Goal: Information Seeking & Learning: Learn about a topic

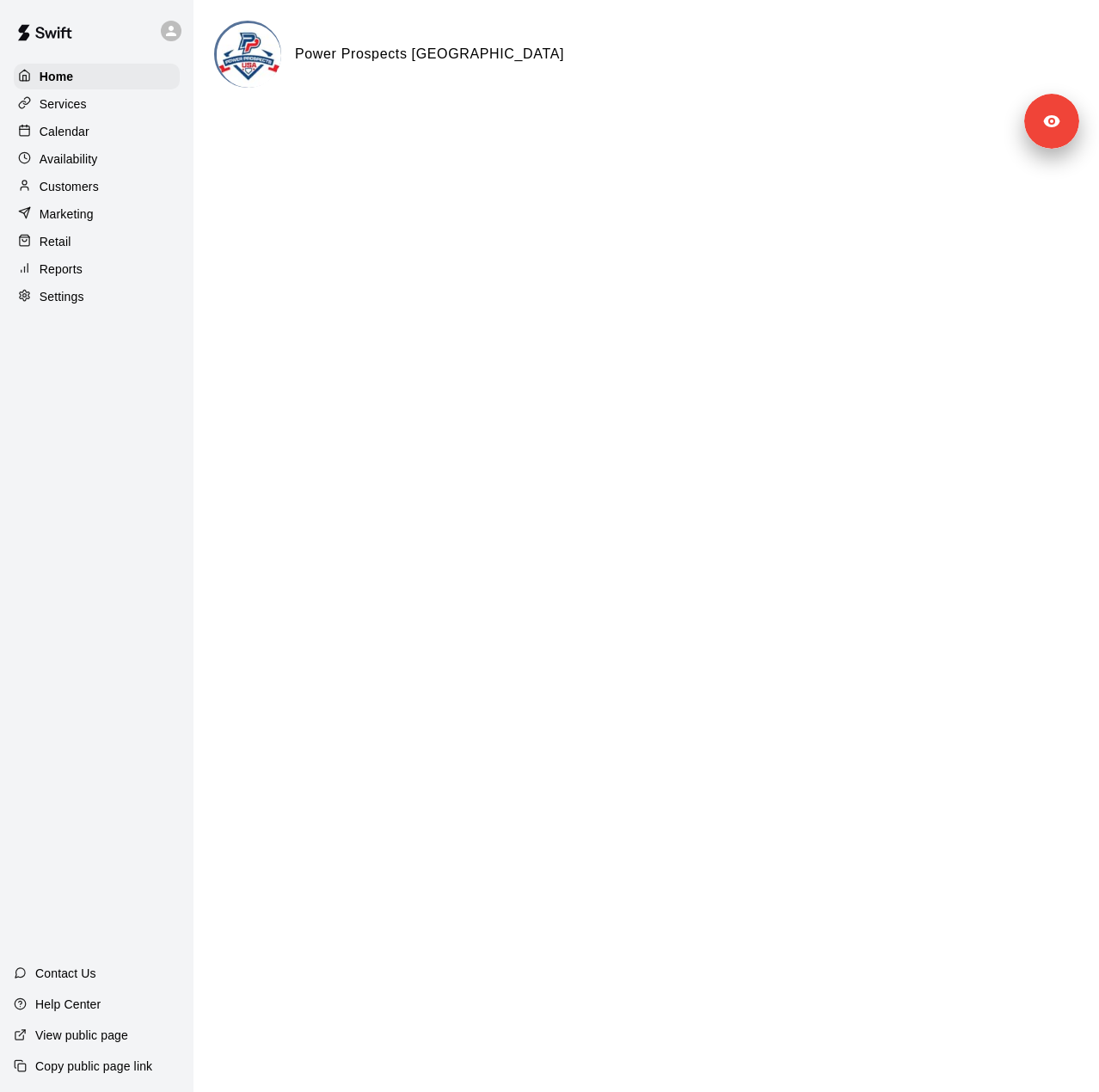
click at [34, 302] on div at bounding box center [29, 297] width 22 height 16
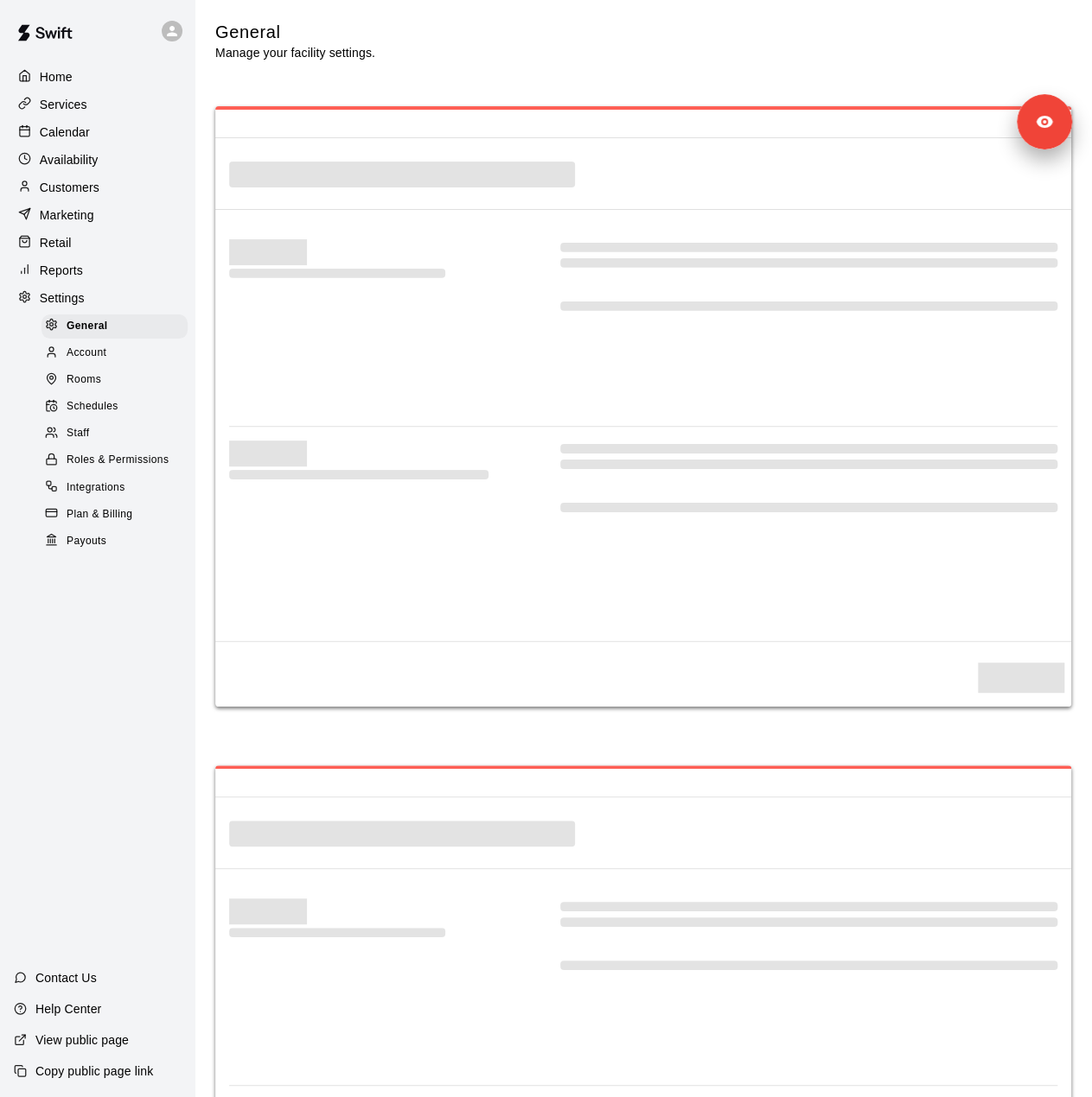
select select "**"
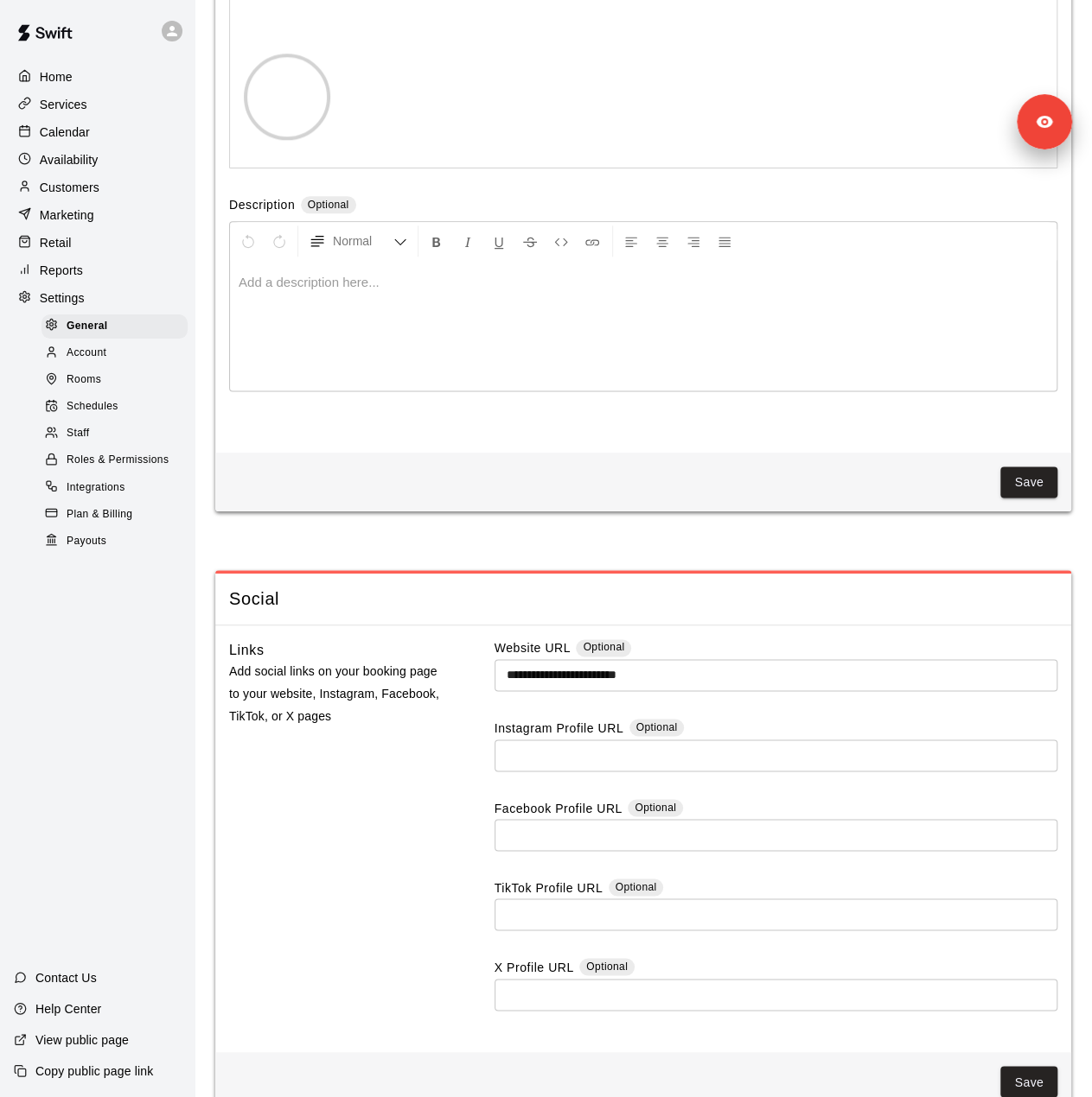
scroll to position [4287, 0]
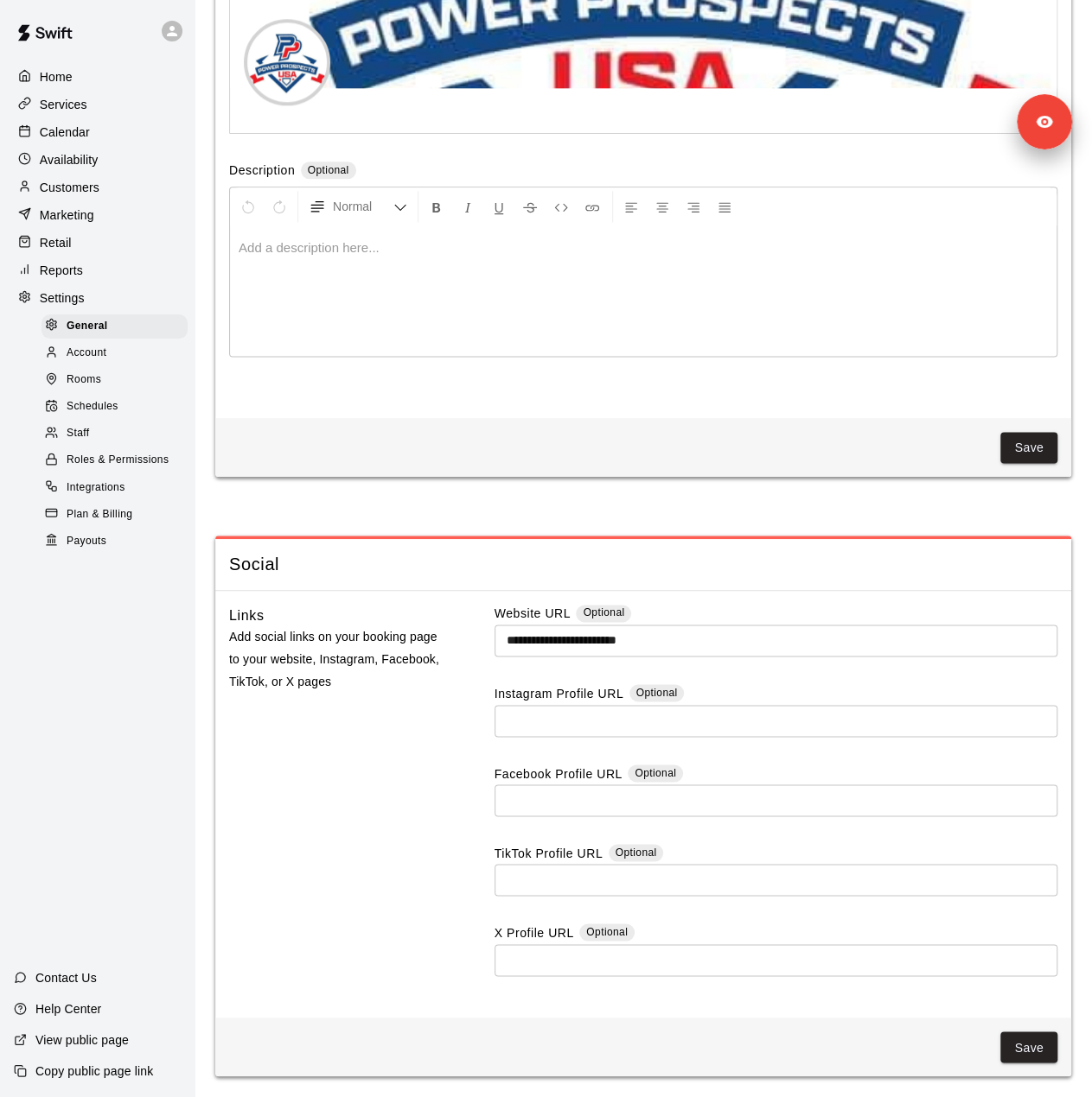
click at [121, 553] on div "Payouts" at bounding box center [114, 542] width 146 height 24
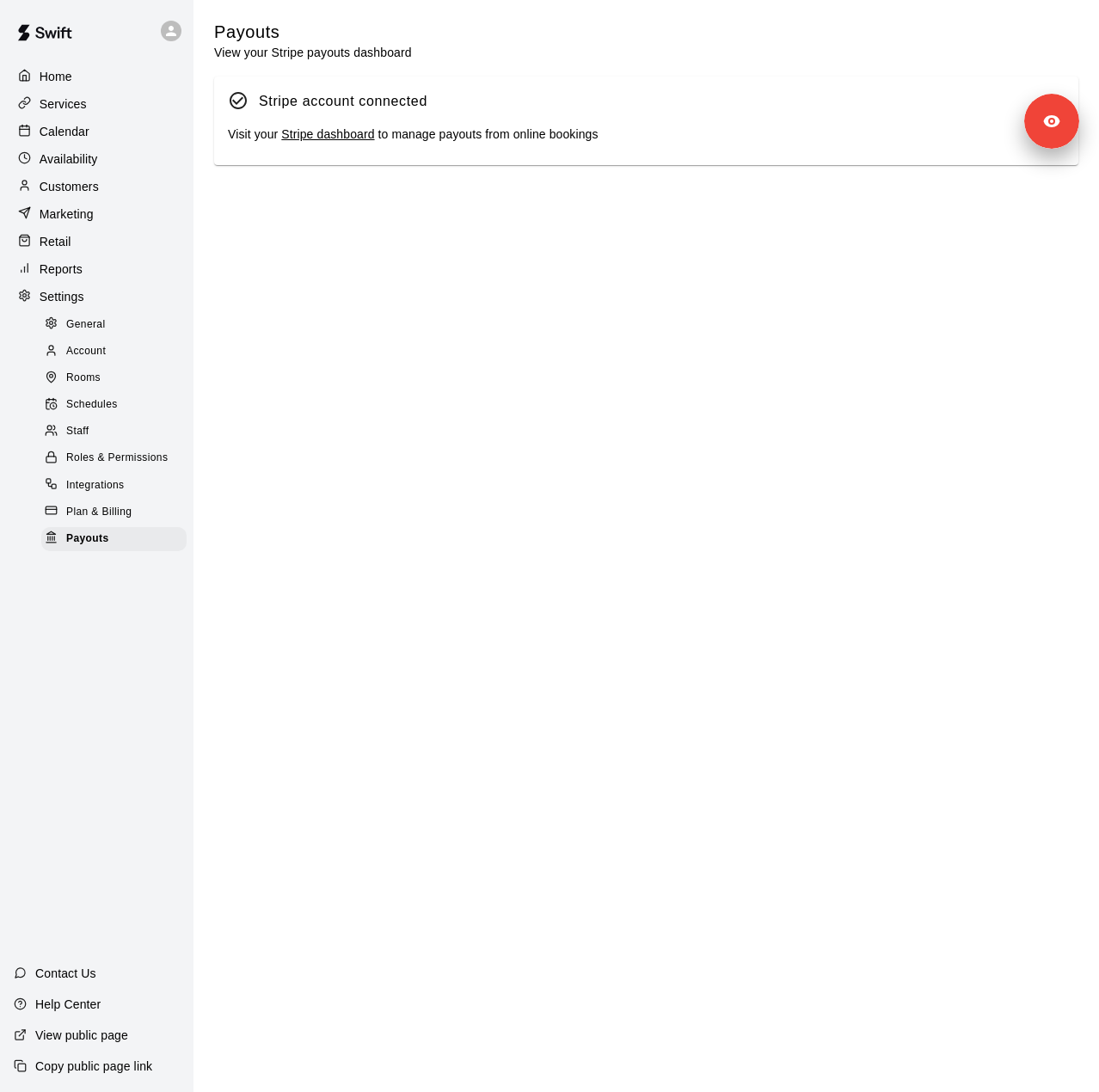
click at [115, 443] on div "Staff" at bounding box center [114, 432] width 145 height 24
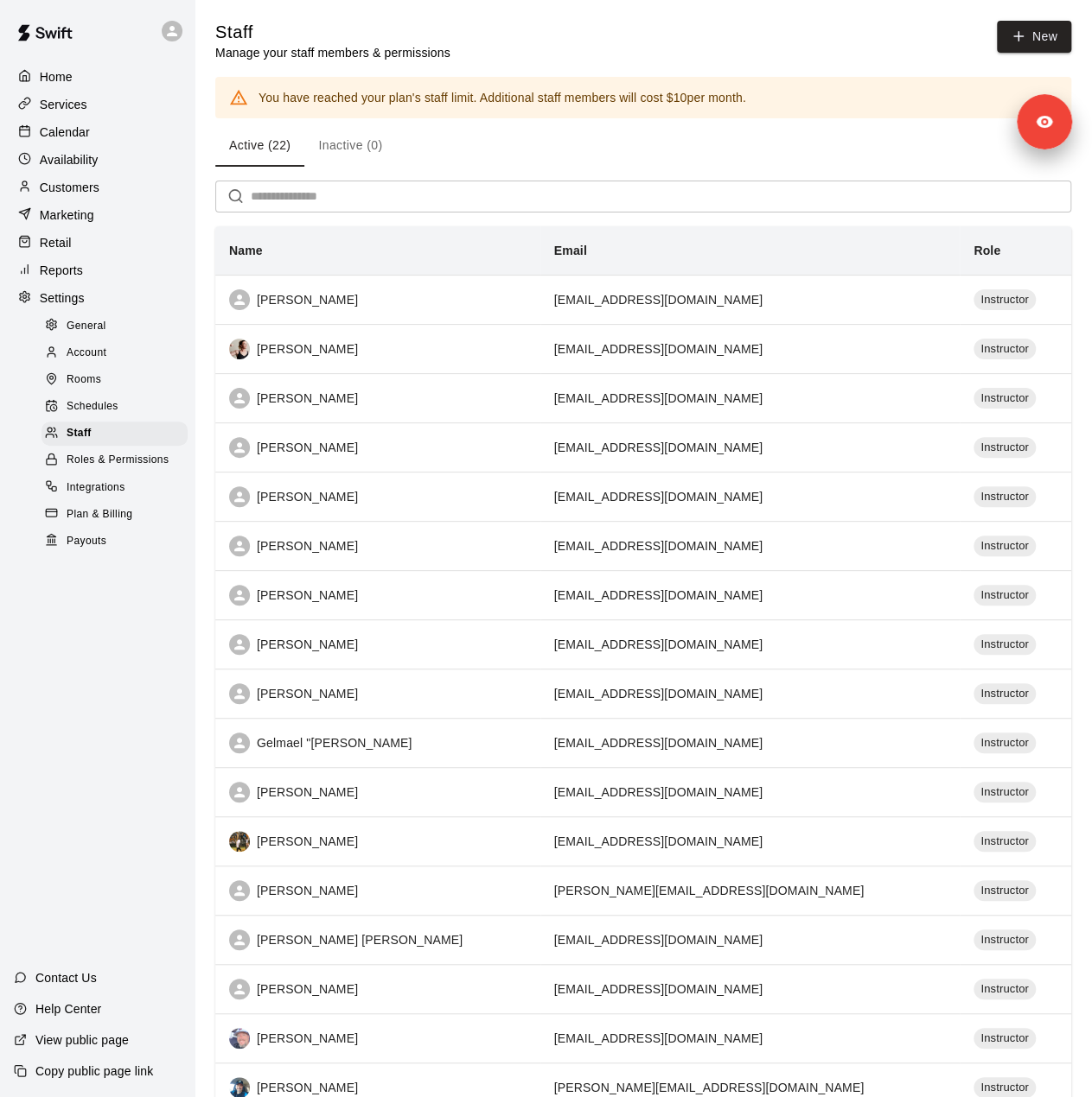
click at [103, 191] on div "Customers" at bounding box center [97, 187] width 167 height 26
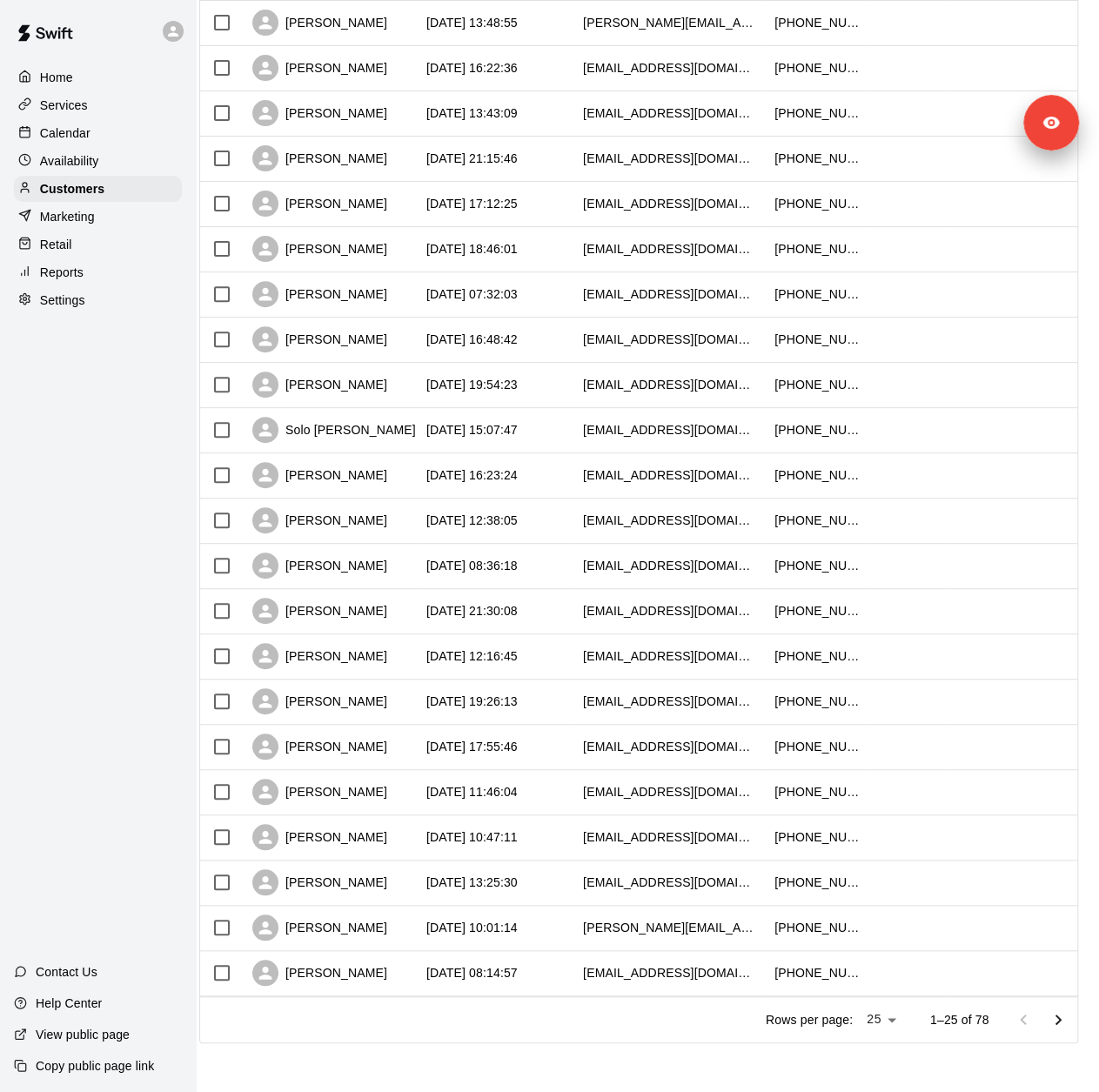
scroll to position [425, 27]
click at [100, 229] on div "Marketing" at bounding box center [98, 217] width 168 height 27
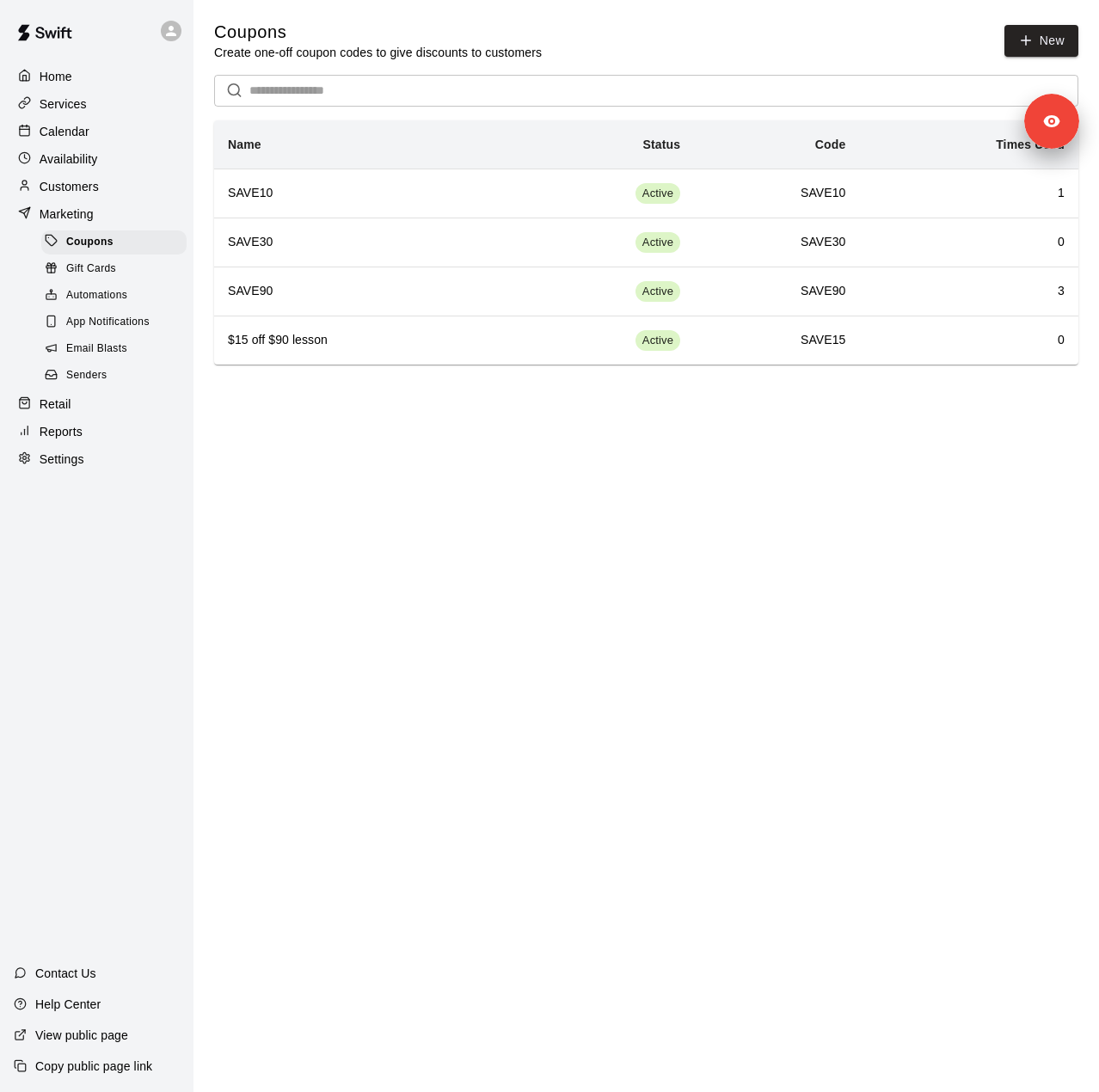
click at [65, 441] on p "Reports" at bounding box center [61, 432] width 43 height 17
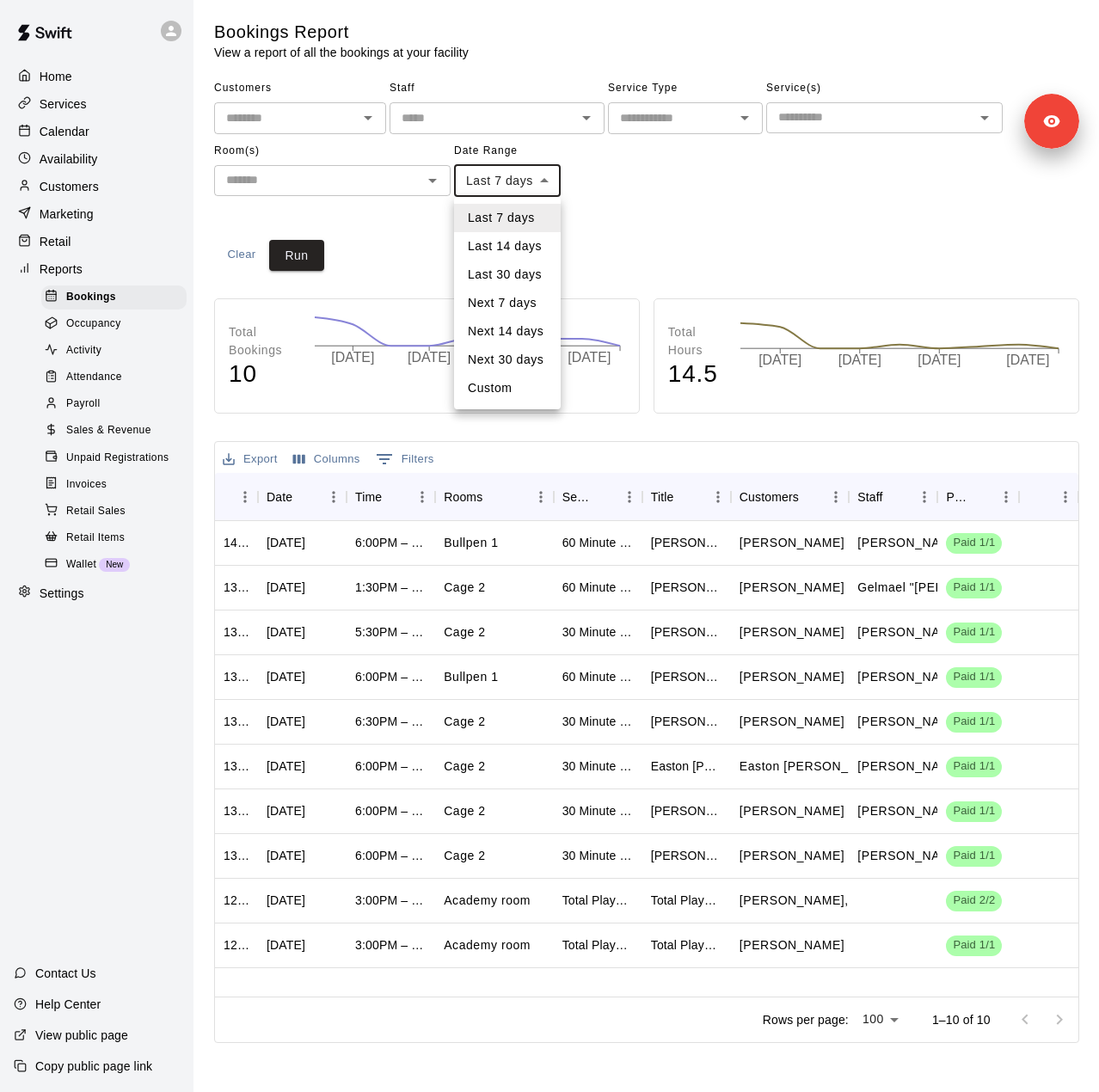
click at [512, 178] on body "Home Services Calendar Availability Customers Marketing Retail Reports Bookings…" at bounding box center [549, 525] width 1099 height 1050
click at [485, 393] on li "Custom" at bounding box center [508, 387] width 107 height 28
type input "******"
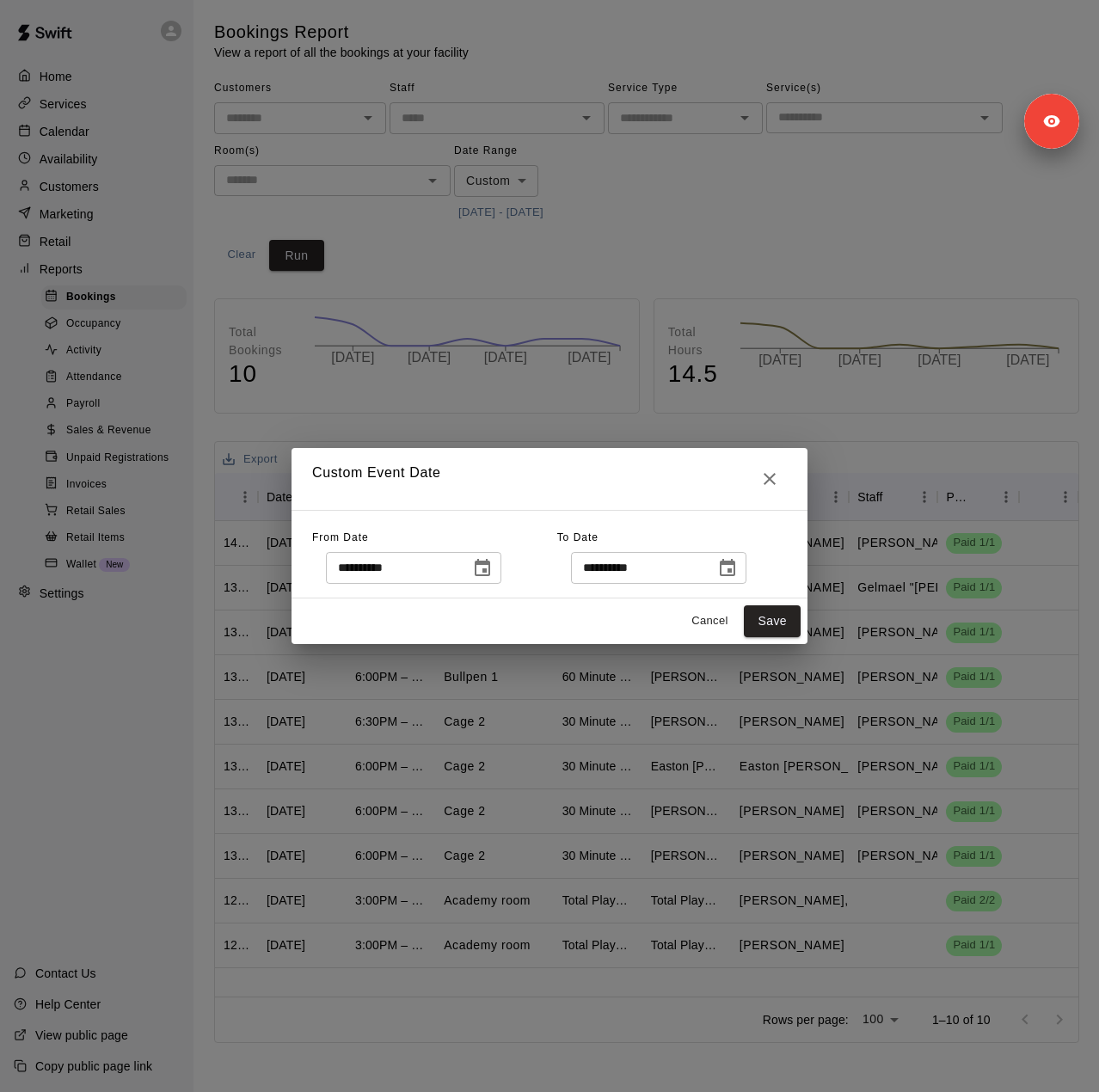
click at [498, 574] on button "Choose date, selected date is Sep 2, 2025" at bounding box center [482, 568] width 34 height 34
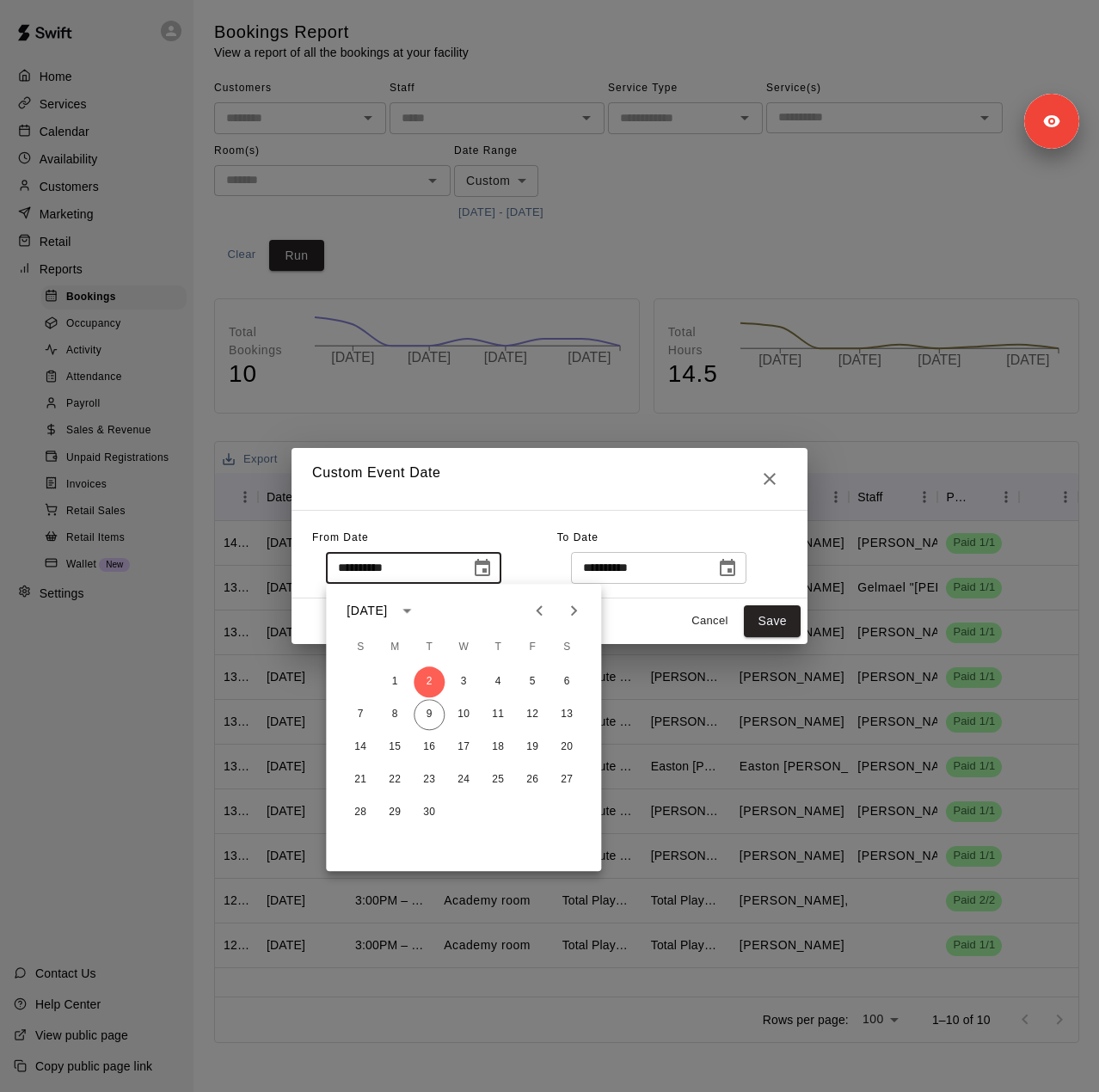
click at [545, 601] on icon "Previous month" at bounding box center [539, 611] width 21 height 21
click at [545, 602] on icon "Previous month" at bounding box center [539, 611] width 21 height 21
click at [460, 682] on button "4" at bounding box center [463, 682] width 31 height 31
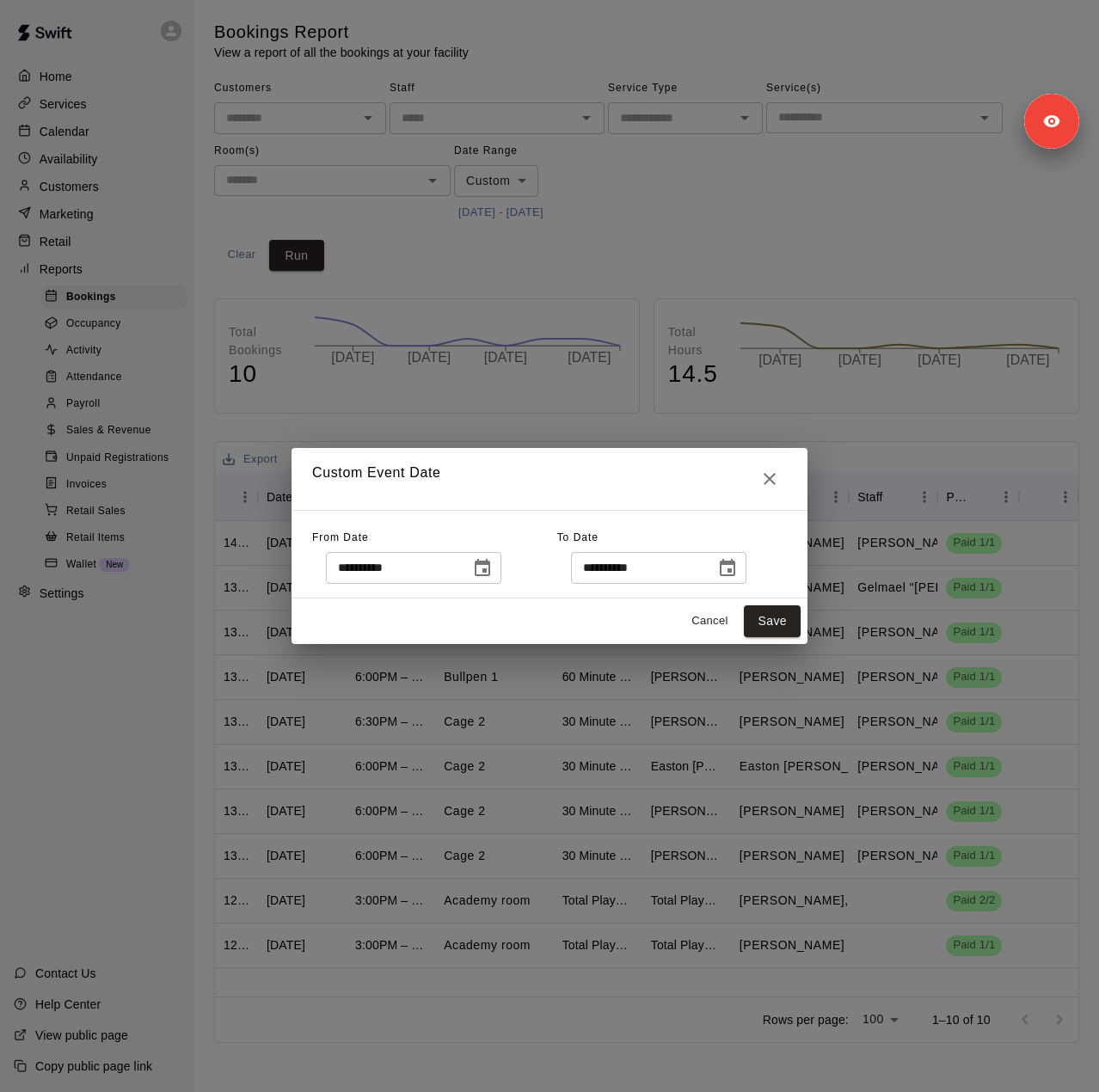
type input "**********"
click at [735, 575] on icon "Choose date, selected date is Sep 9, 2025" at bounding box center [727, 567] width 15 height 17
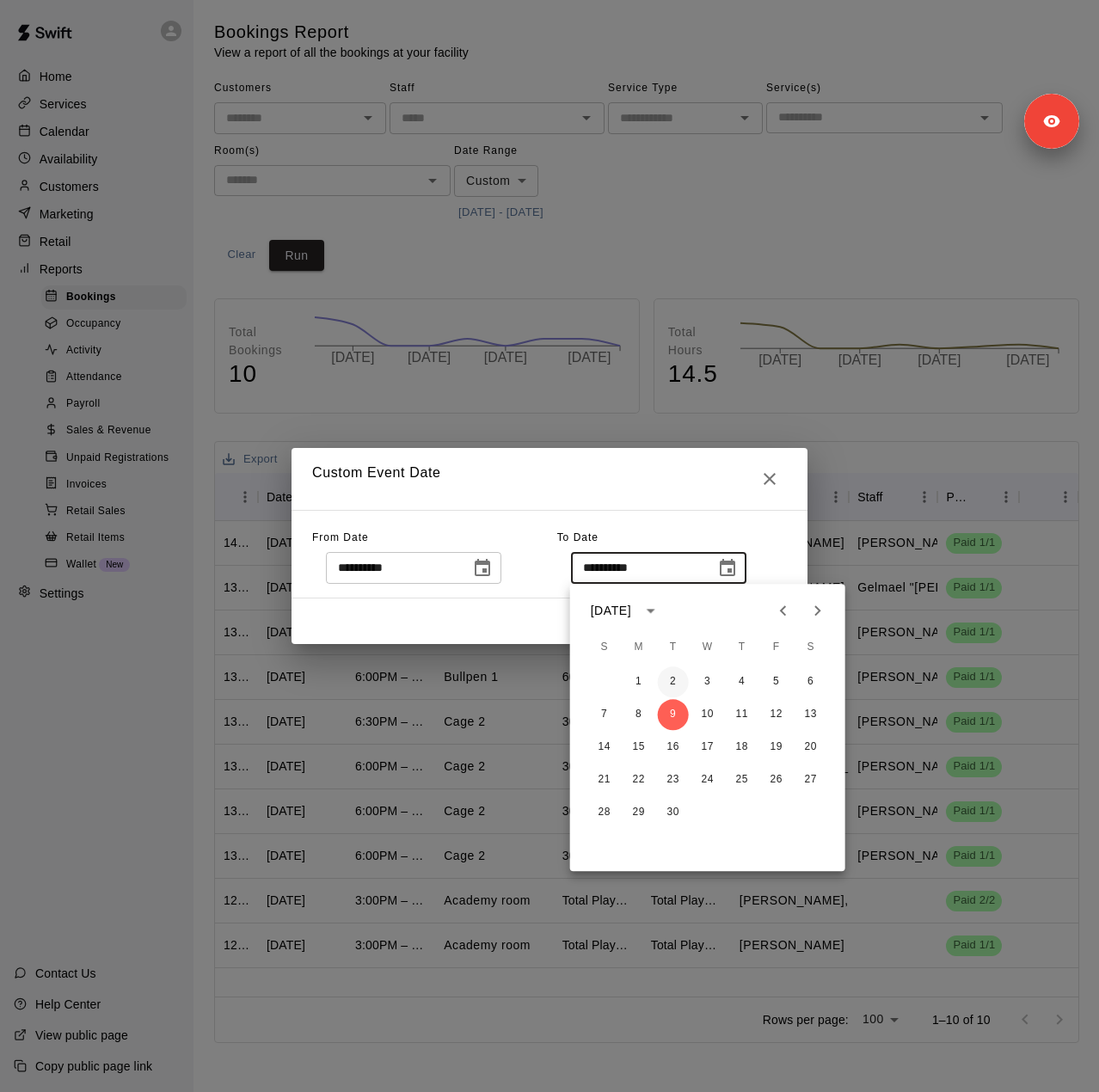
click at [664, 678] on button "2" at bounding box center [674, 682] width 31 height 31
type input "**********"
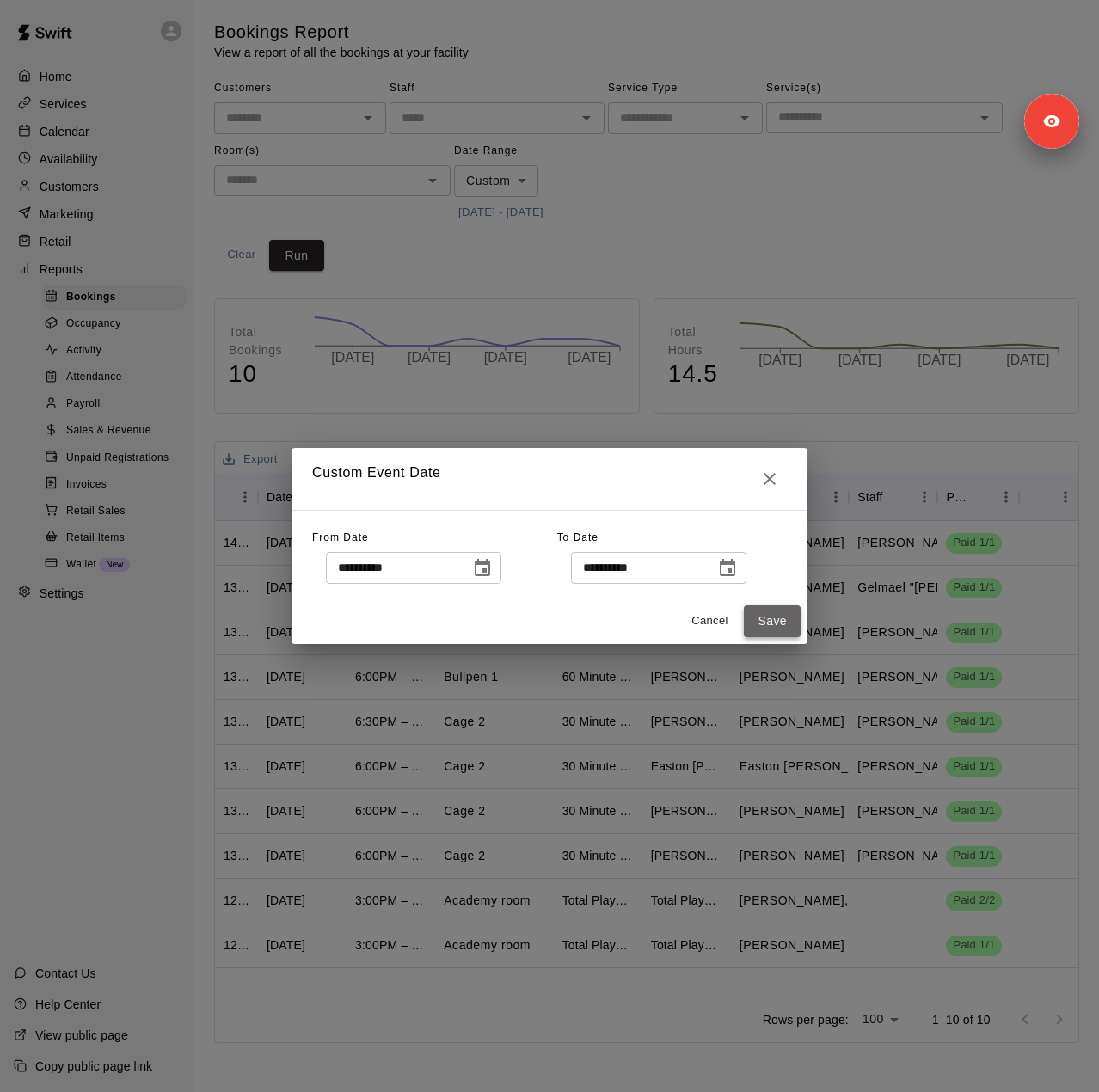
click at [762, 628] on button "Save" at bounding box center [772, 621] width 57 height 32
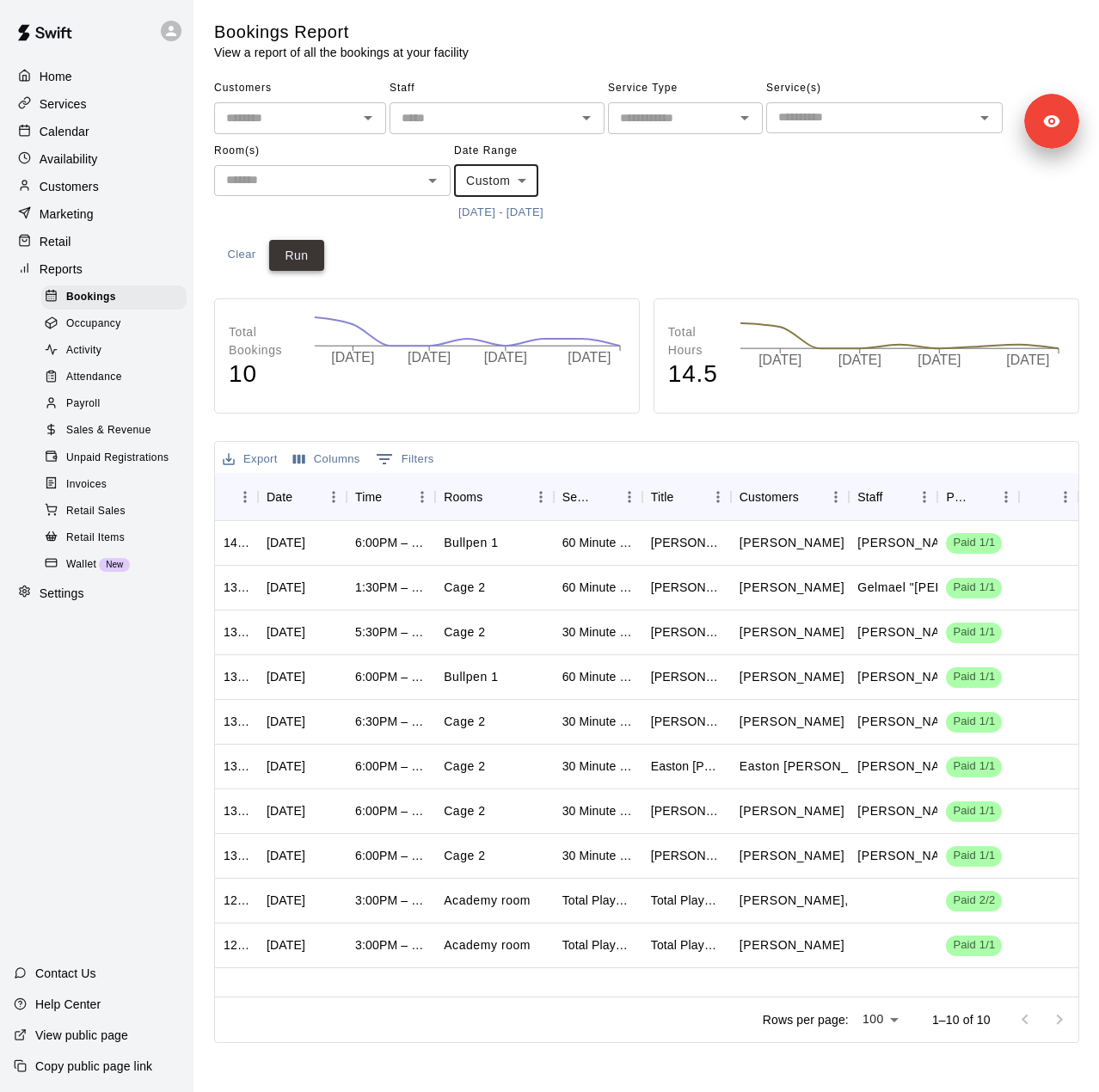
click at [316, 258] on button "Run" at bounding box center [296, 256] width 55 height 32
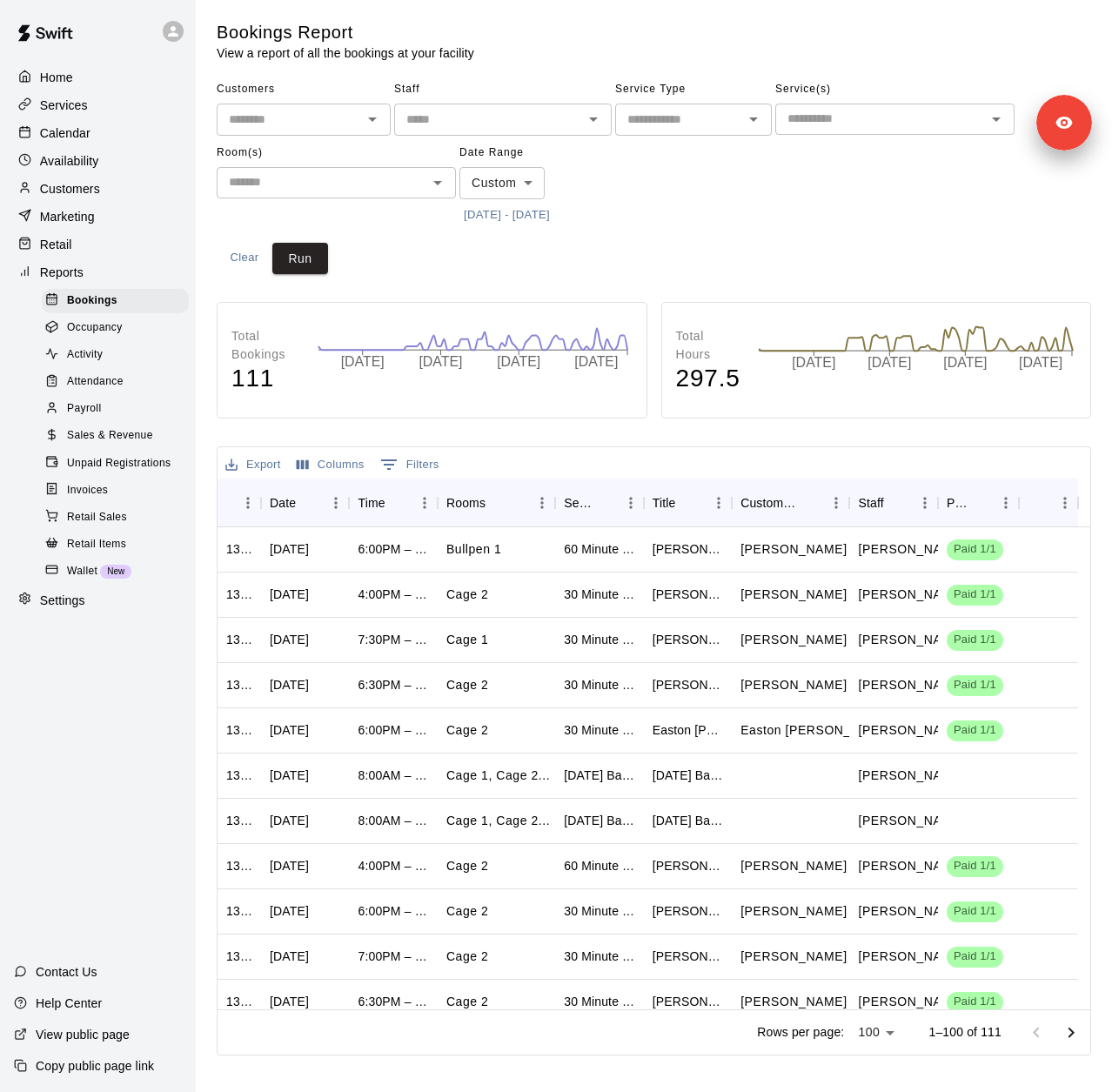
click at [555, 214] on button "6/4/2025 - 9/2/2025" at bounding box center [507, 216] width 95 height 27
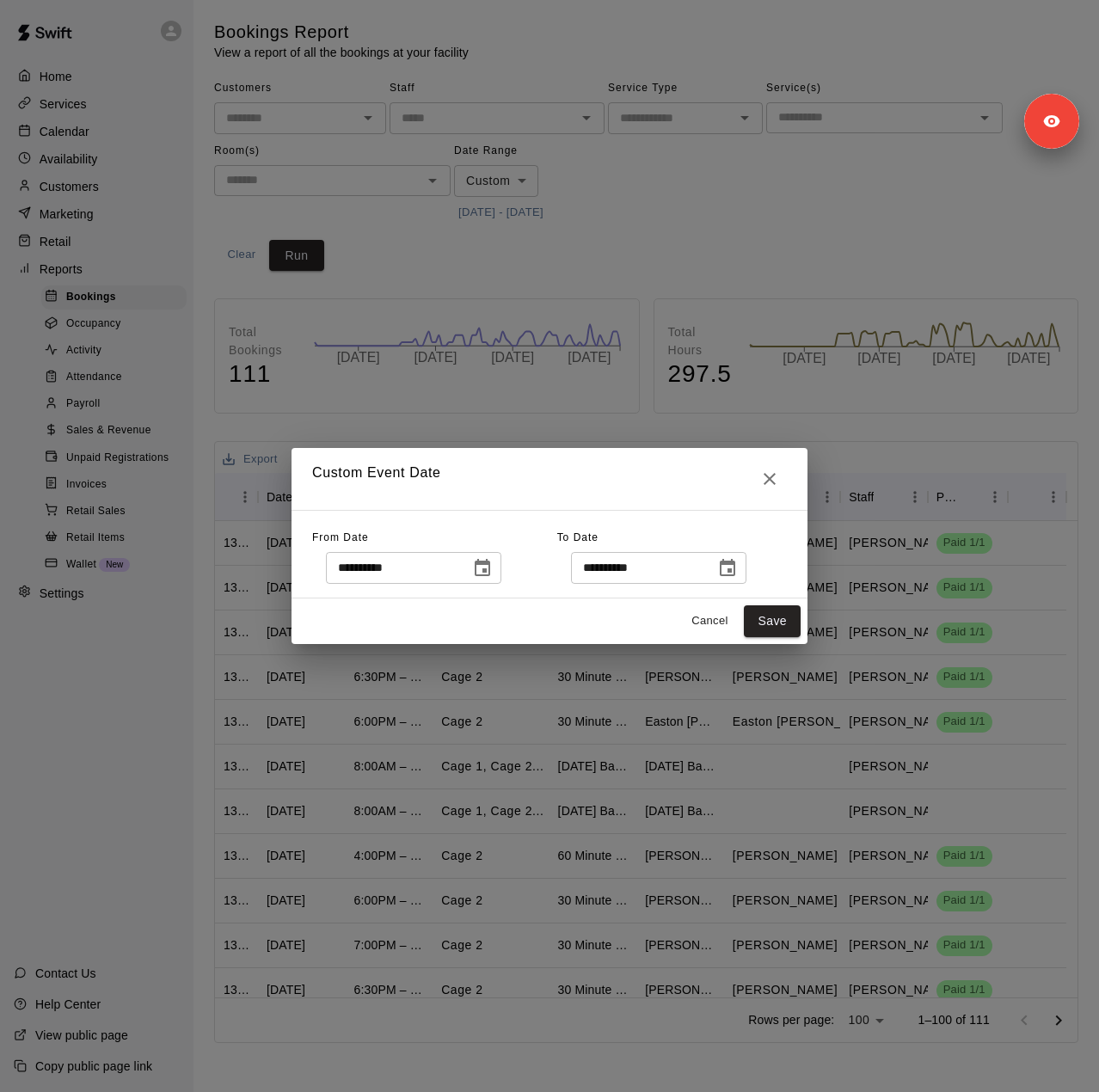
click at [738, 570] on icon "Choose date, selected date is Sep 2, 2025" at bounding box center [727, 568] width 21 height 21
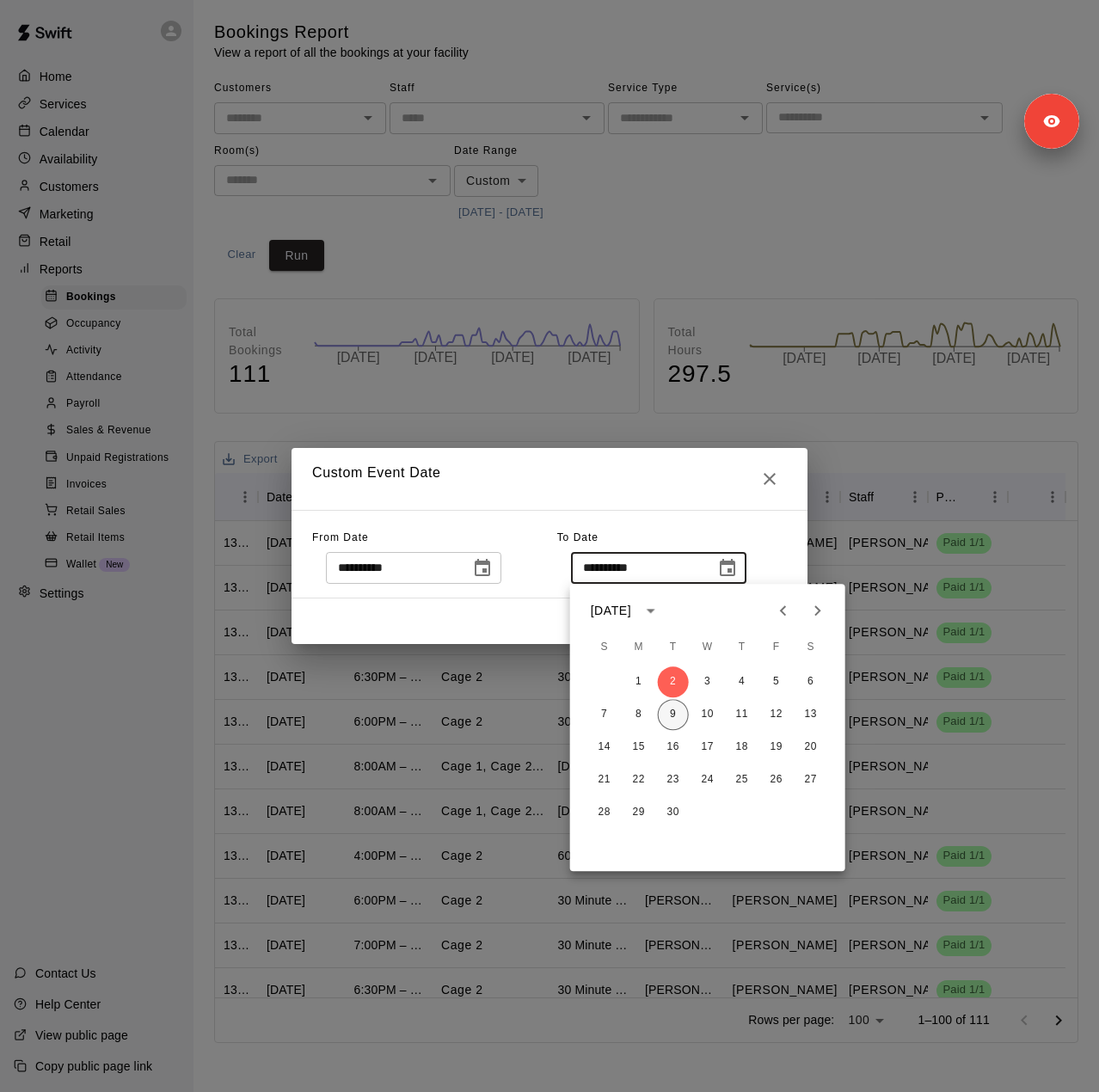
click at [668, 722] on button "9" at bounding box center [674, 714] width 31 height 31
type input "**********"
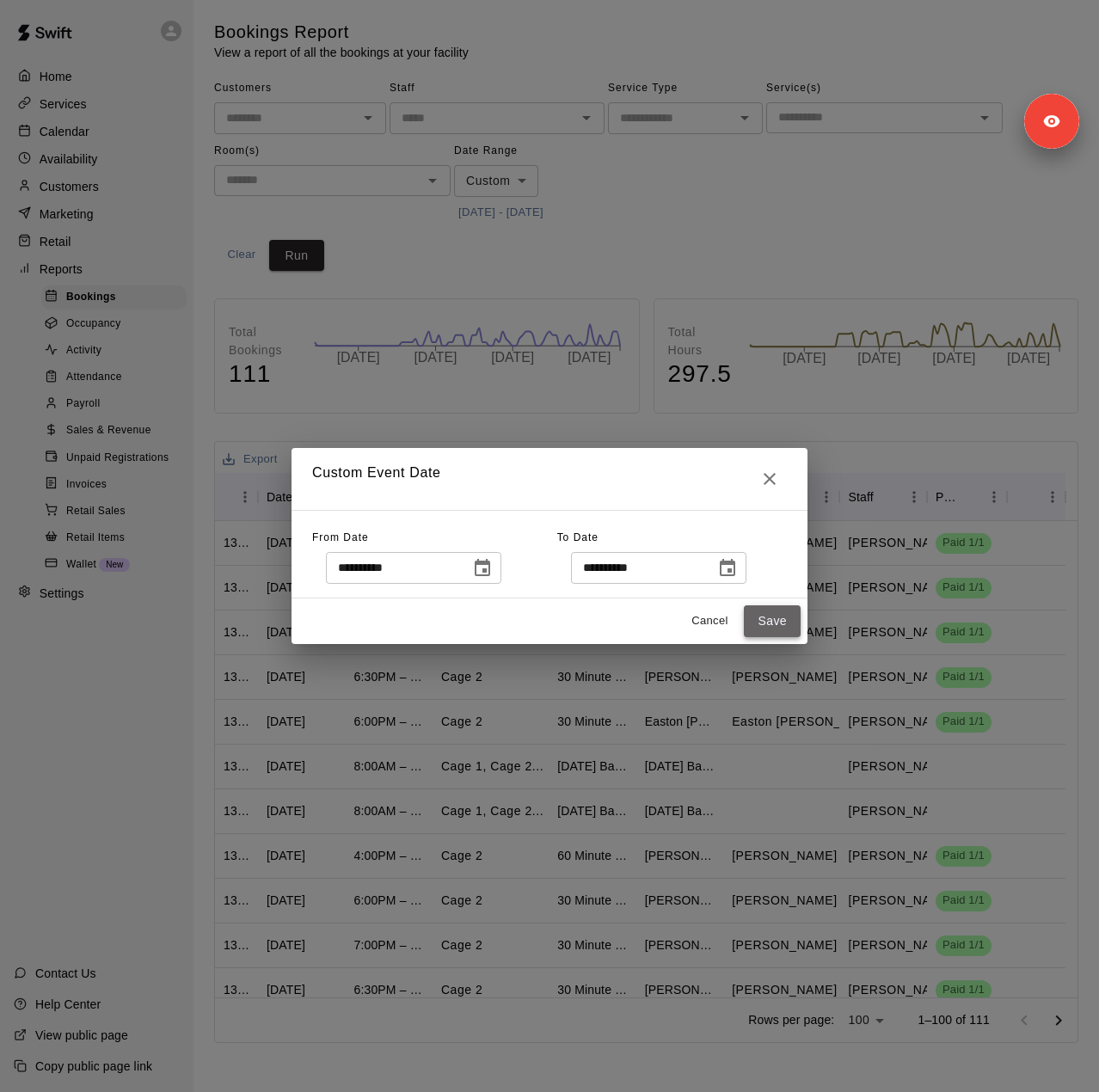
click at [785, 627] on button "Save" at bounding box center [772, 621] width 57 height 32
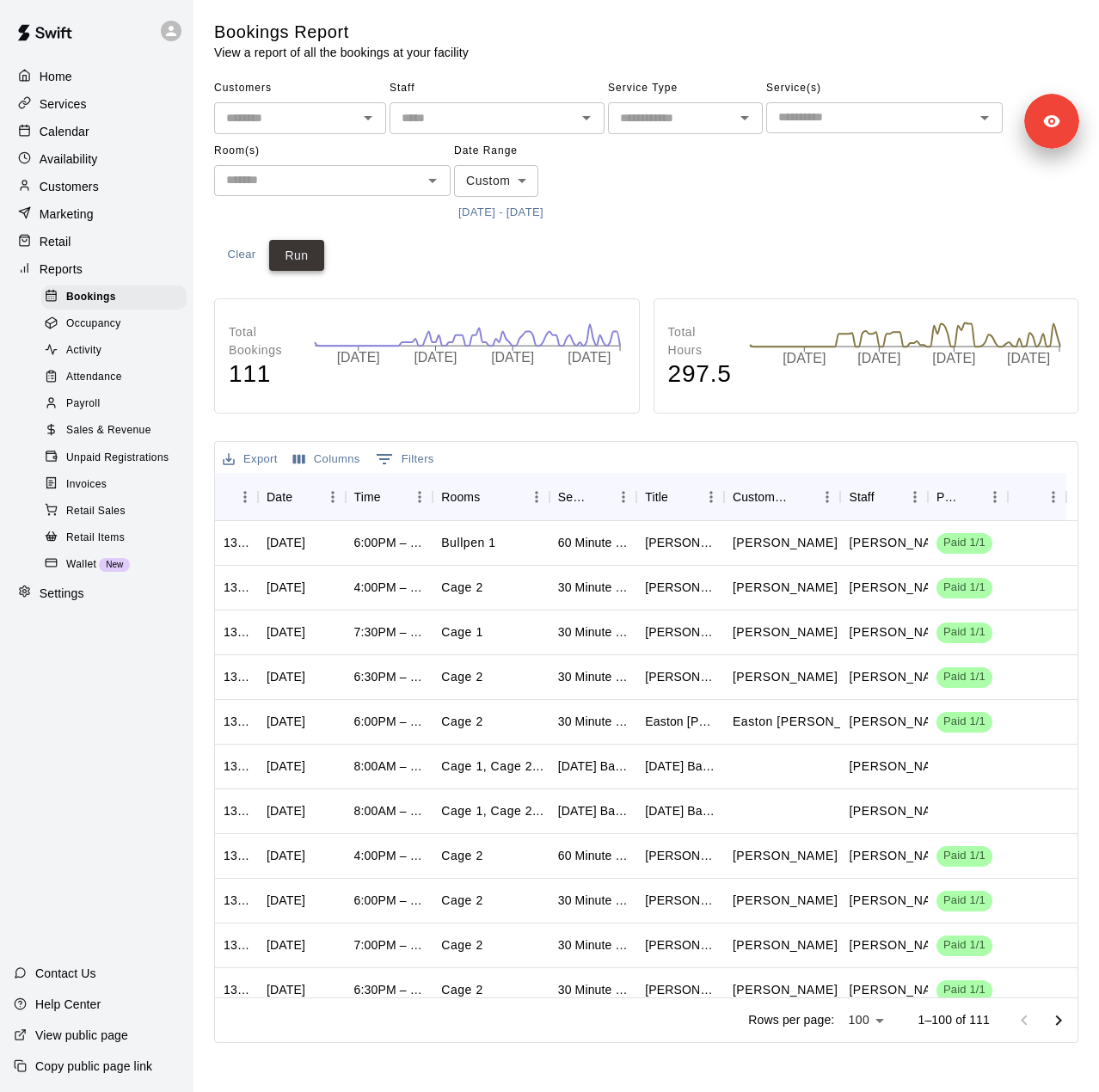
click at [307, 263] on button "Run" at bounding box center [296, 256] width 55 height 32
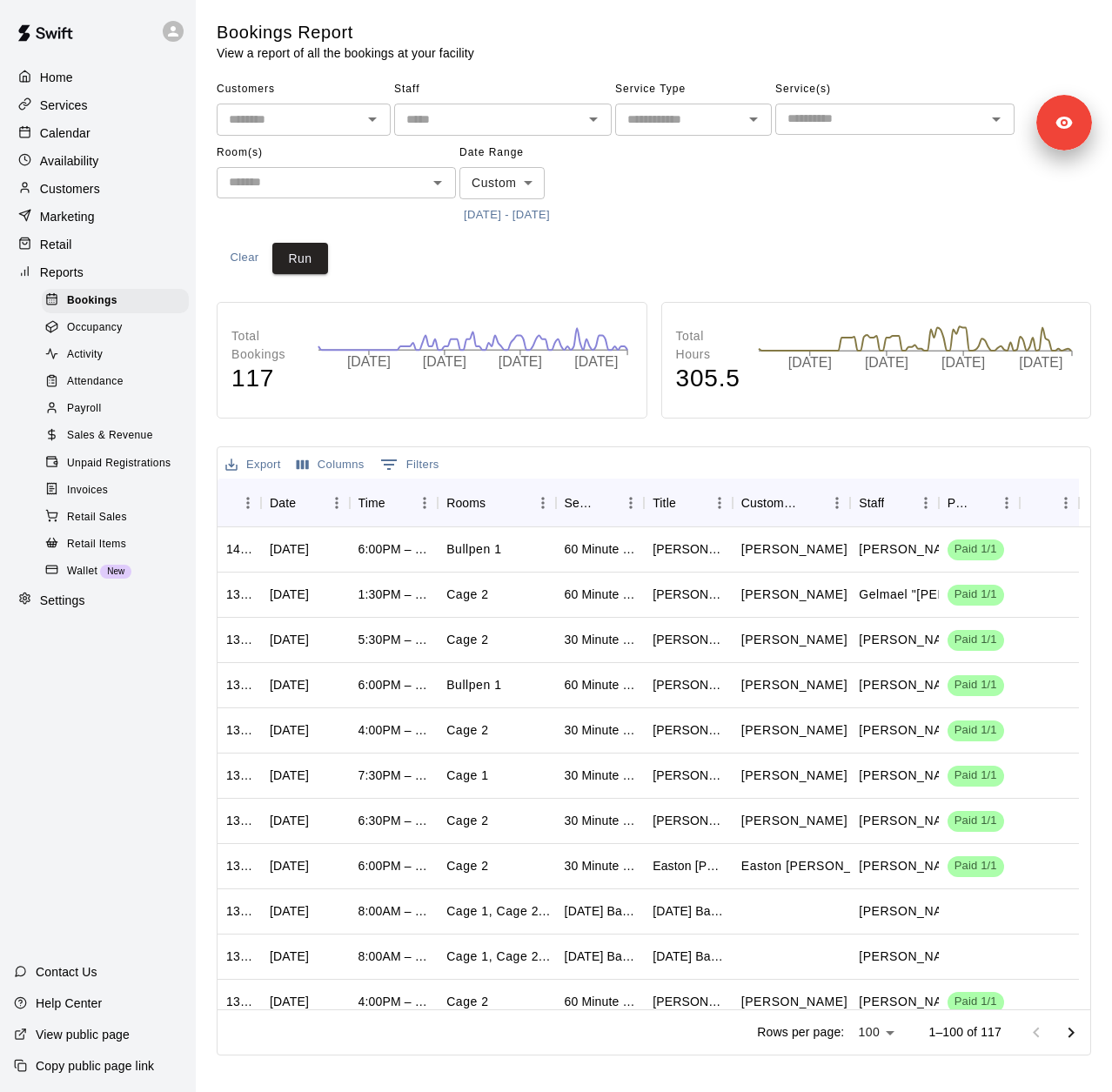
click at [110, 441] on div "Sales & Revenue" at bounding box center [115, 436] width 147 height 25
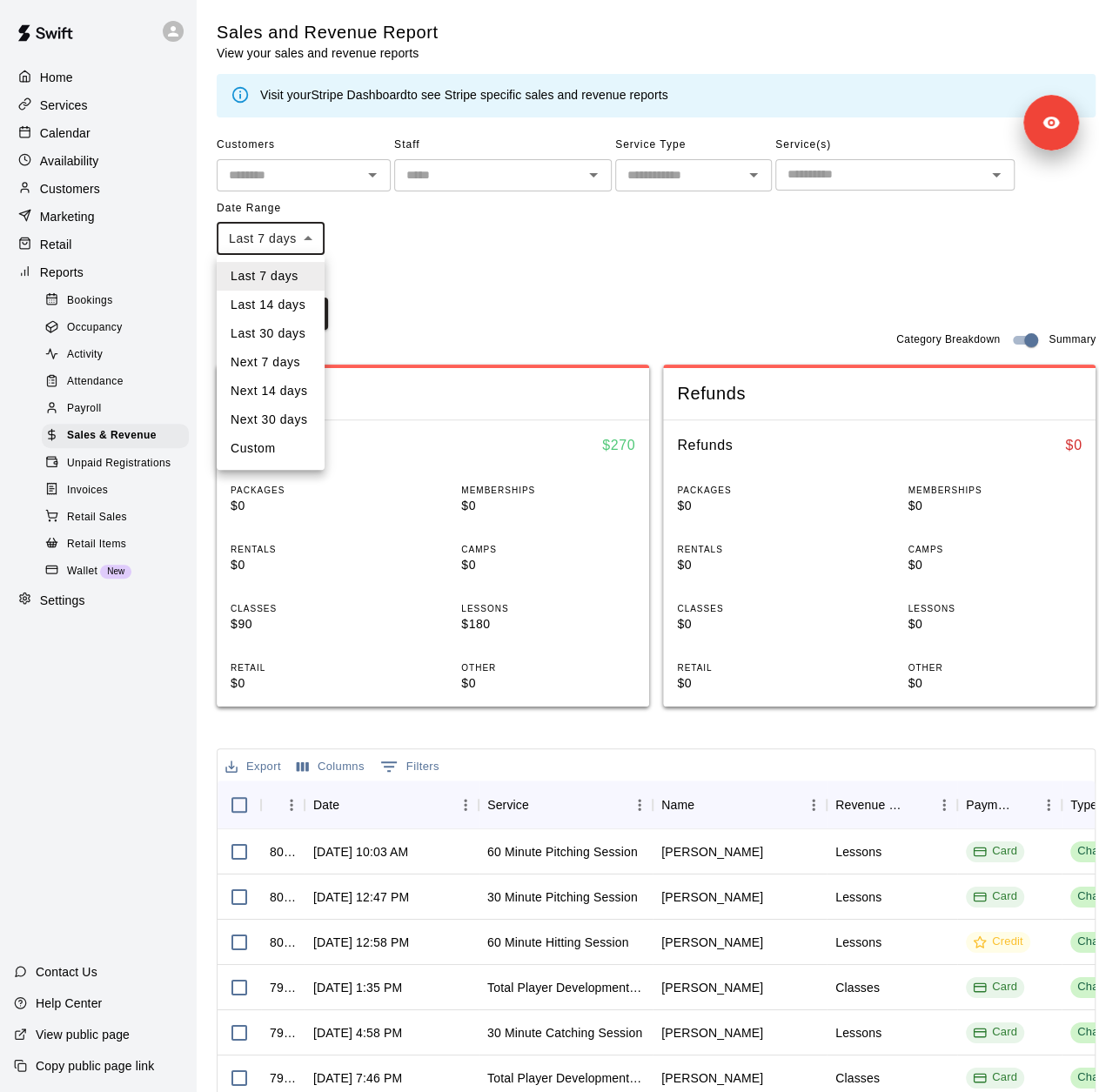
click at [299, 233] on body "Home Services Calendar Availability Customers Marketing Retail Reports Bookings…" at bounding box center [549, 682] width 1099 height 1364
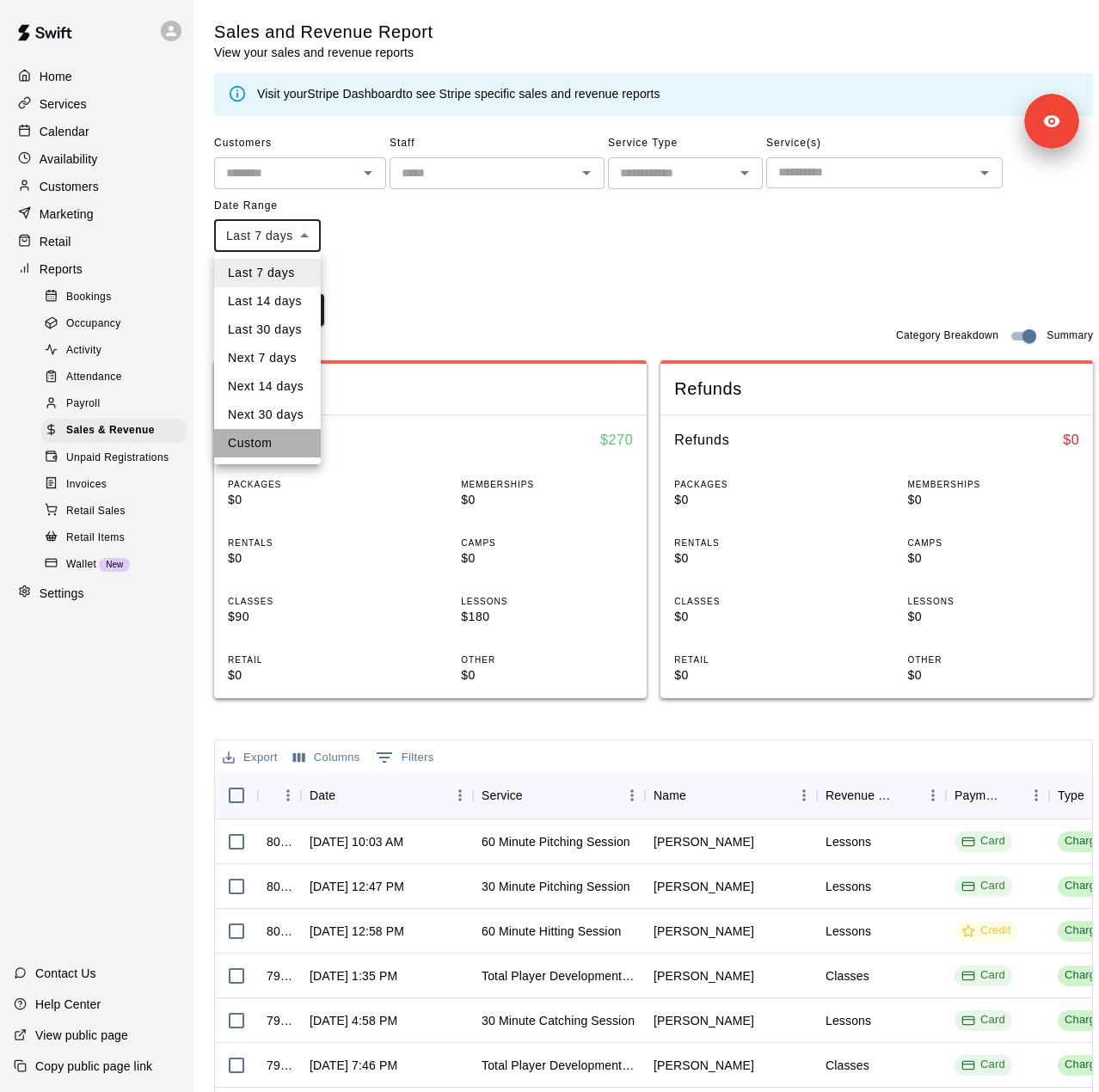
click at [254, 438] on li "Custom" at bounding box center [267, 443] width 107 height 28
type input "******"
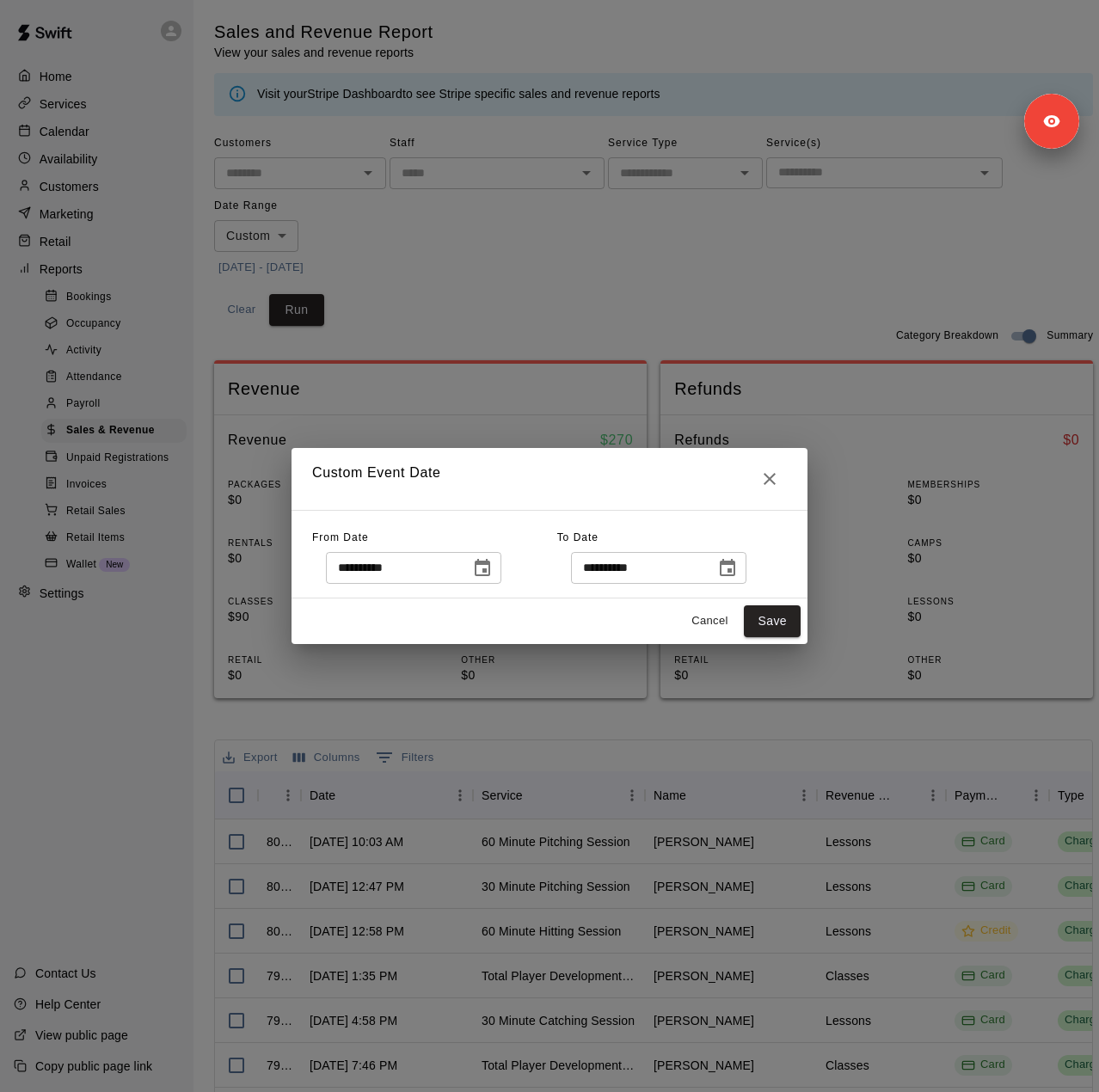
click at [499, 568] on button "Choose date, selected date is Sep 2, 2025" at bounding box center [482, 568] width 34 height 34
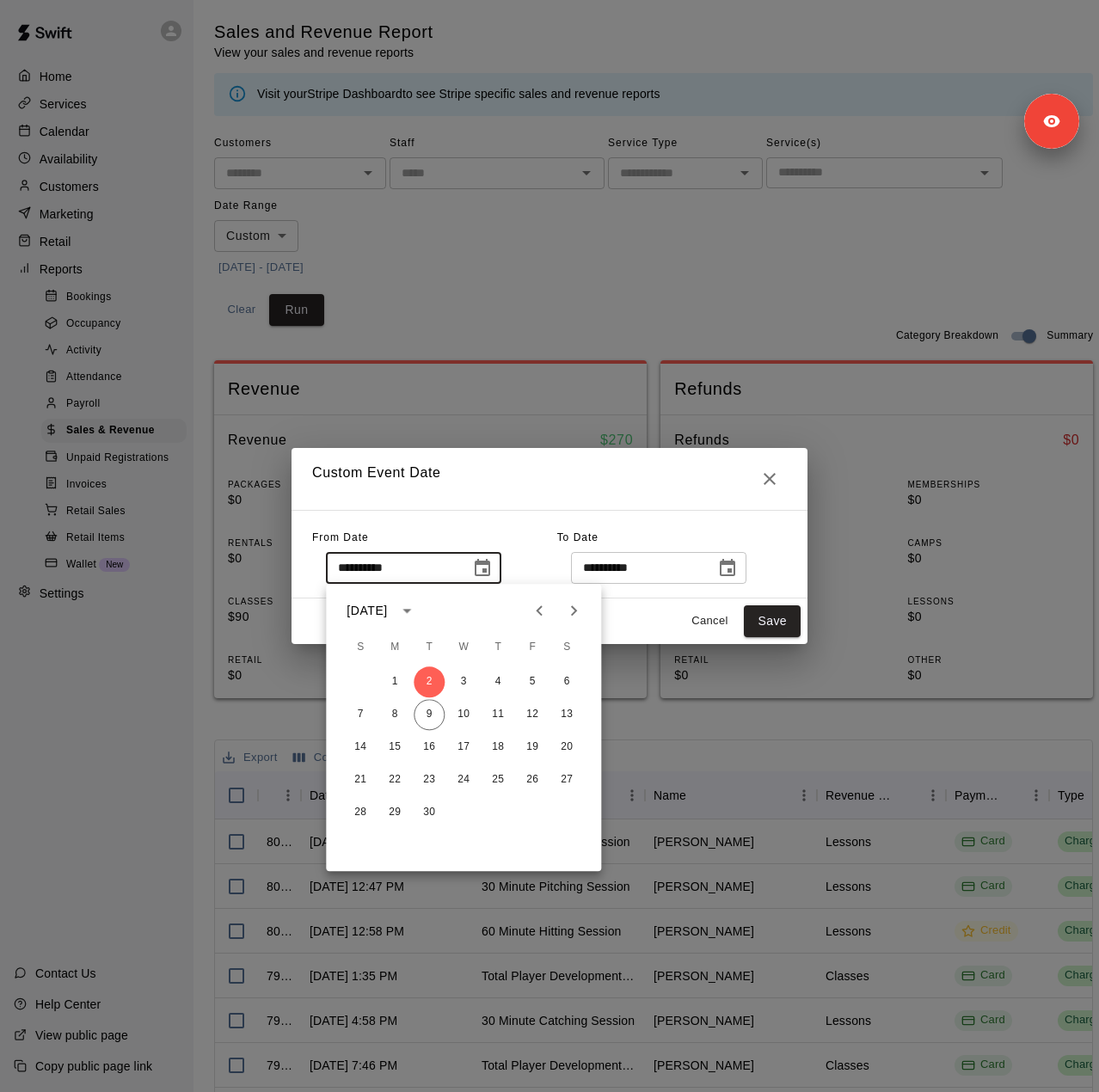
click at [552, 616] on button "Previous month" at bounding box center [539, 611] width 34 height 34
click at [551, 616] on button "Previous month" at bounding box center [539, 611] width 34 height 34
click at [470, 686] on button "4" at bounding box center [463, 682] width 31 height 31
type input "**********"
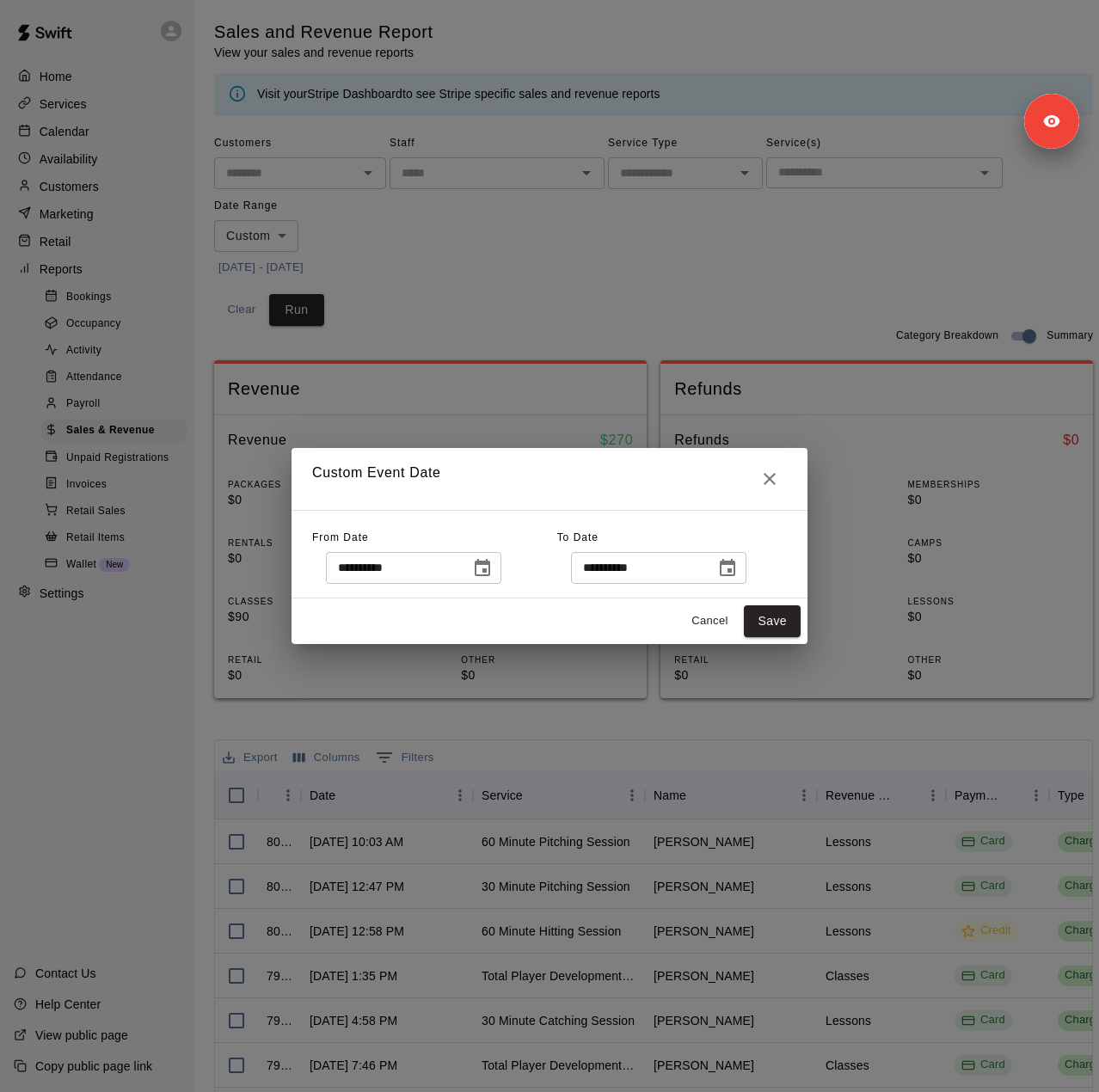
click at [738, 573] on icon "Choose date, selected date is Sep 9, 2025" at bounding box center [727, 568] width 21 height 21
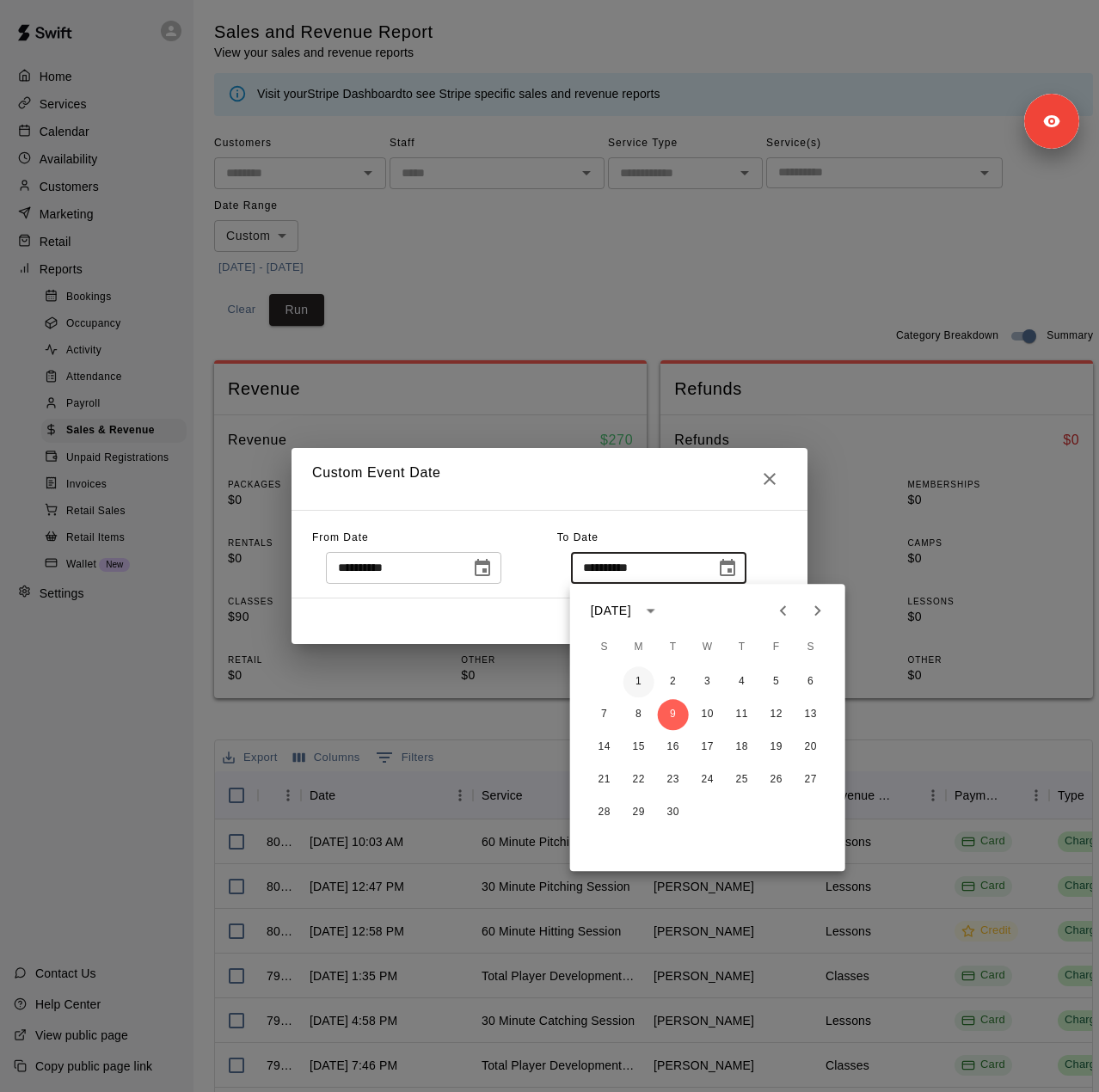
click at [650, 687] on button "1" at bounding box center [638, 682] width 31 height 31
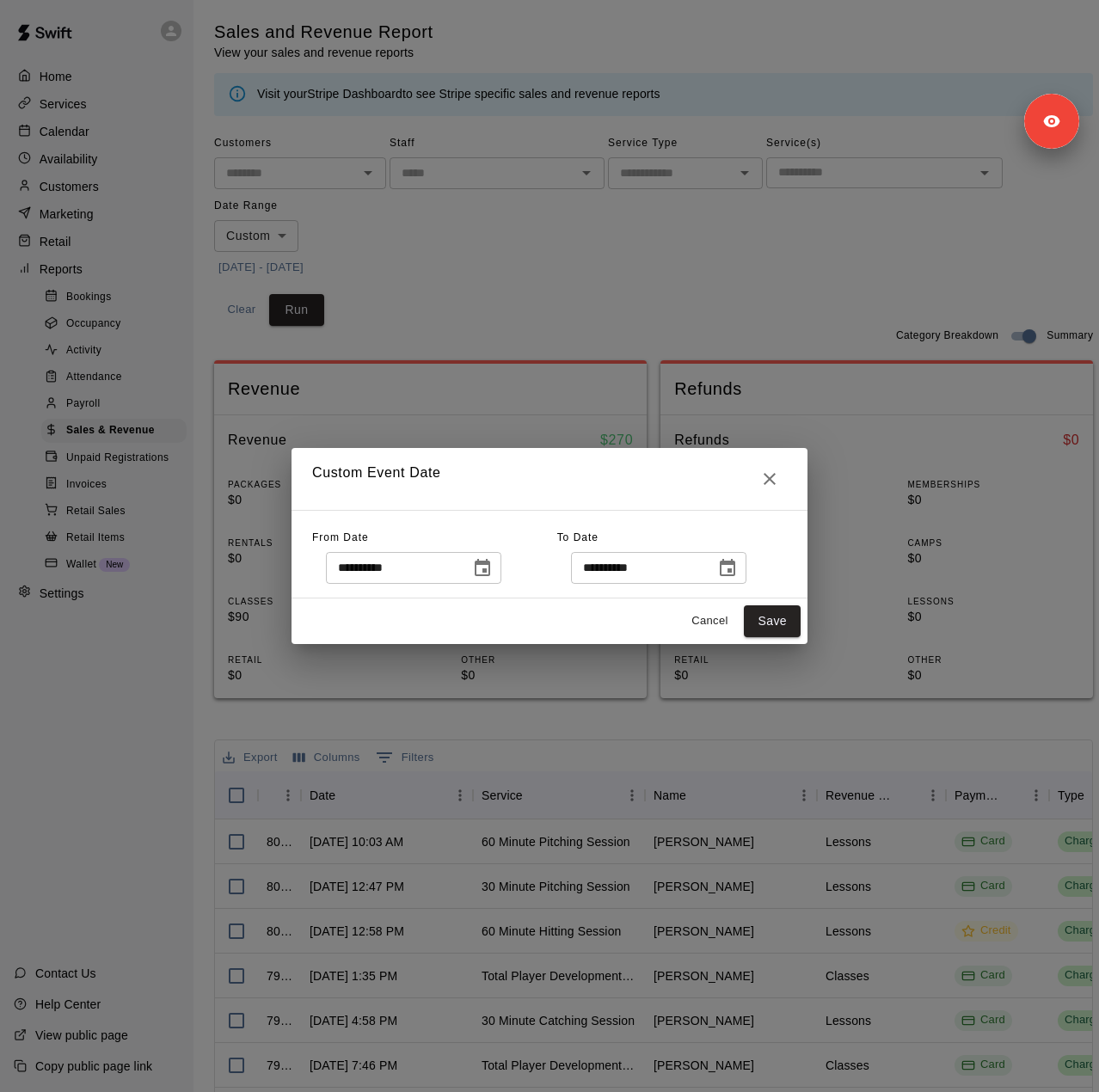
click at [747, 572] on div "**********" at bounding box center [658, 567] width 175 height 32
click at [735, 574] on icon "Choose date, selected date is Sep 1, 2025" at bounding box center [727, 567] width 15 height 17
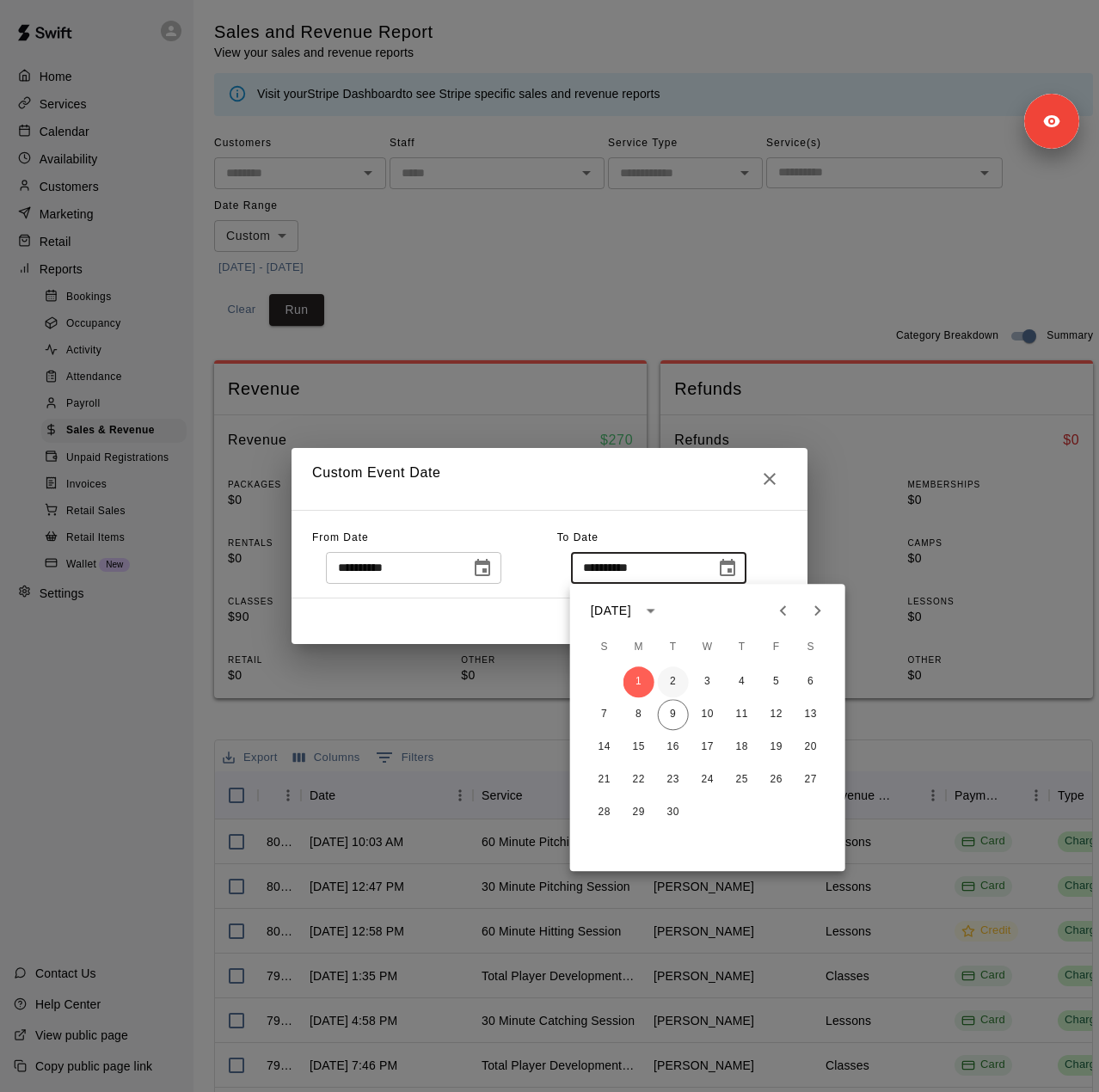
click at [671, 678] on button "2" at bounding box center [674, 682] width 31 height 31
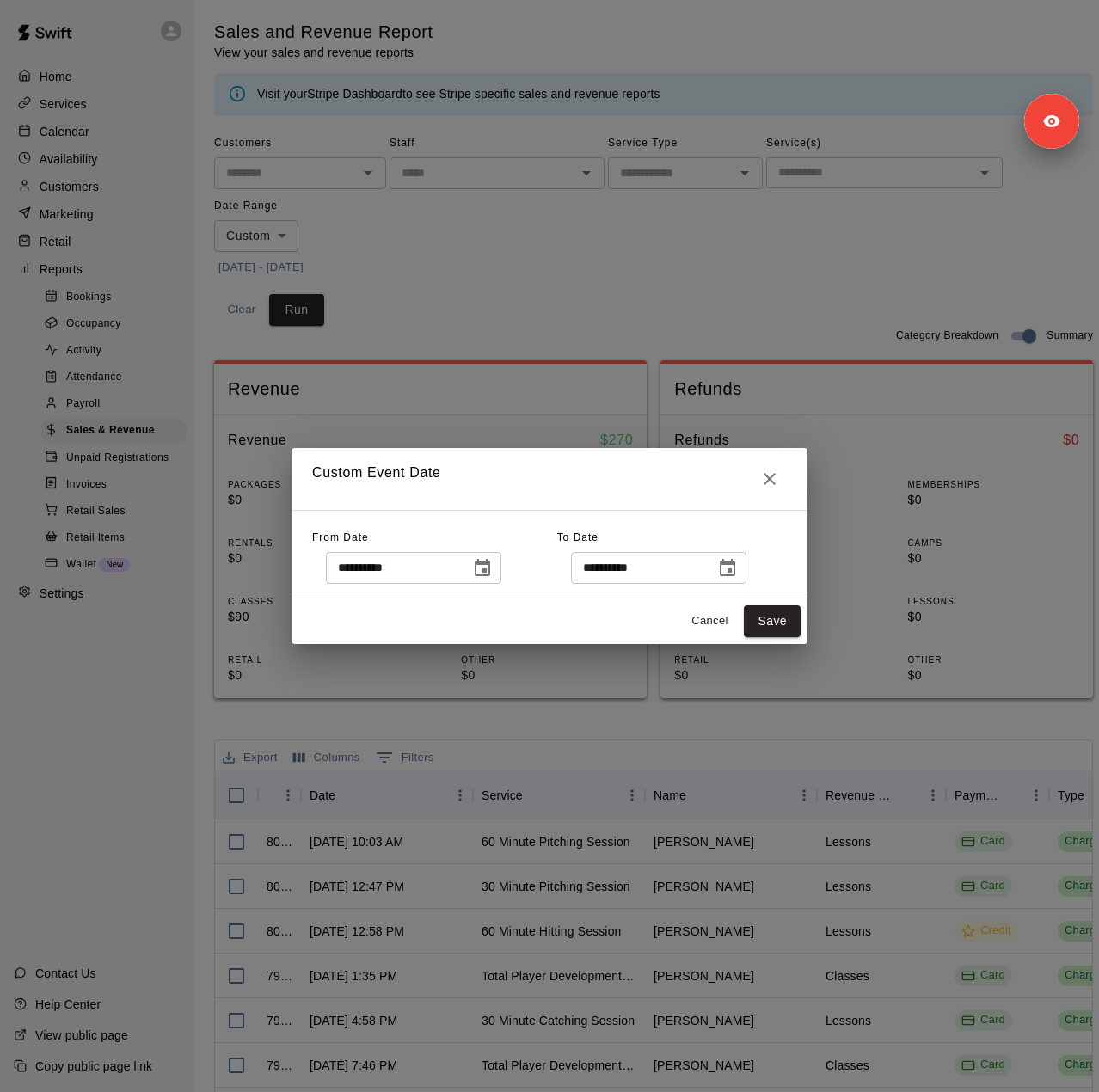
type input "**********"
click at [754, 627] on button "Save" at bounding box center [772, 621] width 57 height 32
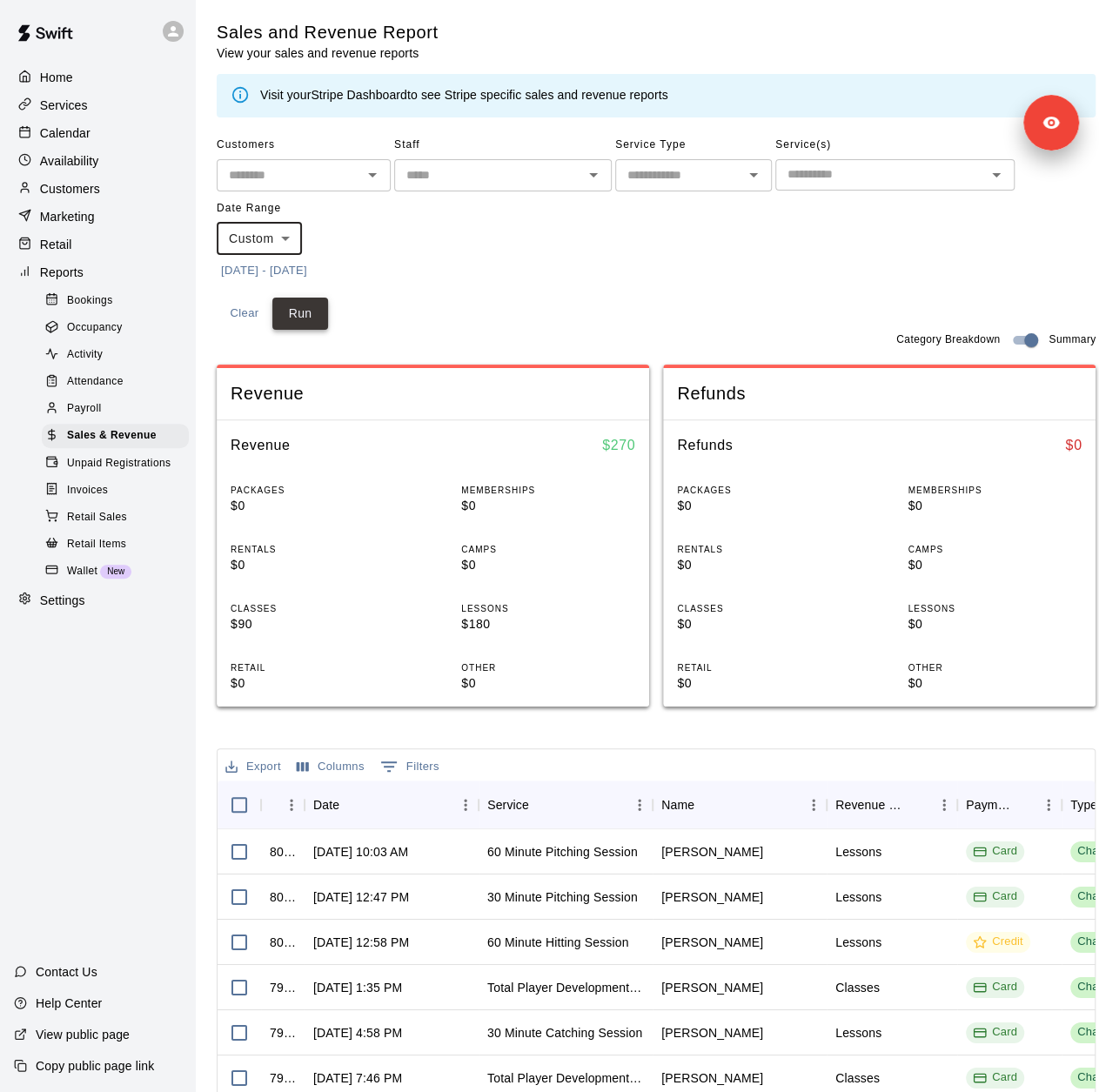
click at [325, 326] on button "Run" at bounding box center [300, 313] width 56 height 32
click at [312, 265] on button "6/4/2025 - 9/2/2025" at bounding box center [264, 271] width 95 height 27
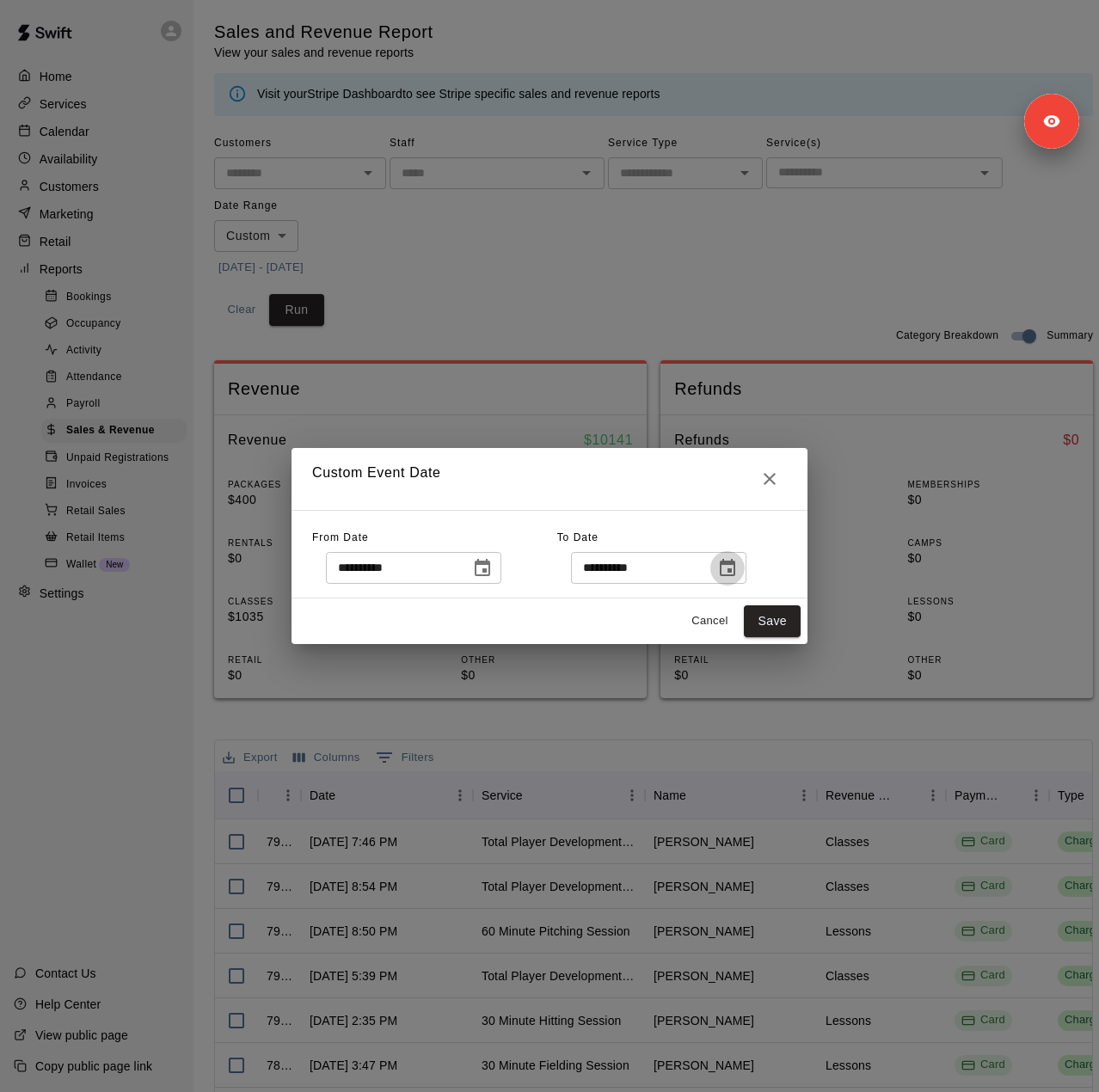
click at [735, 572] on icon "Choose date, selected date is Sep 2, 2025" at bounding box center [727, 567] width 15 height 17
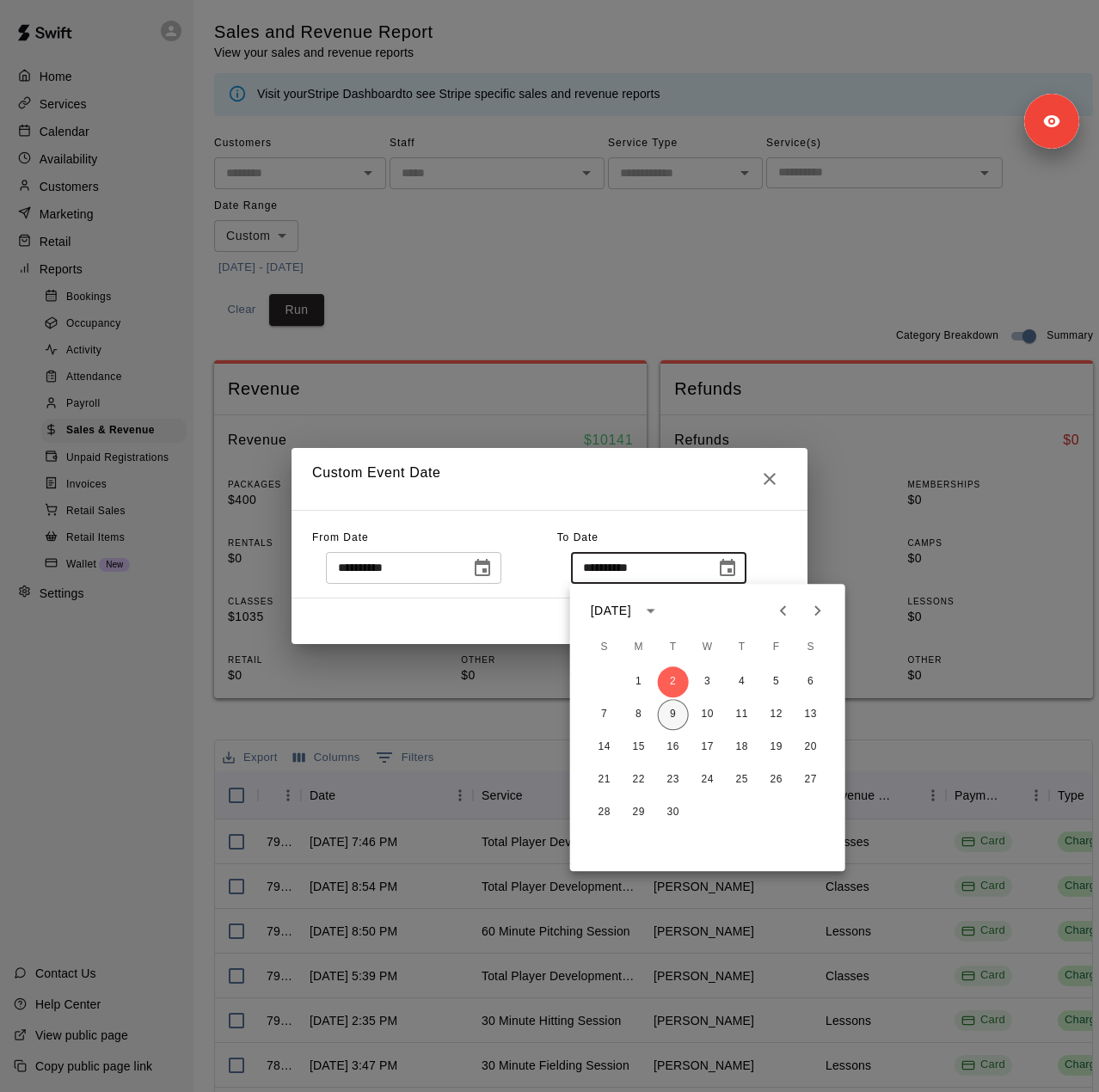
click at [667, 718] on button "9" at bounding box center [674, 714] width 31 height 31
type input "**********"
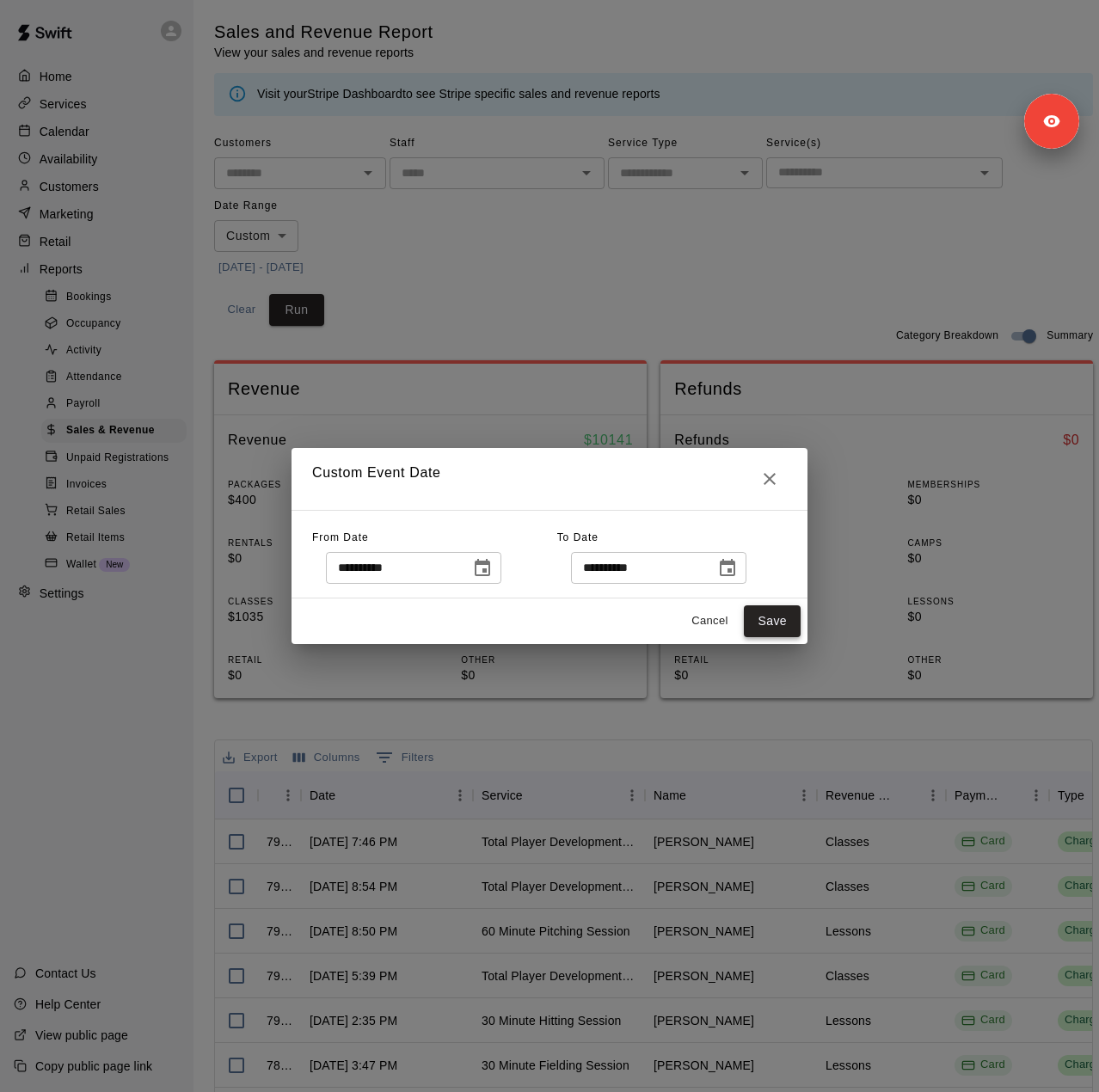
click at [766, 625] on button "Save" at bounding box center [772, 621] width 57 height 32
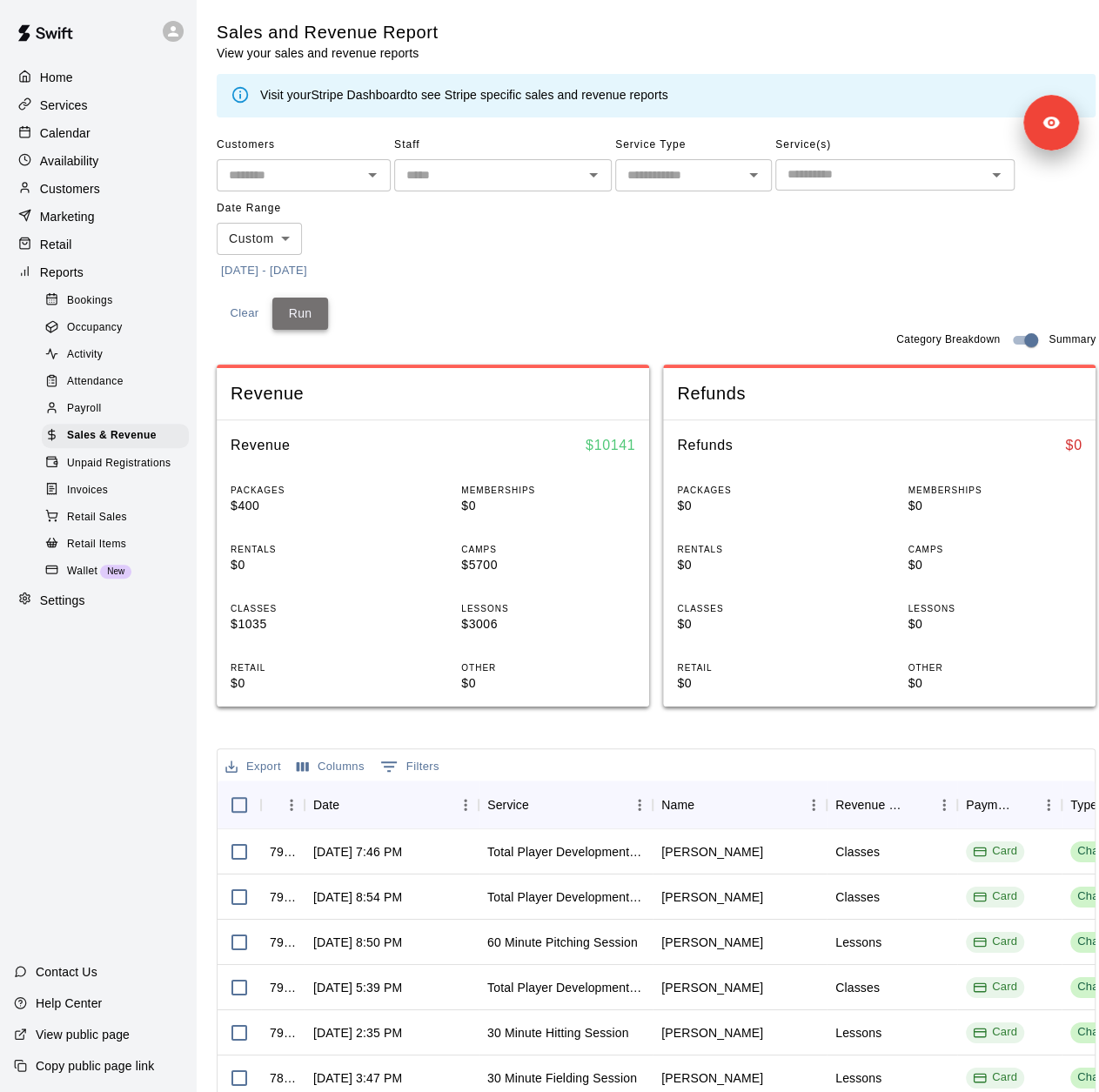
click at [284, 320] on button "Run" at bounding box center [300, 313] width 56 height 32
drag, startPoint x: 90, startPoint y: 108, endPoint x: 83, endPoint y: 121, distance: 14.8
click at [90, 107] on div "Services" at bounding box center [98, 105] width 168 height 27
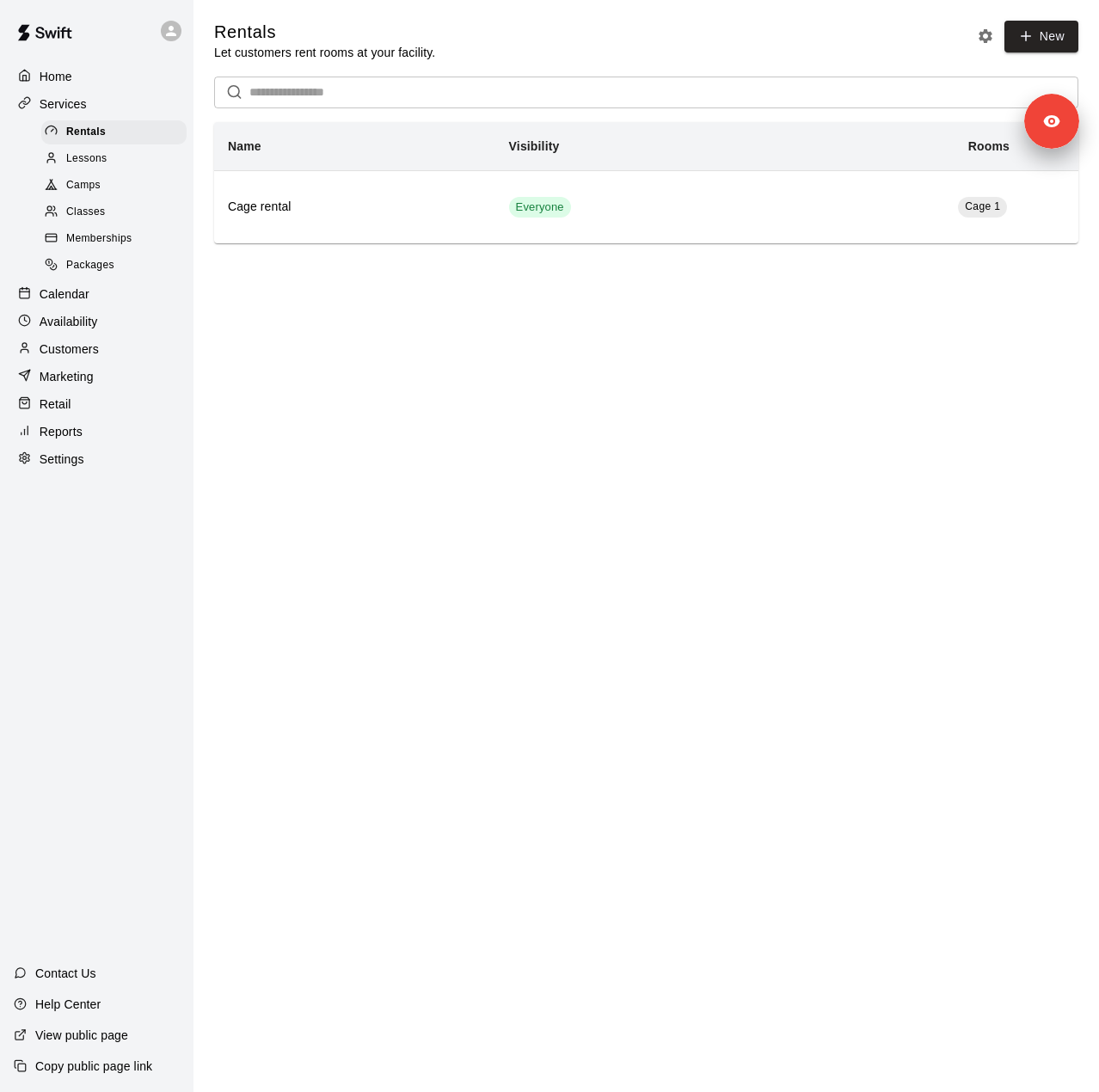
click at [82, 251] on div "Memberships" at bounding box center [114, 238] width 145 height 24
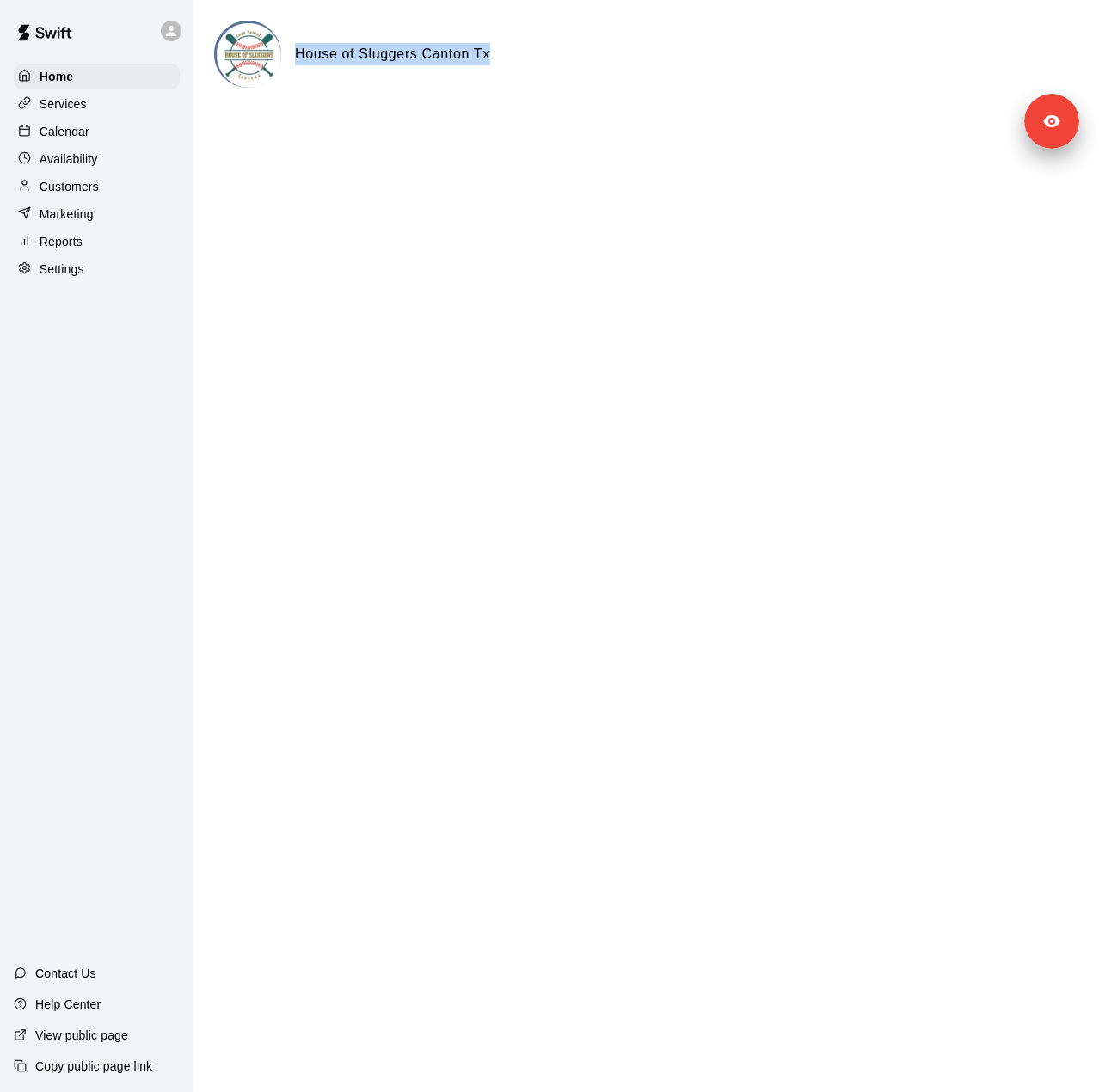
drag, startPoint x: 515, startPoint y: 56, endPoint x: 290, endPoint y: 44, distance: 225.3
click at [290, 44] on div "House of Sluggers Canton Tx" at bounding box center [646, 54] width 864 height 67
copy h6 "House of Sluggers Canton Tx"
click at [87, 282] on div "Settings" at bounding box center [97, 269] width 166 height 26
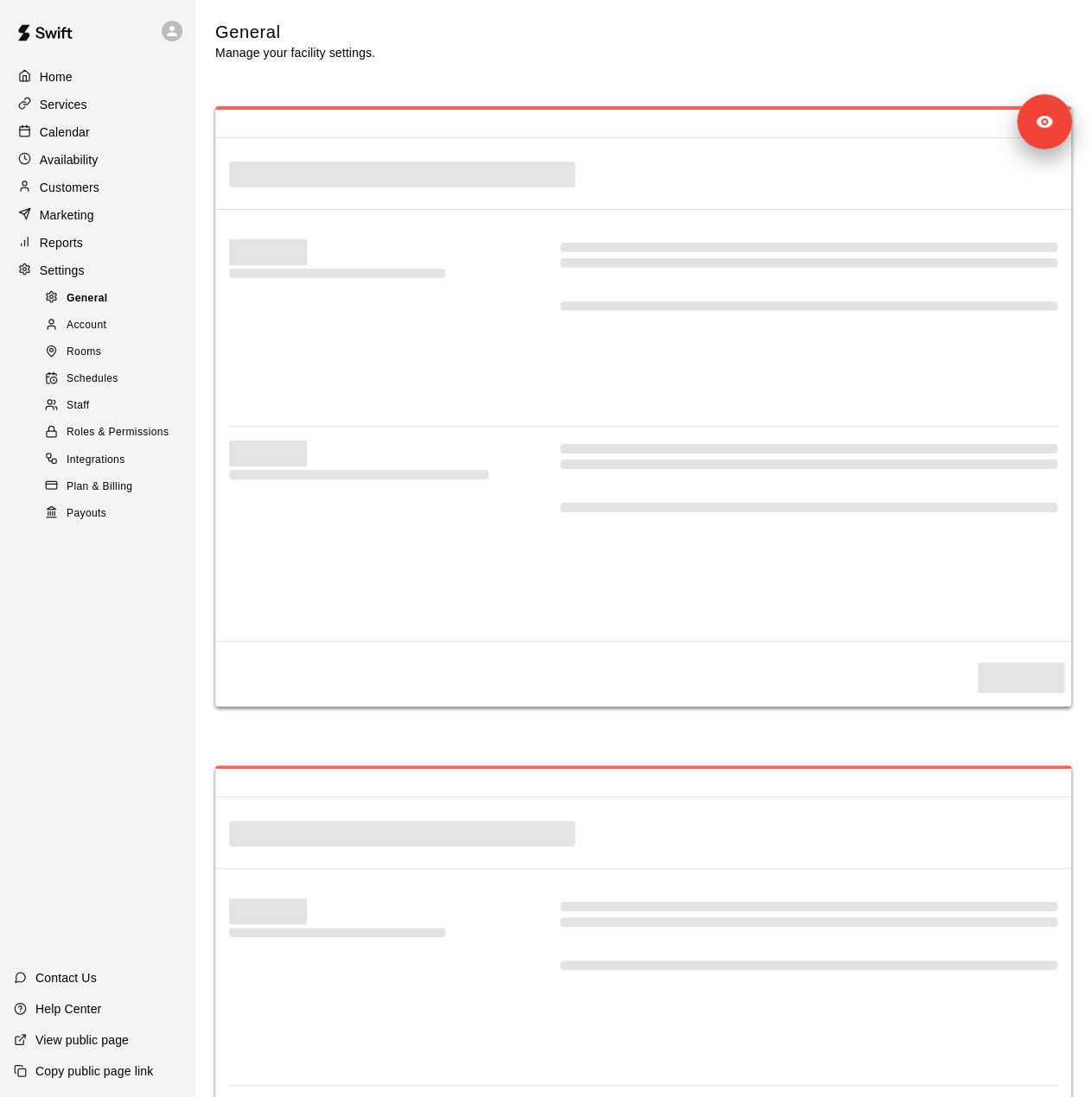
select select "**"
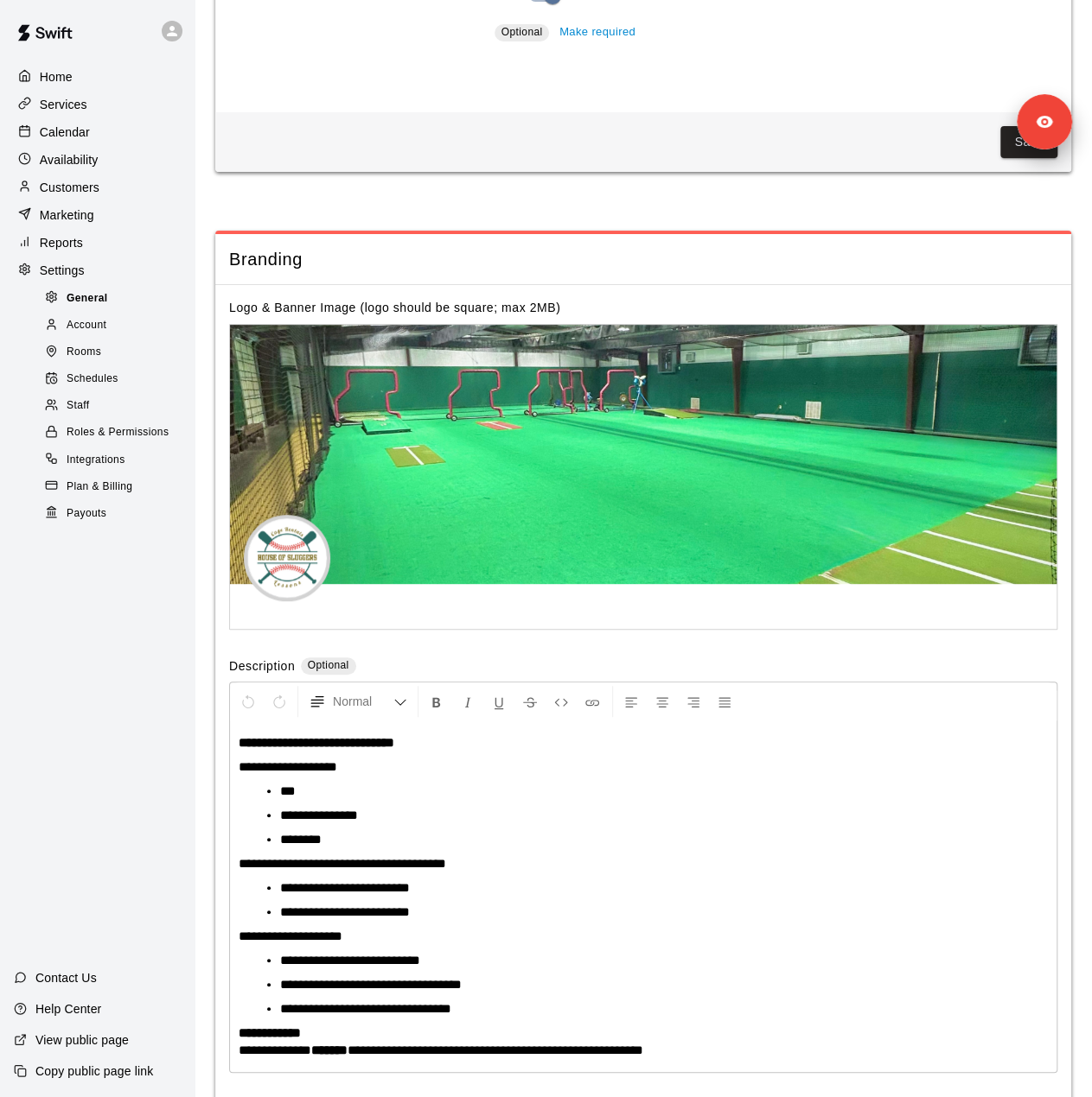
scroll to position [3577, 0]
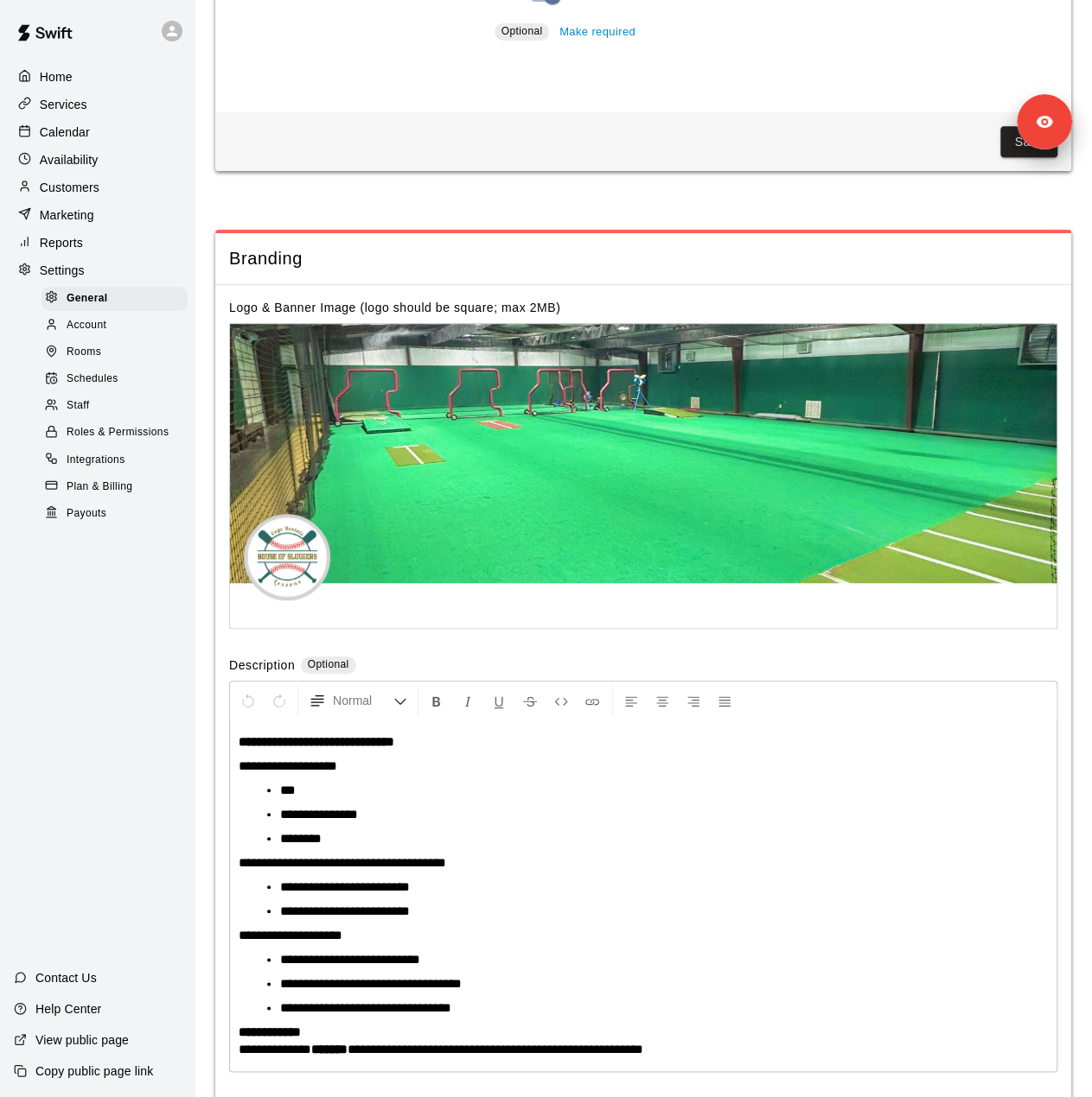
click at [109, 526] on div "Payouts" at bounding box center [114, 514] width 146 height 24
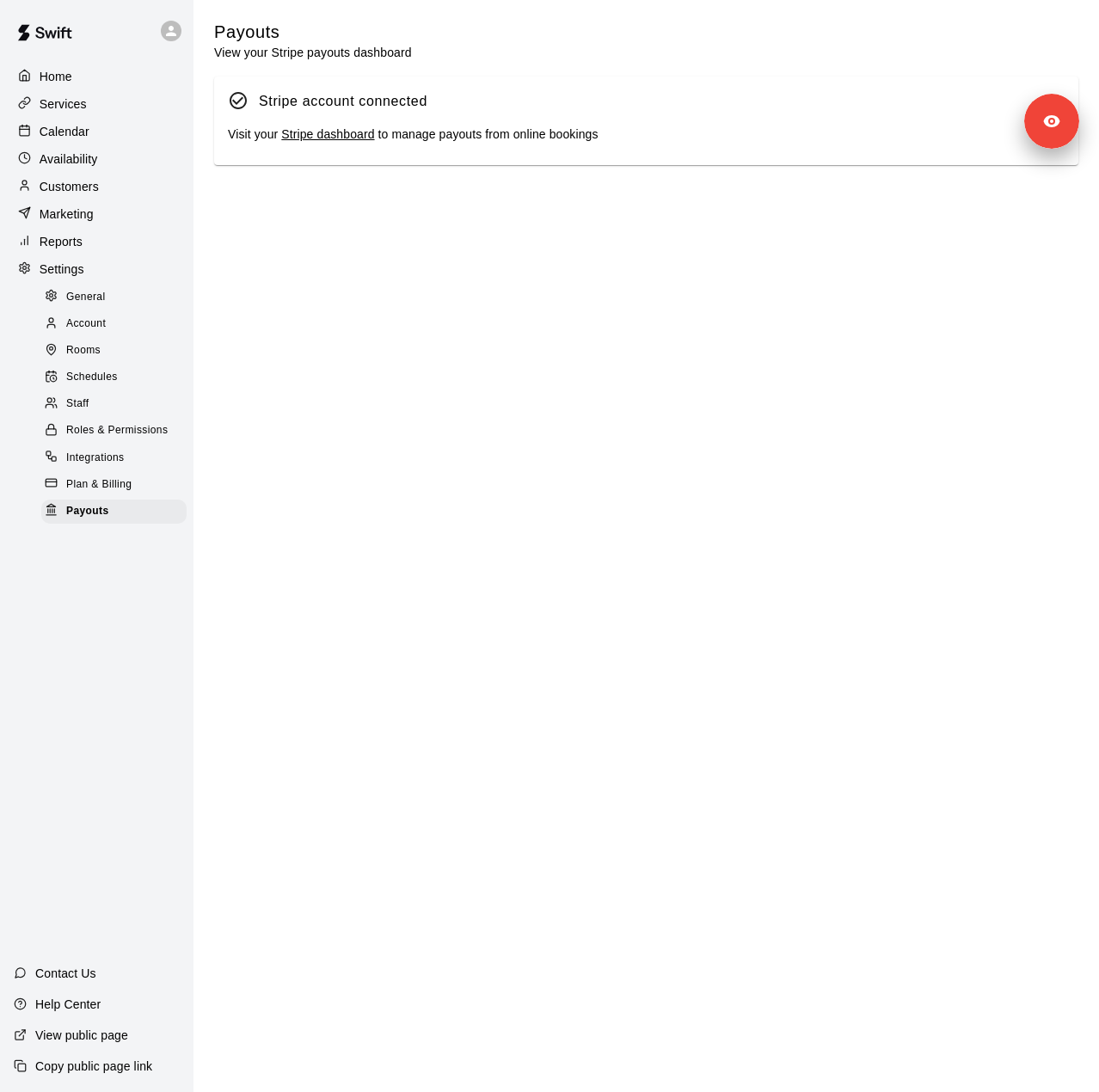
click at [107, 310] on div "General" at bounding box center [114, 297] width 145 height 24
select select "**"
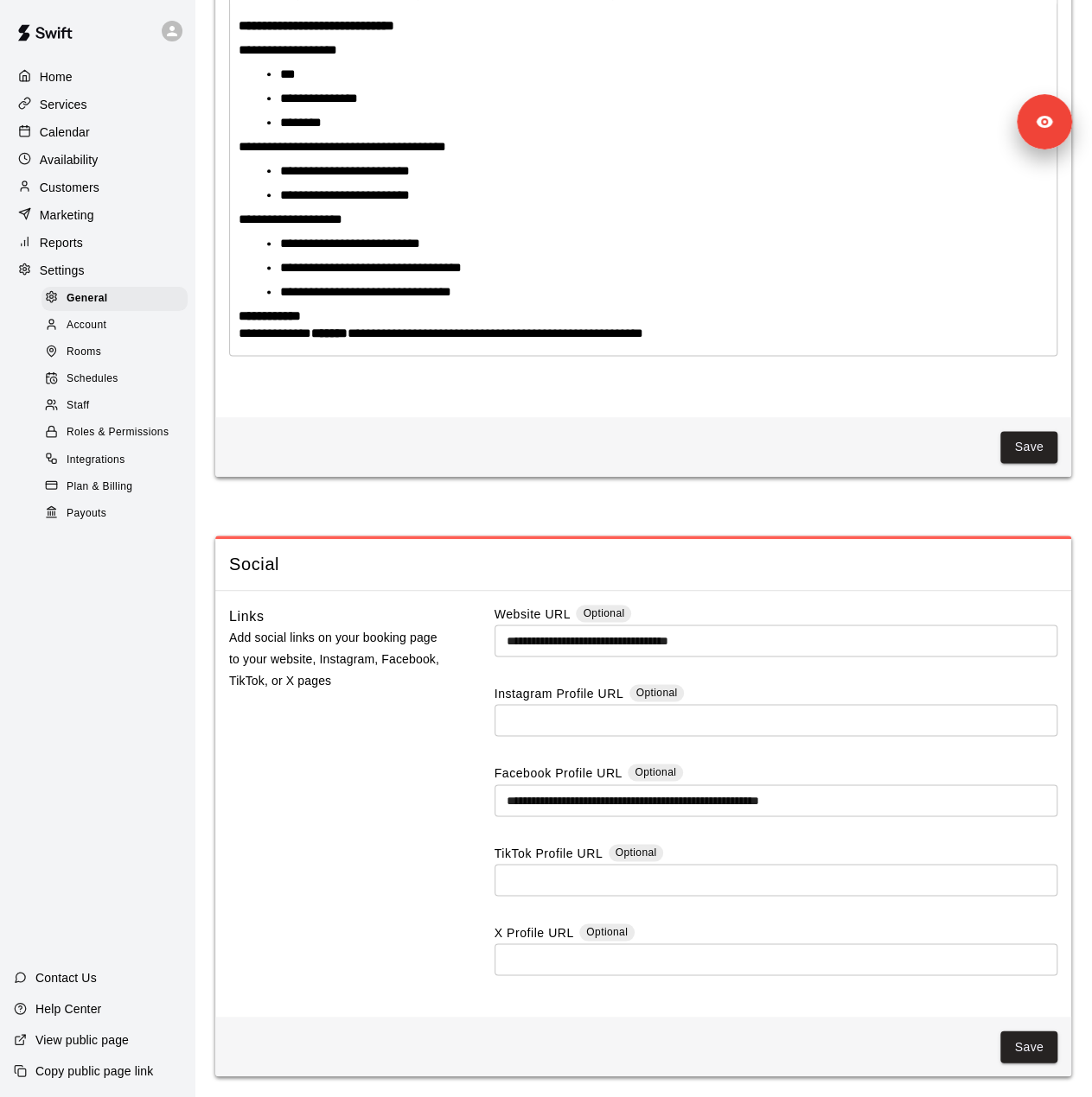
scroll to position [4340, 0]
click at [87, 415] on span "Staff" at bounding box center [77, 406] width 23 height 17
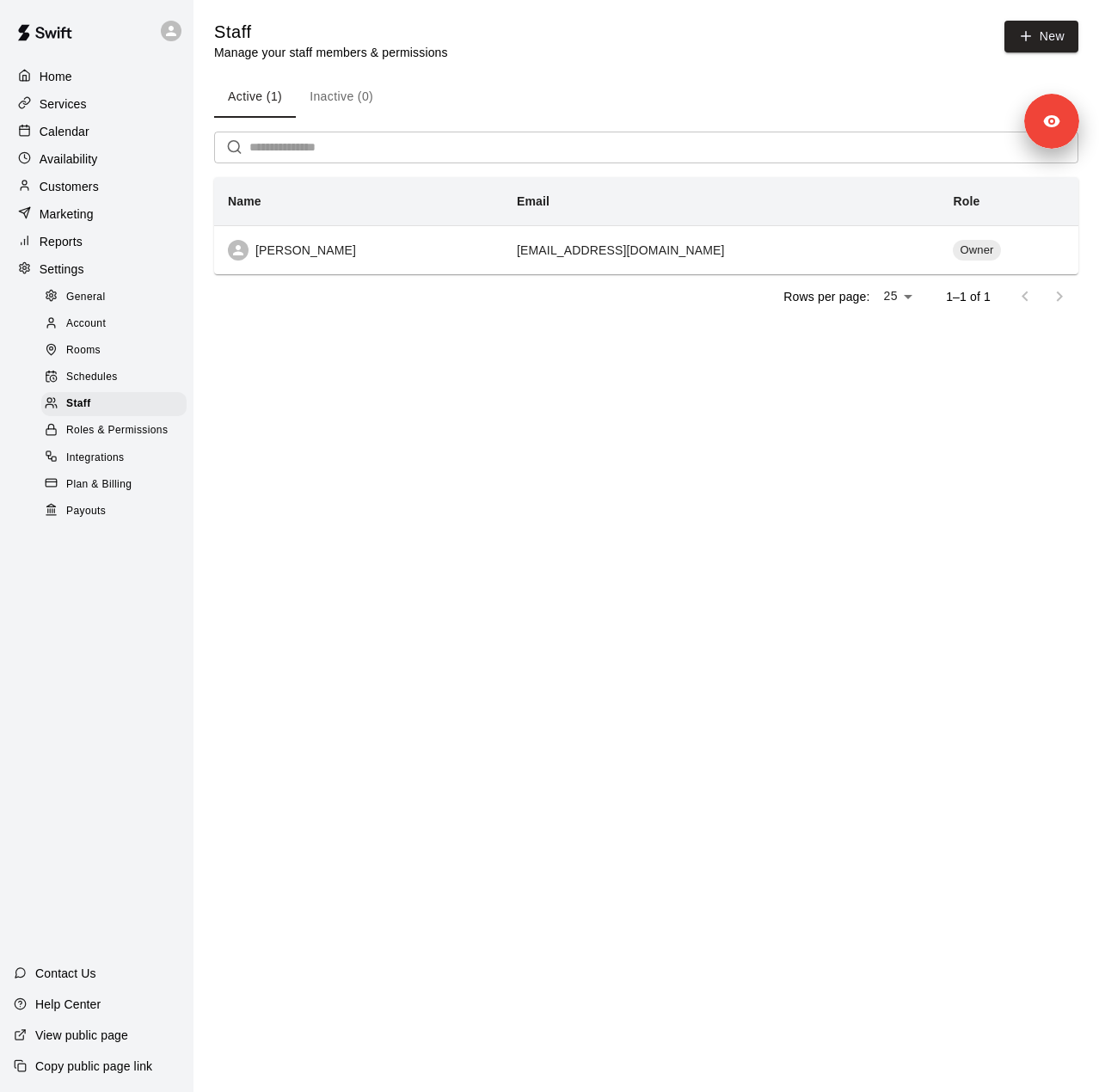
click at [139, 183] on div "Customers" at bounding box center [97, 186] width 166 height 26
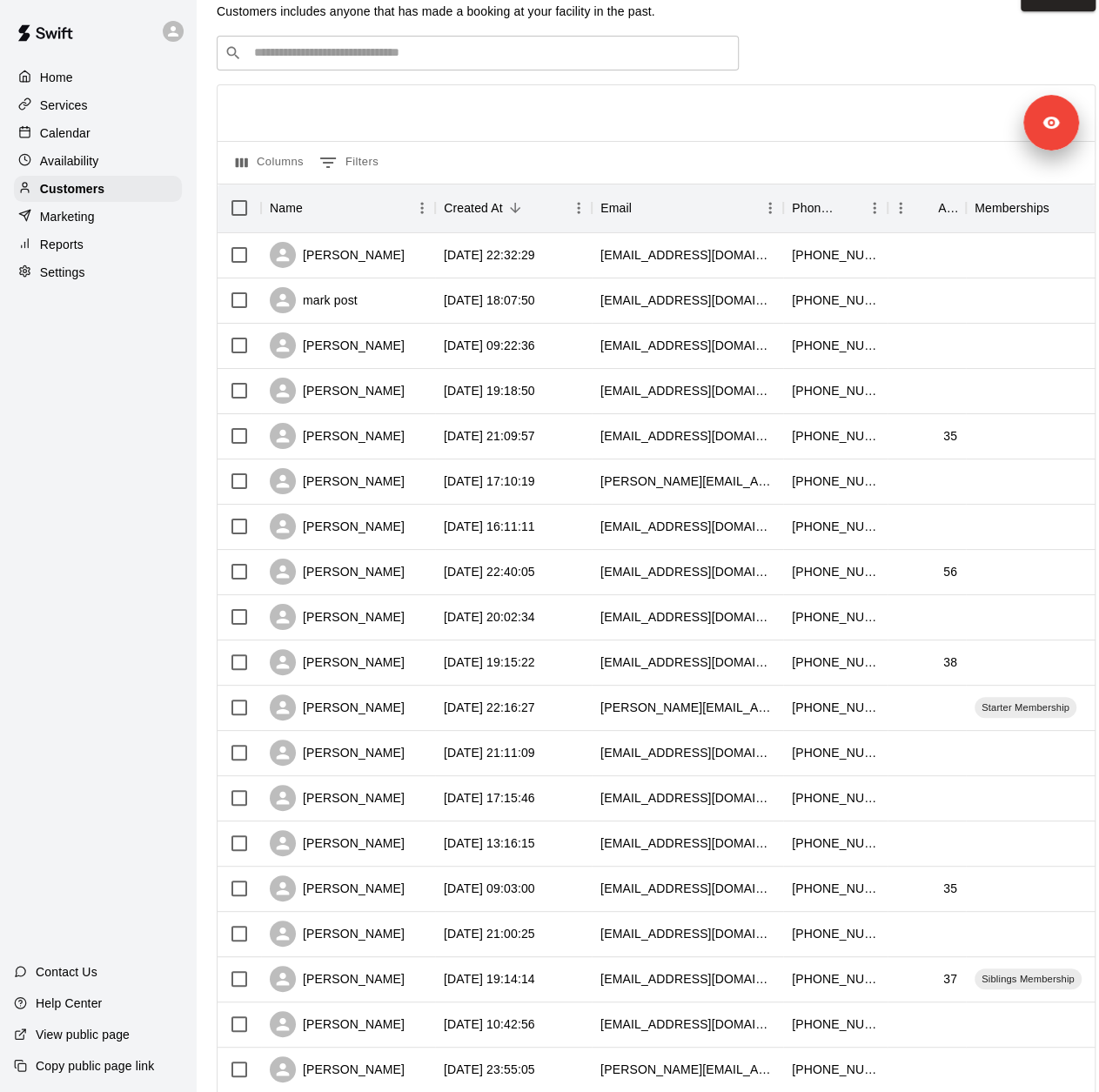
scroll to position [425, 0]
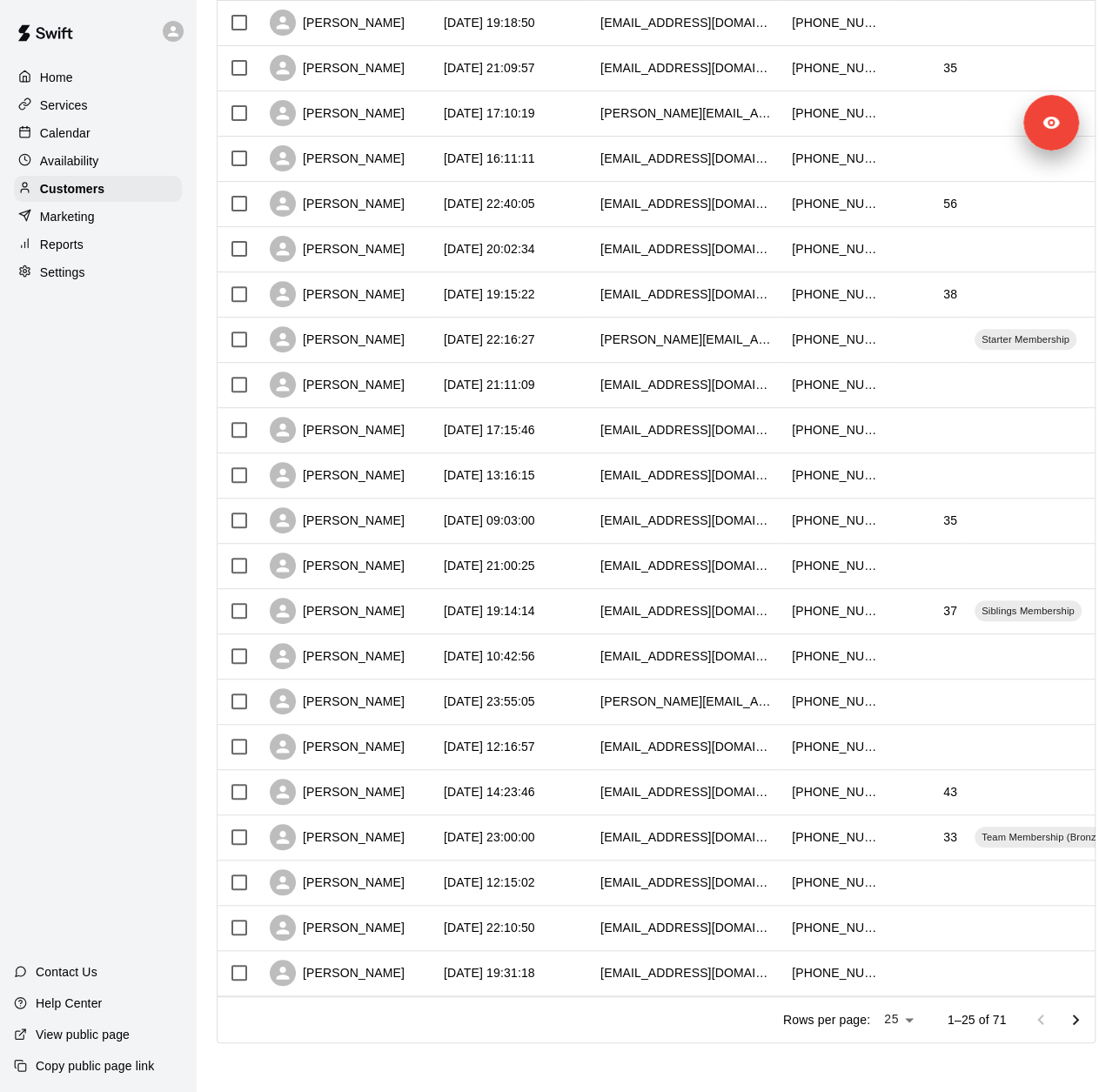
click at [82, 114] on p "Services" at bounding box center [64, 105] width 48 height 17
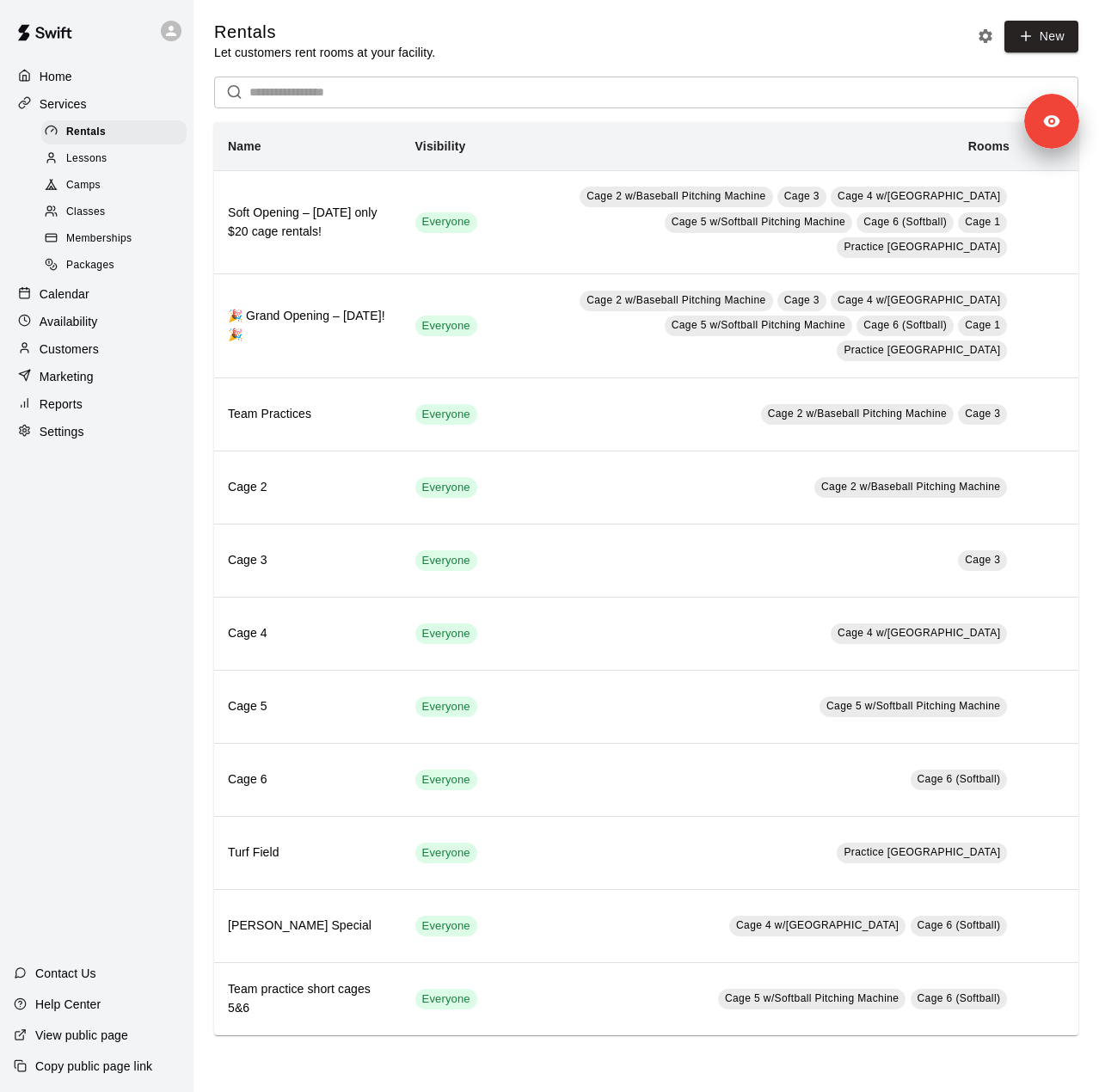
click at [99, 240] on span "Memberships" at bounding box center [98, 238] width 65 height 17
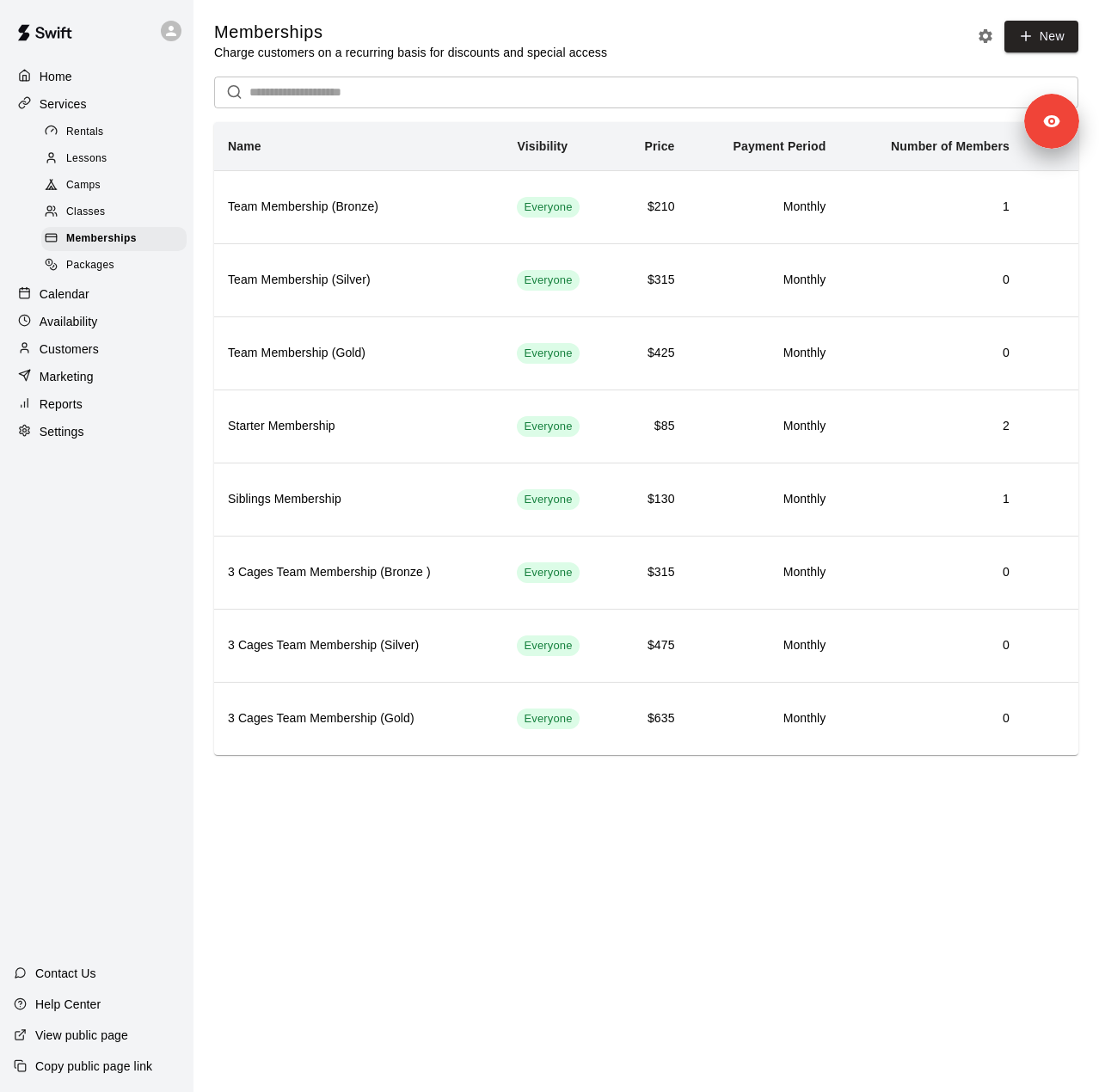
click at [94, 278] on div "Packages" at bounding box center [114, 266] width 145 height 24
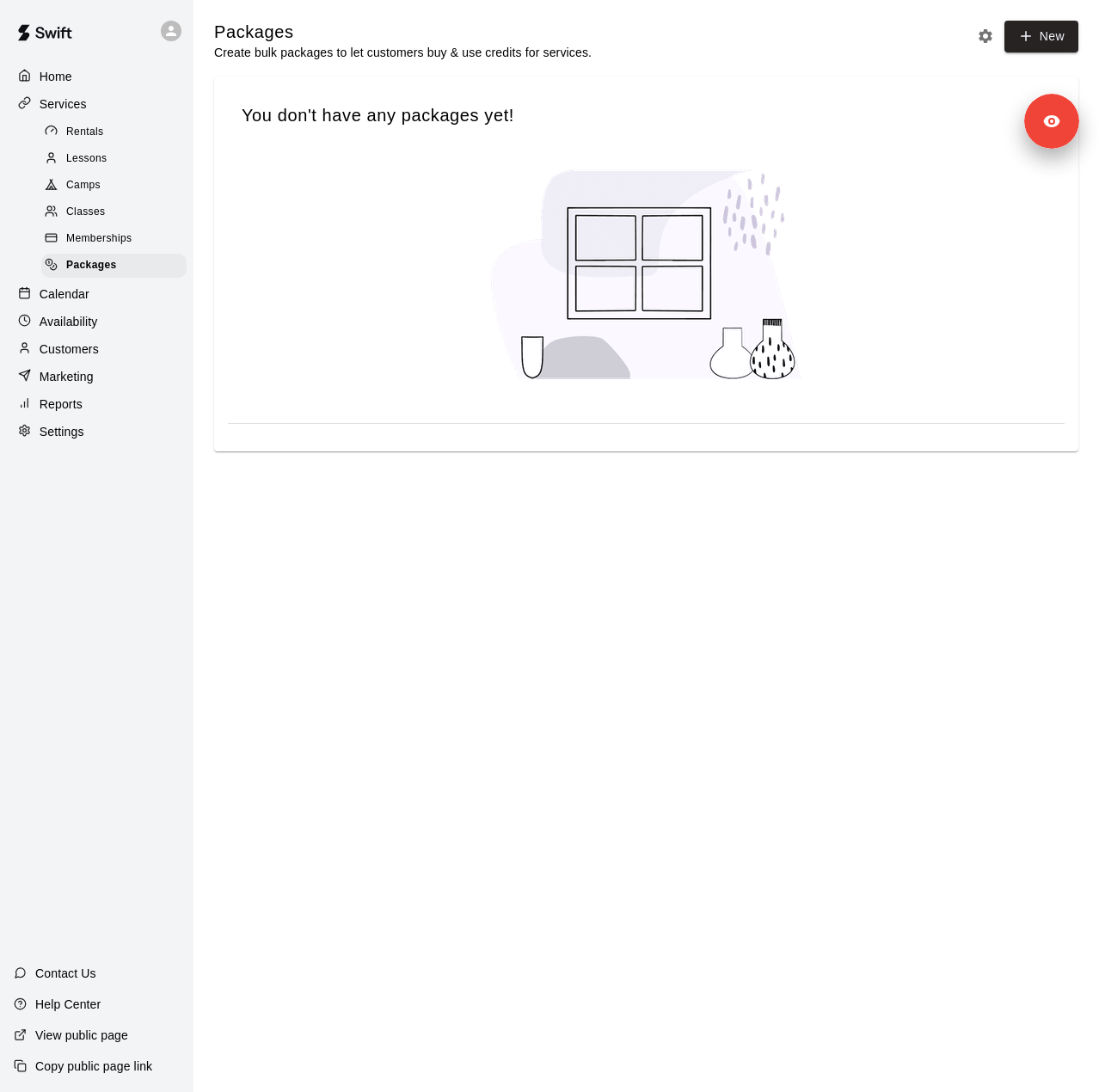
click at [70, 413] on p "Reports" at bounding box center [61, 404] width 43 height 17
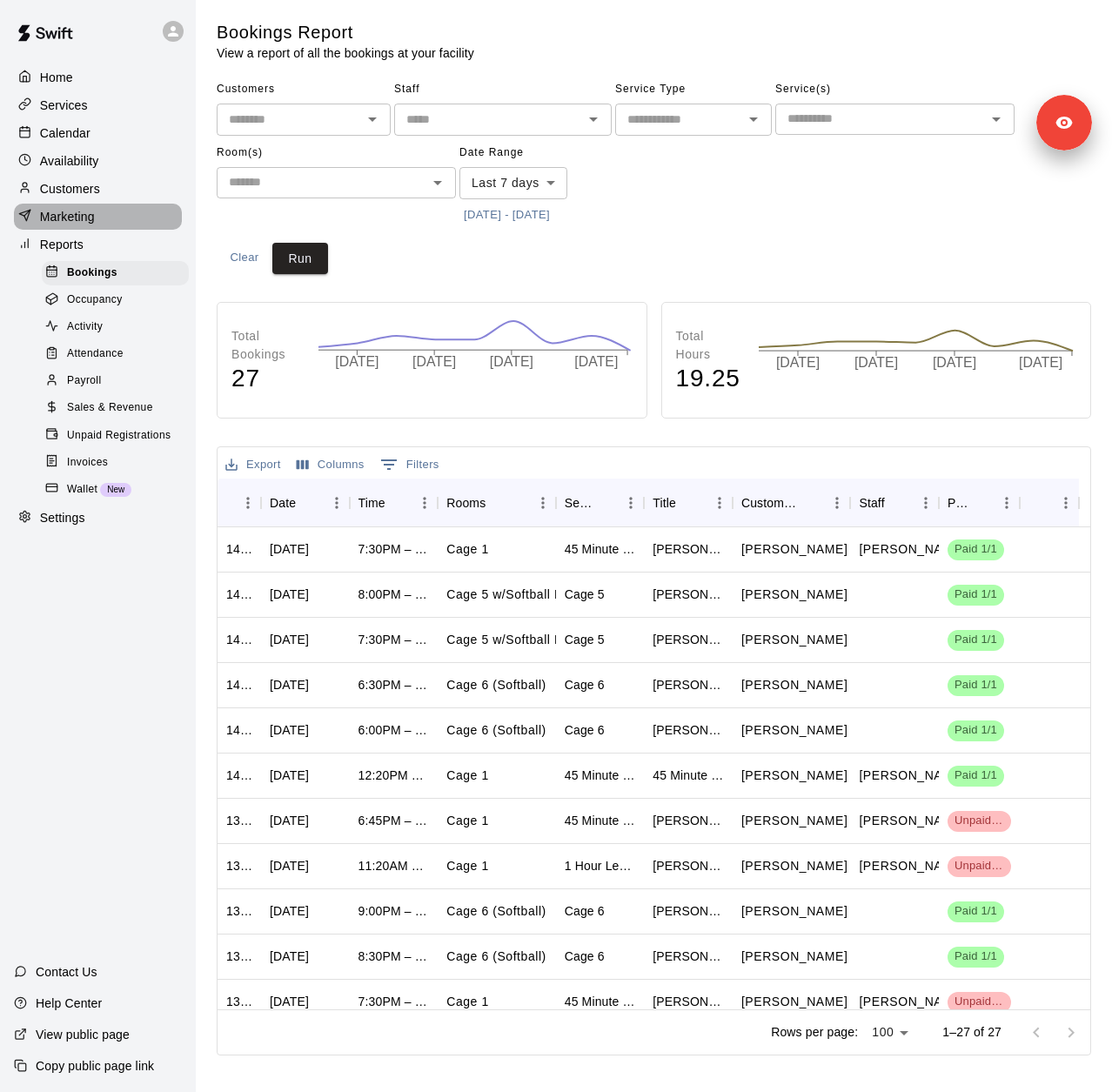
click at [82, 226] on p "Marketing" at bounding box center [68, 217] width 55 height 17
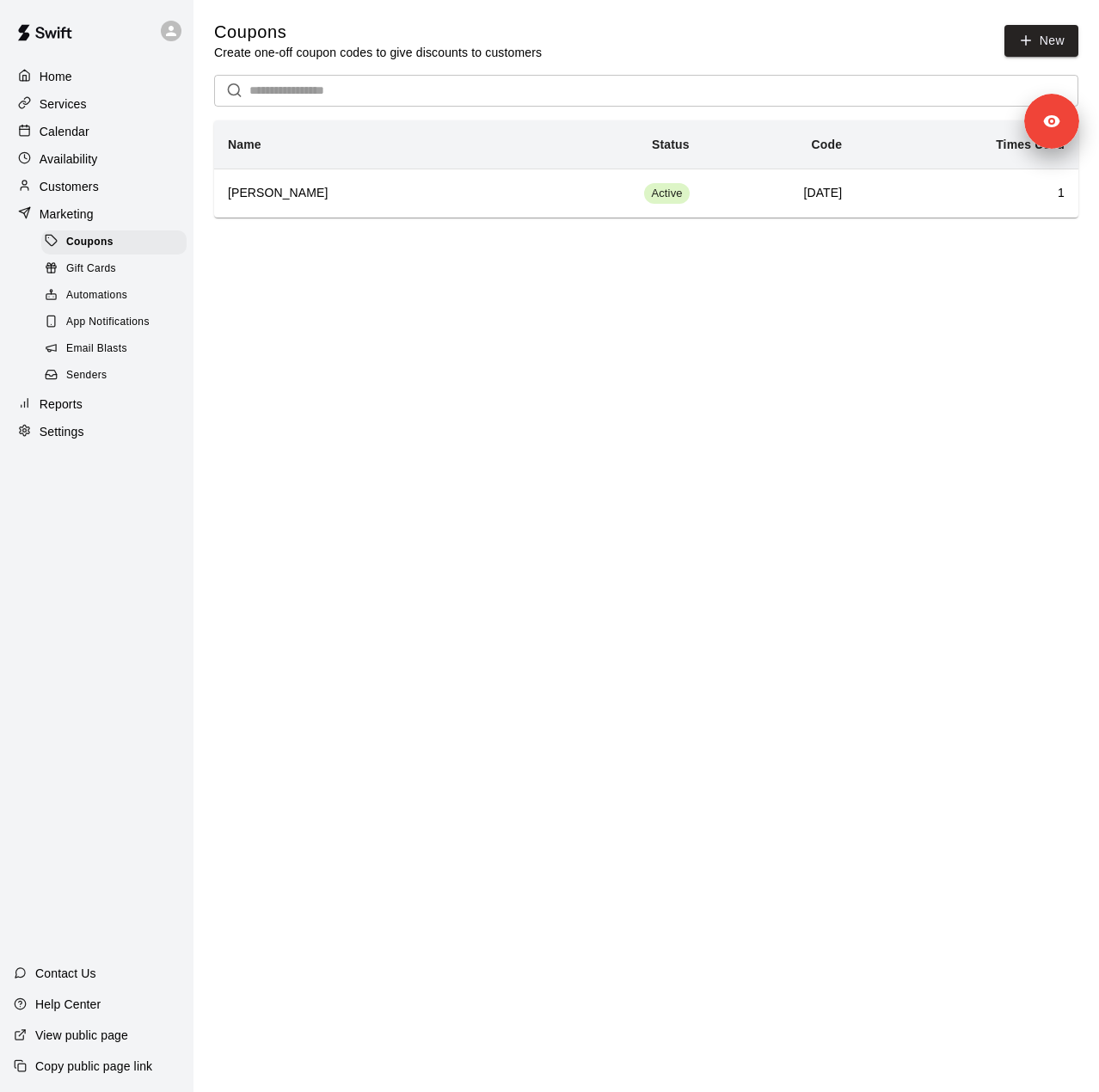
click at [95, 385] on span "Senders" at bounding box center [87, 376] width 42 height 17
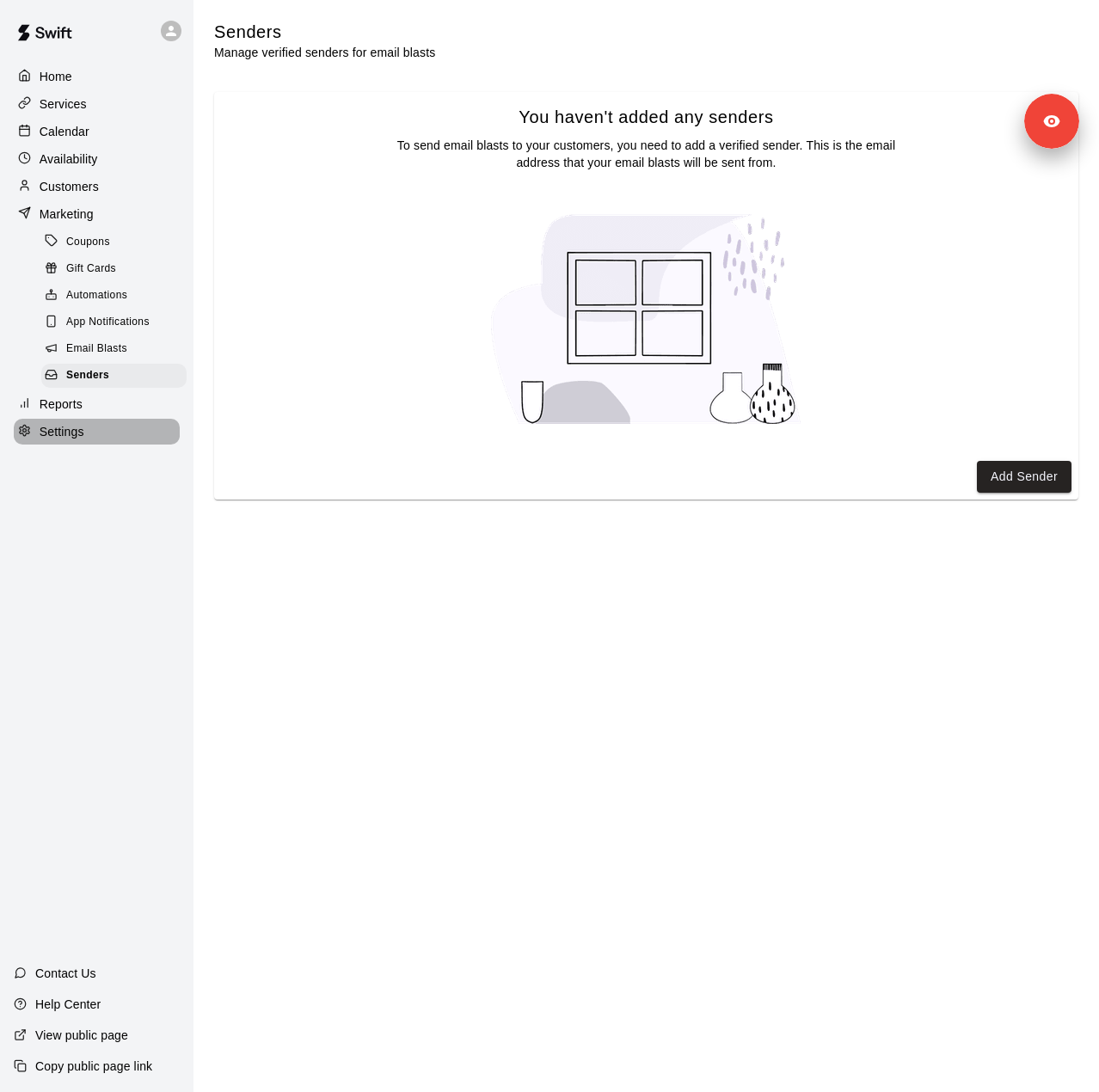
click at [49, 441] on p "Settings" at bounding box center [62, 432] width 45 height 17
select select "**"
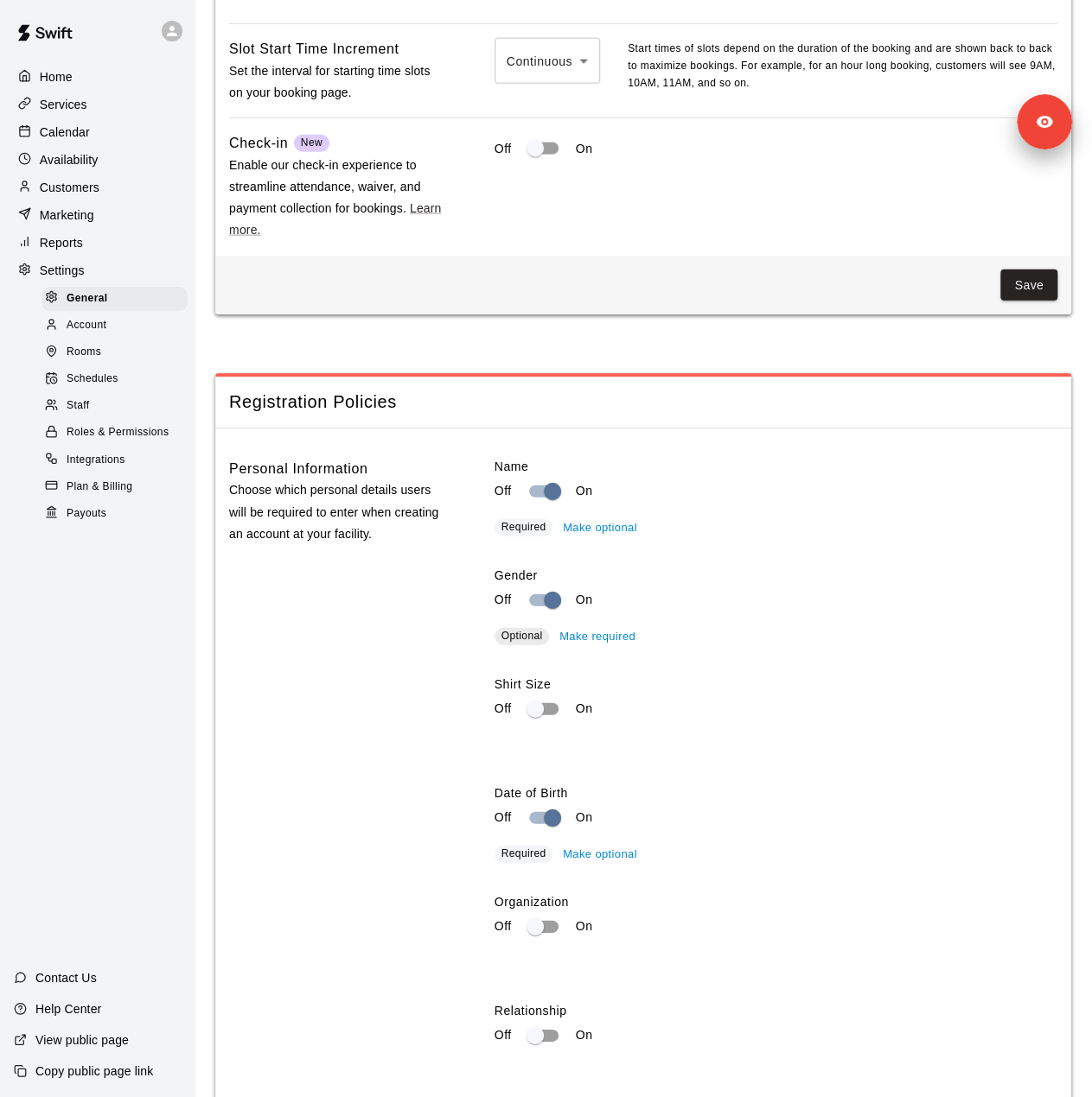
scroll to position [1330, 0]
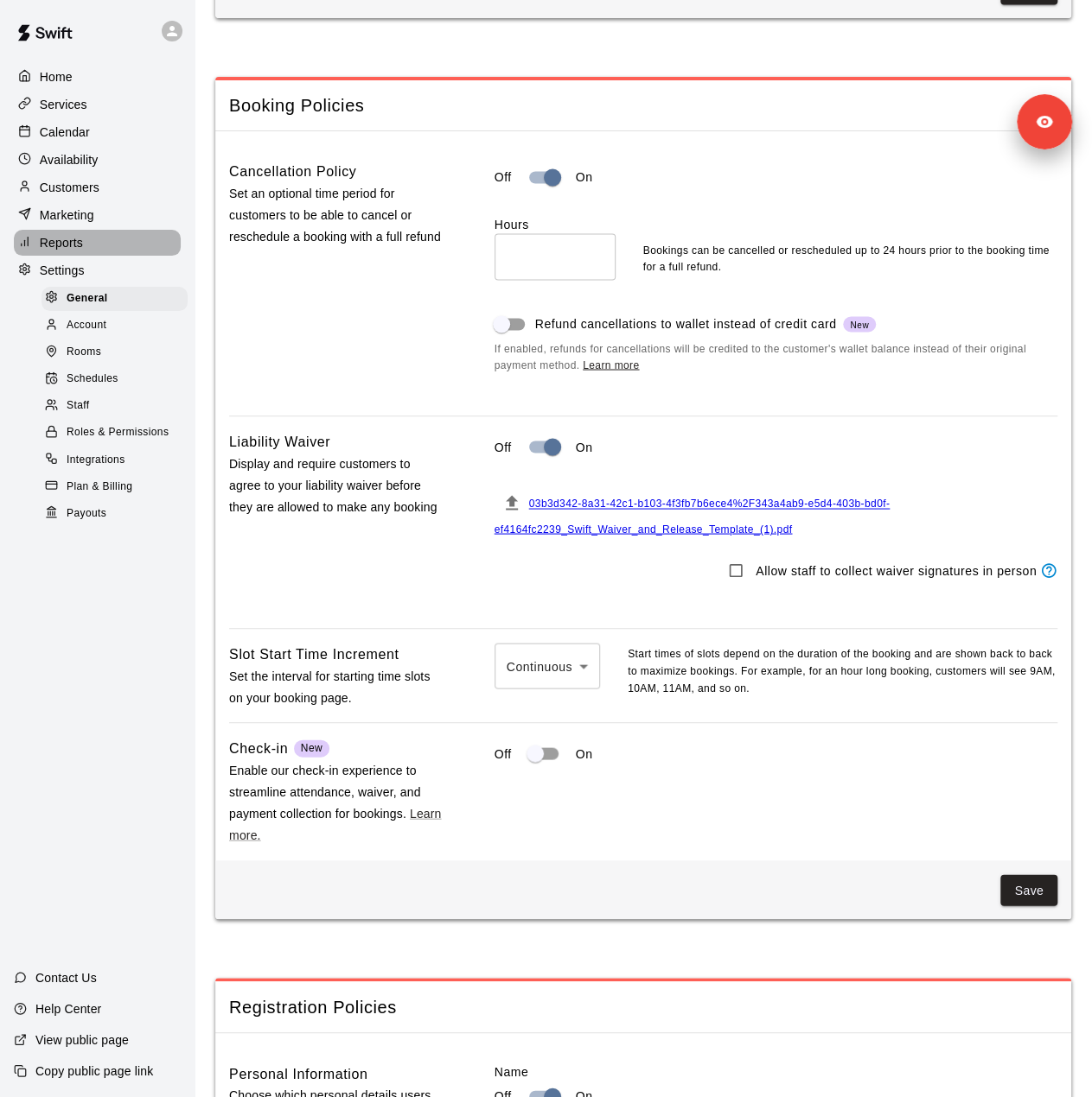
click at [85, 256] on div "Reports" at bounding box center [97, 242] width 167 height 26
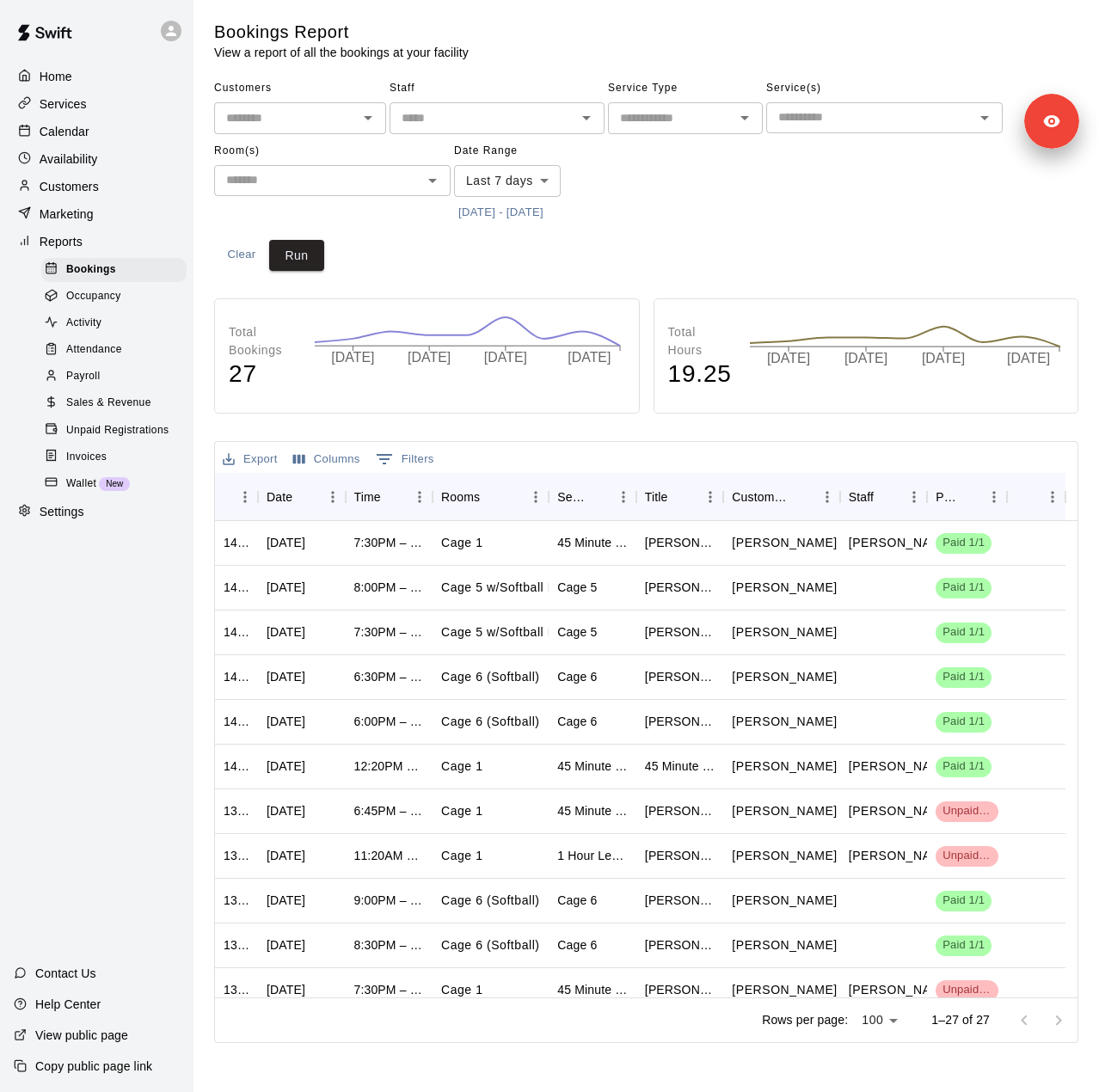
click at [517, 182] on body "Home Services Calendar Availability Customers Marketing Reports Bookings Occupa…" at bounding box center [549, 525] width 1099 height 1050
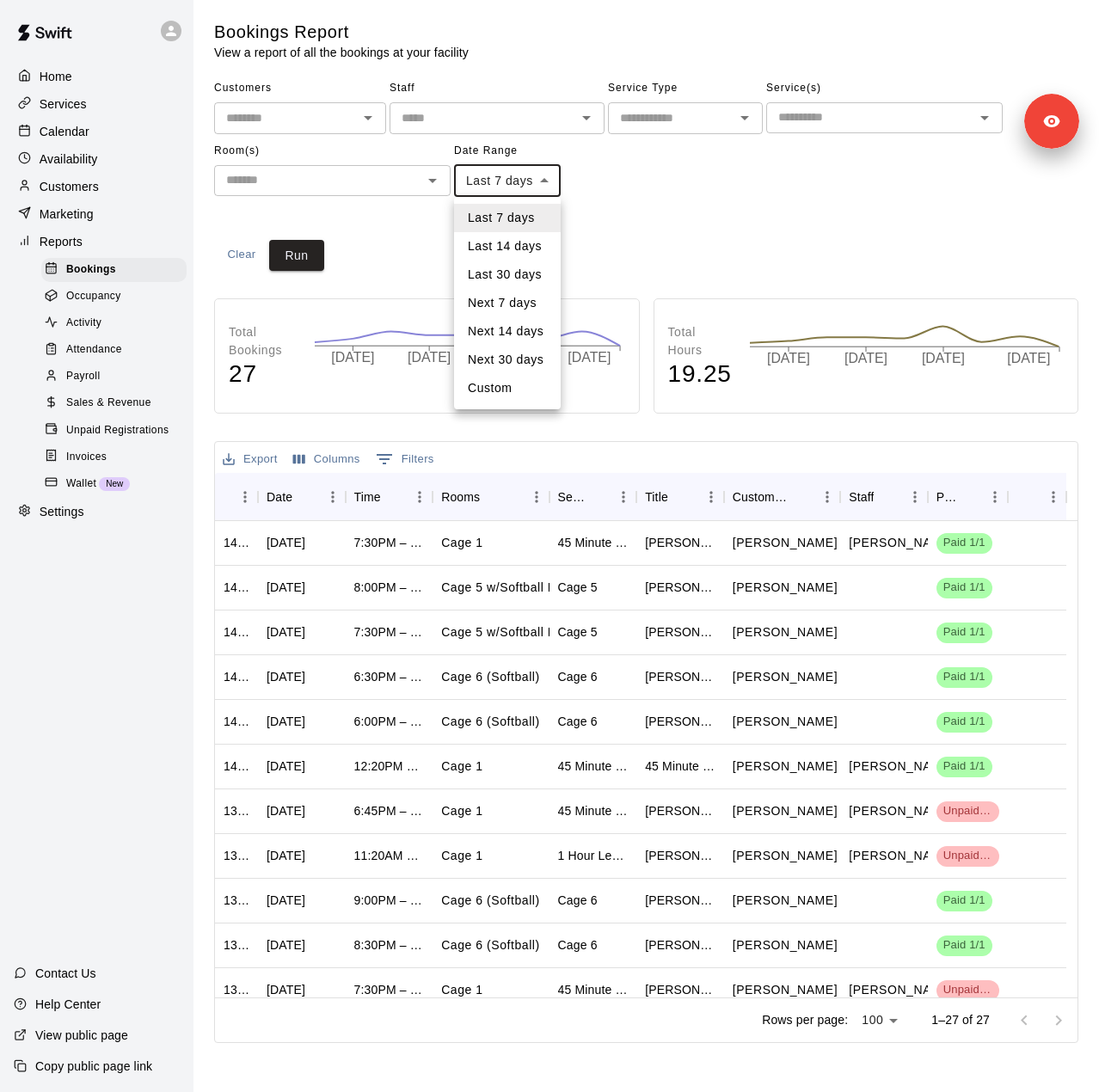
click at [502, 391] on li "Custom" at bounding box center [508, 387] width 107 height 28
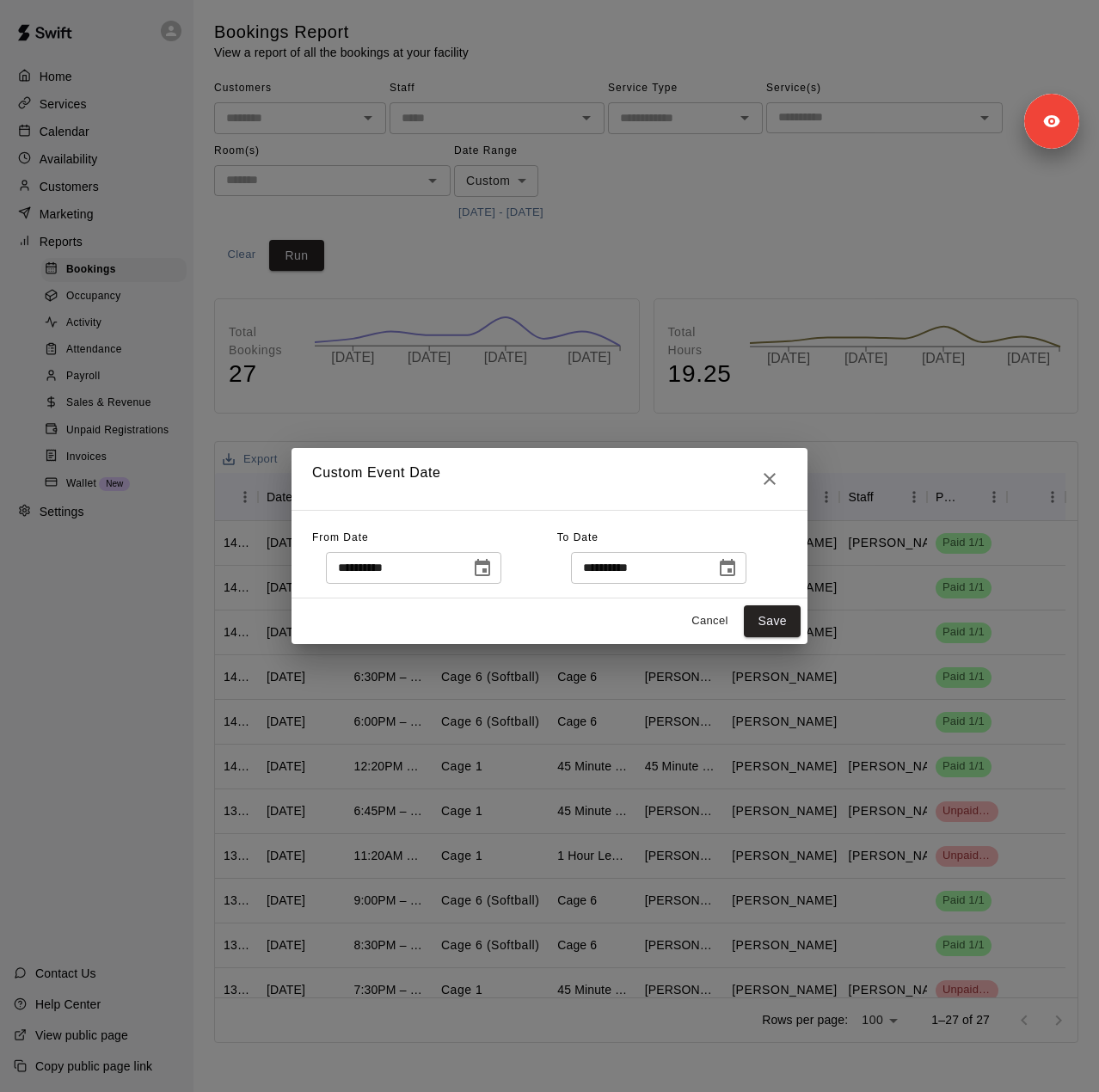
type input "******"
click at [490, 563] on icon "Choose date, selected date is Sep 2, 2025" at bounding box center [482, 567] width 15 height 17
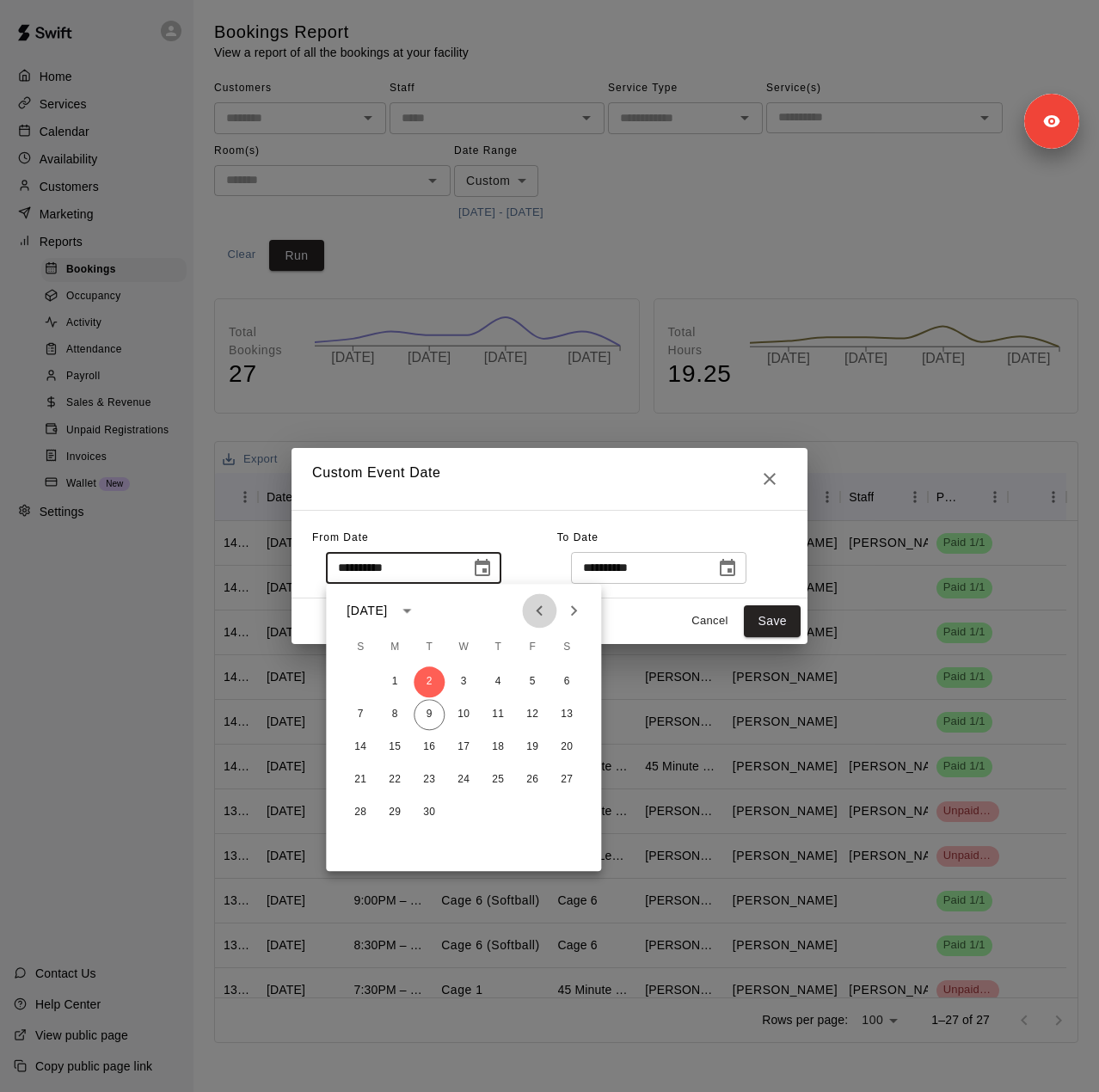
click at [536, 613] on icon "Previous month" at bounding box center [539, 611] width 21 height 21
click at [539, 678] on button "4" at bounding box center [532, 682] width 31 height 31
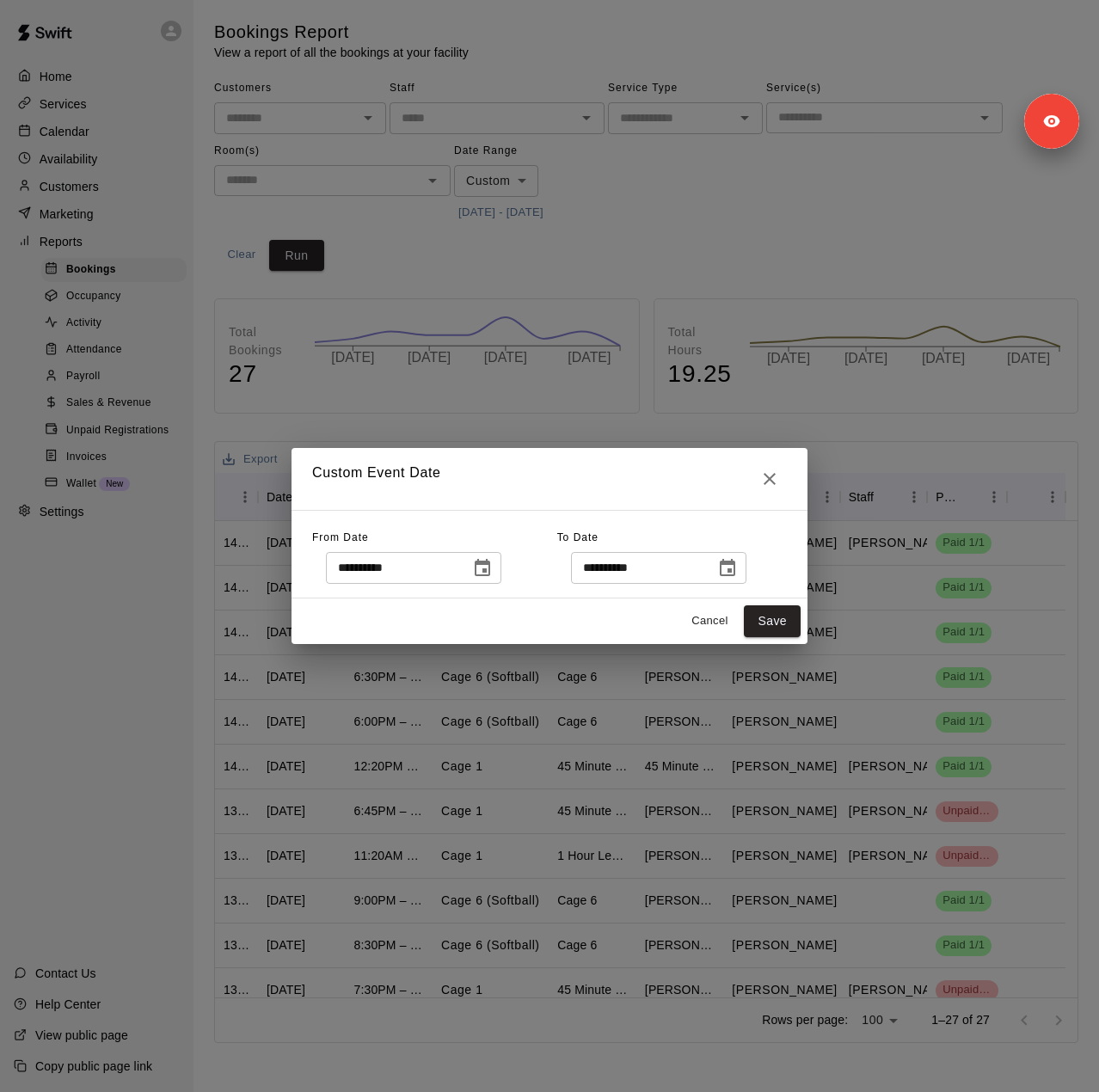
type input "**********"
click at [755, 617] on button "Save" at bounding box center [772, 621] width 57 height 32
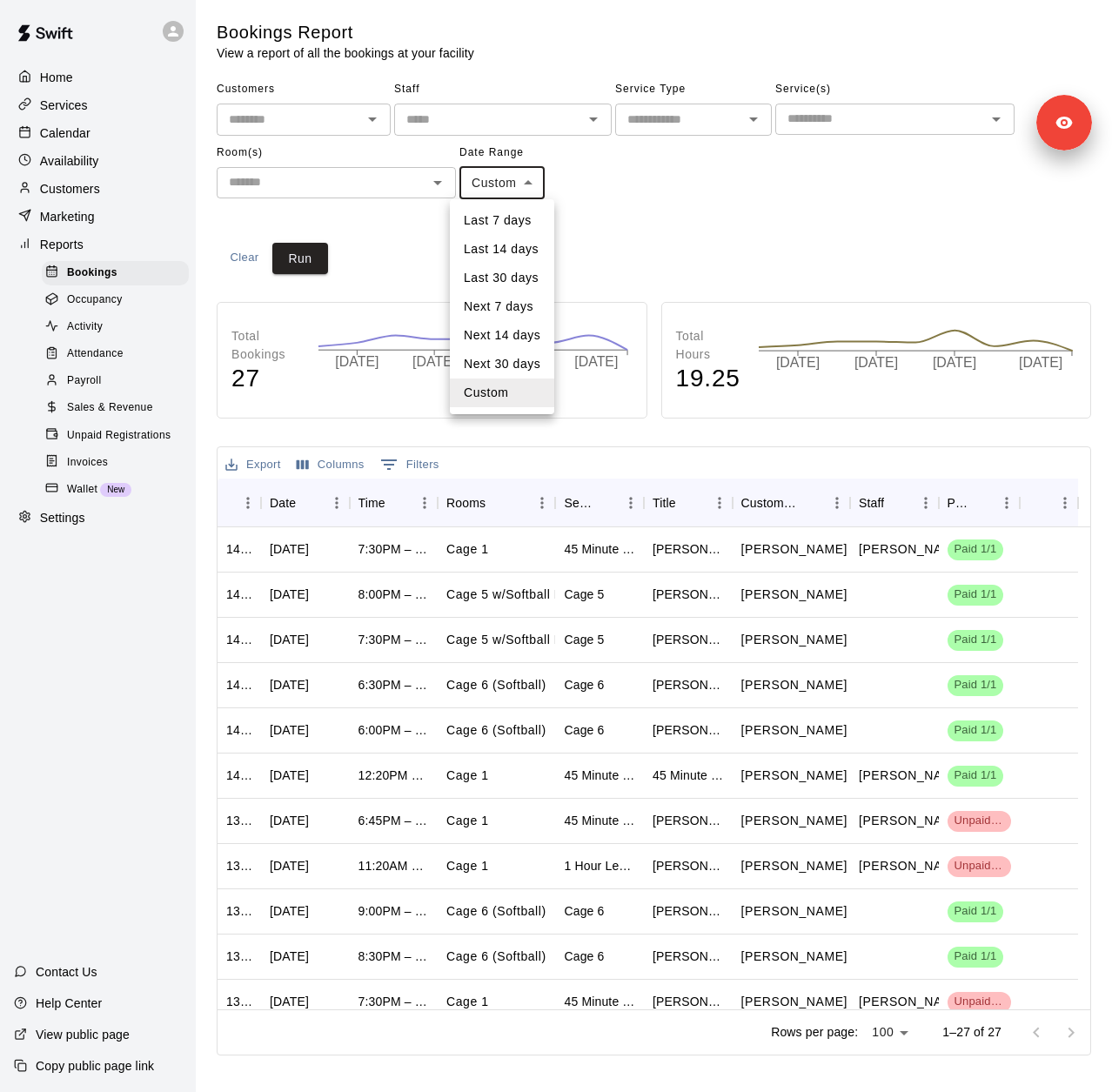
click at [506, 182] on body "Home Services Calendar Availability Customers Marketing Reports Bookings Occupa…" at bounding box center [556, 531] width 1112 height 1063
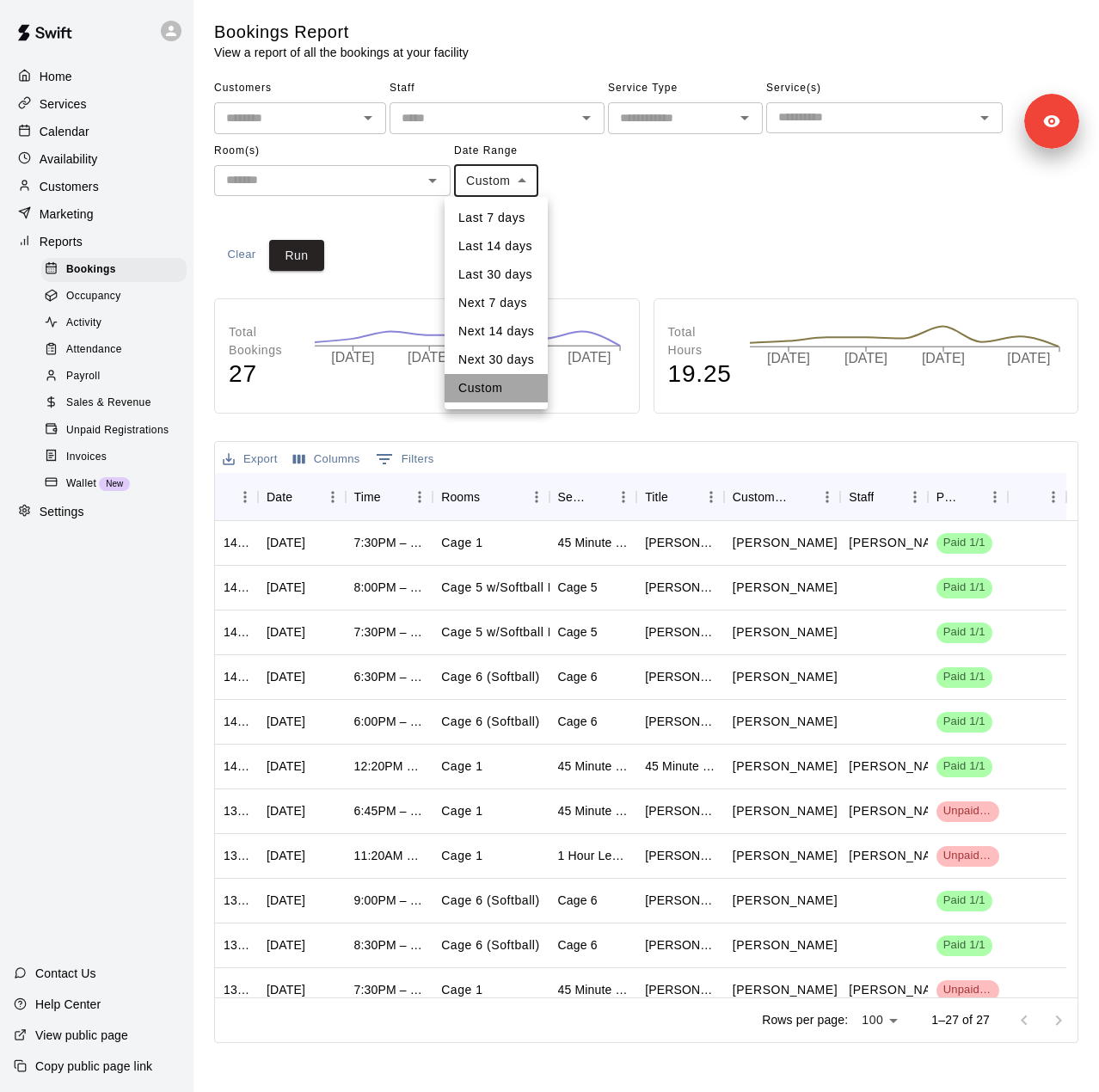
click at [501, 387] on li "Custom" at bounding box center [496, 387] width 103 height 28
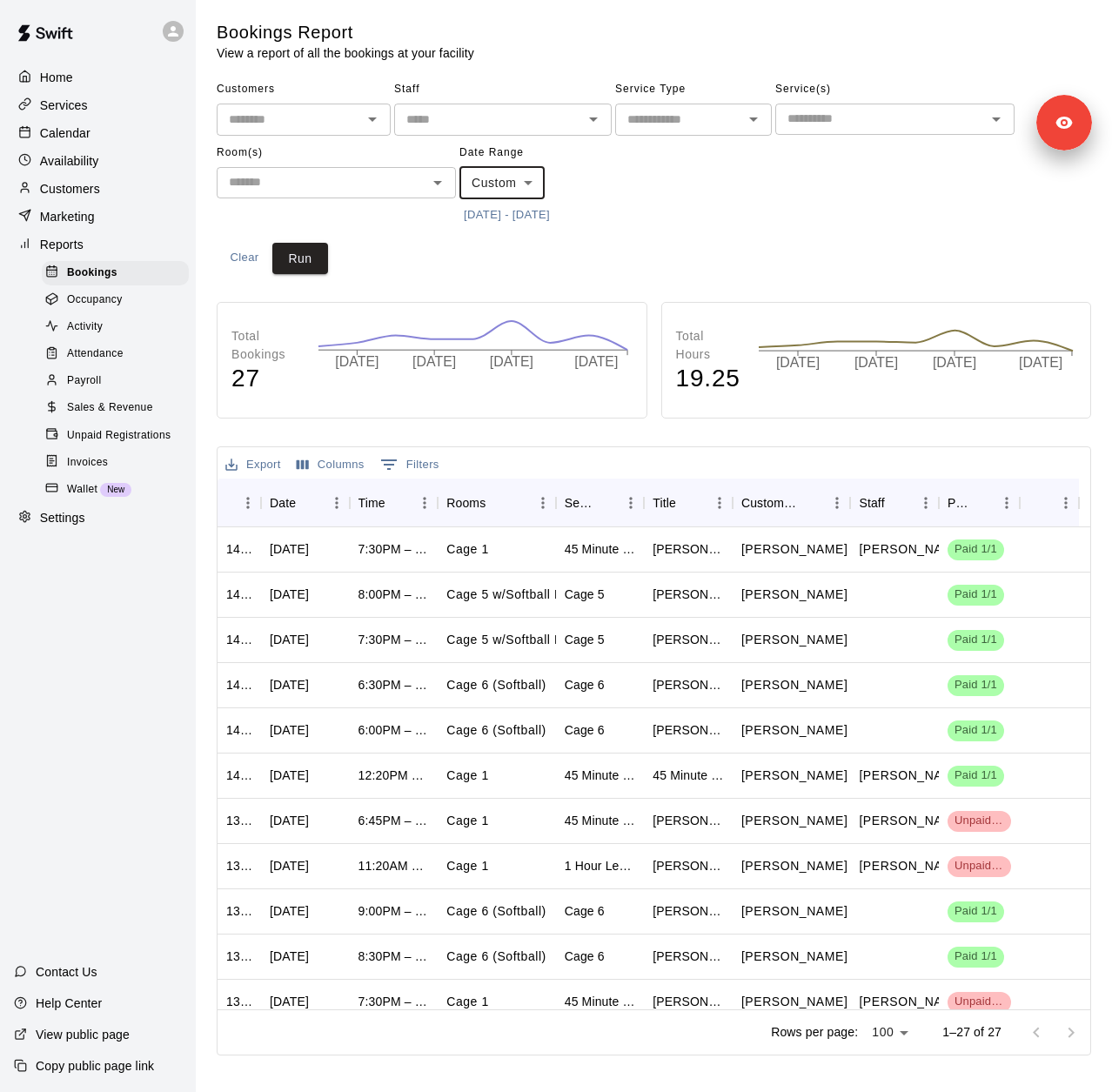
click at [555, 210] on button "7/4/2025 - 9/10/2025" at bounding box center [507, 216] width 95 height 27
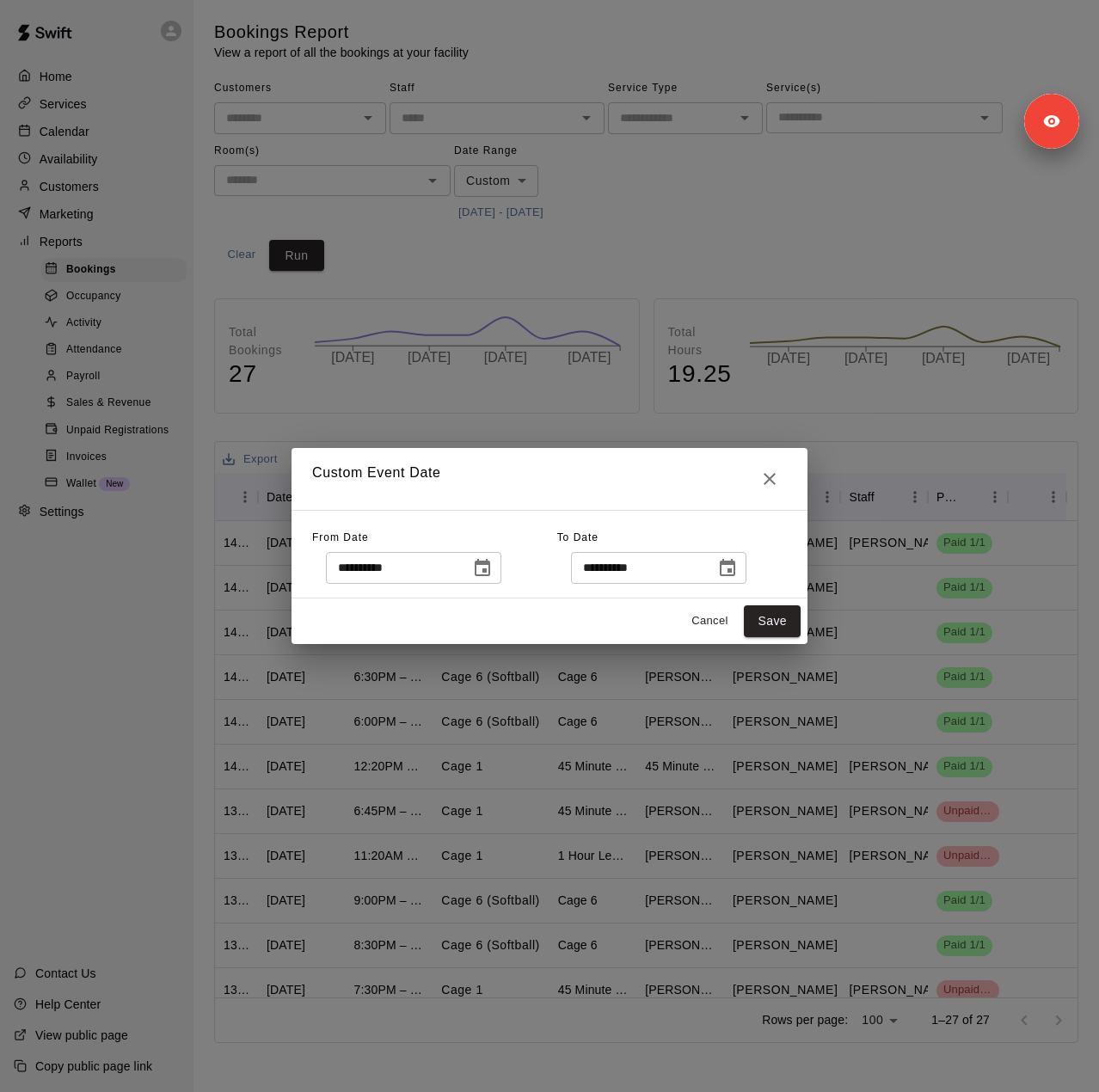
click at [738, 568] on icon "Choose date, selected date is Sep 10, 2025" at bounding box center [727, 568] width 21 height 21
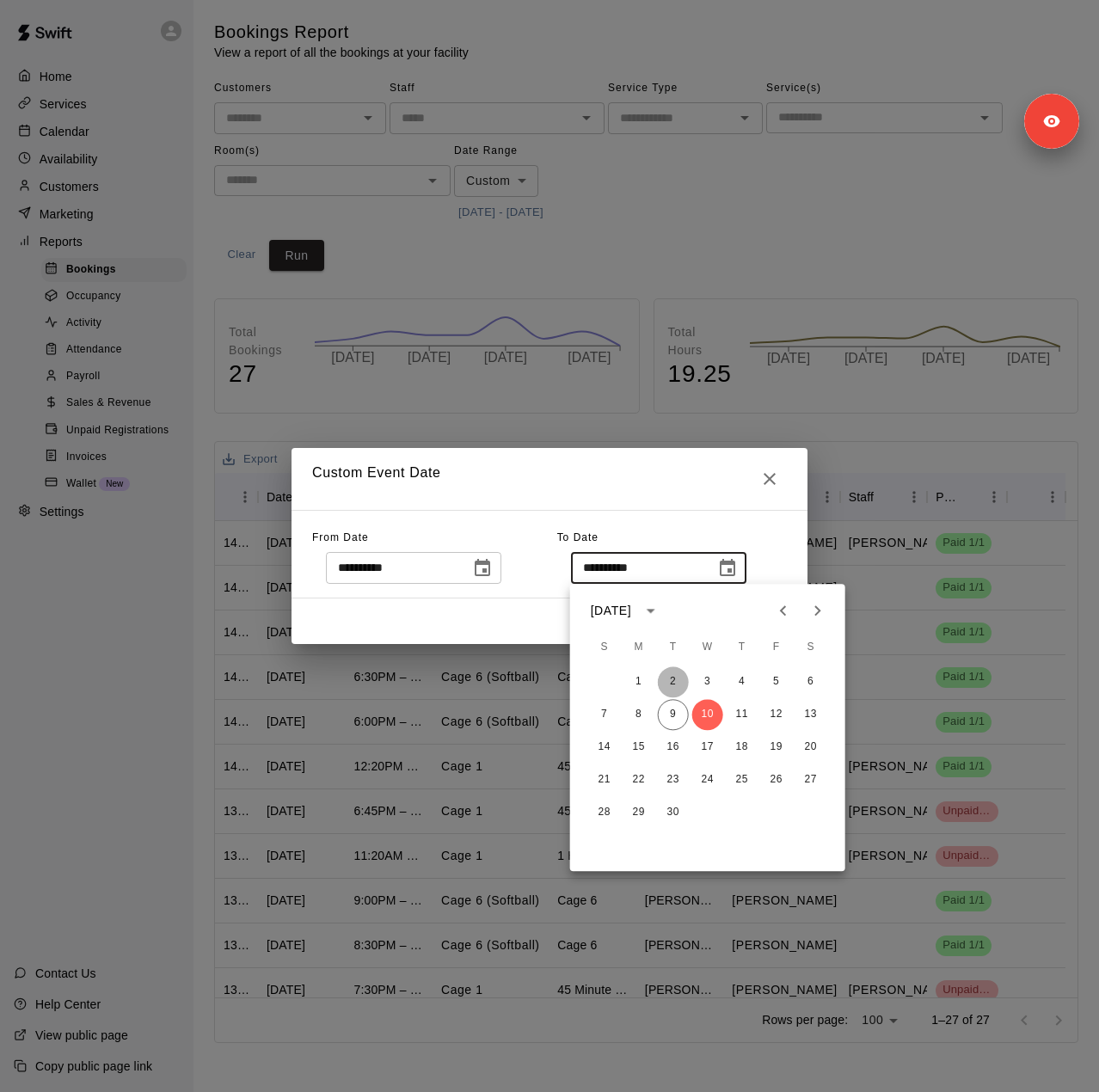
click at [664, 686] on button "2" at bounding box center [674, 682] width 31 height 31
type input "**********"
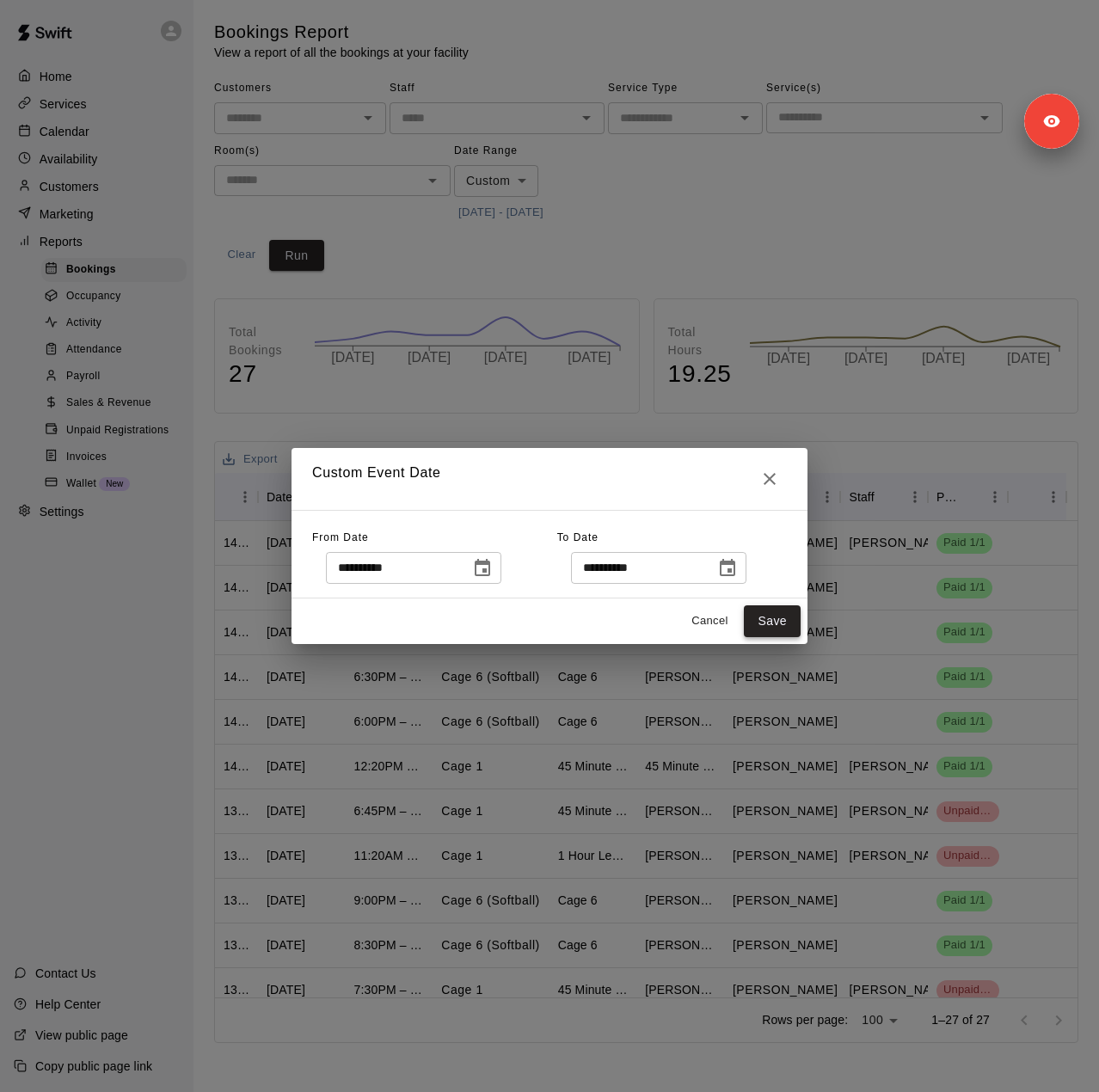
click at [755, 619] on button "Save" at bounding box center [772, 621] width 57 height 32
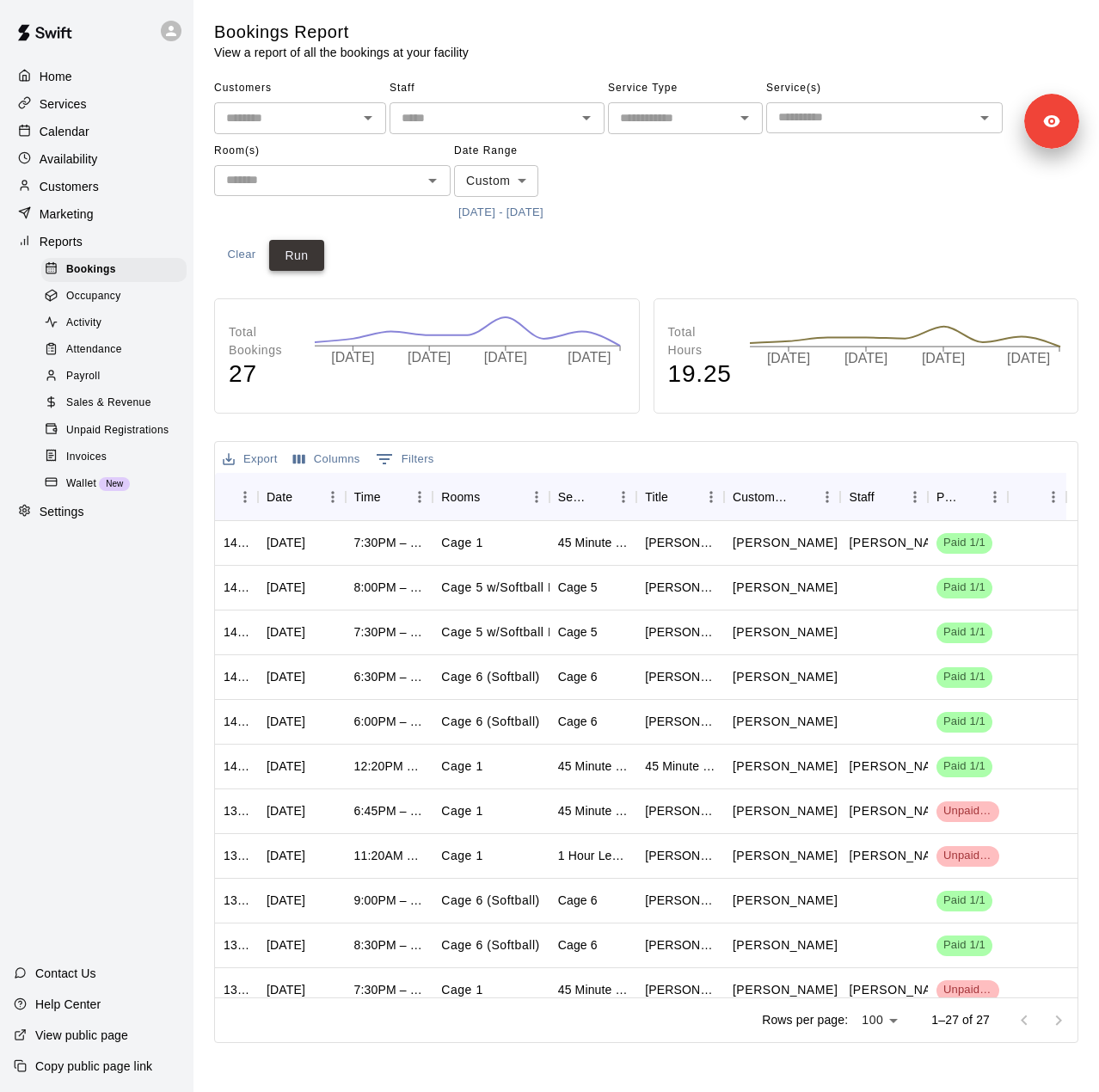
click at [301, 256] on button "Run" at bounding box center [296, 256] width 55 height 32
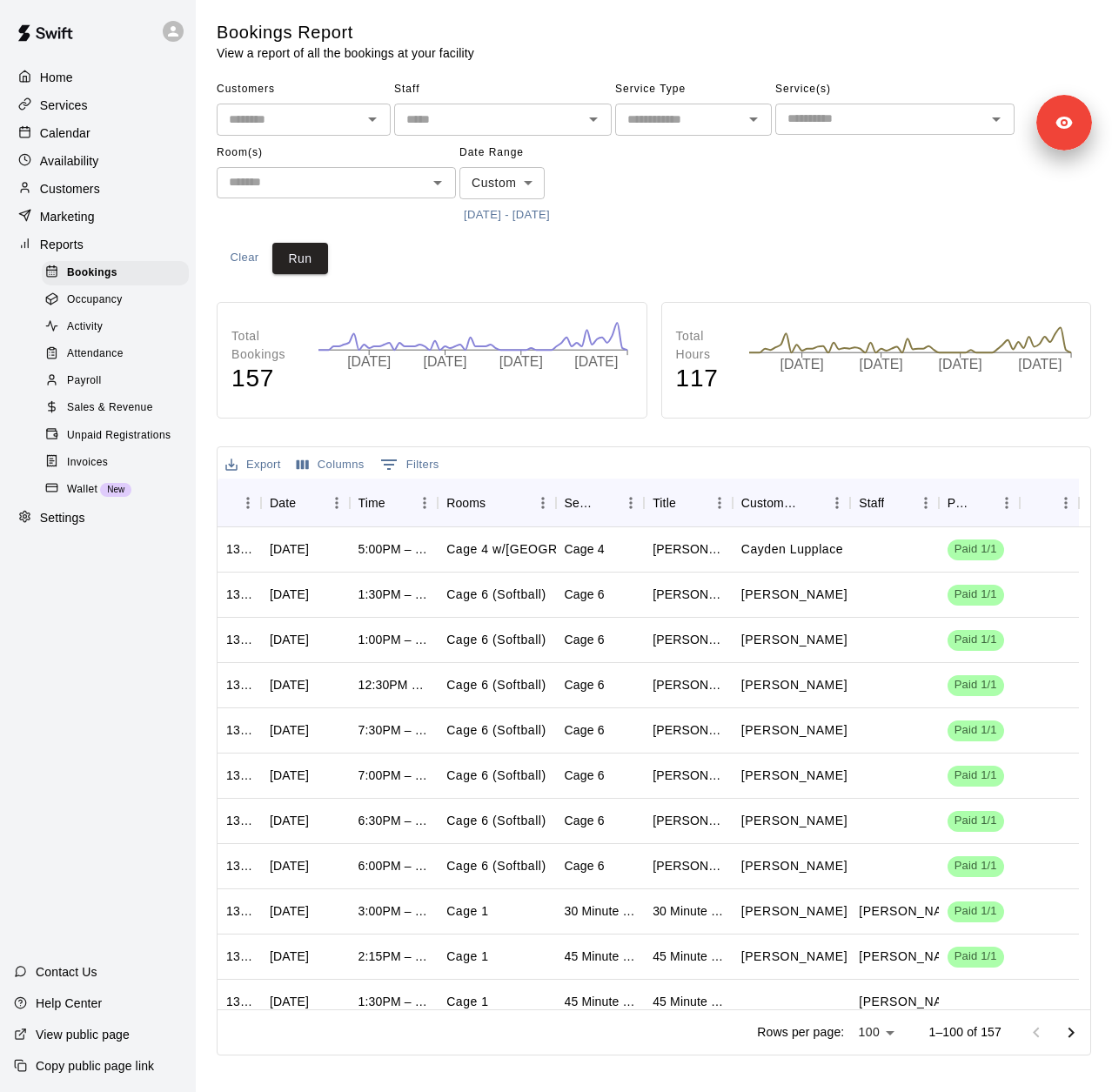
click at [555, 211] on button "7/4/2025 - 9/2/2025" at bounding box center [507, 216] width 95 height 27
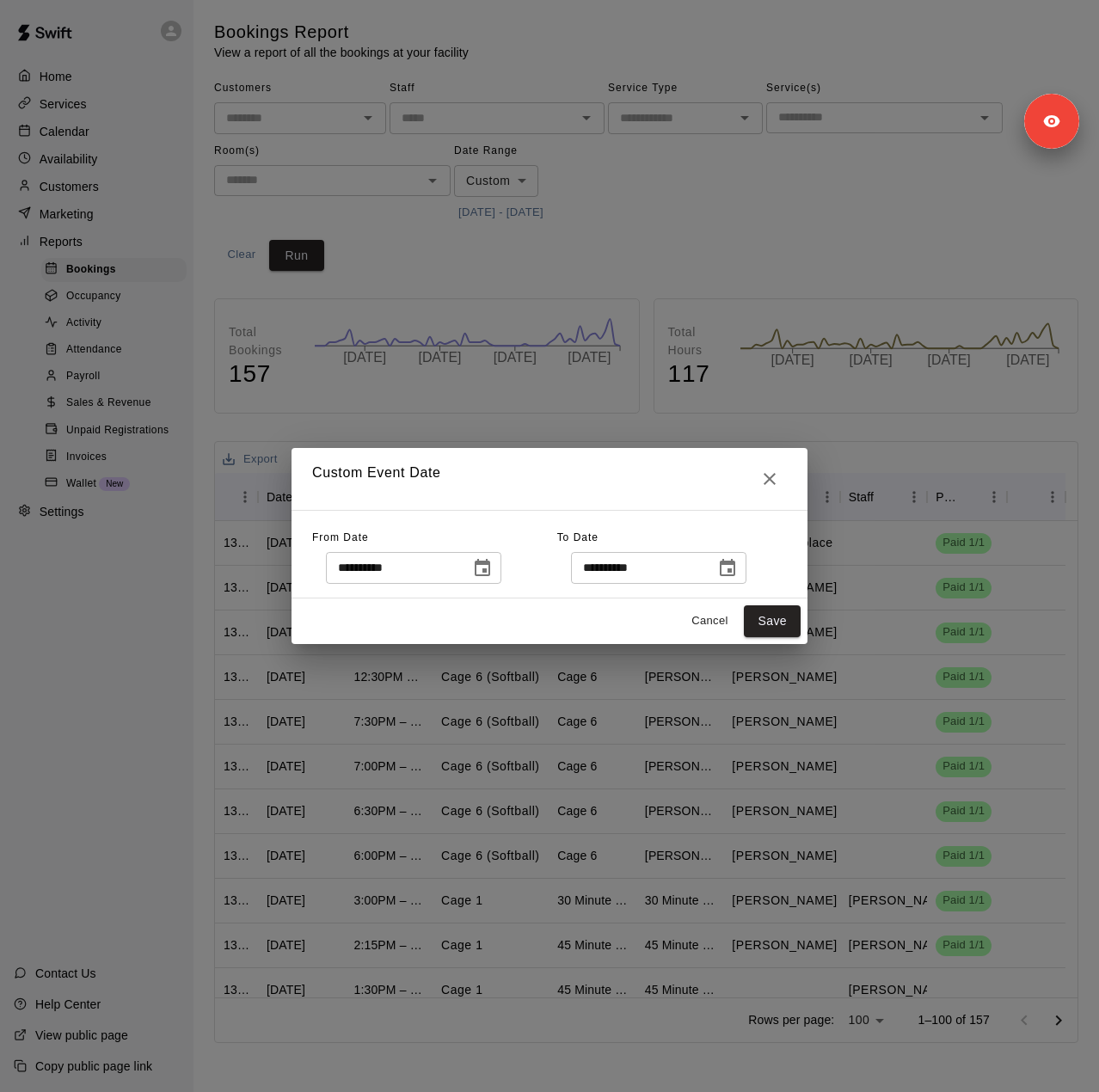
click at [738, 568] on icon "Choose date, selected date is Sep 2, 2025" at bounding box center [727, 568] width 21 height 21
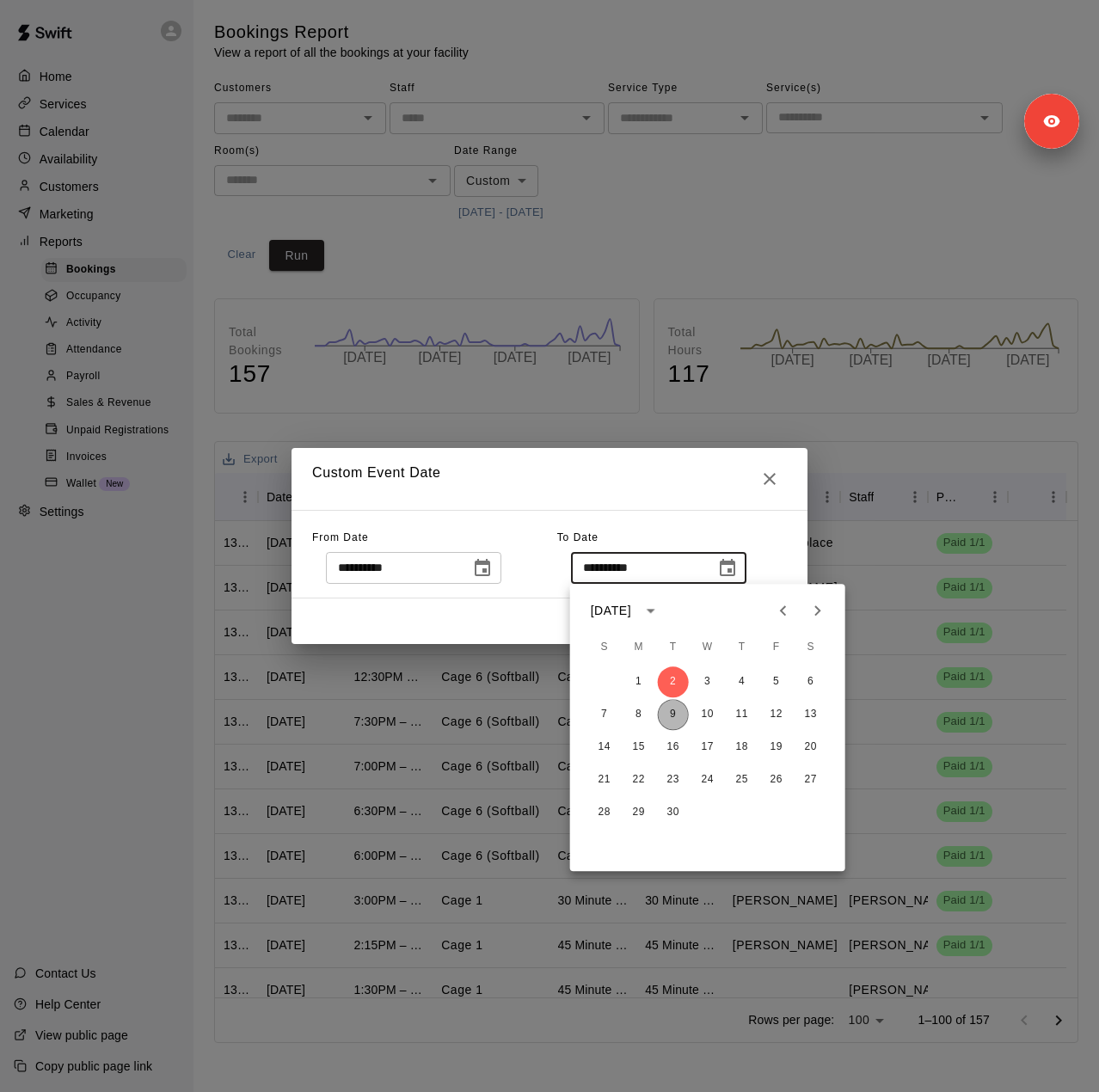
click at [676, 718] on button "9" at bounding box center [674, 714] width 31 height 31
type input "**********"
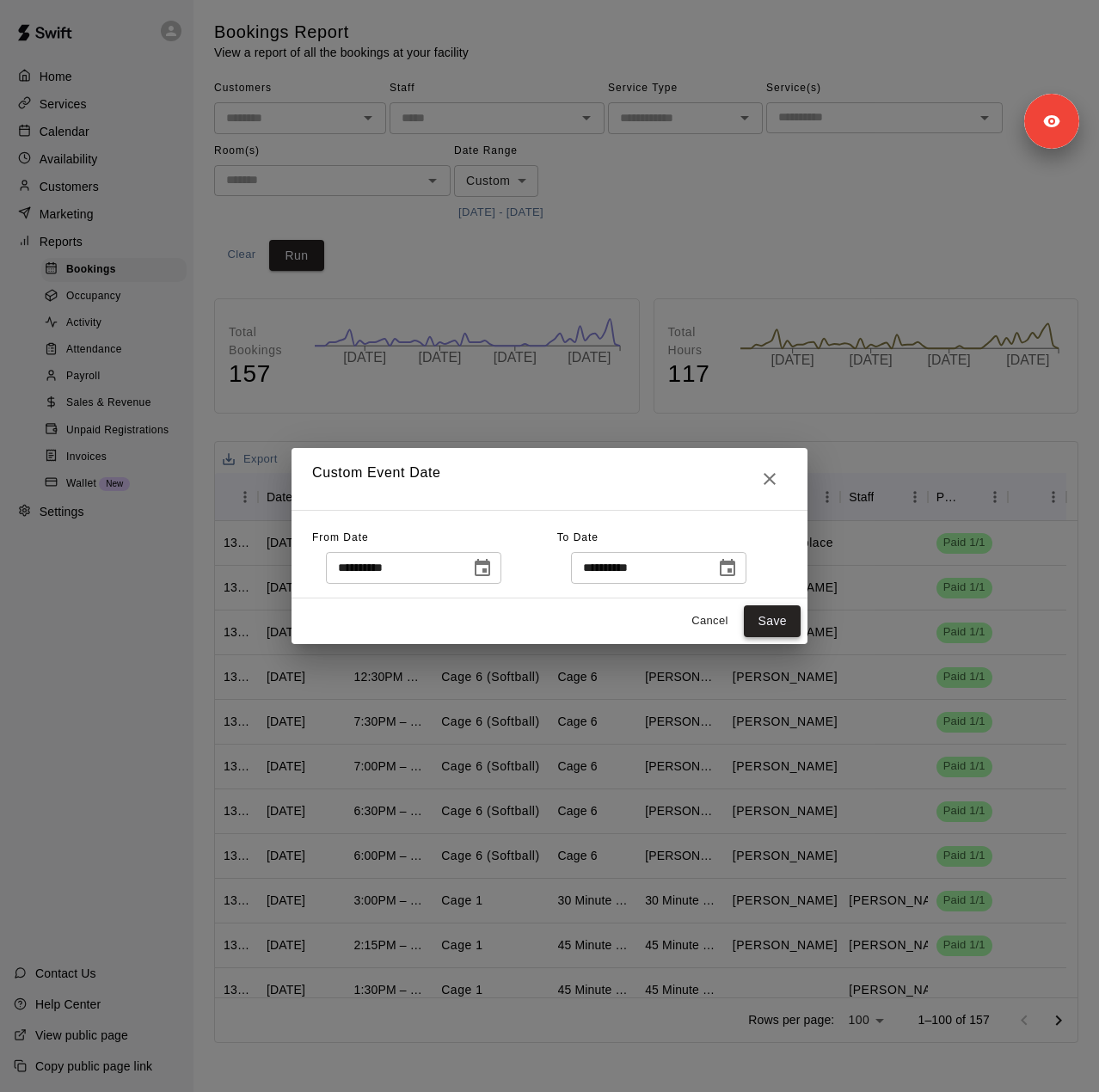
click at [765, 632] on button "Save" at bounding box center [772, 621] width 57 height 32
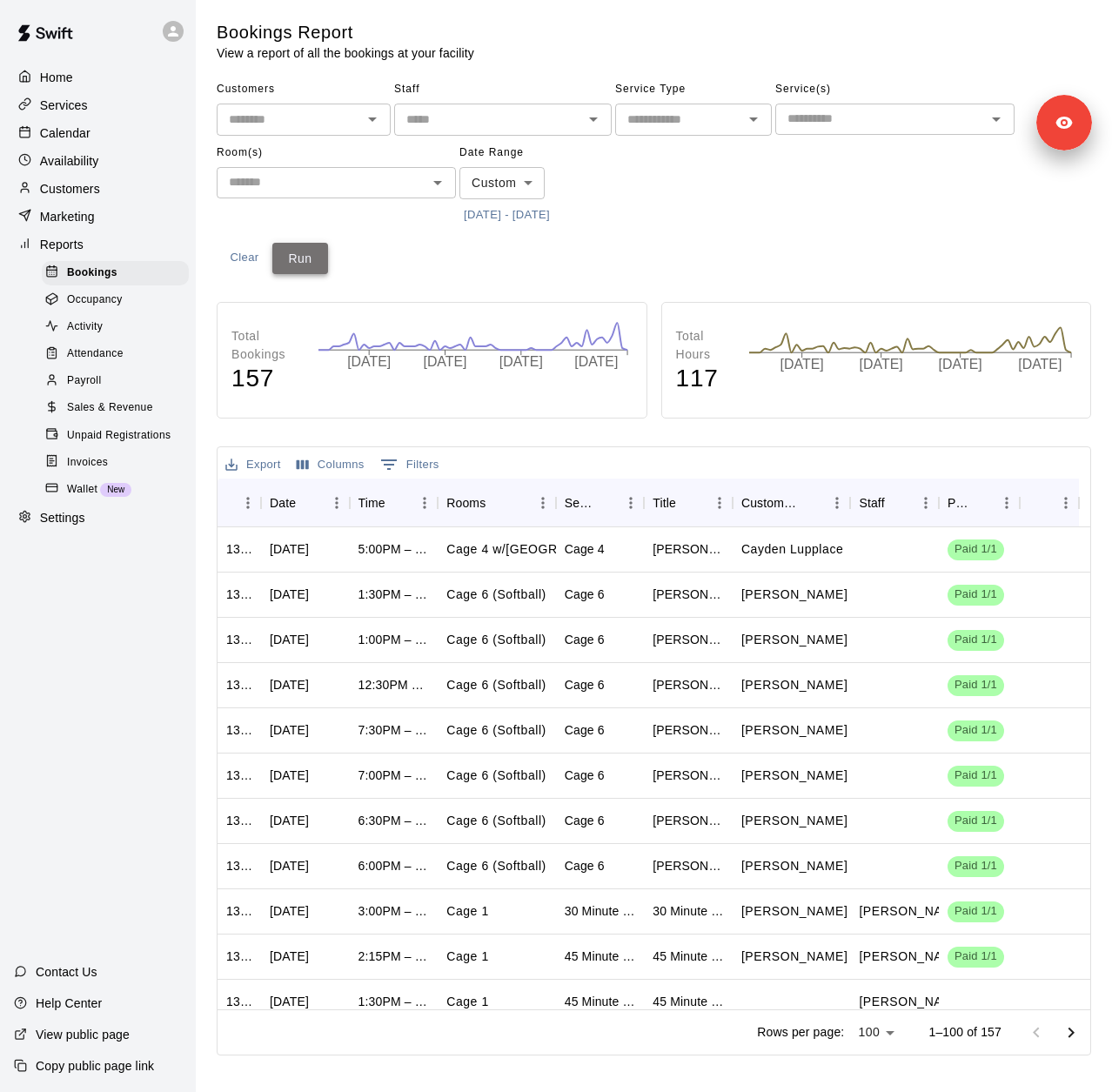
click at [315, 263] on button "Run" at bounding box center [300, 259] width 56 height 32
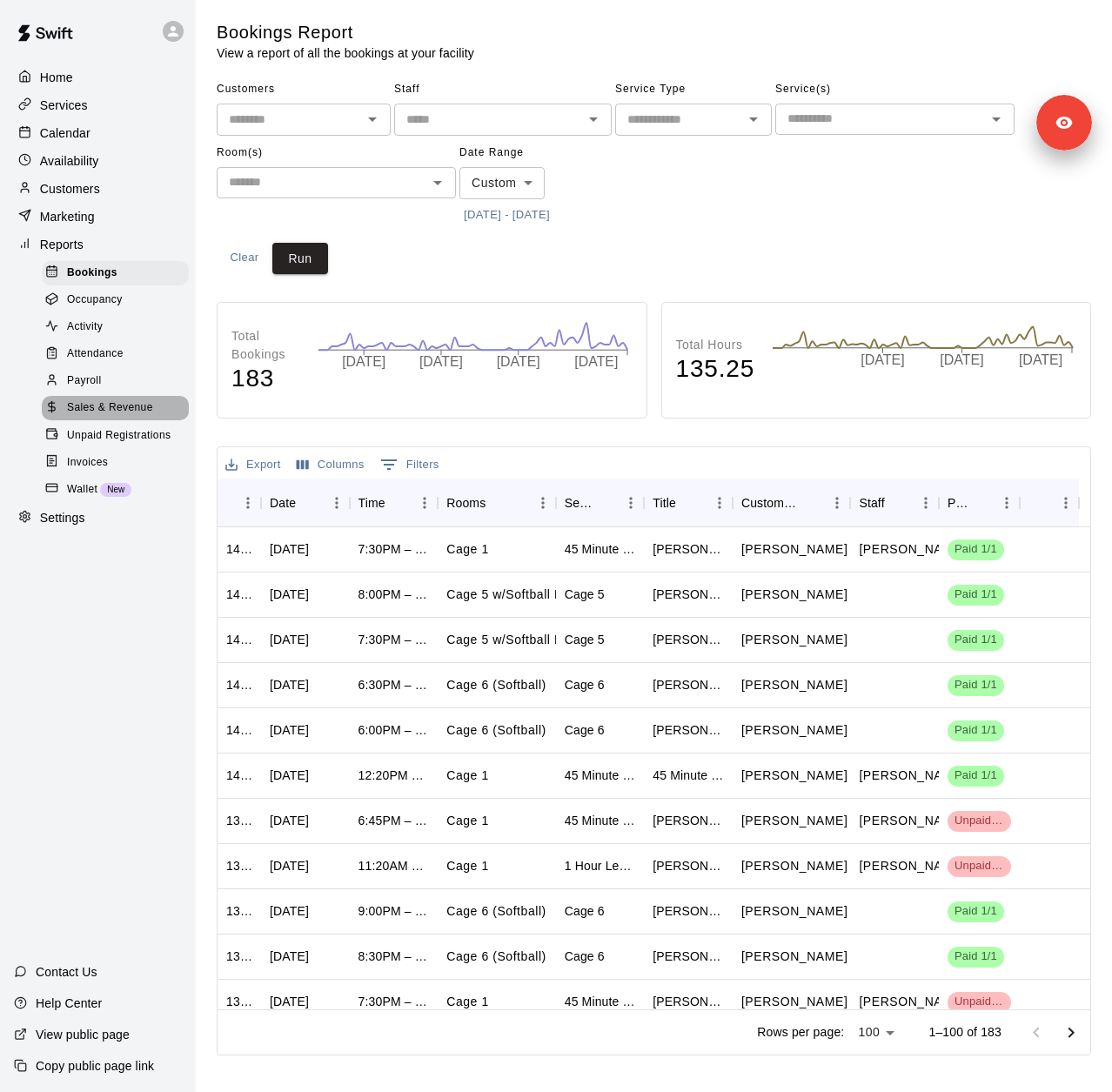
click at [116, 417] on span "Sales & Revenue" at bounding box center [110, 408] width 86 height 17
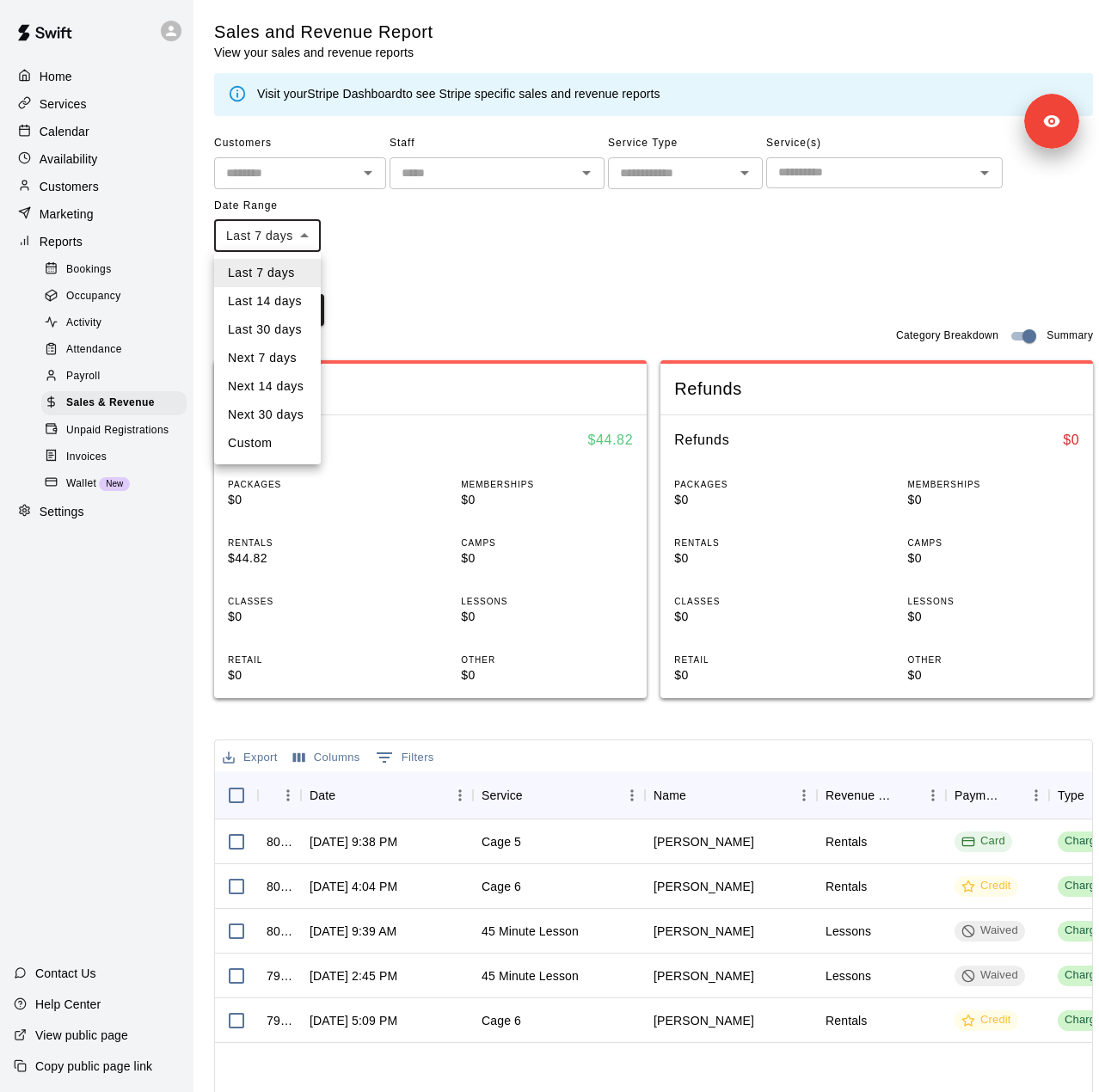
click at [279, 244] on body "Home Services Calendar Availability Customers Marketing Reports Bookings Occupa…" at bounding box center [549, 674] width 1099 height 1349
click at [256, 443] on li "Custom" at bounding box center [267, 443] width 107 height 28
type input "******"
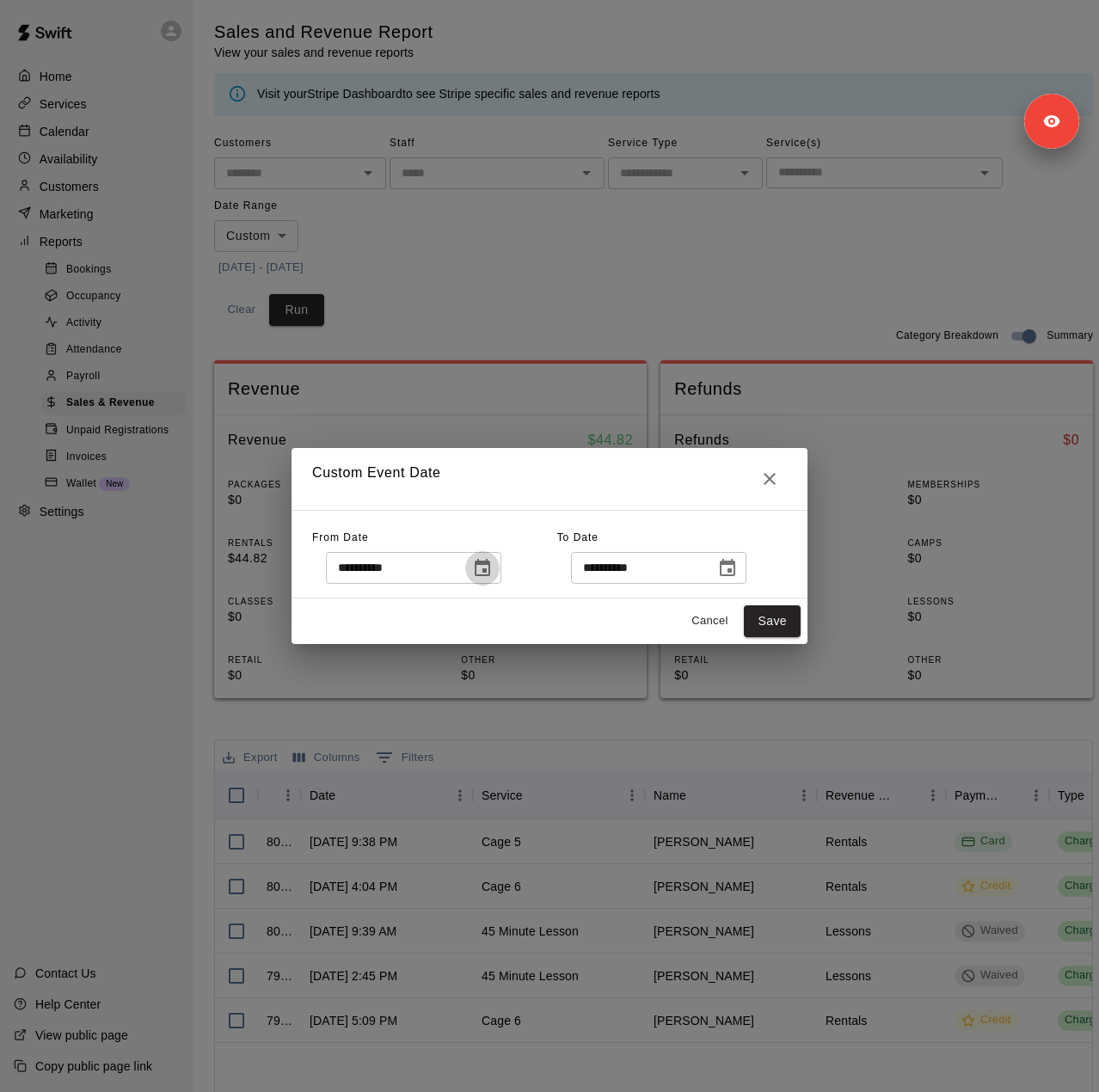
click at [490, 569] on icon "Choose date, selected date is Sep 2, 2025" at bounding box center [482, 567] width 15 height 17
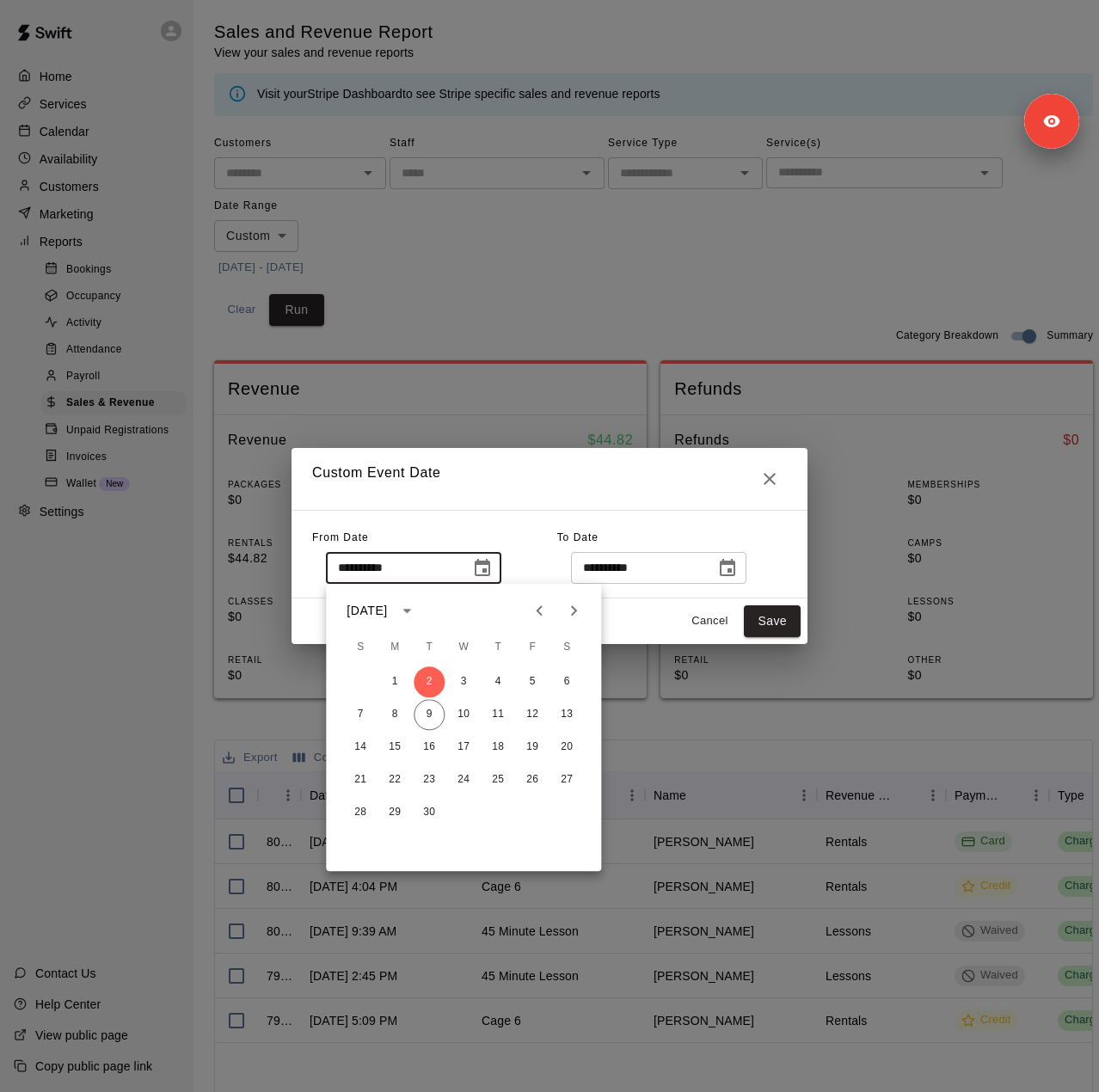
click at [542, 617] on icon "Previous month" at bounding box center [539, 611] width 21 height 21
click at [520, 682] on button "4" at bounding box center [532, 682] width 31 height 31
type input "**********"
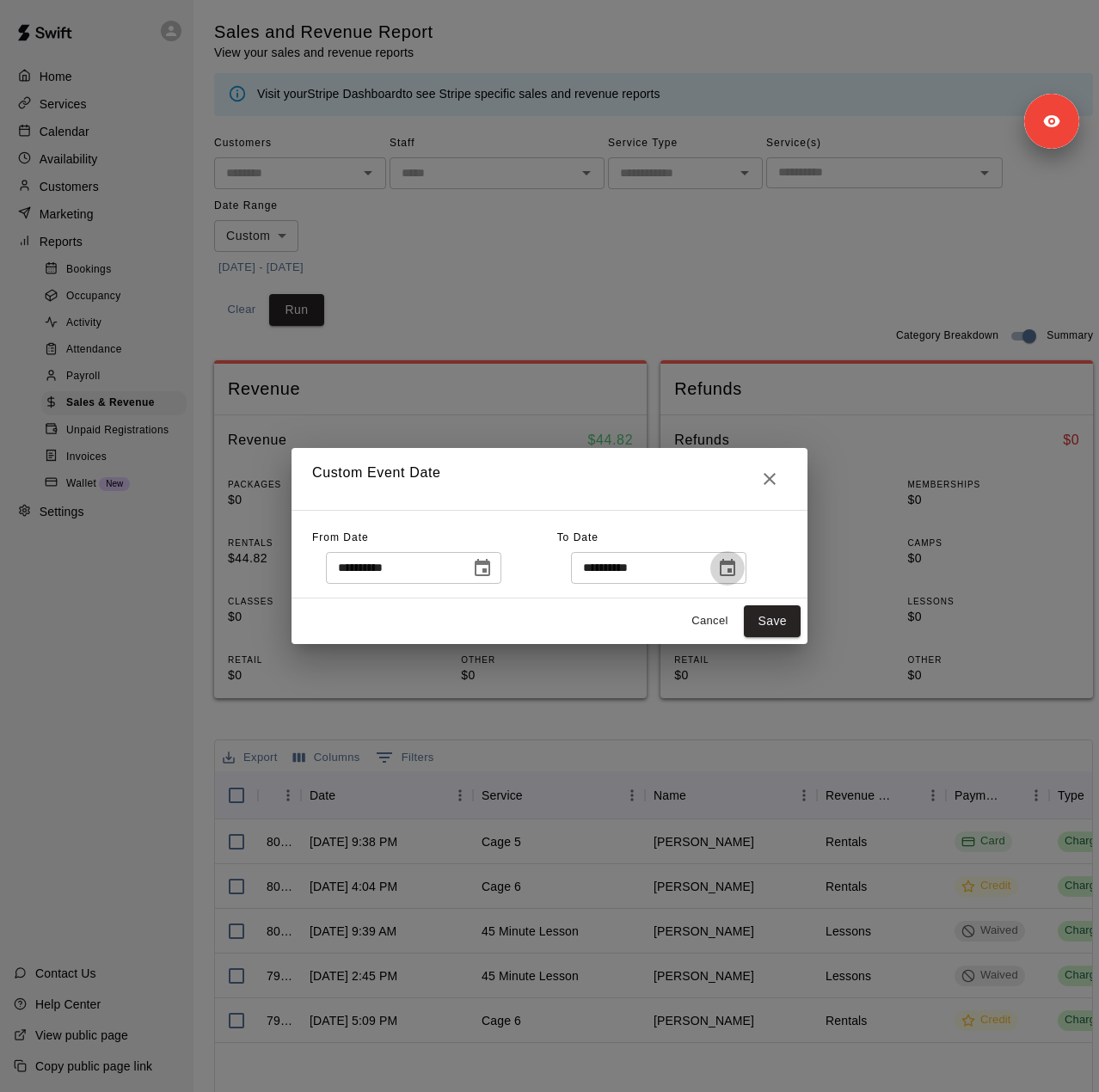
click at [738, 570] on icon "Choose date, selected date is Sep 10, 2025" at bounding box center [727, 568] width 21 height 21
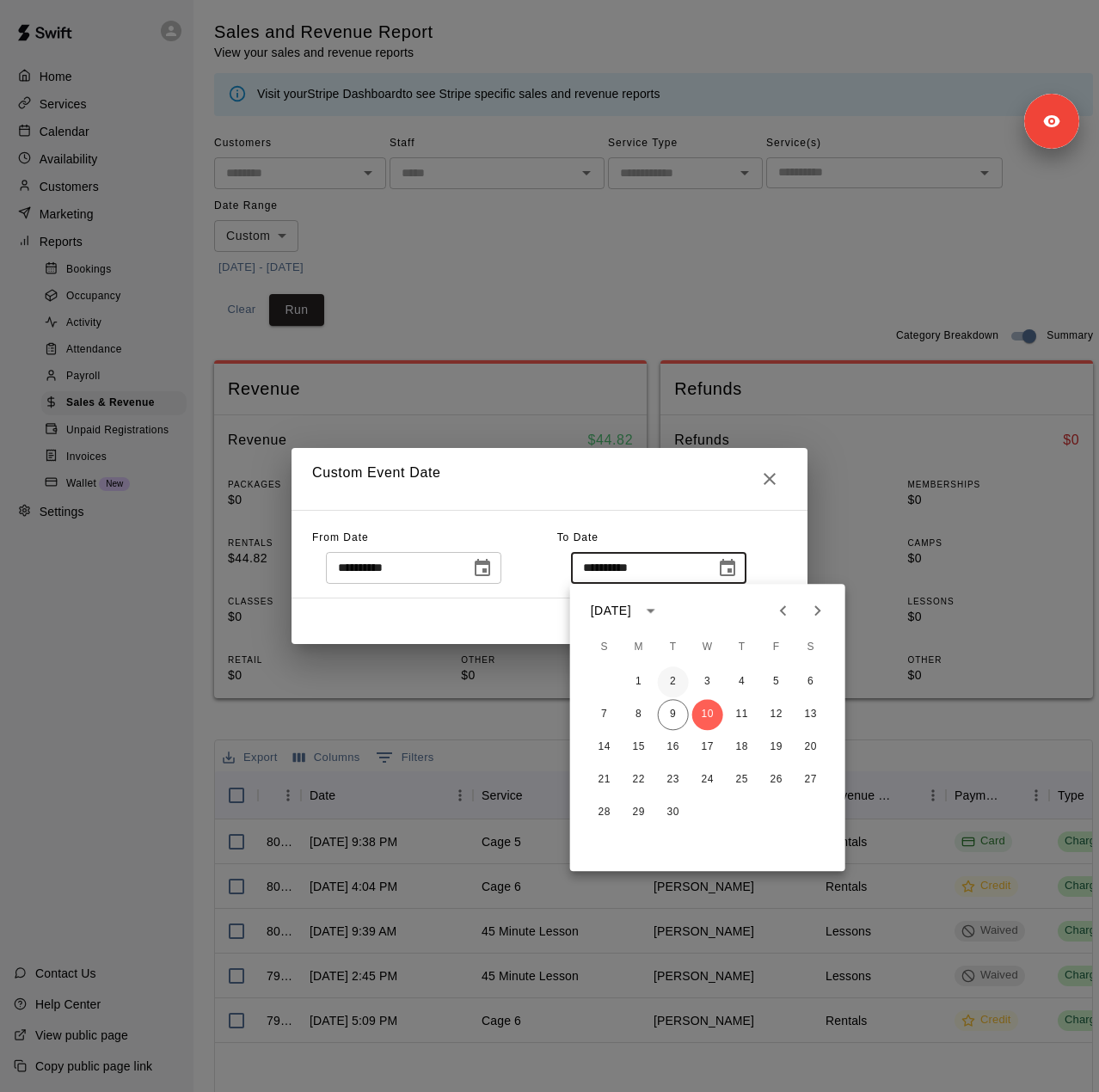
click at [675, 680] on button "2" at bounding box center [674, 682] width 31 height 31
type input "**********"
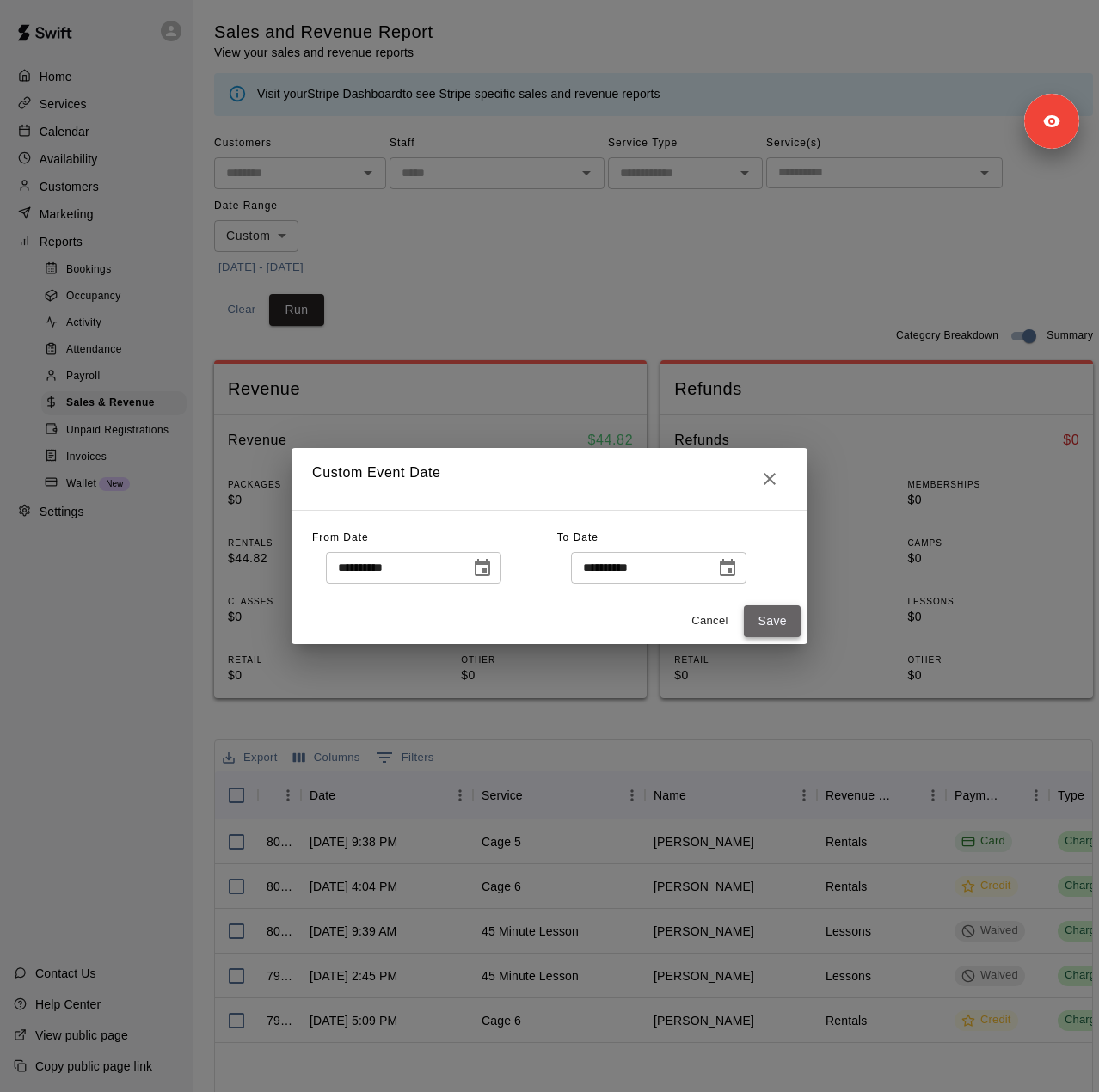
click at [759, 622] on button "Save" at bounding box center [772, 621] width 57 height 32
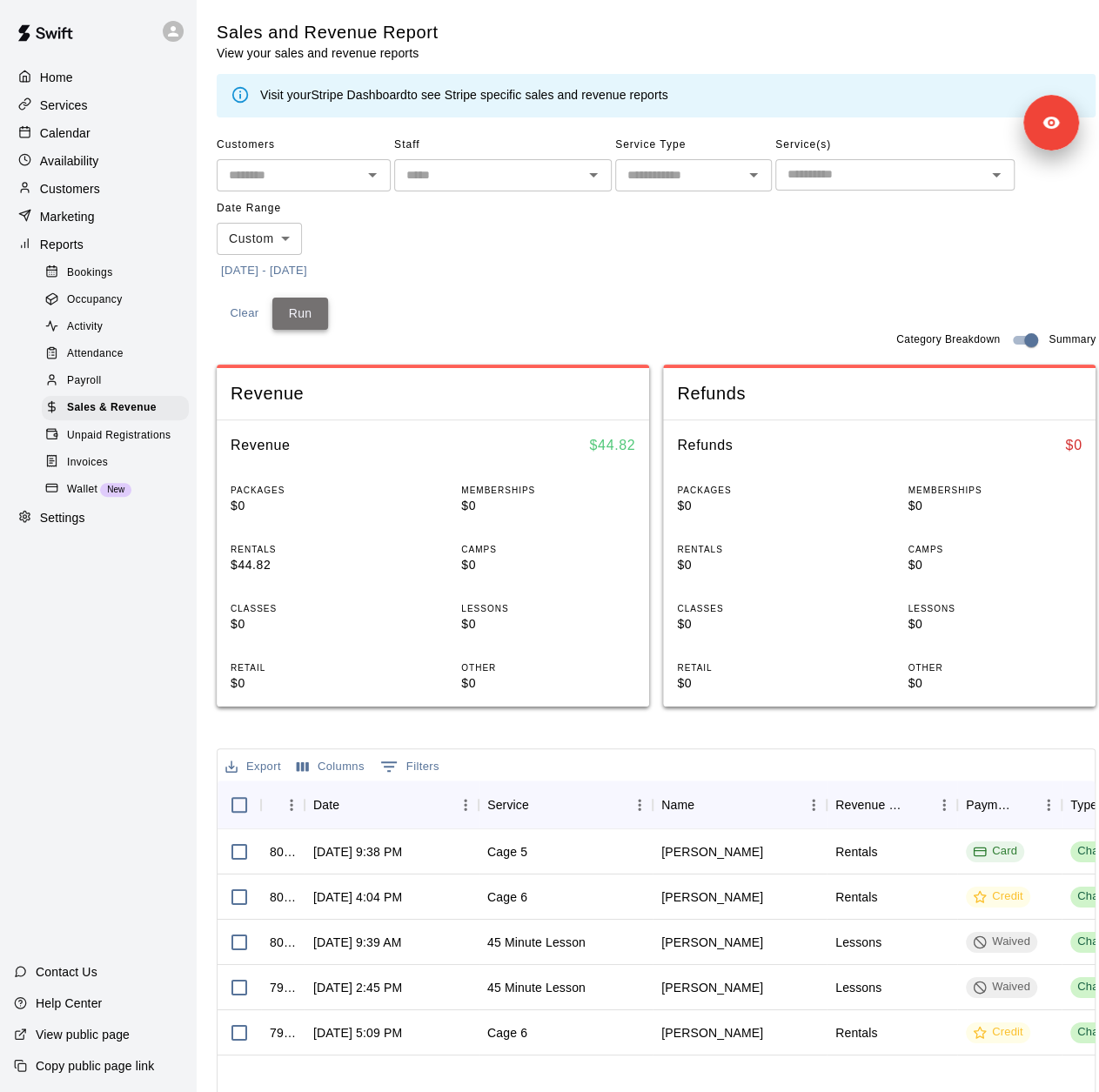
click at [305, 316] on button "Run" at bounding box center [300, 313] width 56 height 32
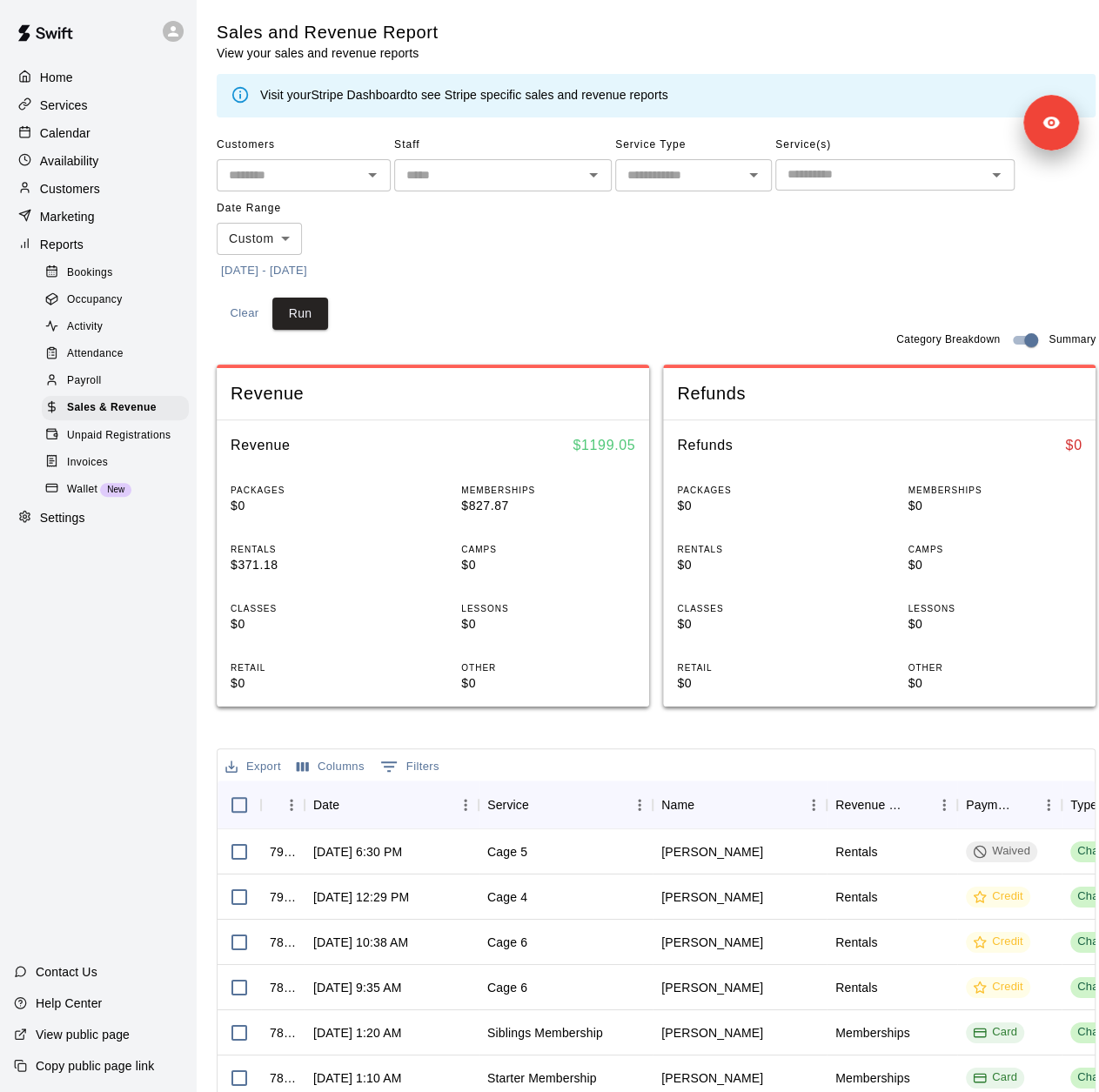
click at [302, 269] on button "7/4/2025 - 9/2/2025" at bounding box center [264, 271] width 95 height 27
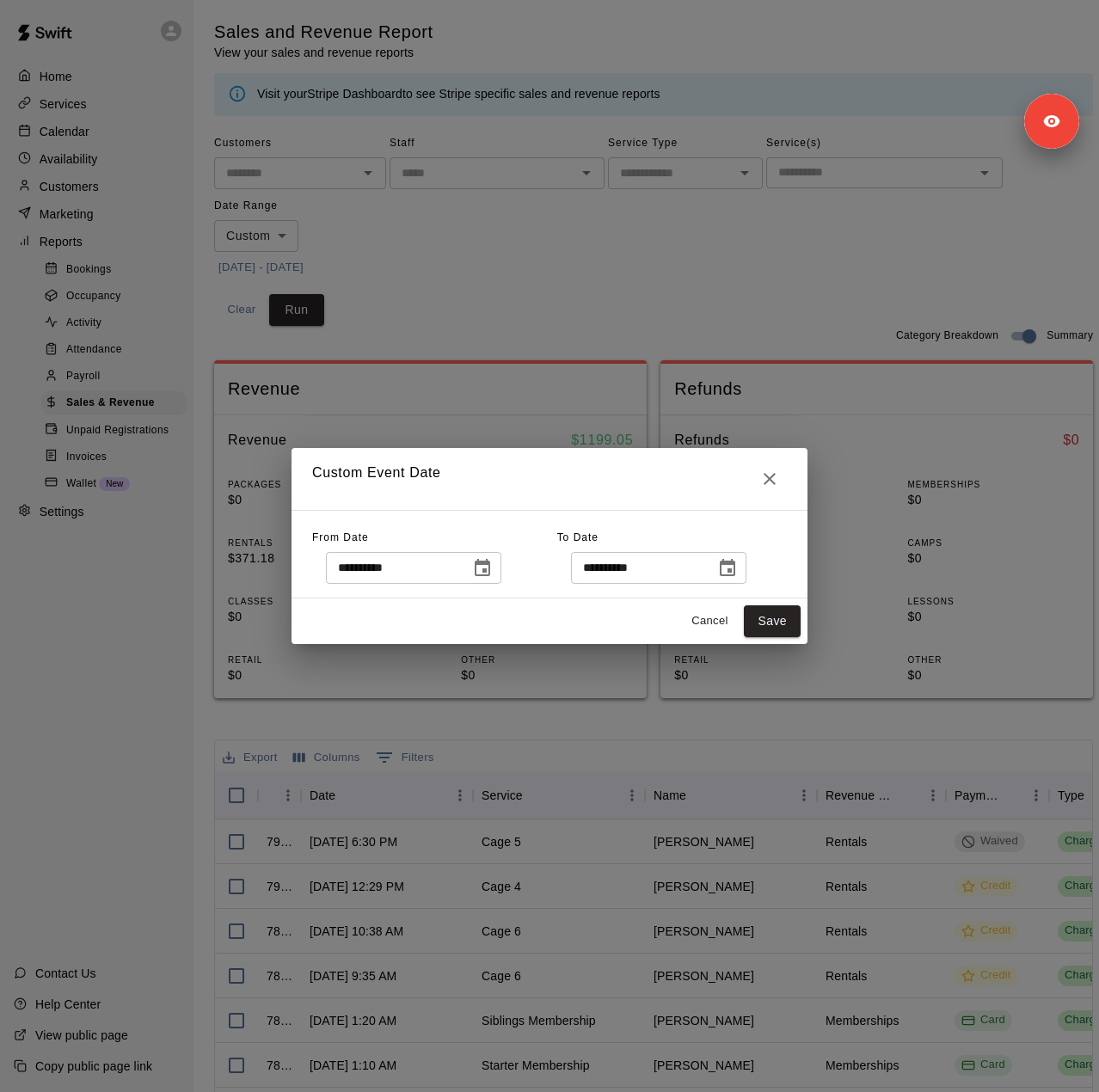
click at [644, 566] on input "**********" at bounding box center [637, 567] width 133 height 32
click at [738, 570] on icon "Choose date, selected date is Sep 2, 2025" at bounding box center [727, 568] width 21 height 21
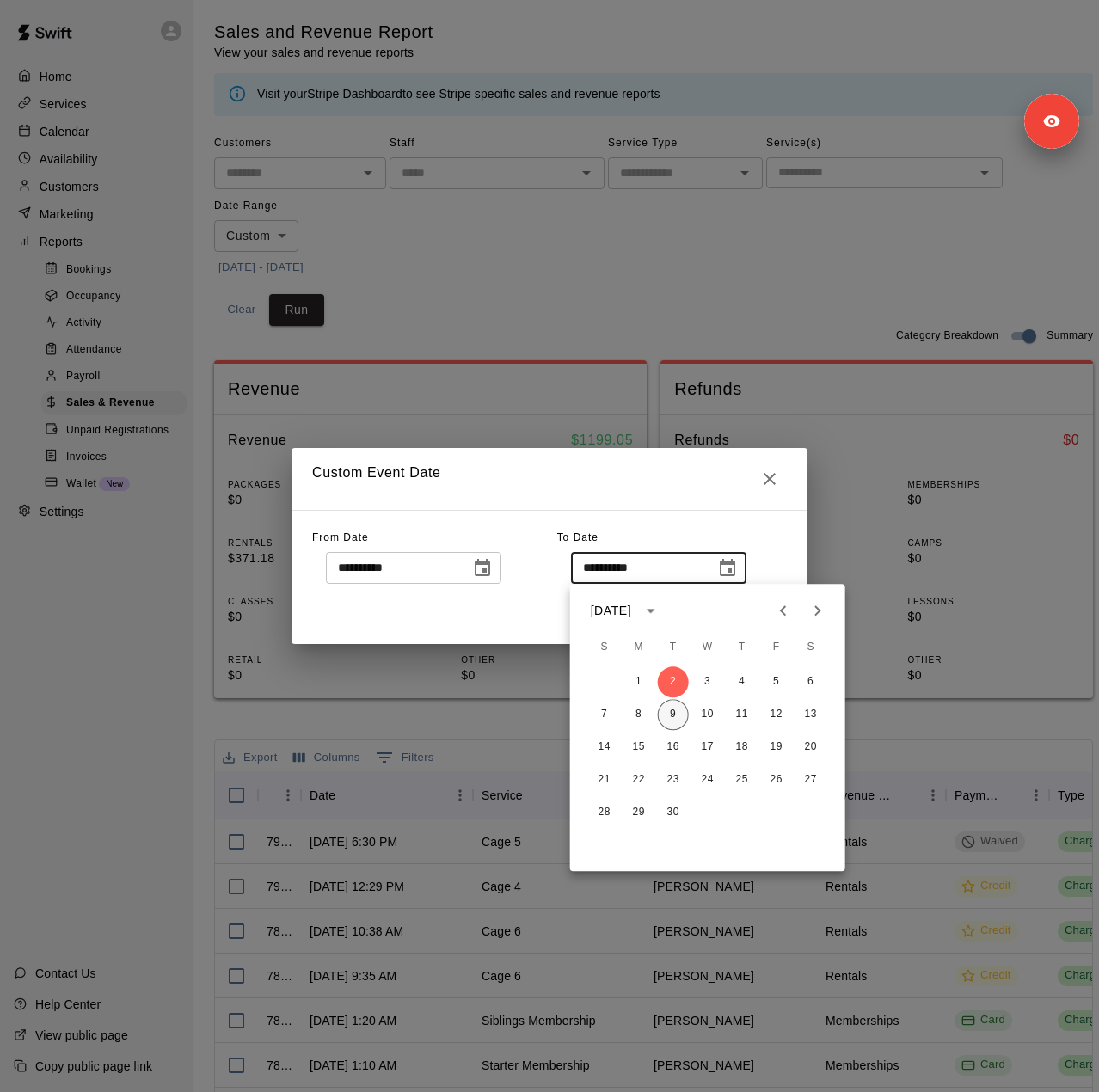
click at [670, 718] on button "9" at bounding box center [674, 714] width 31 height 31
type input "**********"
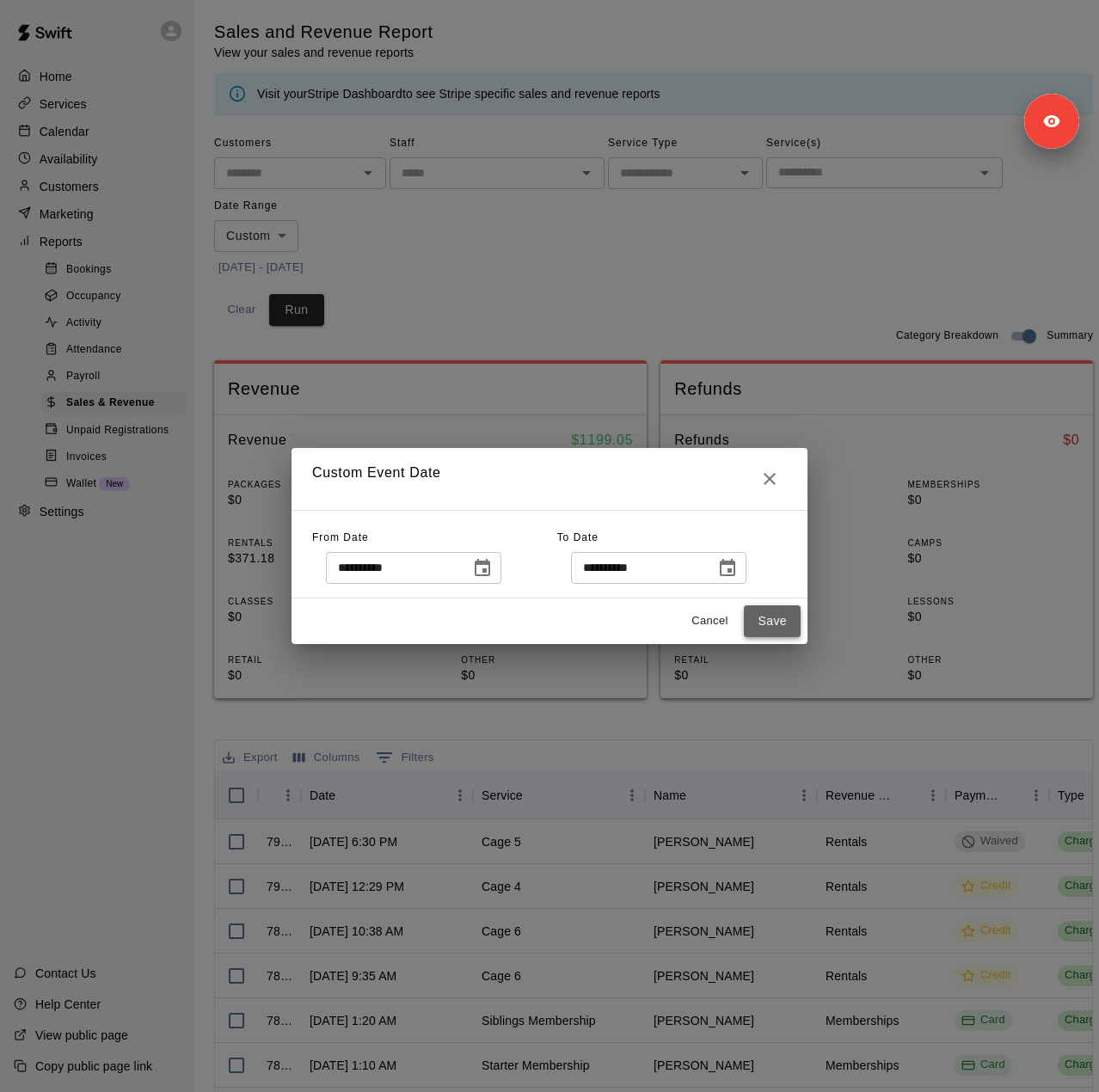
click at [765, 624] on button "Save" at bounding box center [772, 621] width 57 height 32
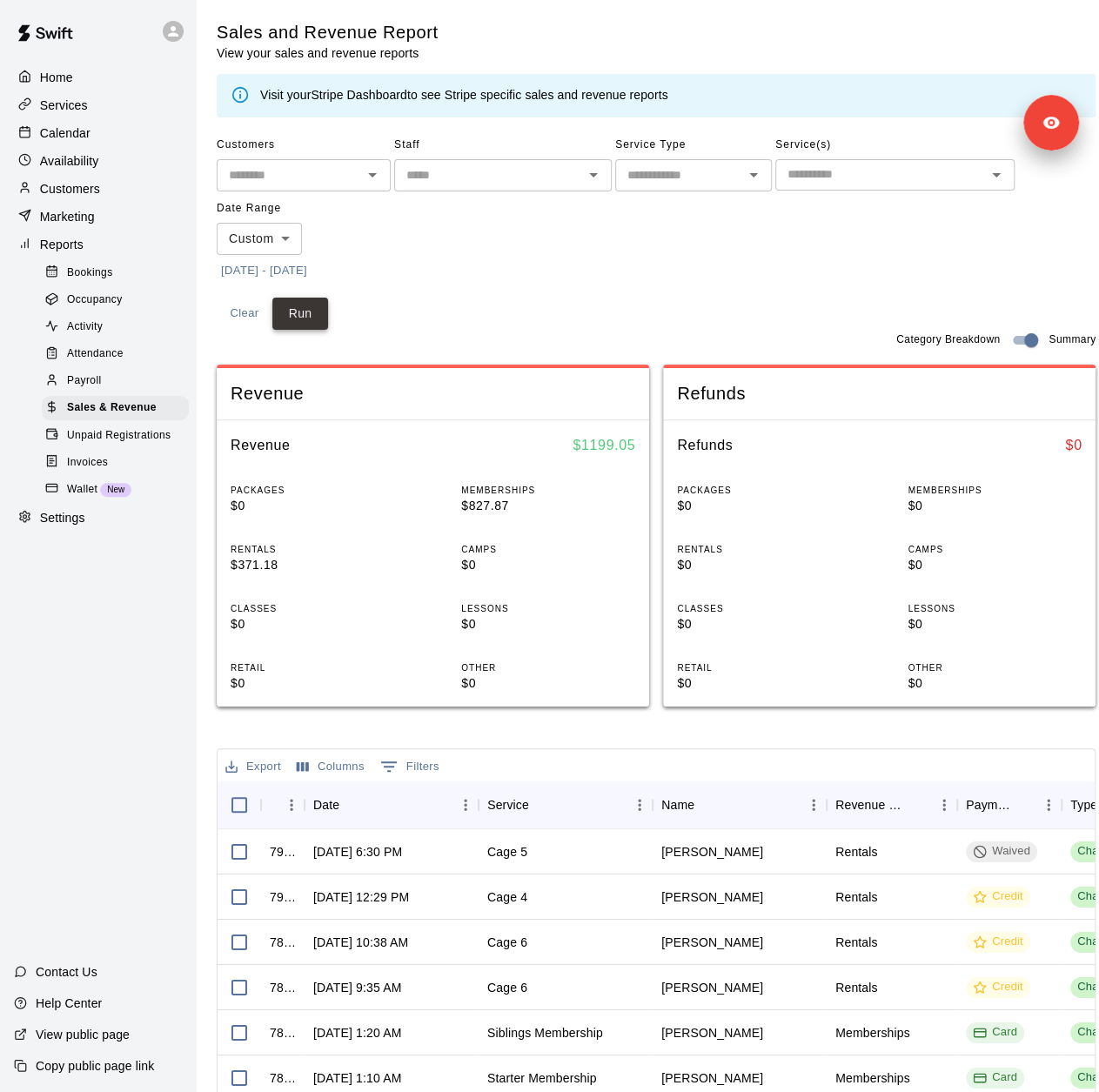
click at [310, 309] on button "Run" at bounding box center [300, 313] width 56 height 32
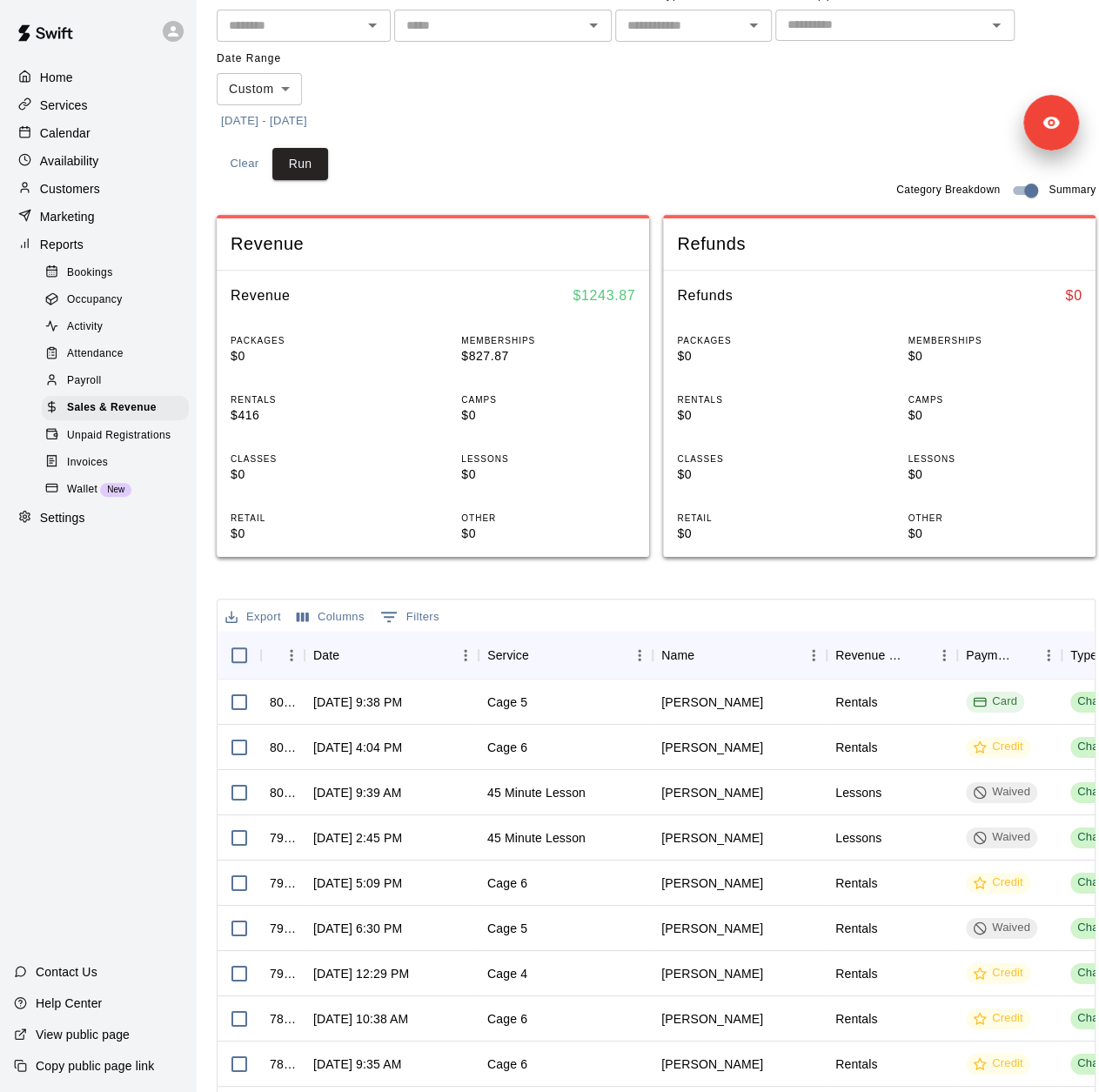
scroll to position [11, 0]
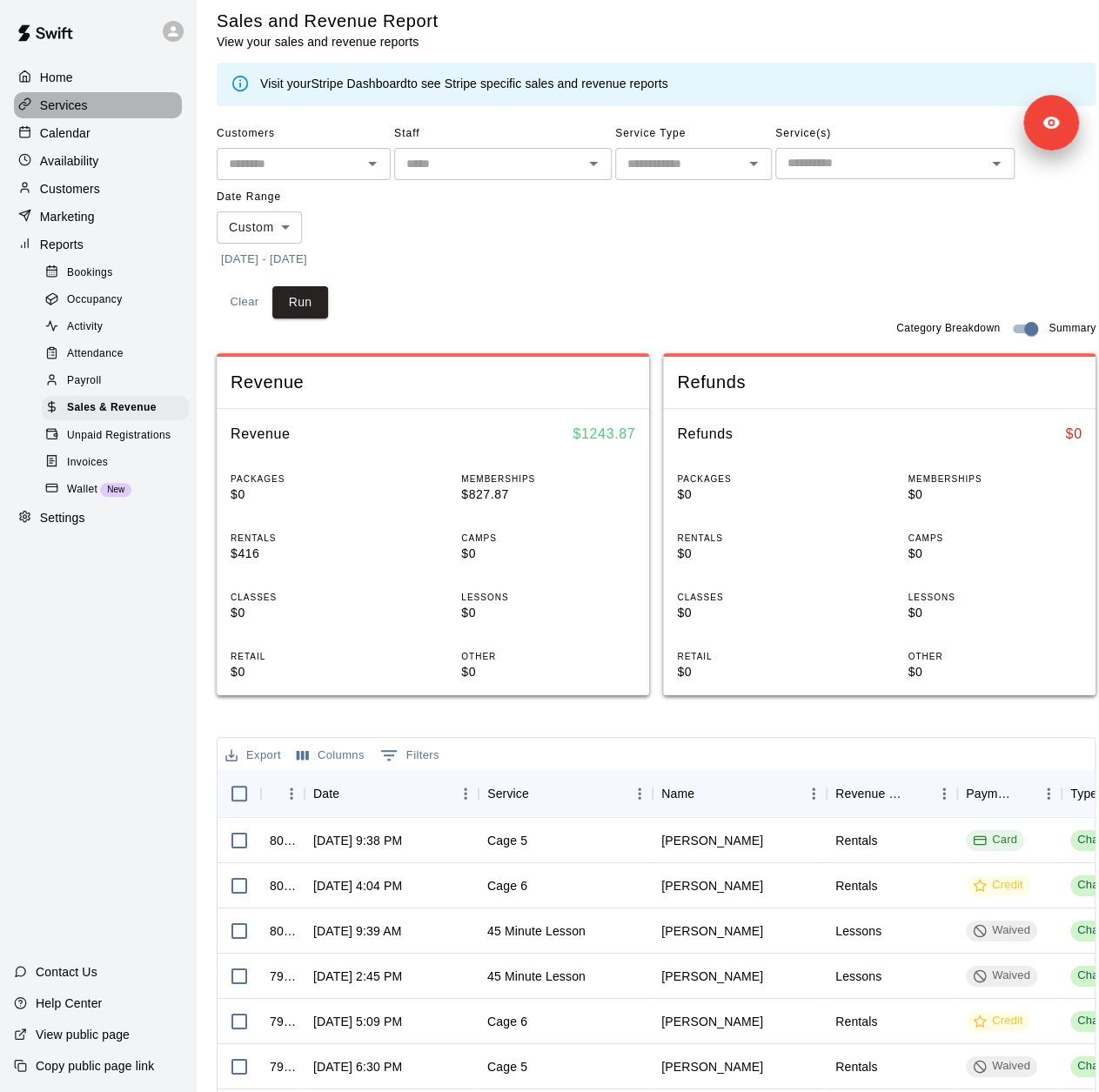
click at [54, 117] on div "Services" at bounding box center [98, 105] width 168 height 27
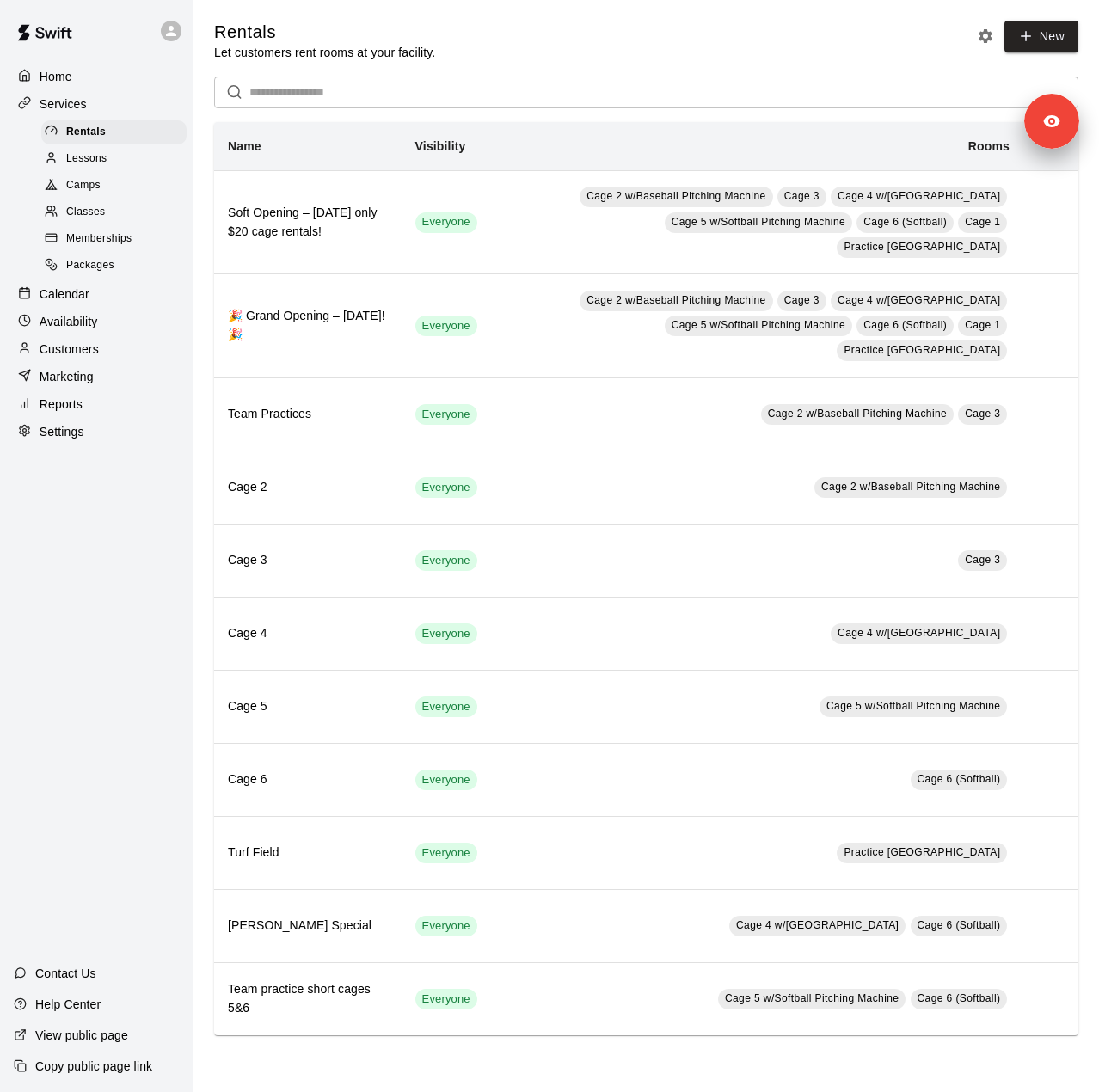
click at [61, 166] on div at bounding box center [56, 160] width 22 height 16
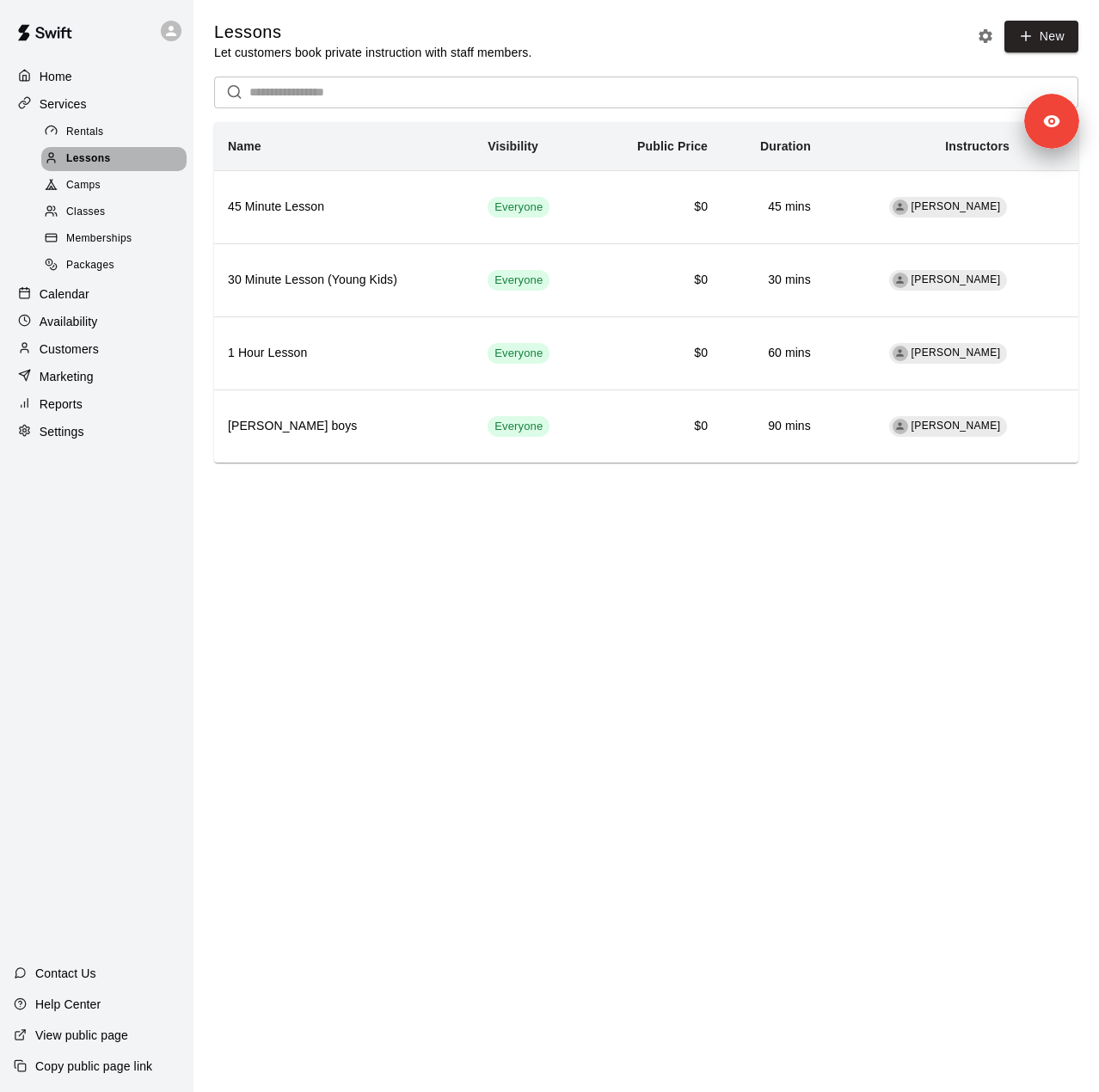
click at [76, 159] on span "Lessons" at bounding box center [88, 159] width 45 height 17
click at [88, 134] on span "Rentals" at bounding box center [85, 132] width 38 height 17
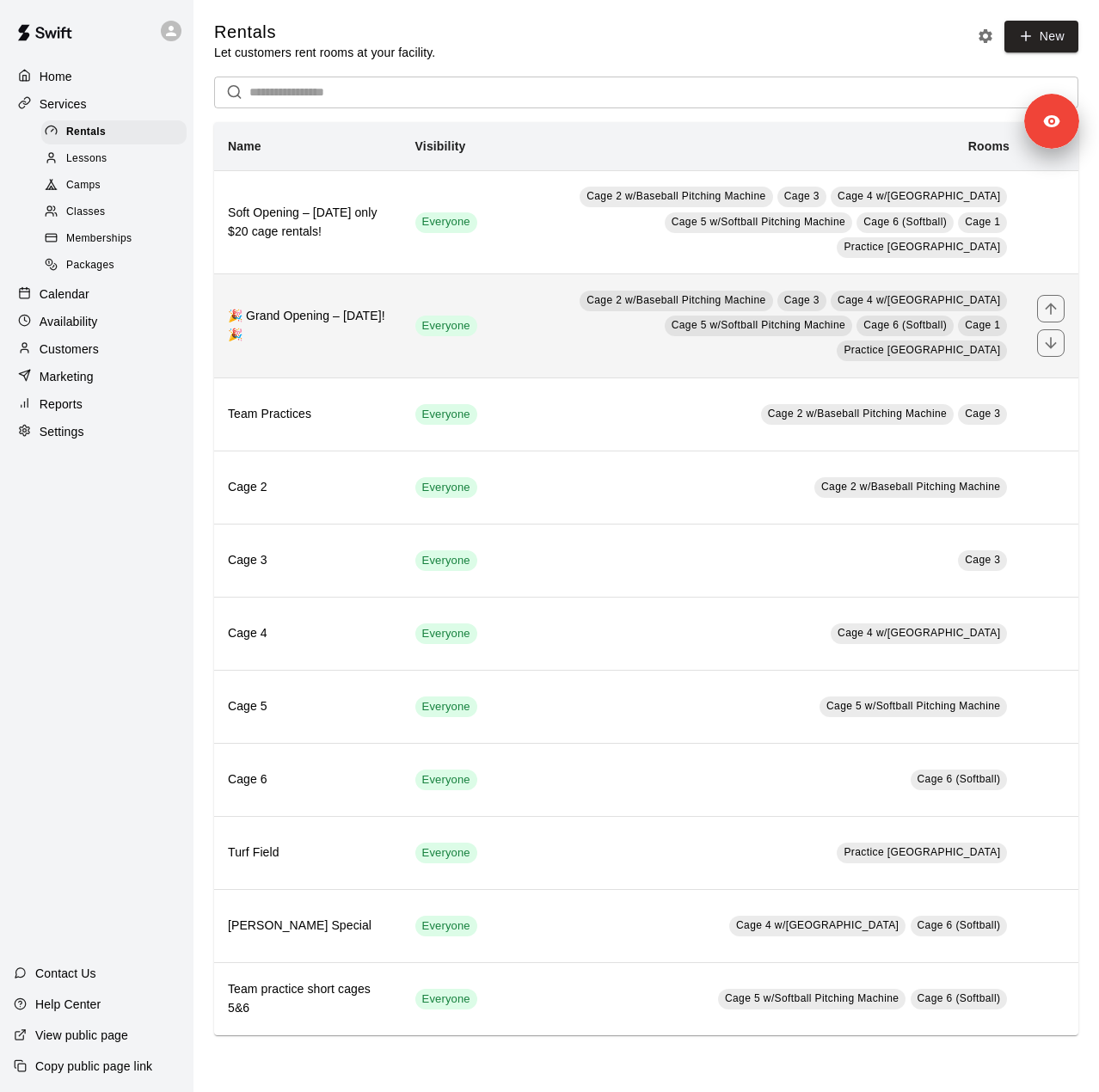
click at [358, 307] on h6 "🎉 Grand Opening – September 6th! 🎉" at bounding box center [307, 326] width 160 height 38
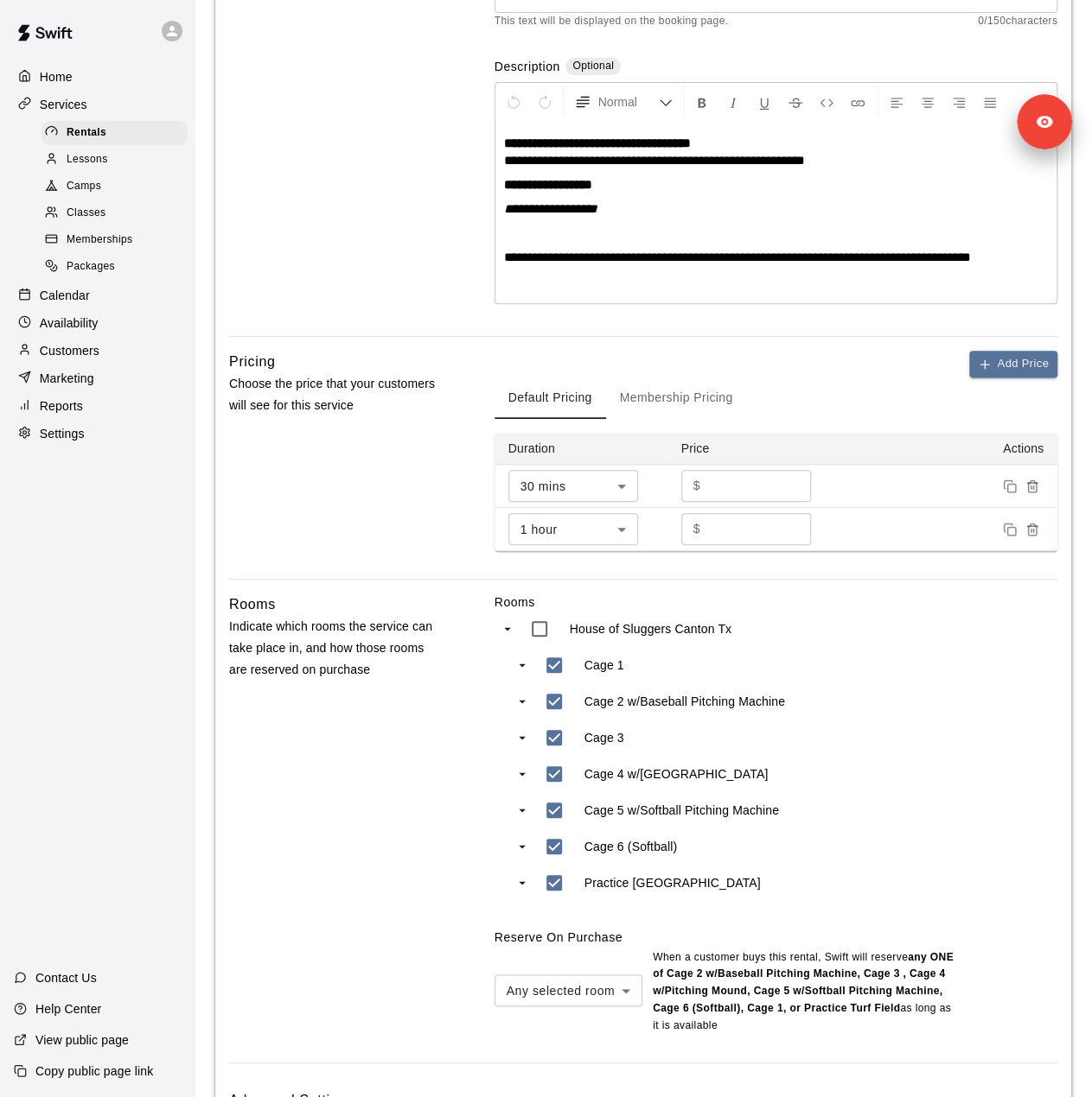
scroll to position [346, 0]
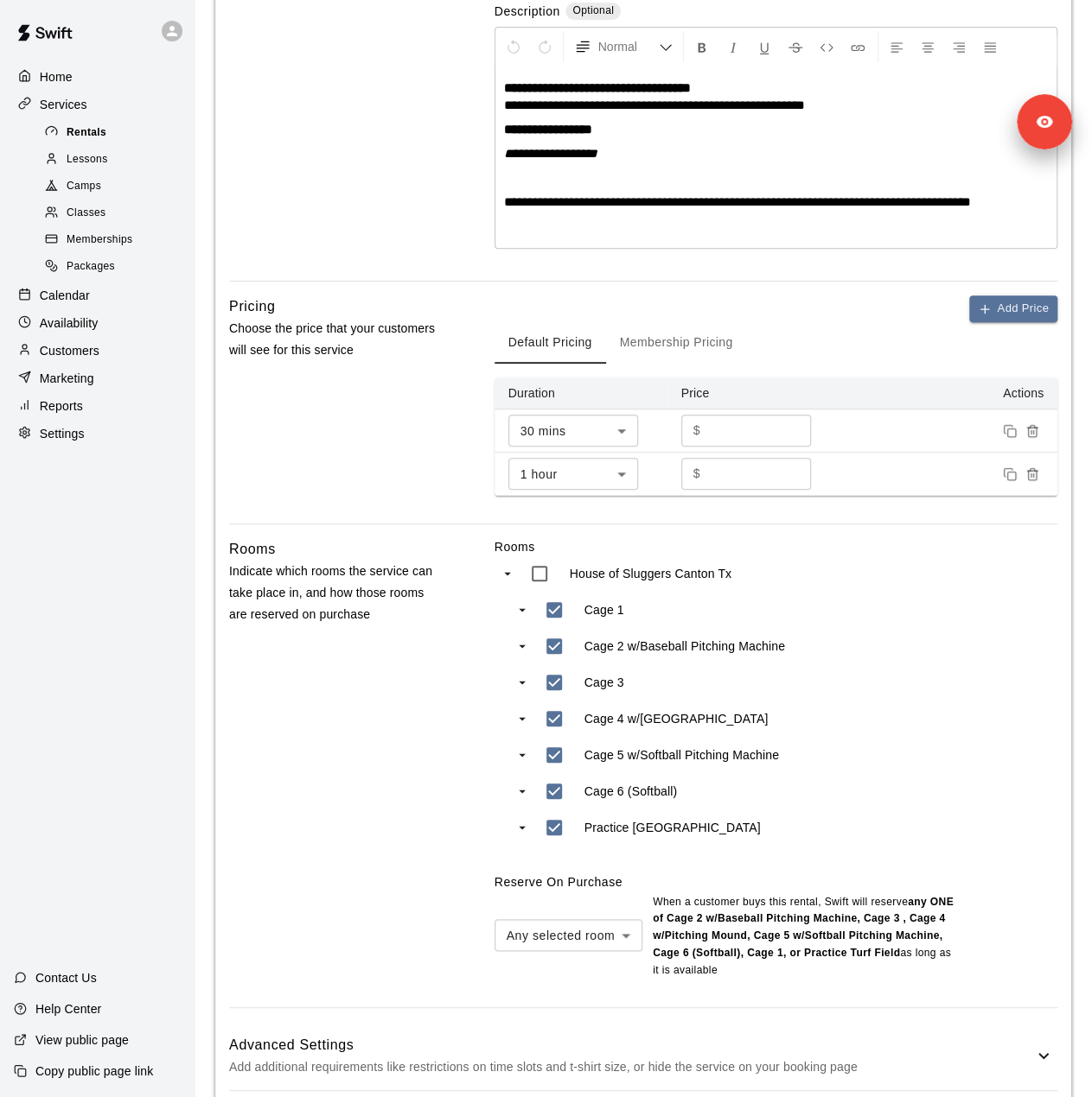
click at [129, 128] on div "Rentals" at bounding box center [114, 132] width 146 height 24
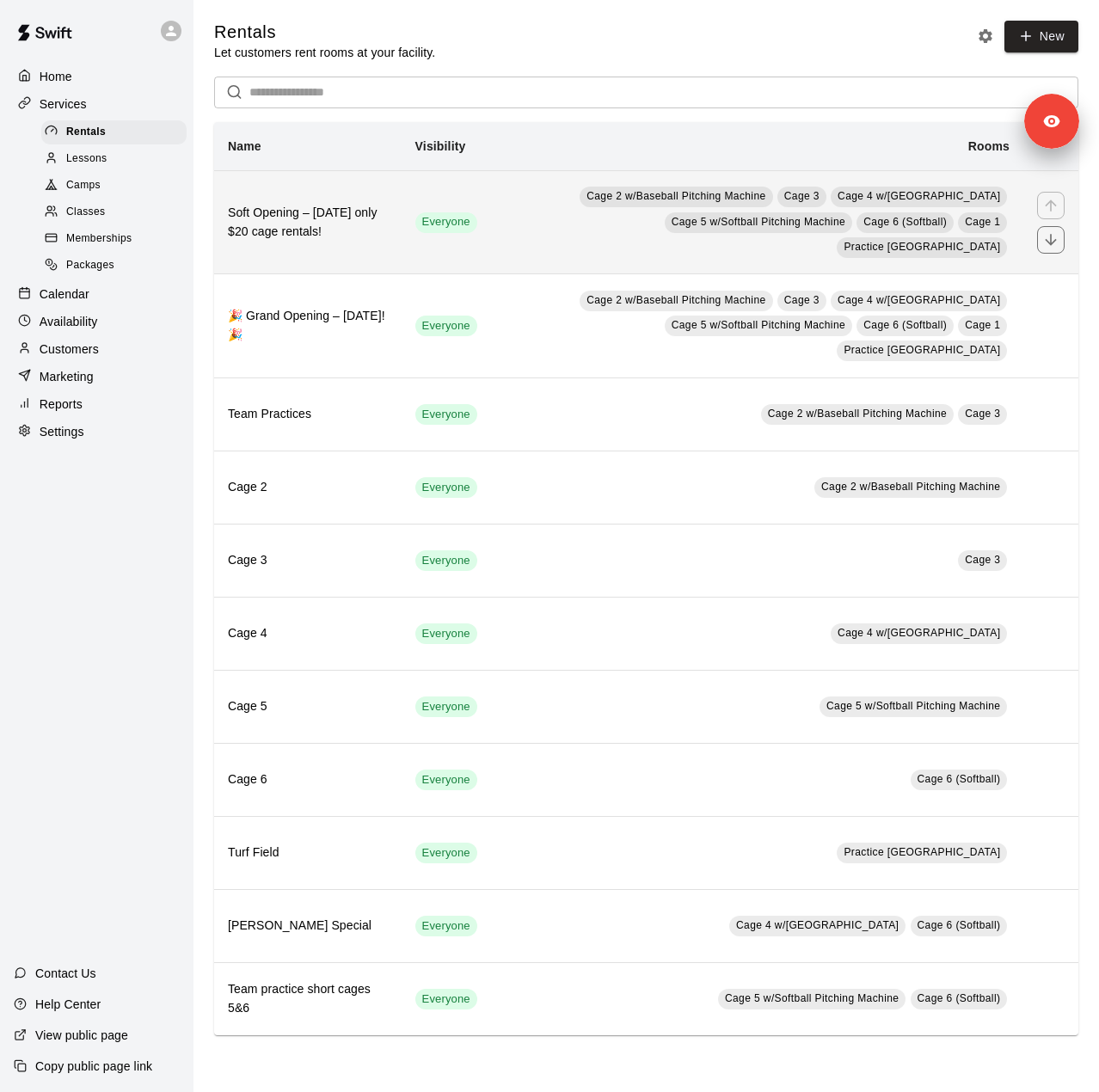
click at [378, 237] on th "Soft Opening – September 1st only $20 cage rentals!" at bounding box center [308, 222] width 188 height 104
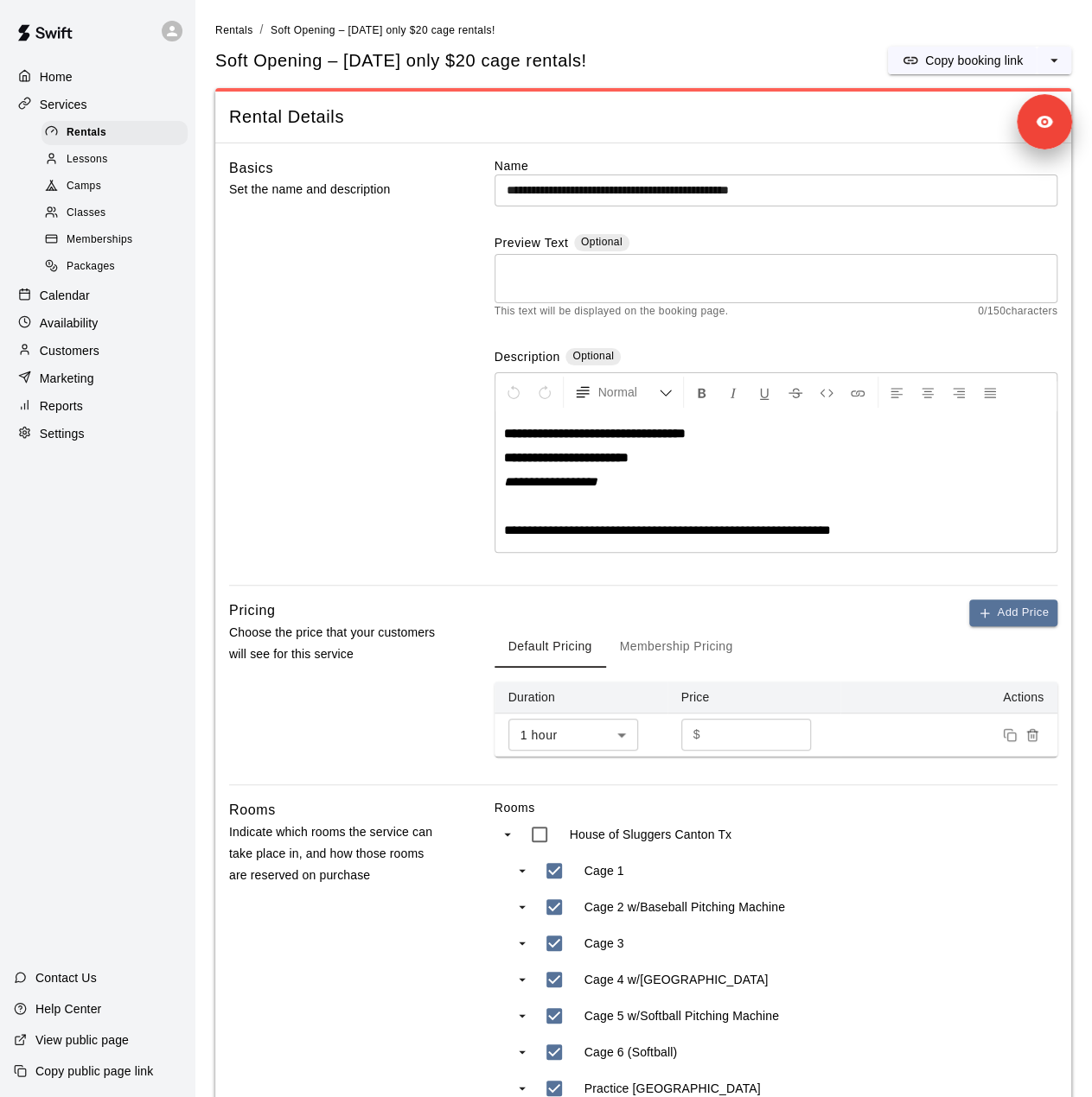
click at [107, 160] on span "Lessons" at bounding box center [87, 160] width 42 height 17
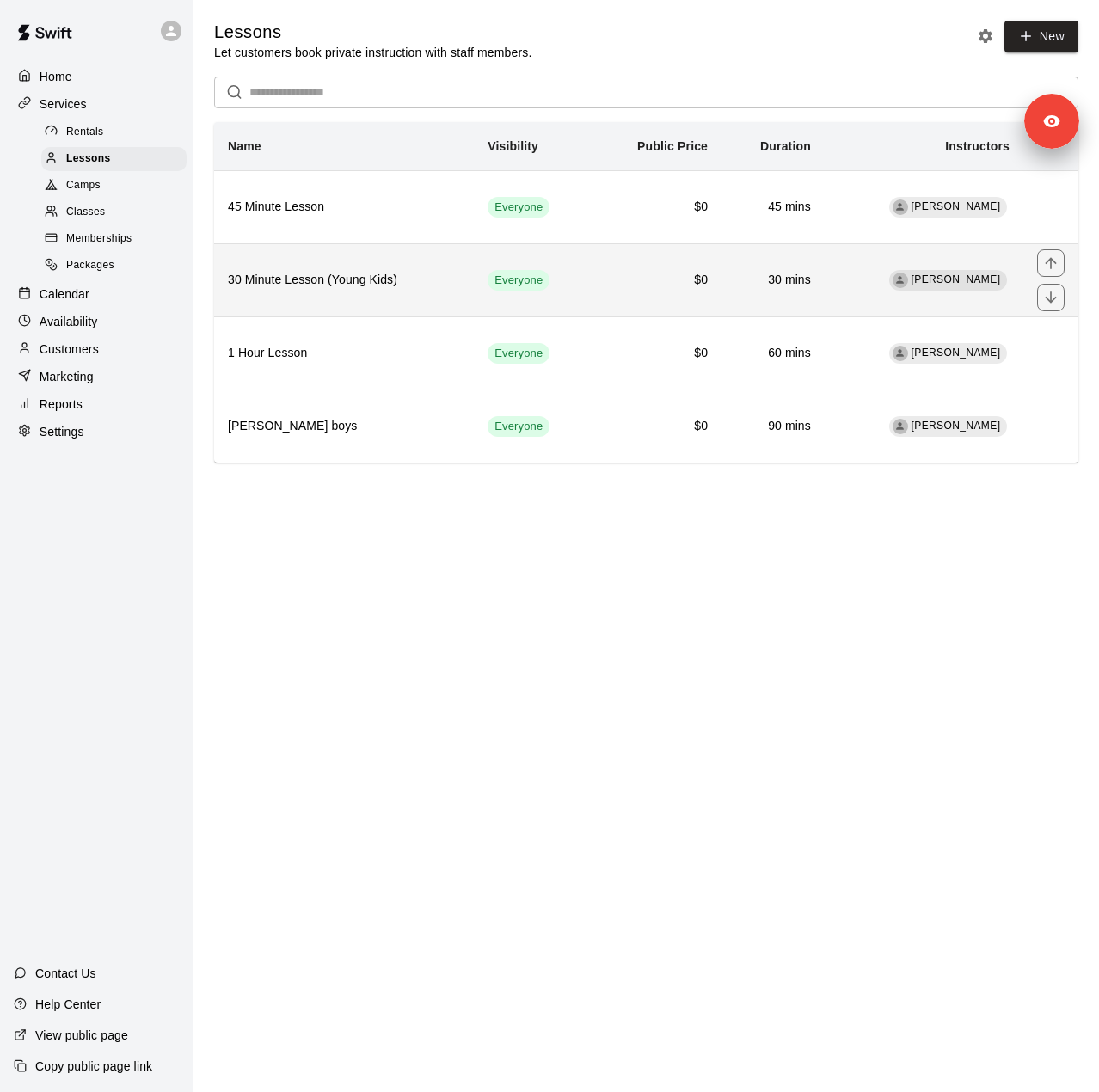
click at [365, 273] on h6 "30 Minute Lesson (Young Kids)" at bounding box center [343, 280] width 232 height 19
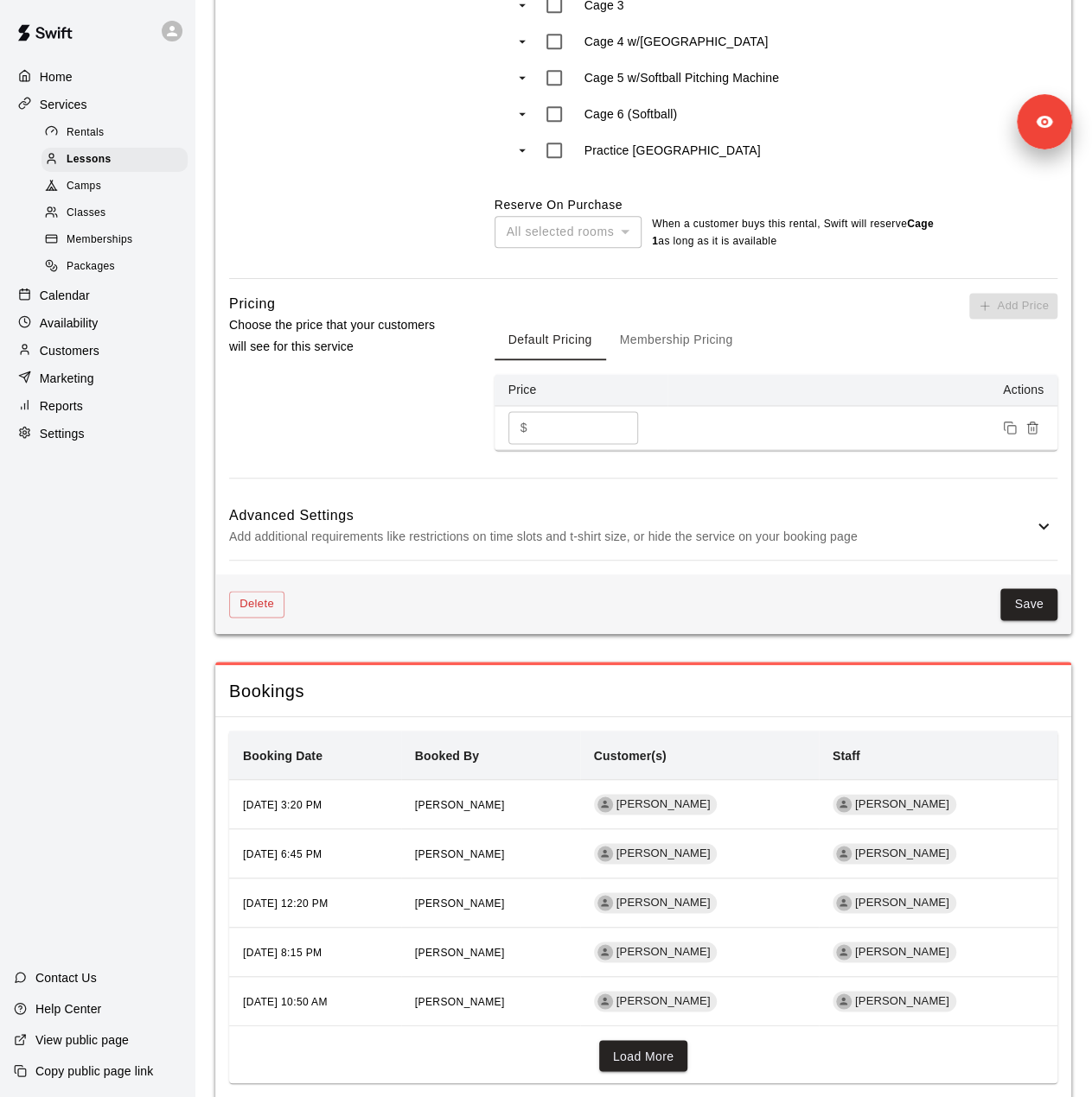
scroll to position [951, 0]
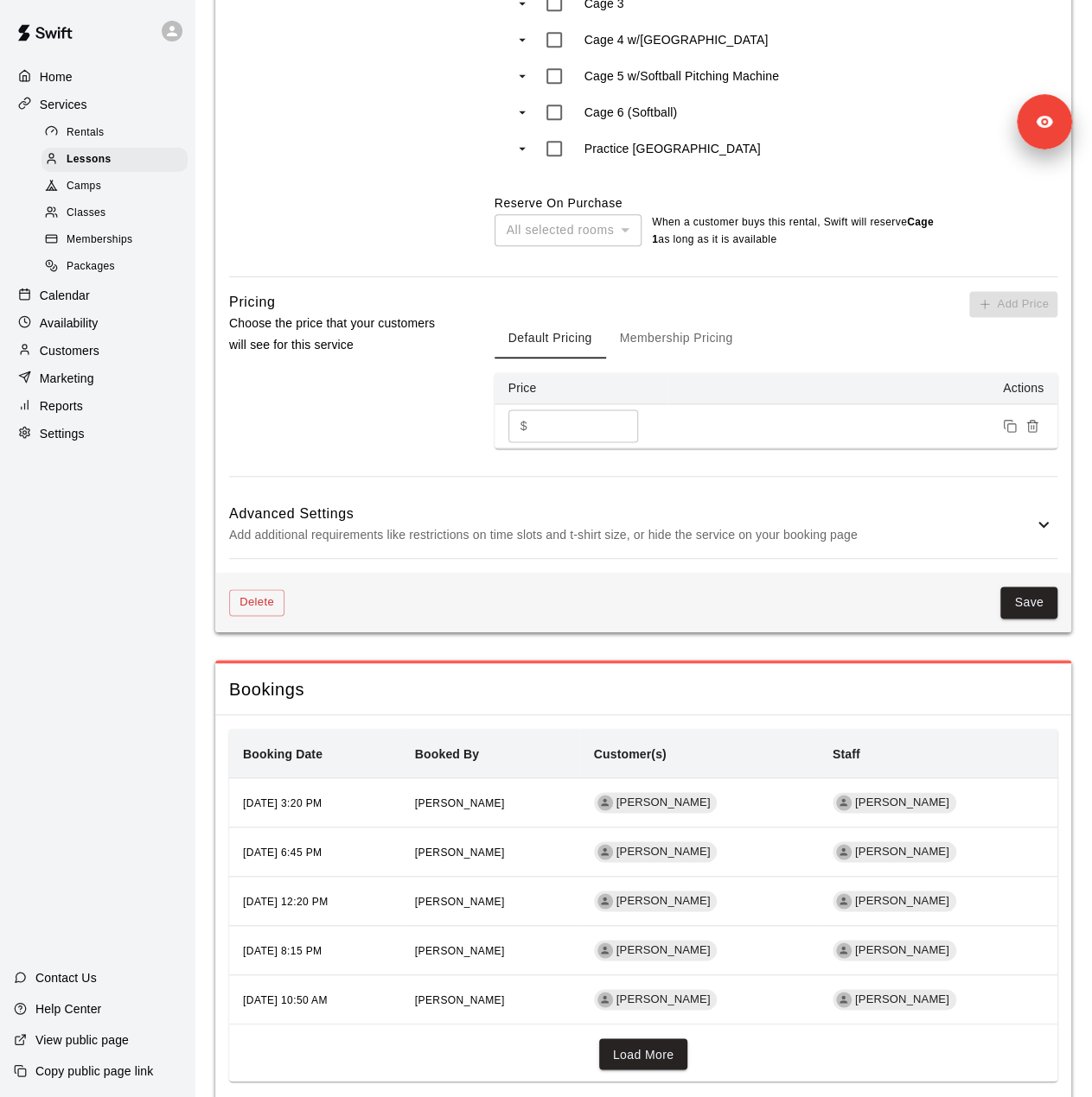
click at [427, 532] on p "Add additional requirements like restrictions on time slots and t-shirt size, o…" at bounding box center [631, 535] width 804 height 22
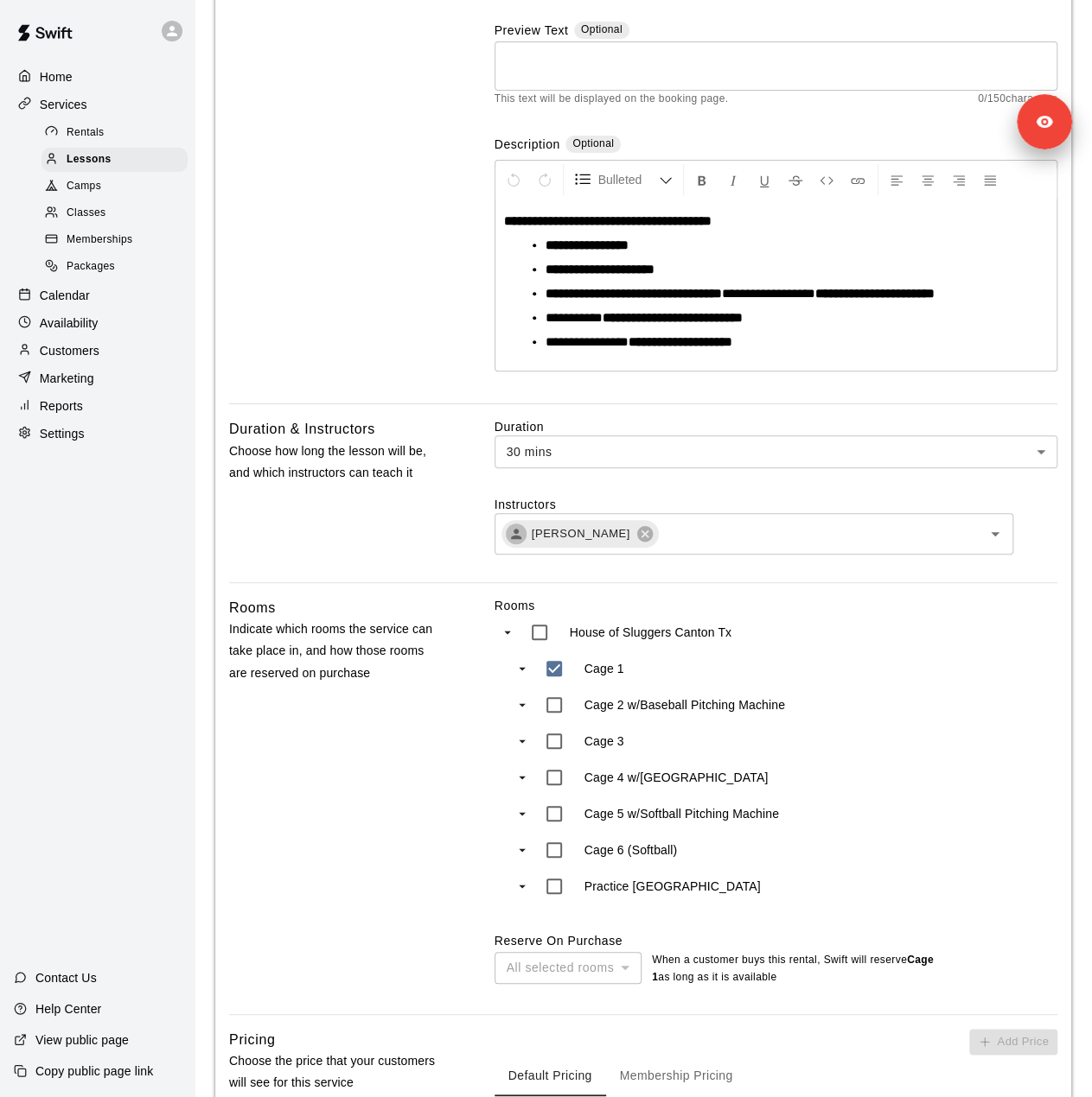
scroll to position [260, 0]
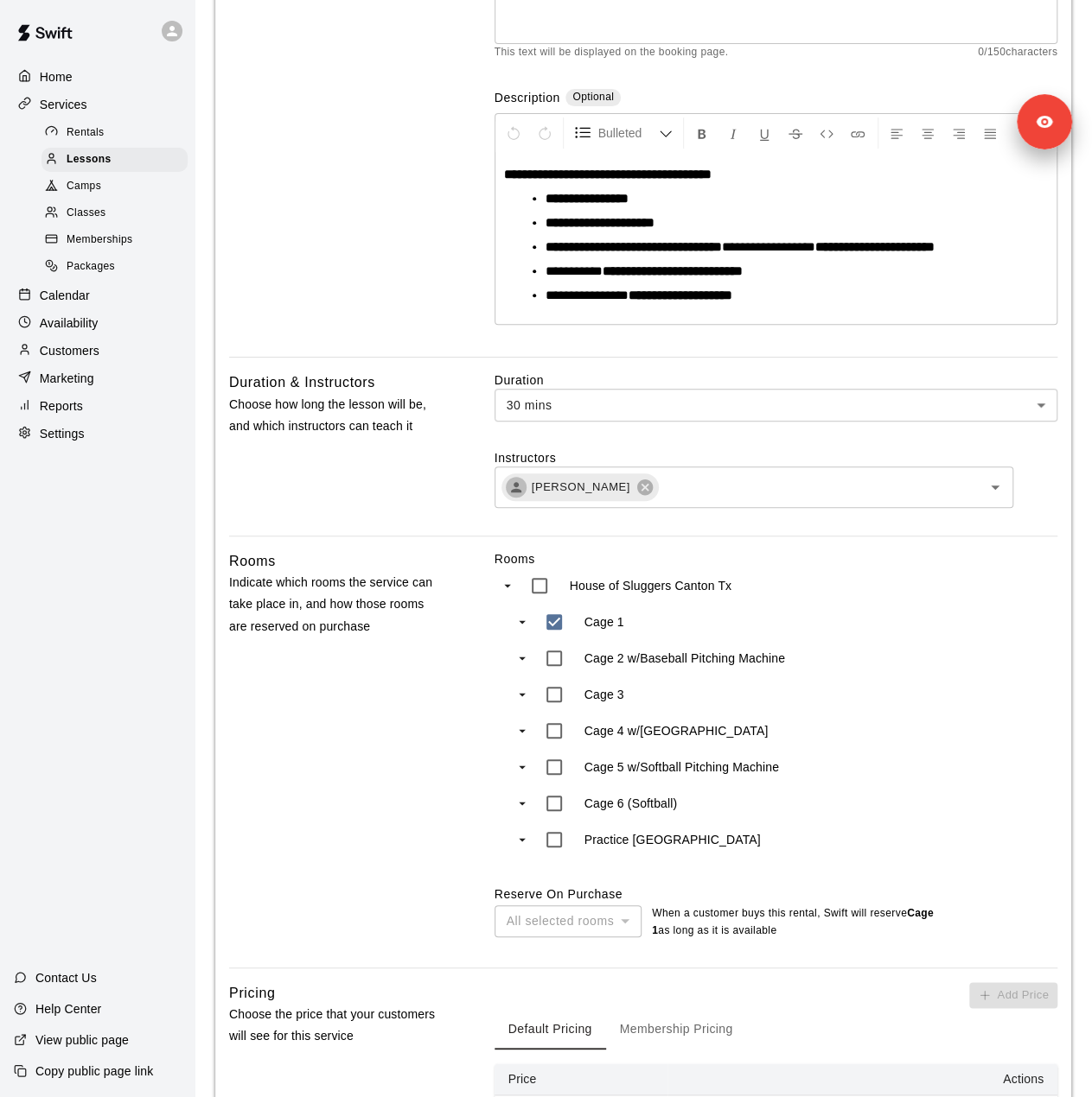
click at [692, 1034] on button "Membership Pricing" at bounding box center [676, 1029] width 141 height 42
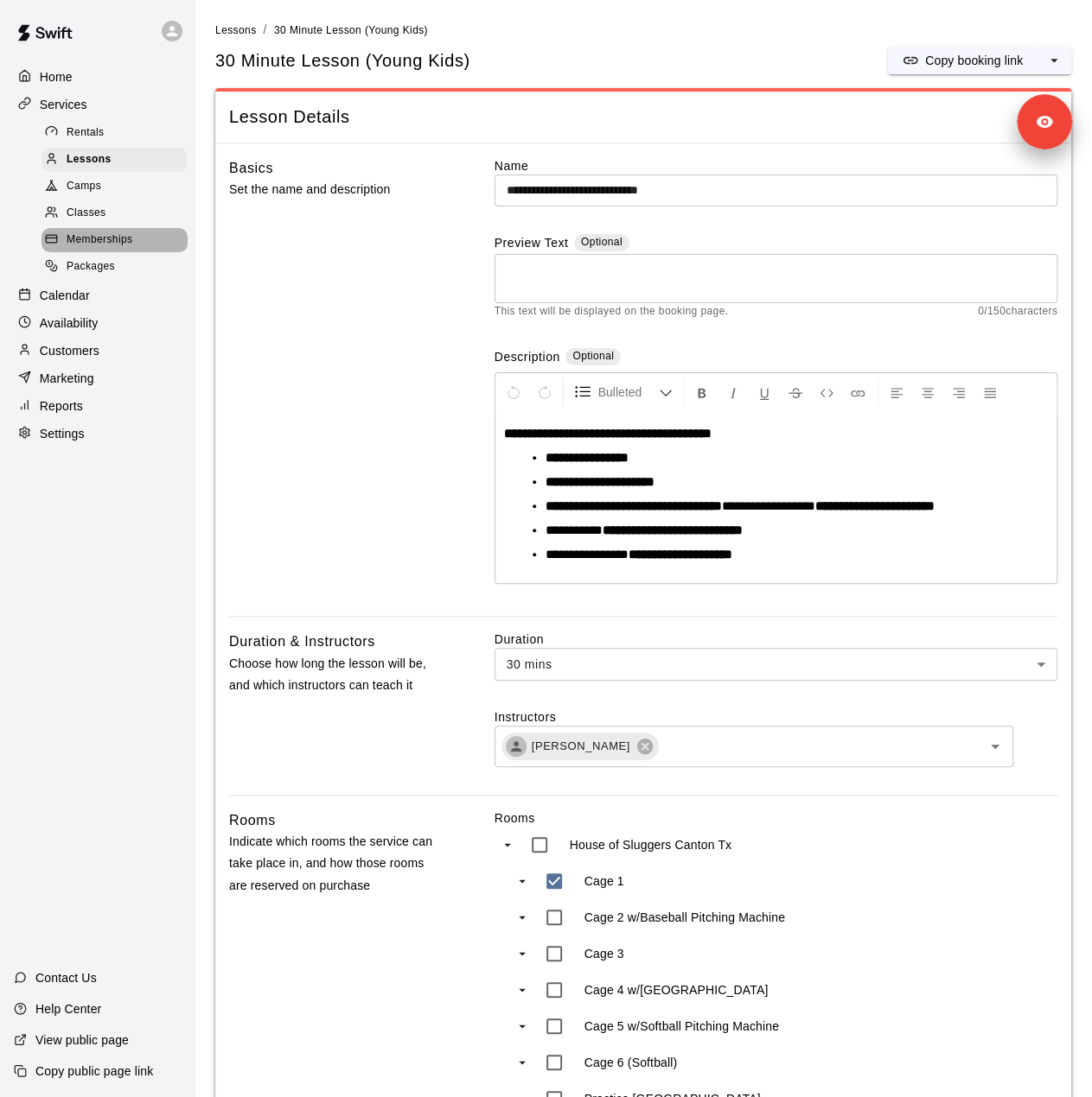
click at [81, 249] on span "Memberships" at bounding box center [99, 240] width 65 height 17
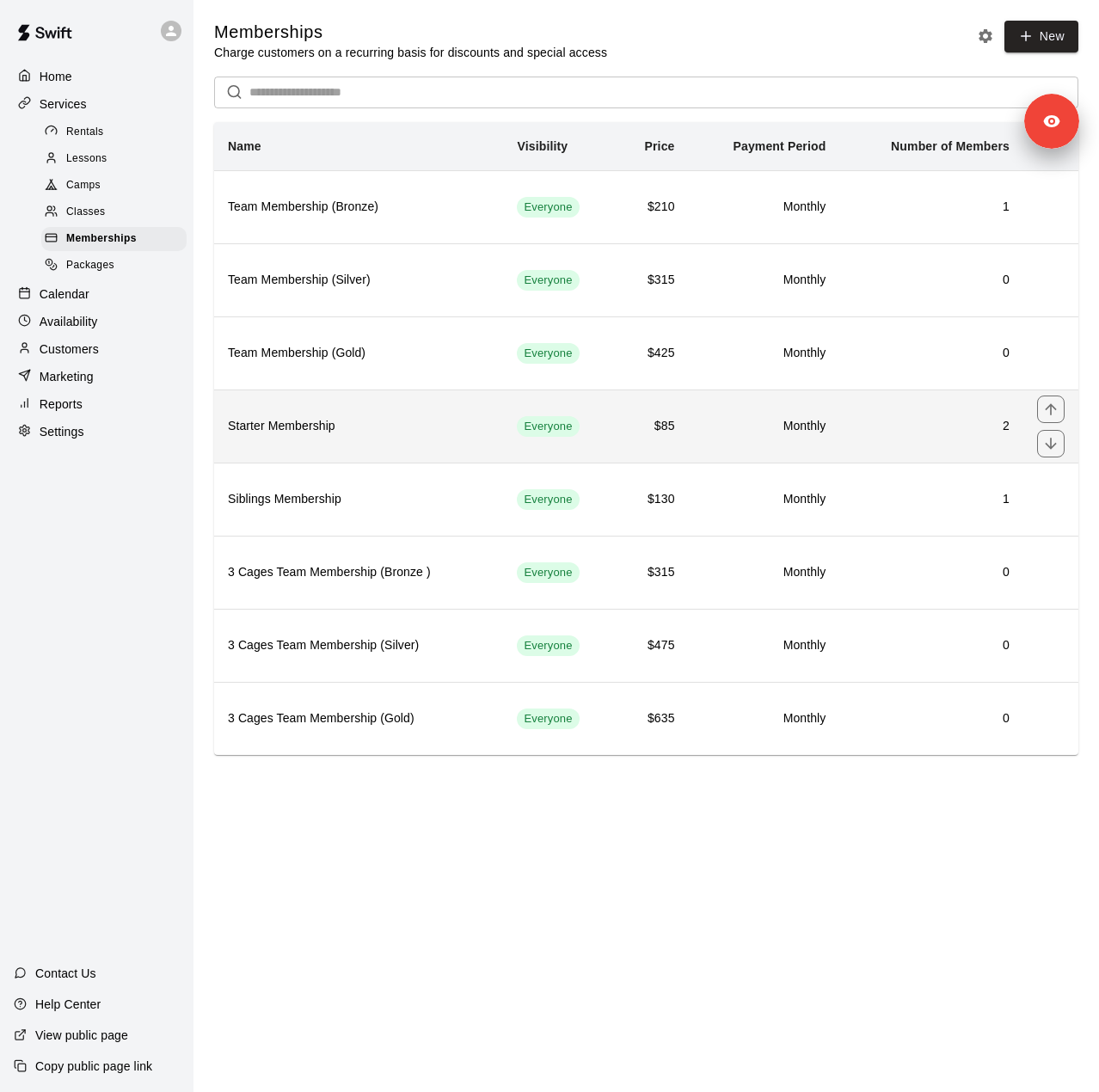
click at [387, 427] on h6 "Starter Membership" at bounding box center [359, 426] width 262 height 19
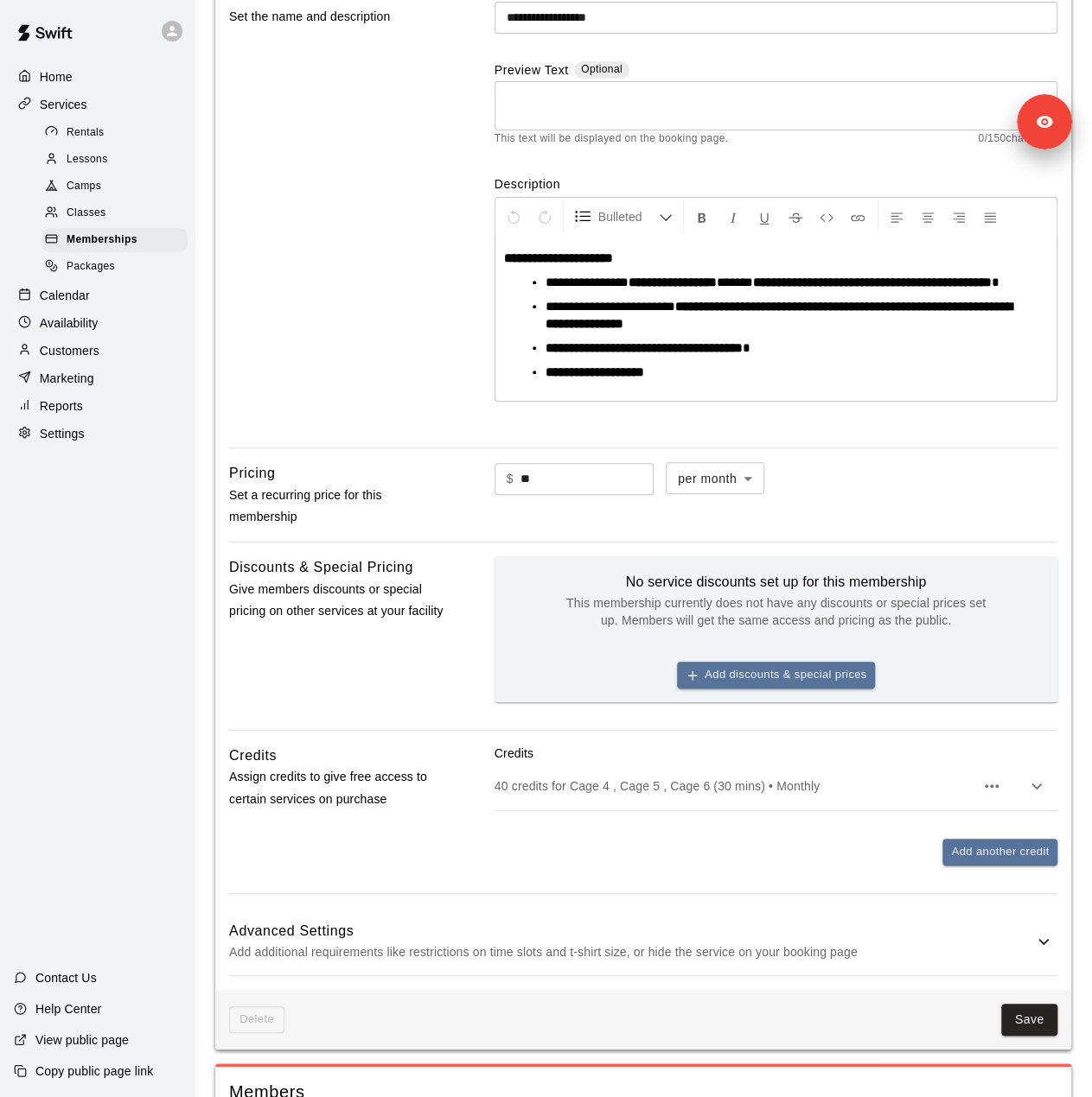
scroll to position [517, 0]
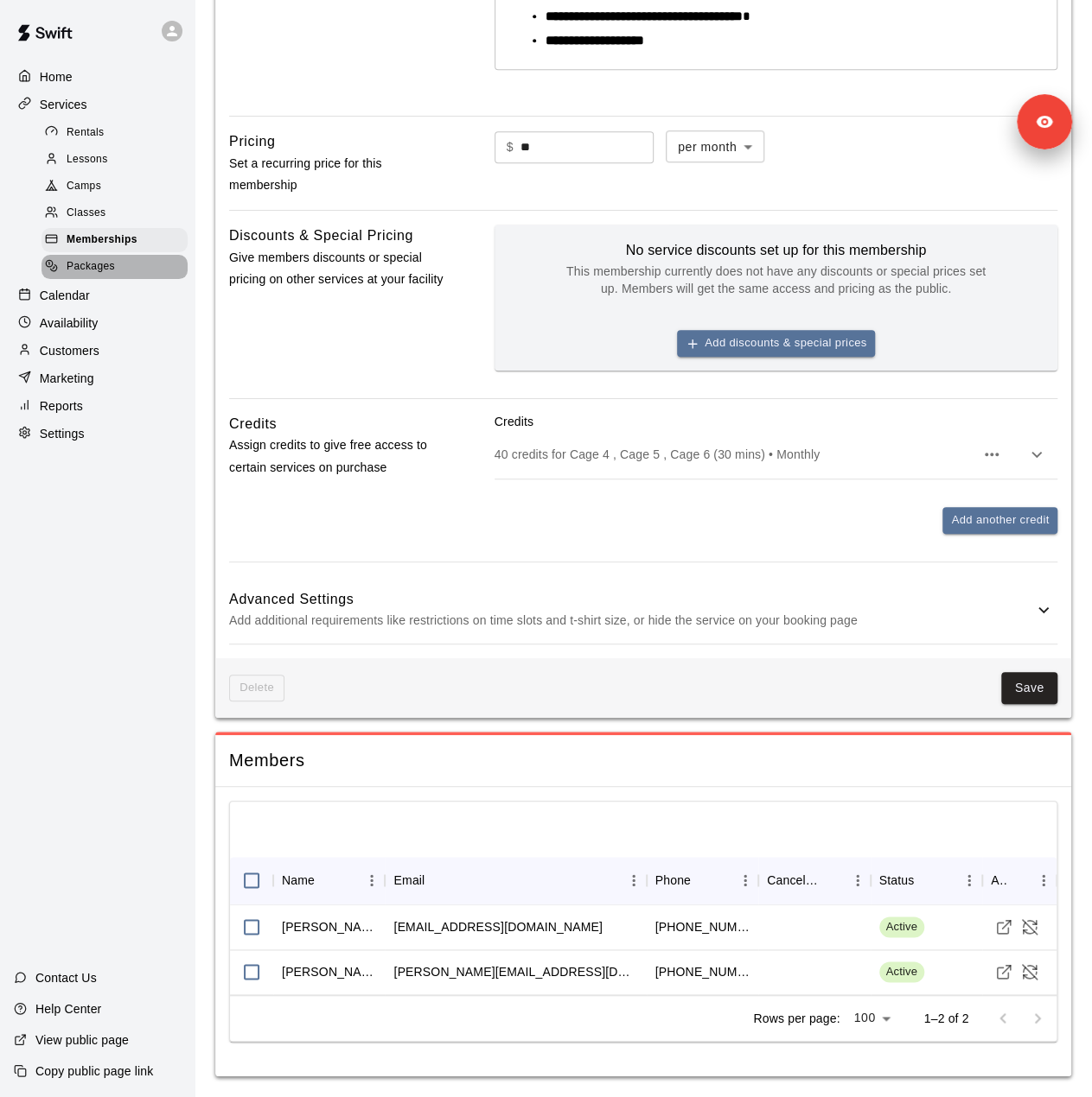
click at [86, 279] on div "Packages" at bounding box center [114, 267] width 146 height 24
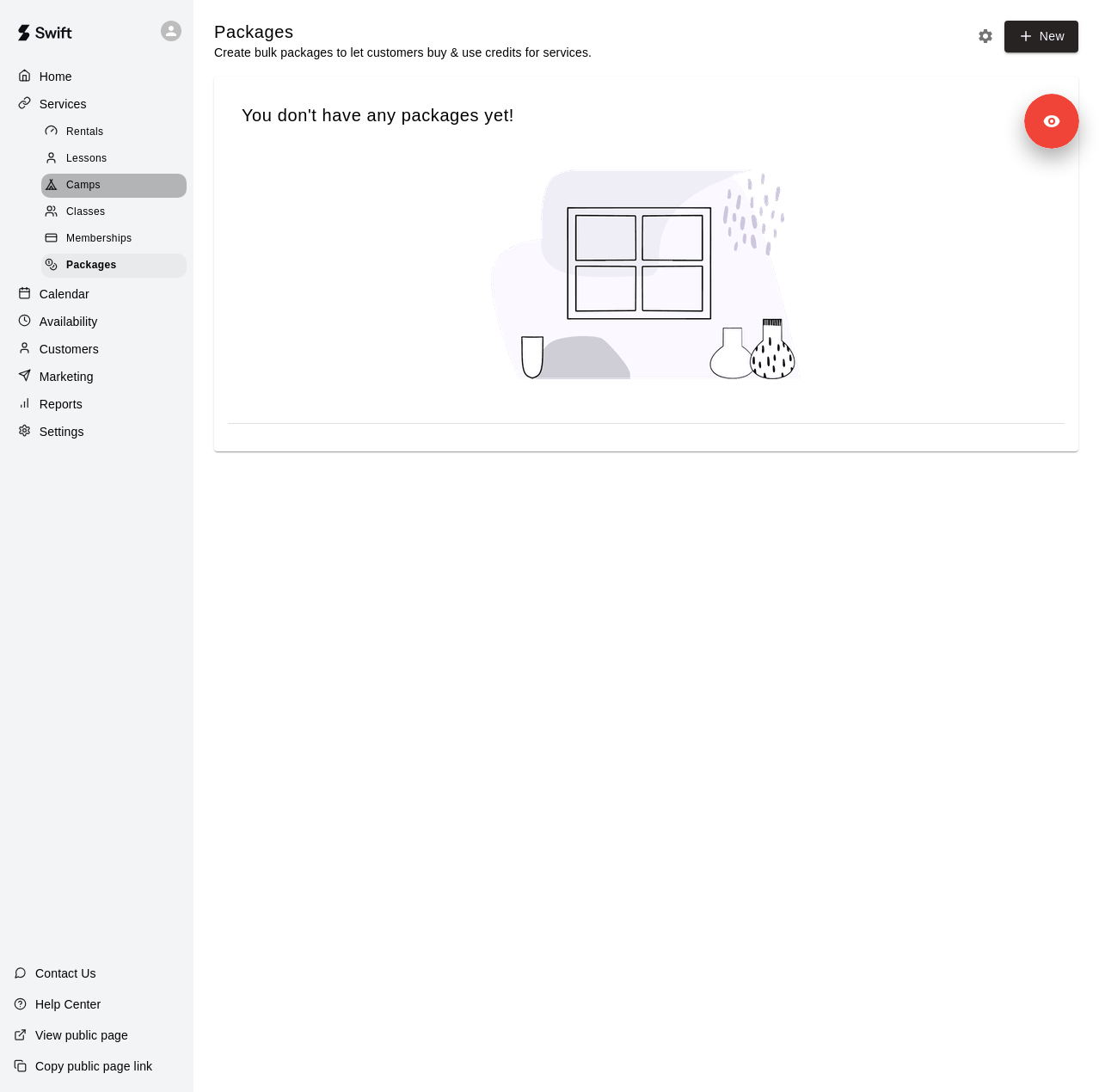
click at [91, 198] on div "Camps" at bounding box center [114, 185] width 145 height 24
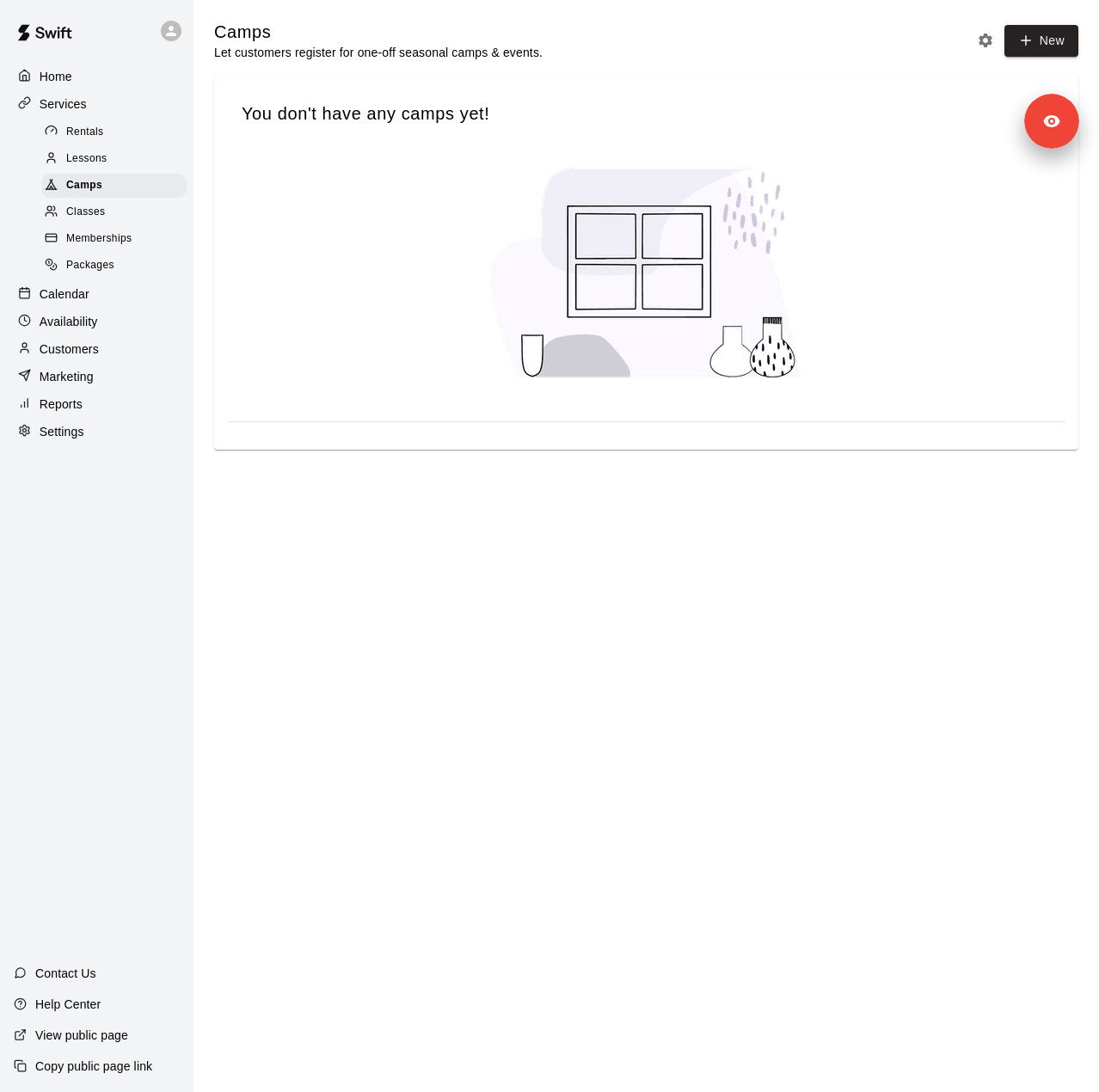
click at [97, 221] on span "Classes" at bounding box center [85, 212] width 39 height 17
click at [107, 261] on link "Packages" at bounding box center [117, 266] width 153 height 27
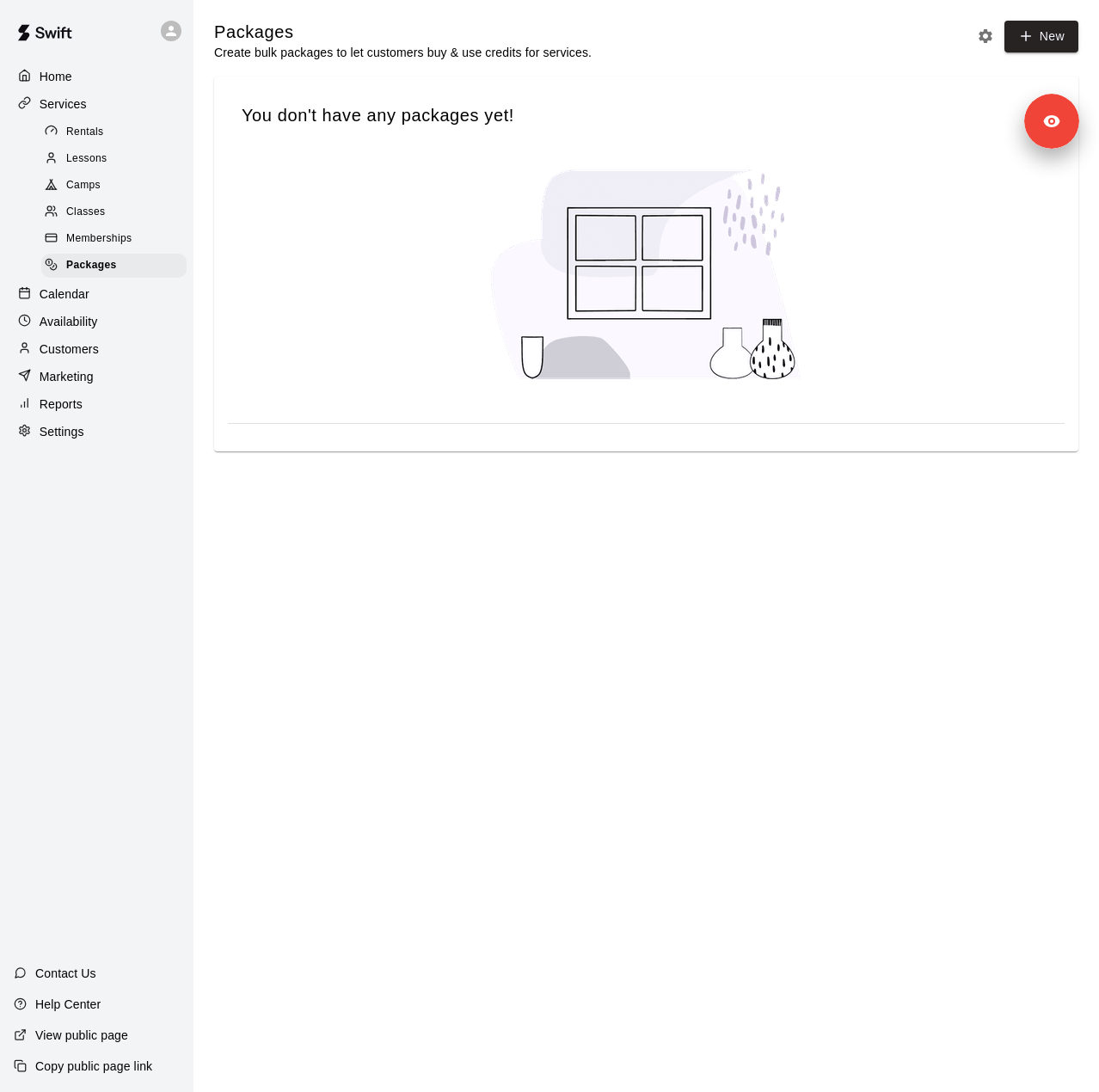
click at [103, 245] on span "Memberships" at bounding box center [98, 238] width 65 height 17
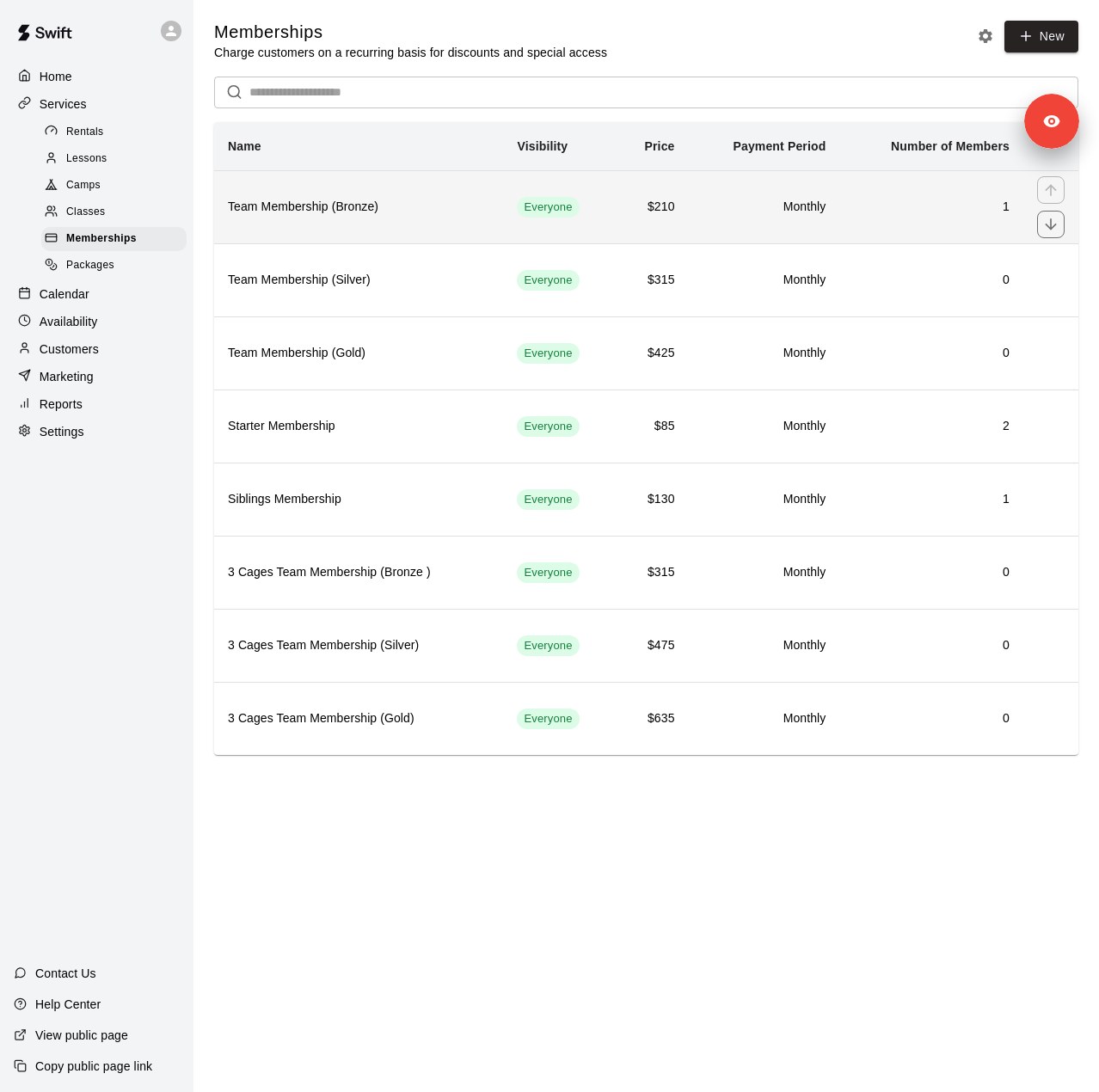
click at [471, 210] on h6 "Team Membership (Bronze)" at bounding box center [359, 207] width 262 height 19
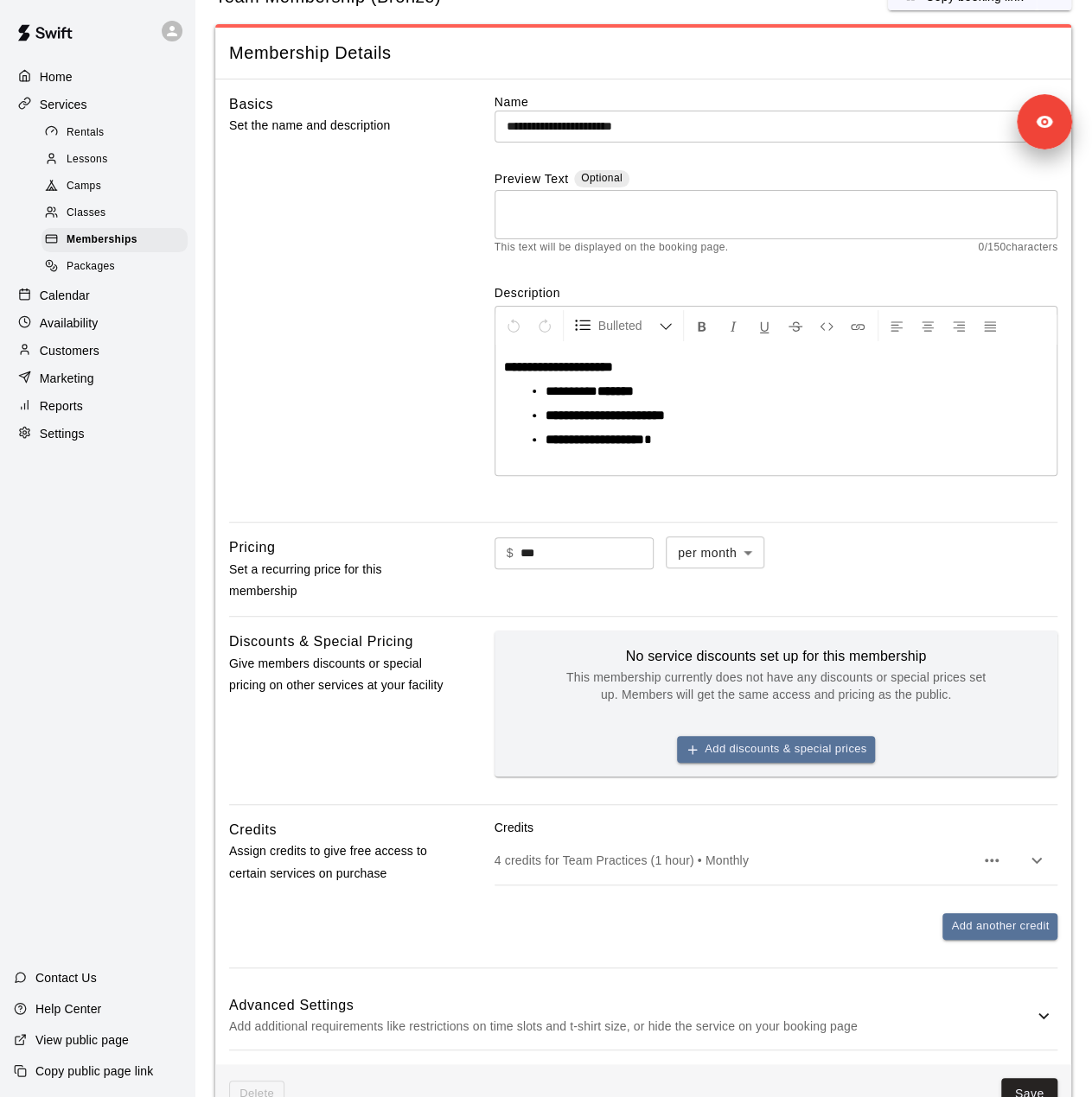
scroll to position [86, 0]
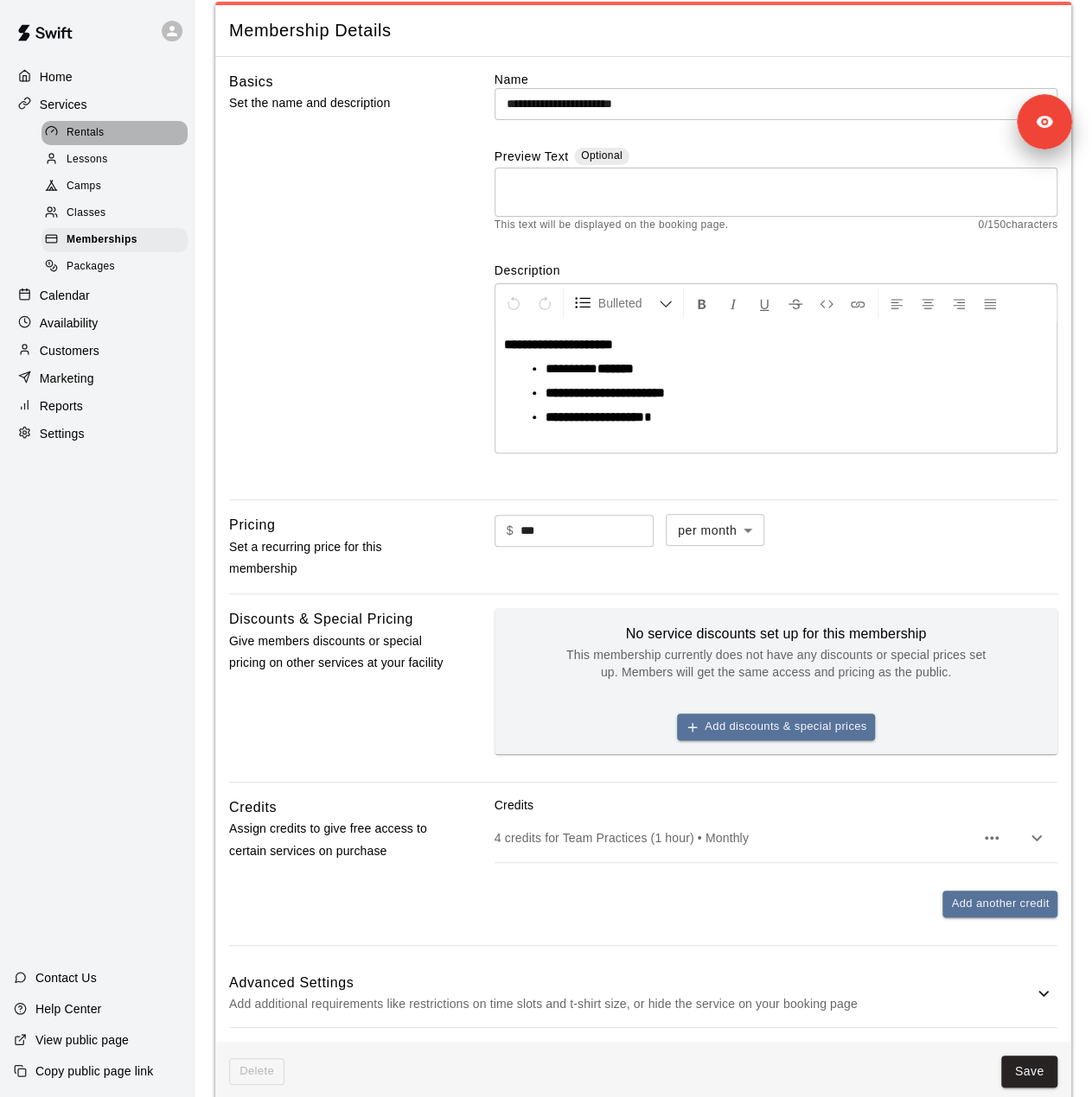
click at [145, 136] on div "Rentals" at bounding box center [114, 132] width 146 height 24
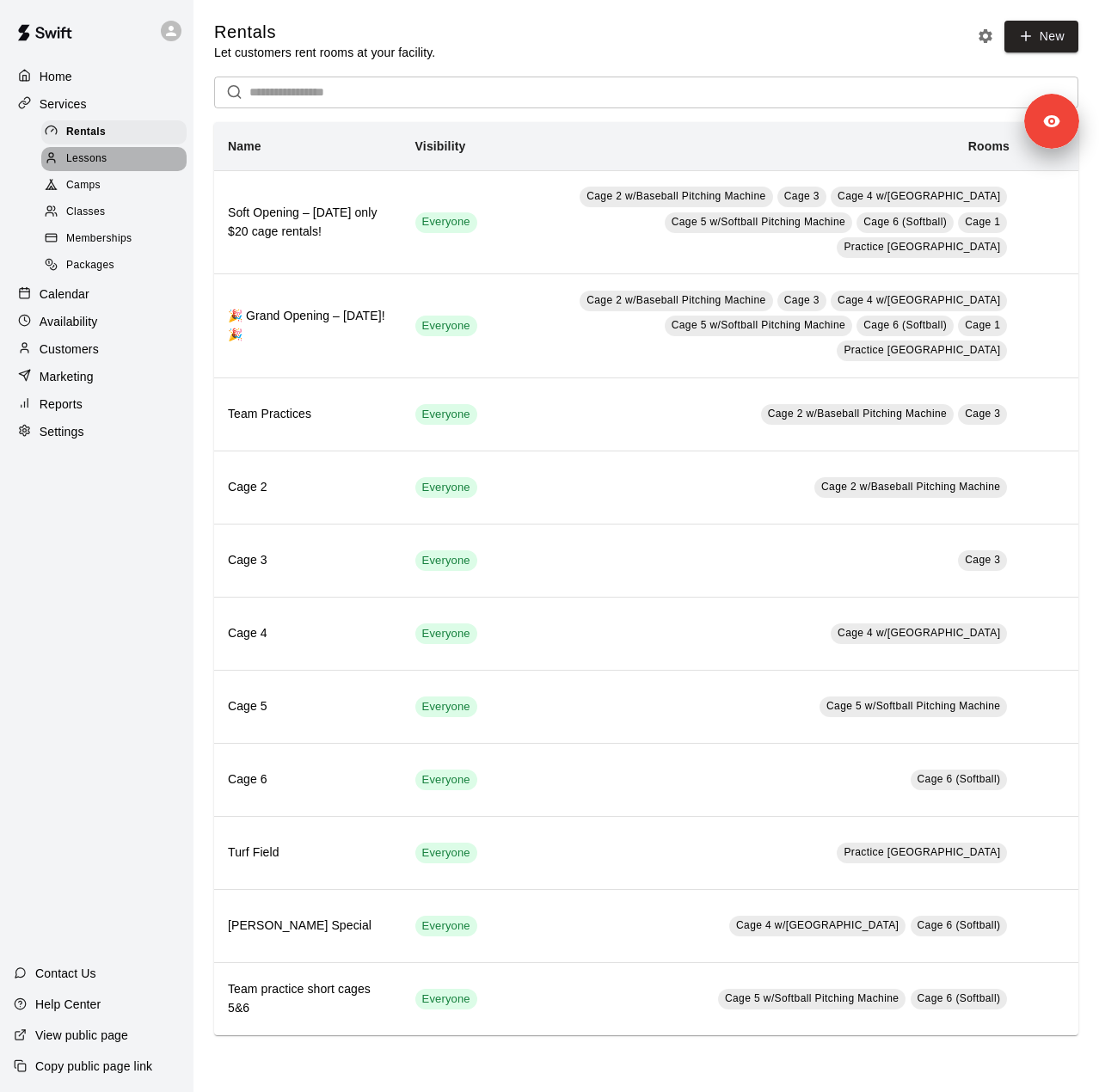
click at [98, 168] on span "Lessons" at bounding box center [87, 159] width 42 height 17
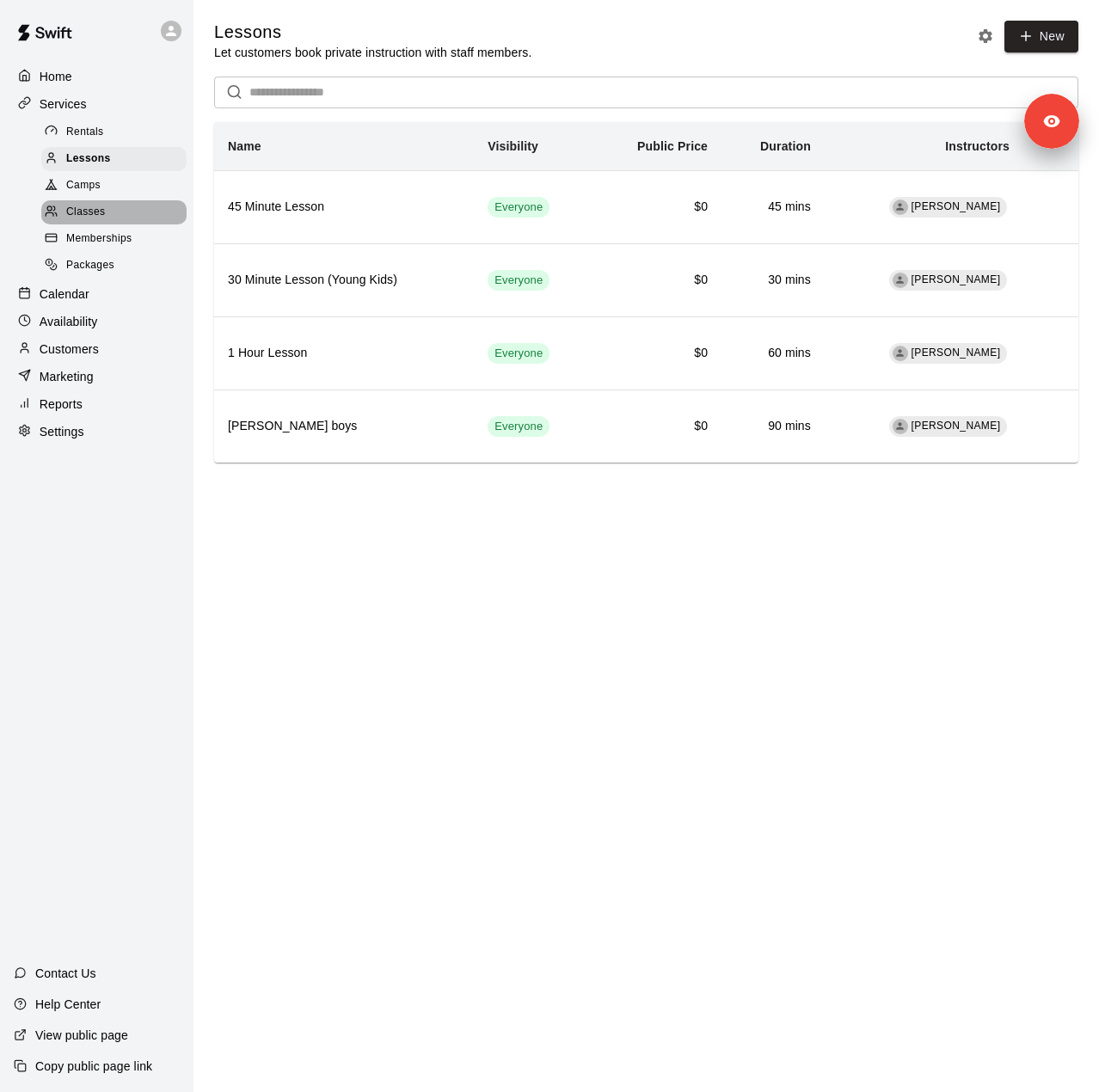
click at [88, 209] on div "Classes" at bounding box center [114, 212] width 145 height 24
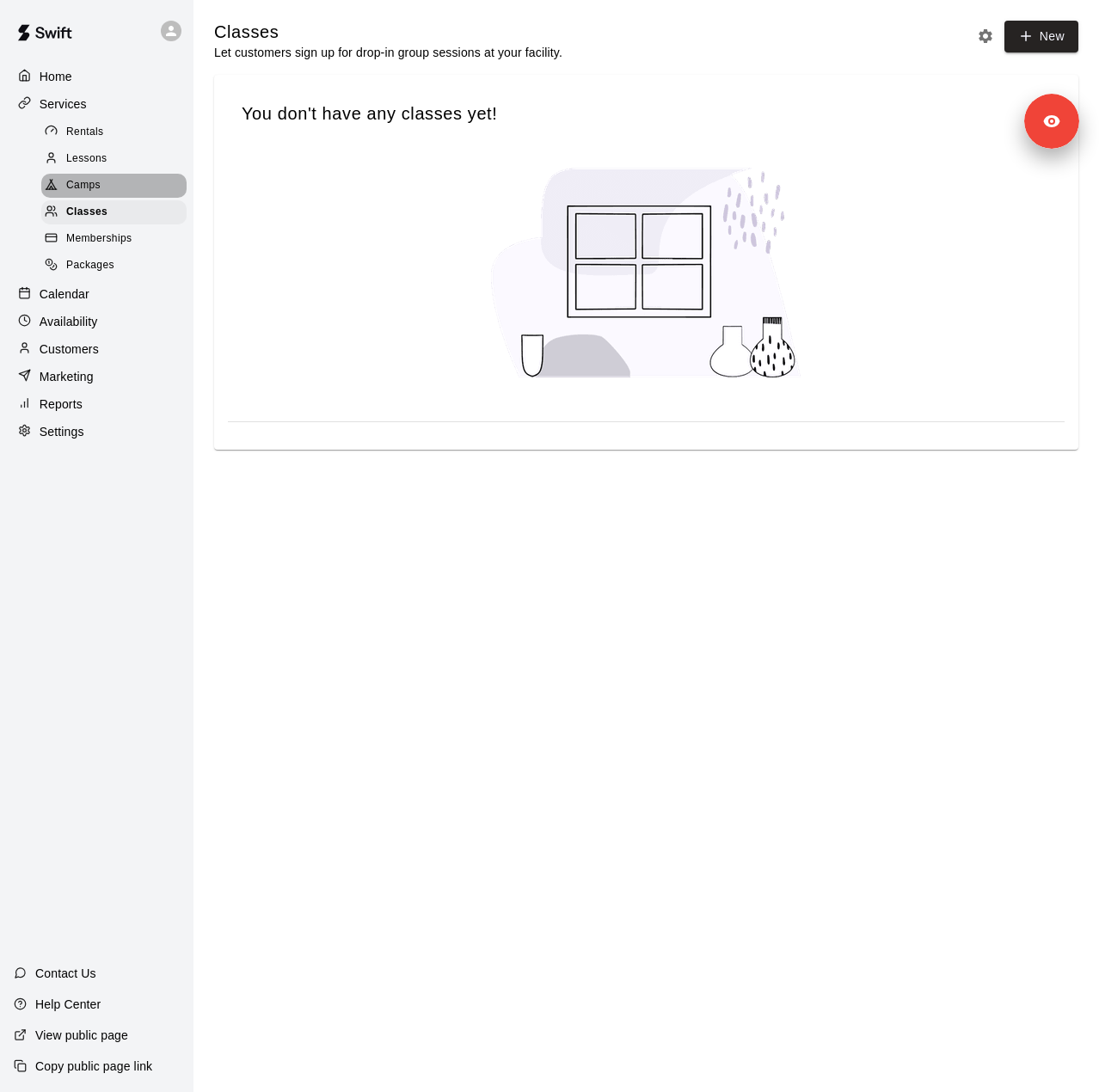
click at [87, 192] on span "Camps" at bounding box center [83, 185] width 34 height 17
click at [71, 247] on span "Memberships" at bounding box center [98, 238] width 65 height 17
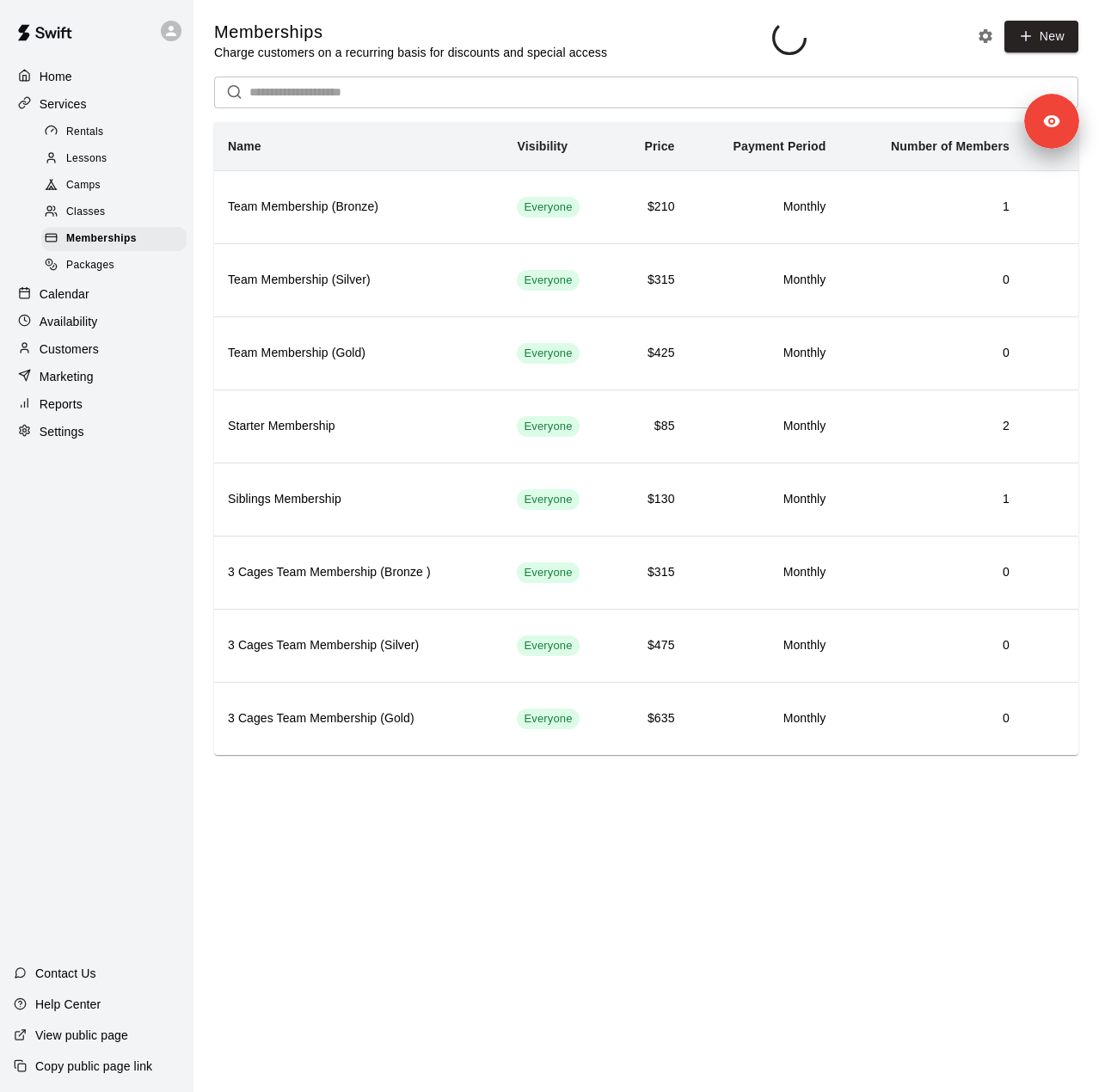
click at [74, 275] on span "Packages" at bounding box center [89, 266] width 48 height 17
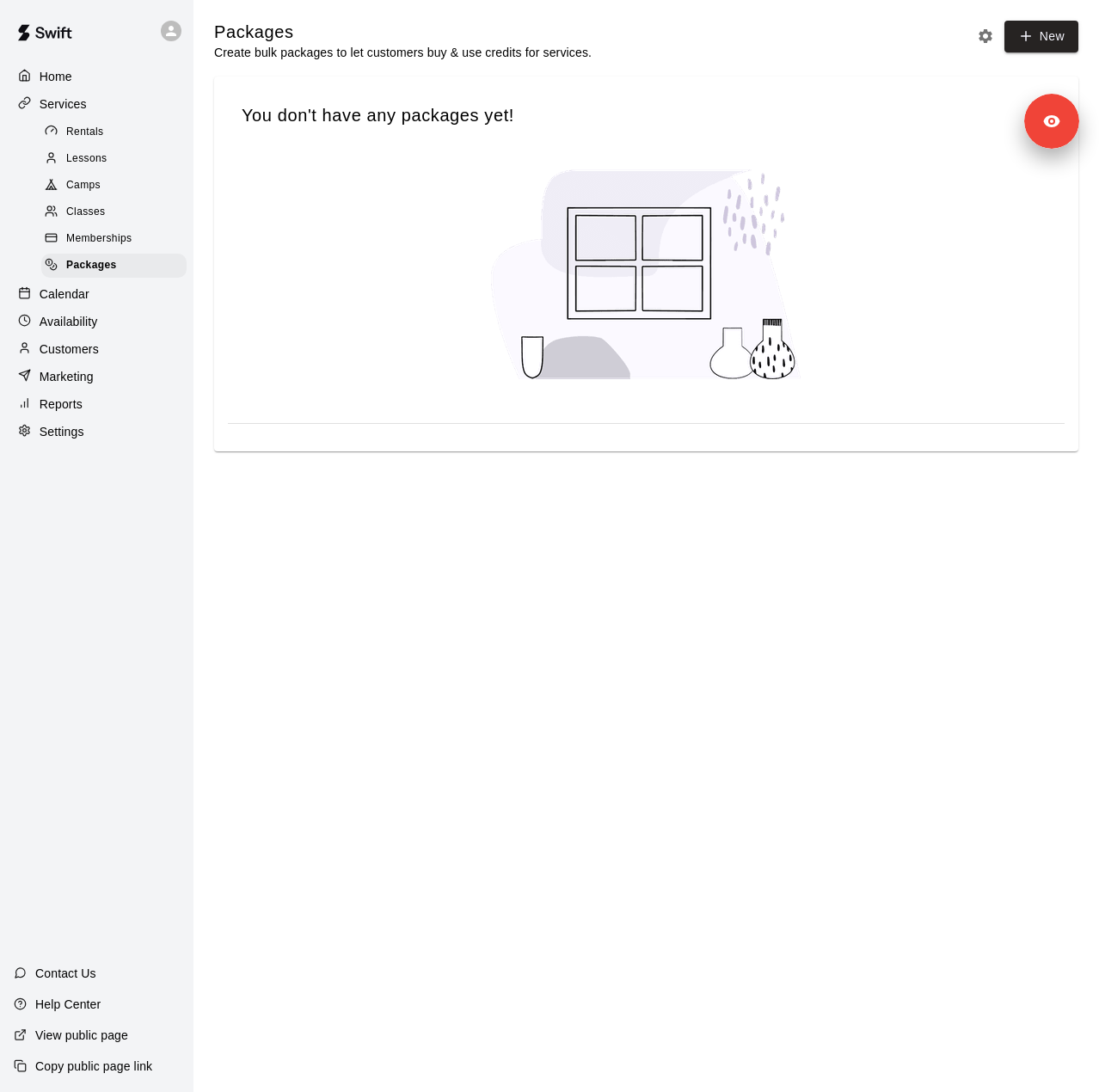
click at [99, 307] on div "Calendar" at bounding box center [97, 294] width 166 height 26
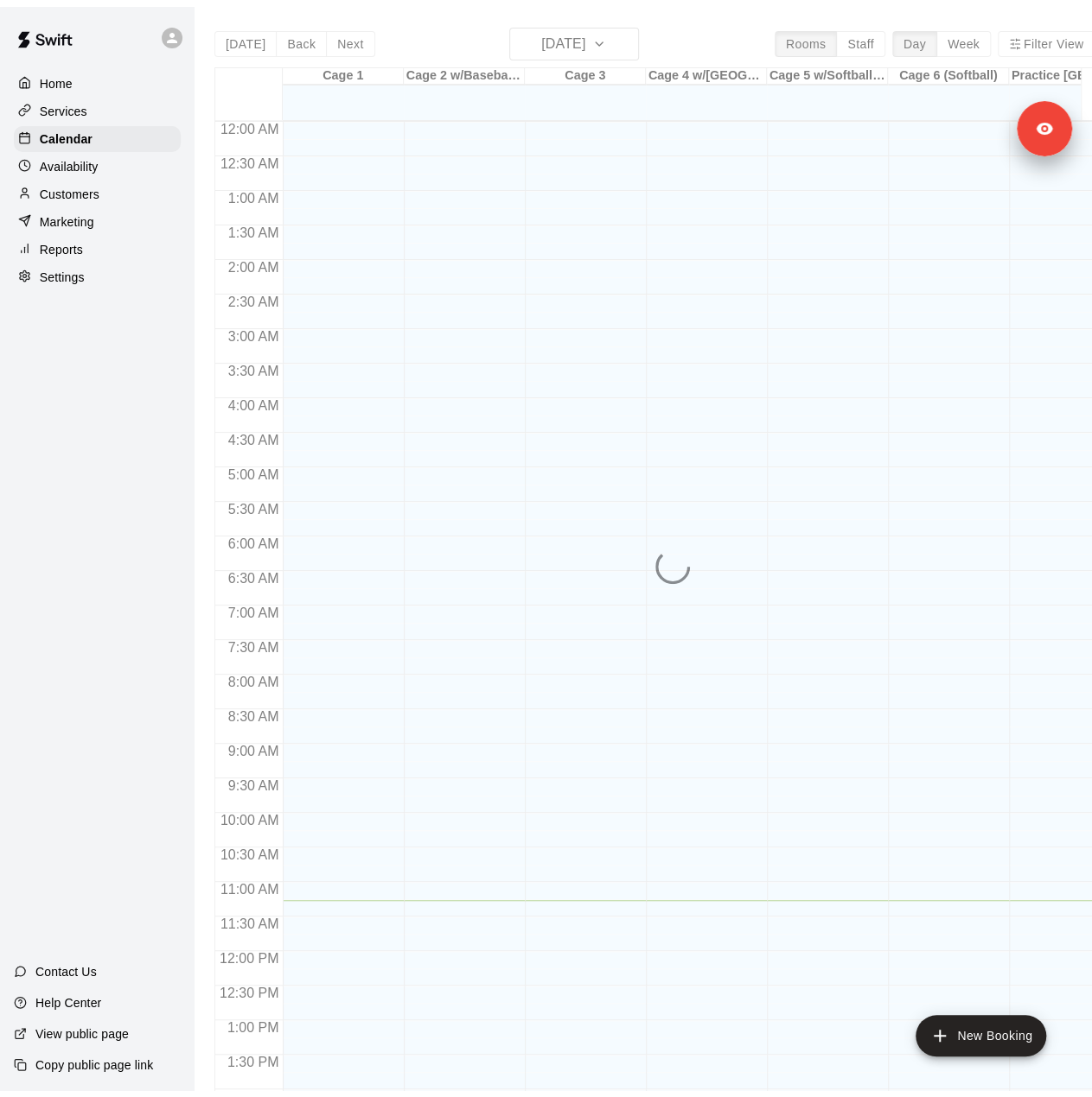
scroll to position [605, 0]
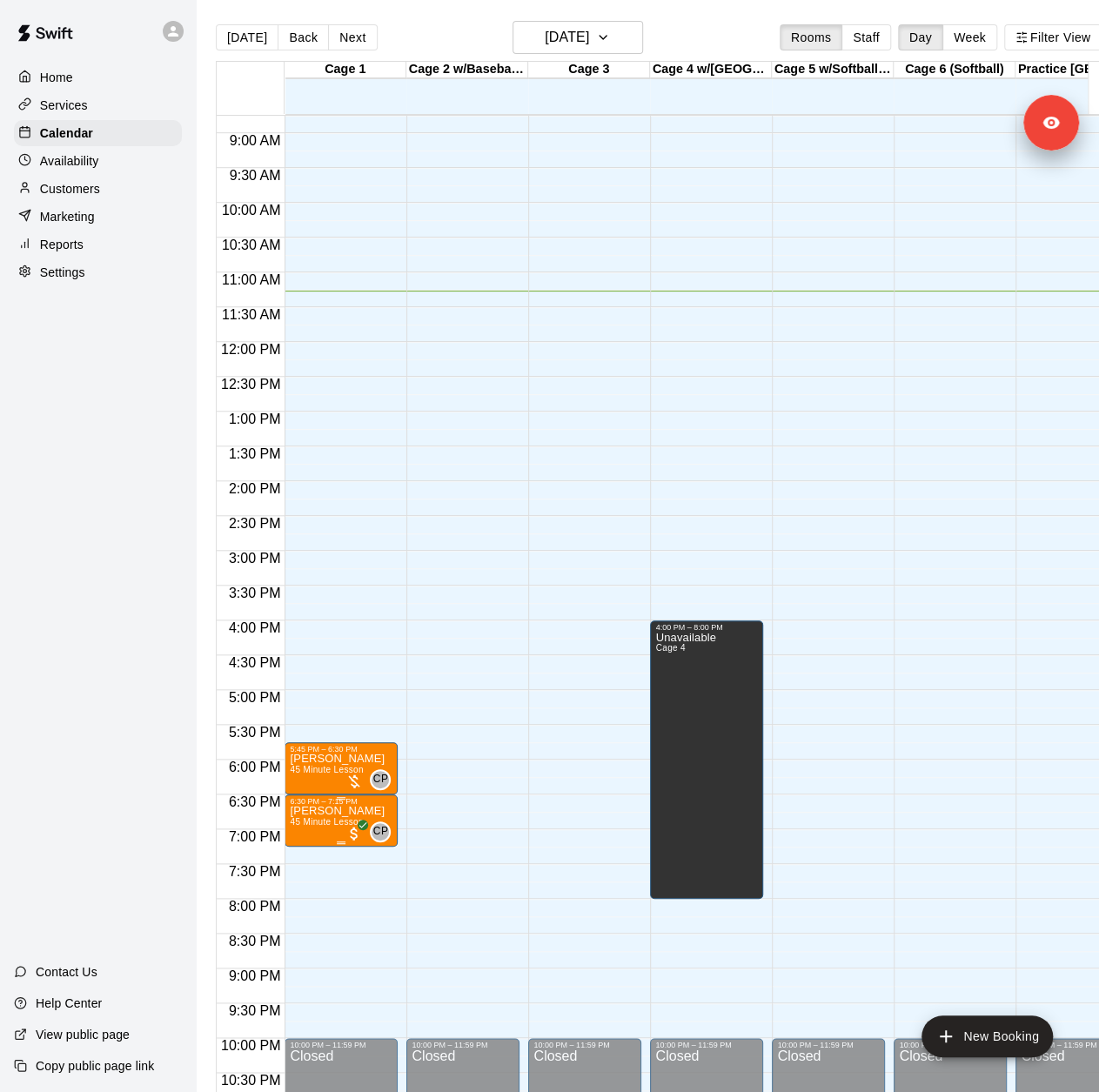
click at [315, 811] on p "Chase Webster" at bounding box center [337, 811] width 95 height 0
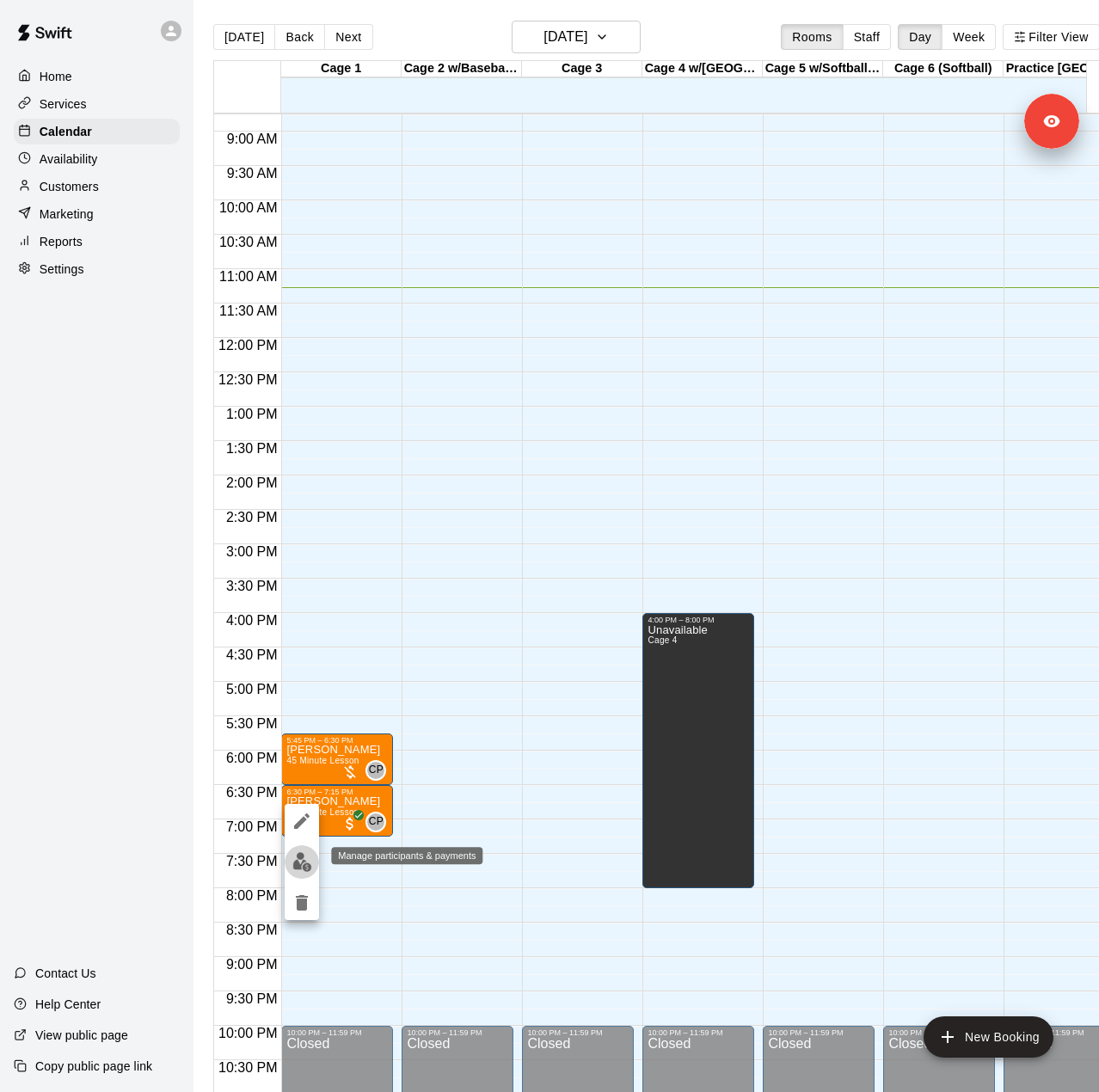
click at [304, 859] on img "edit" at bounding box center [303, 863] width 20 height 20
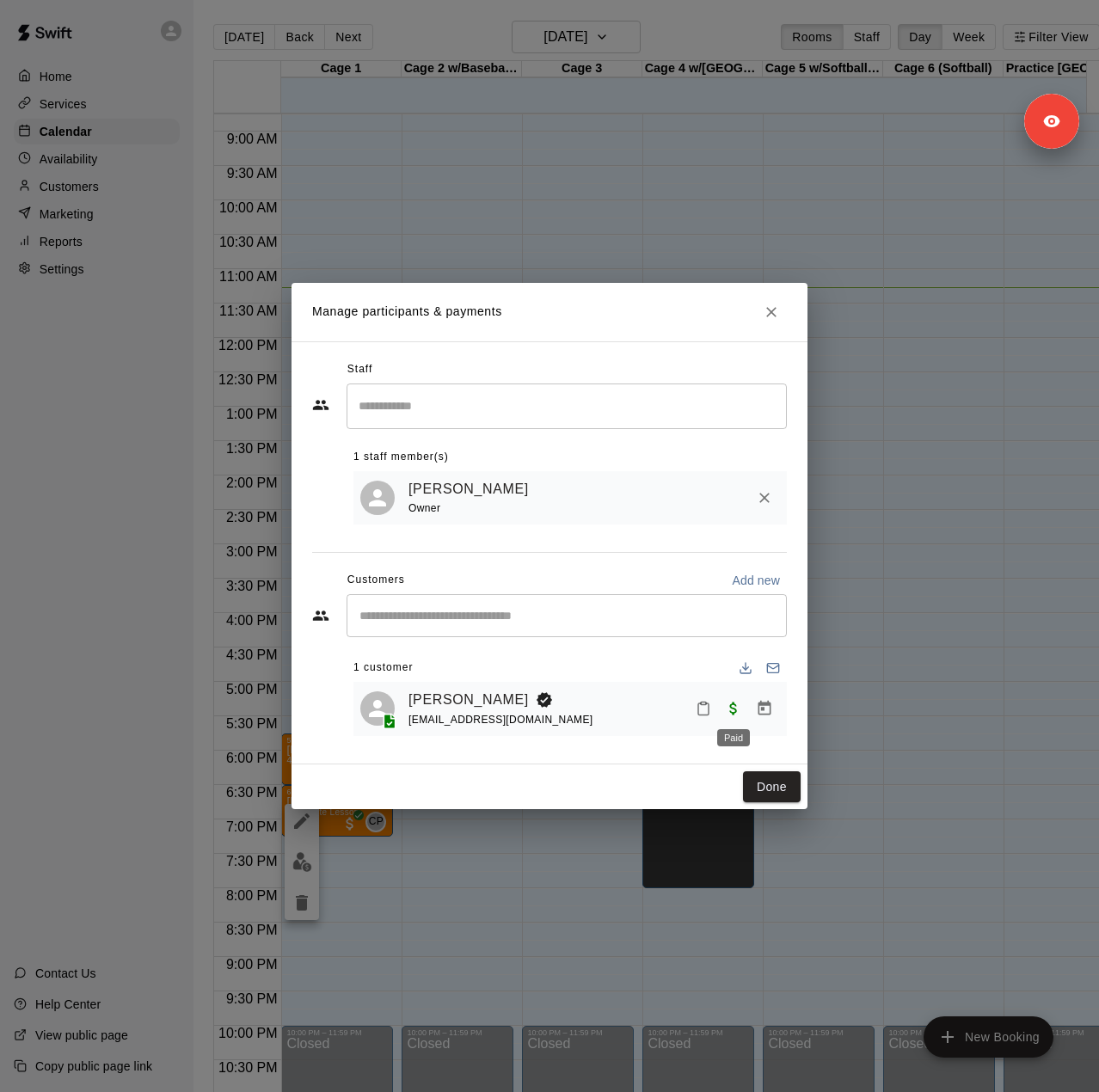
click at [733, 707] on span "Paid" at bounding box center [733, 708] width 31 height 14
click at [468, 706] on link "Chase Webster" at bounding box center [468, 700] width 120 height 23
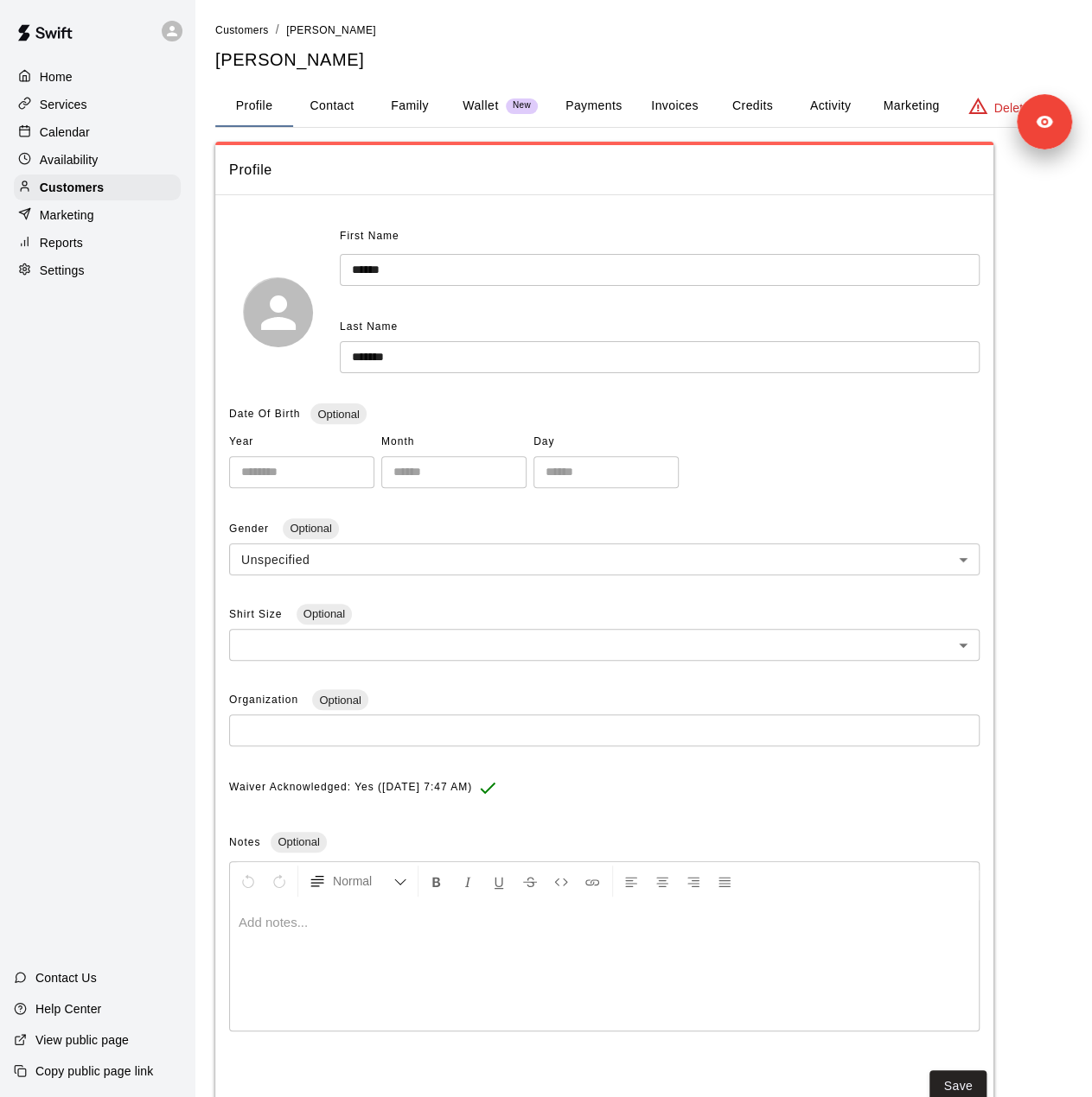
click at [606, 113] on button "Payments" at bounding box center [594, 106] width 84 height 42
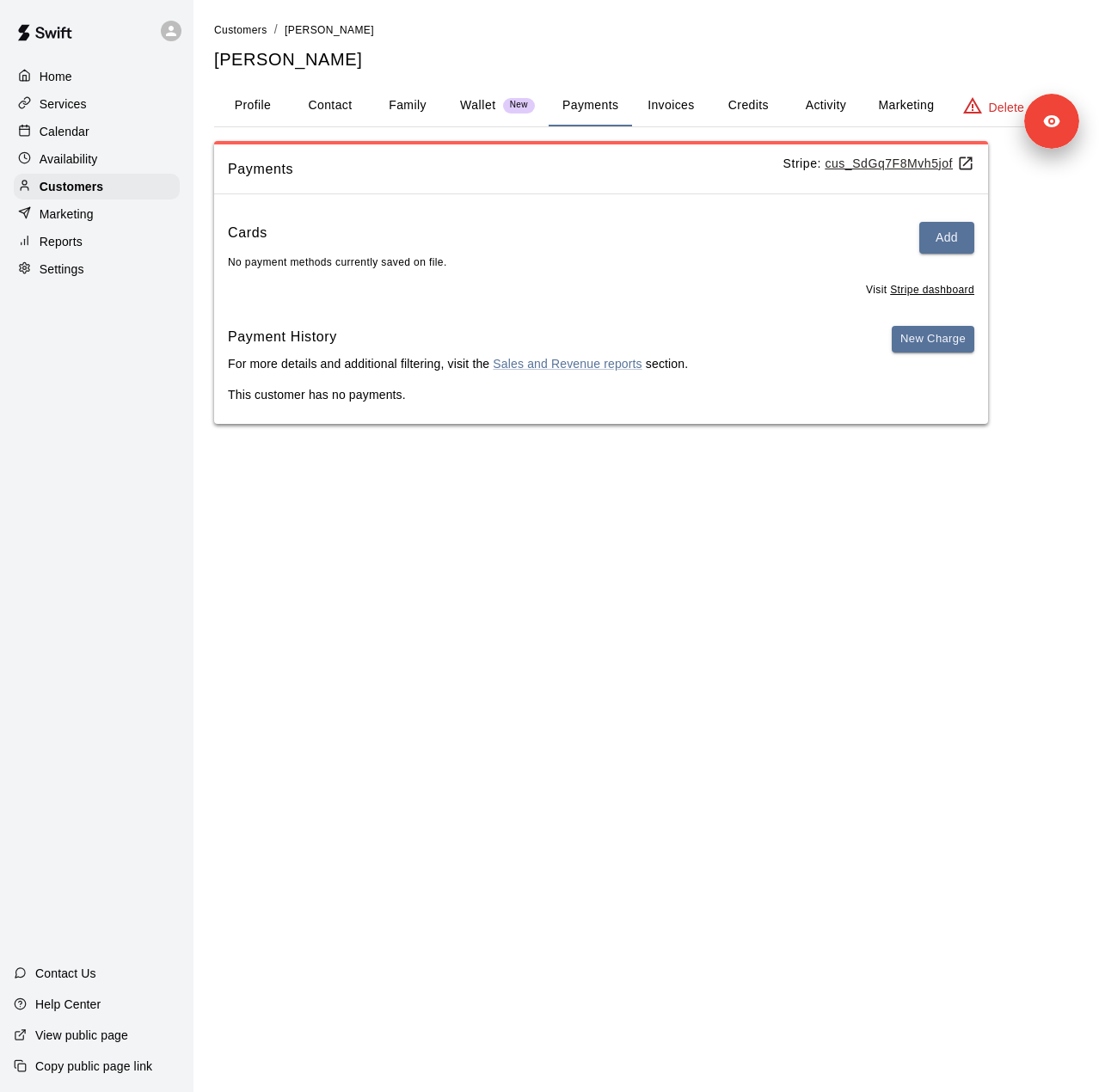
click at [673, 102] on button "Invoices" at bounding box center [671, 106] width 78 height 42
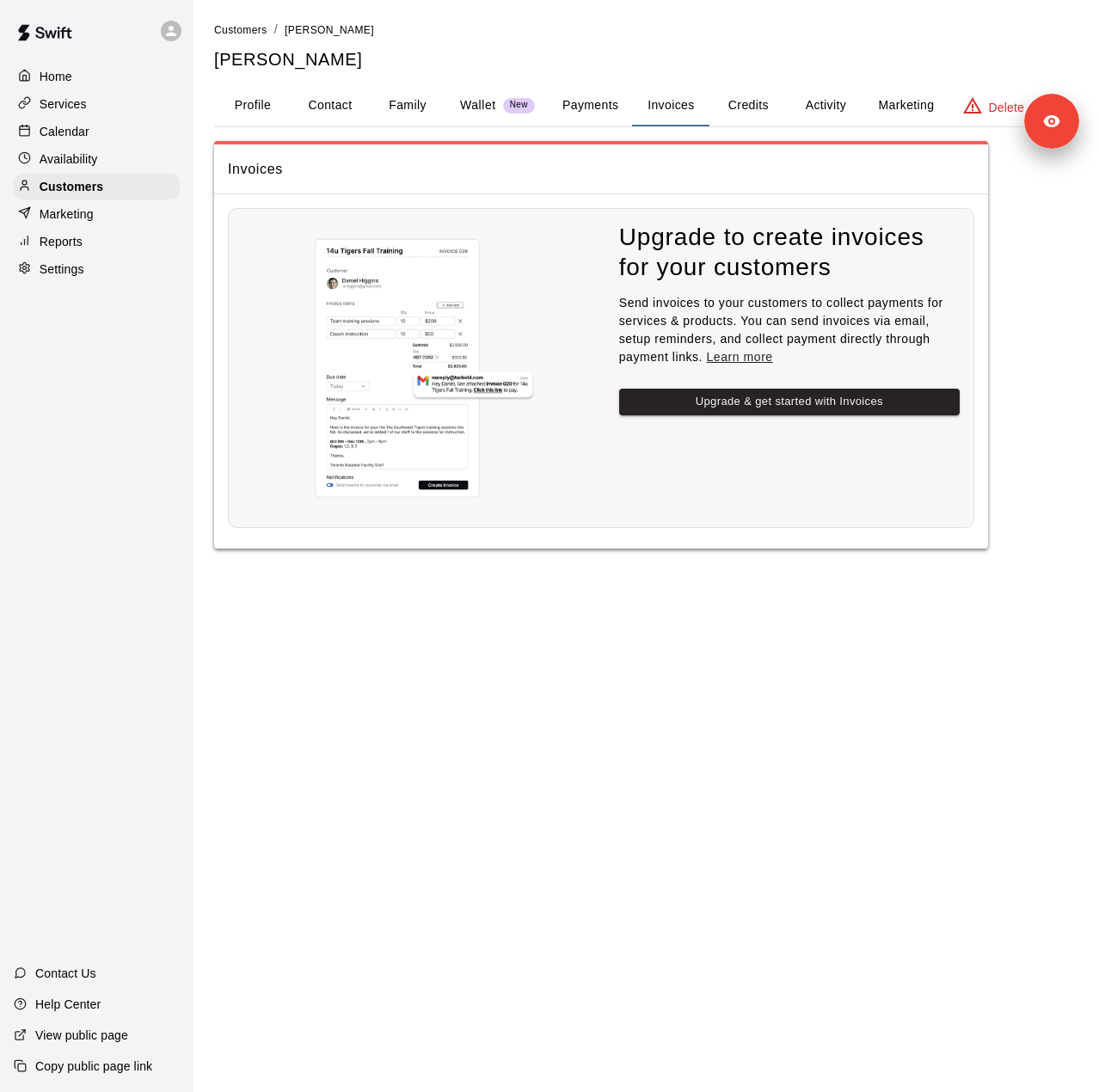
click at [473, 107] on p "Wallet" at bounding box center [479, 106] width 36 height 18
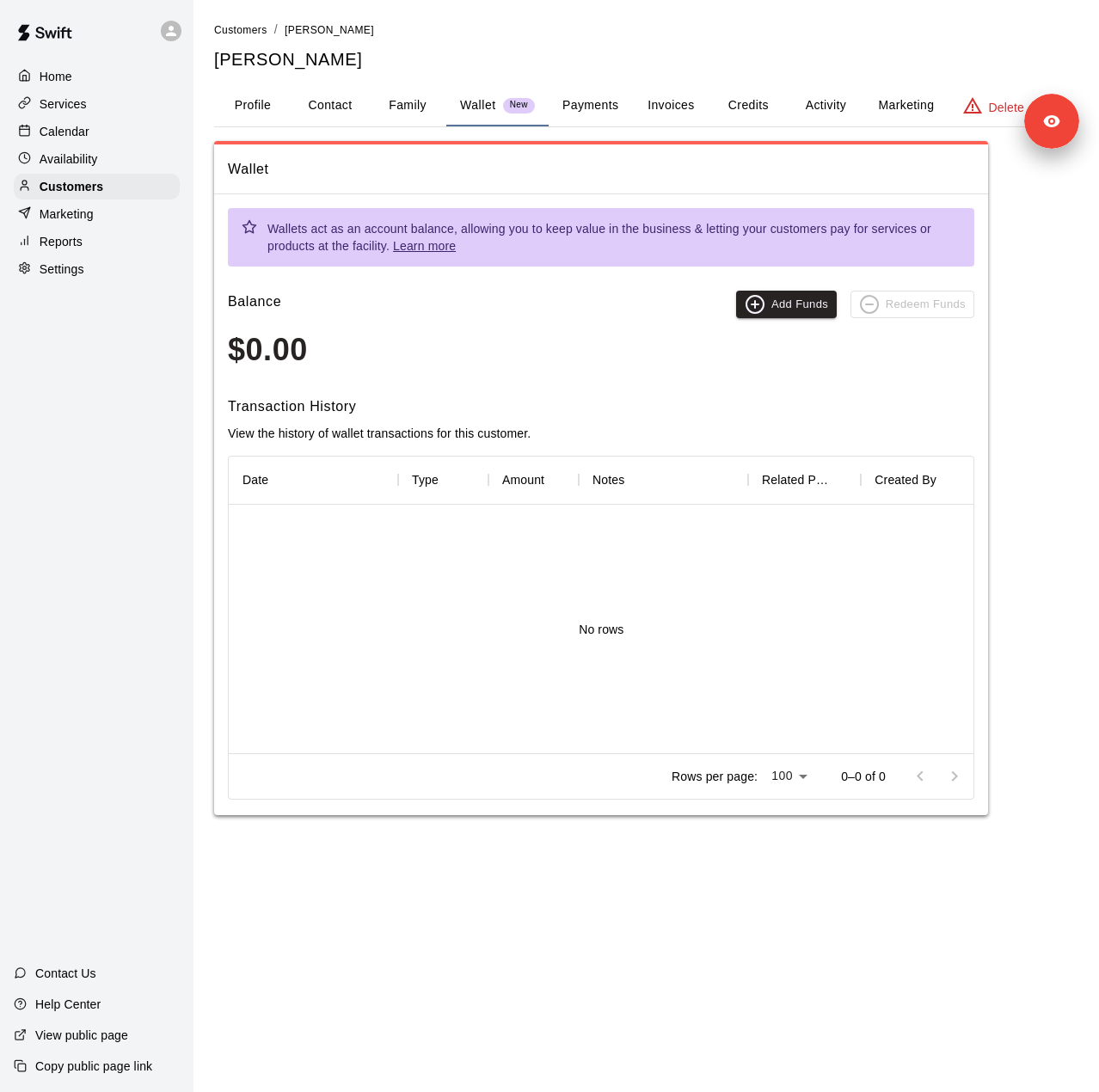
click at [815, 106] on button "Activity" at bounding box center [825, 106] width 78 height 42
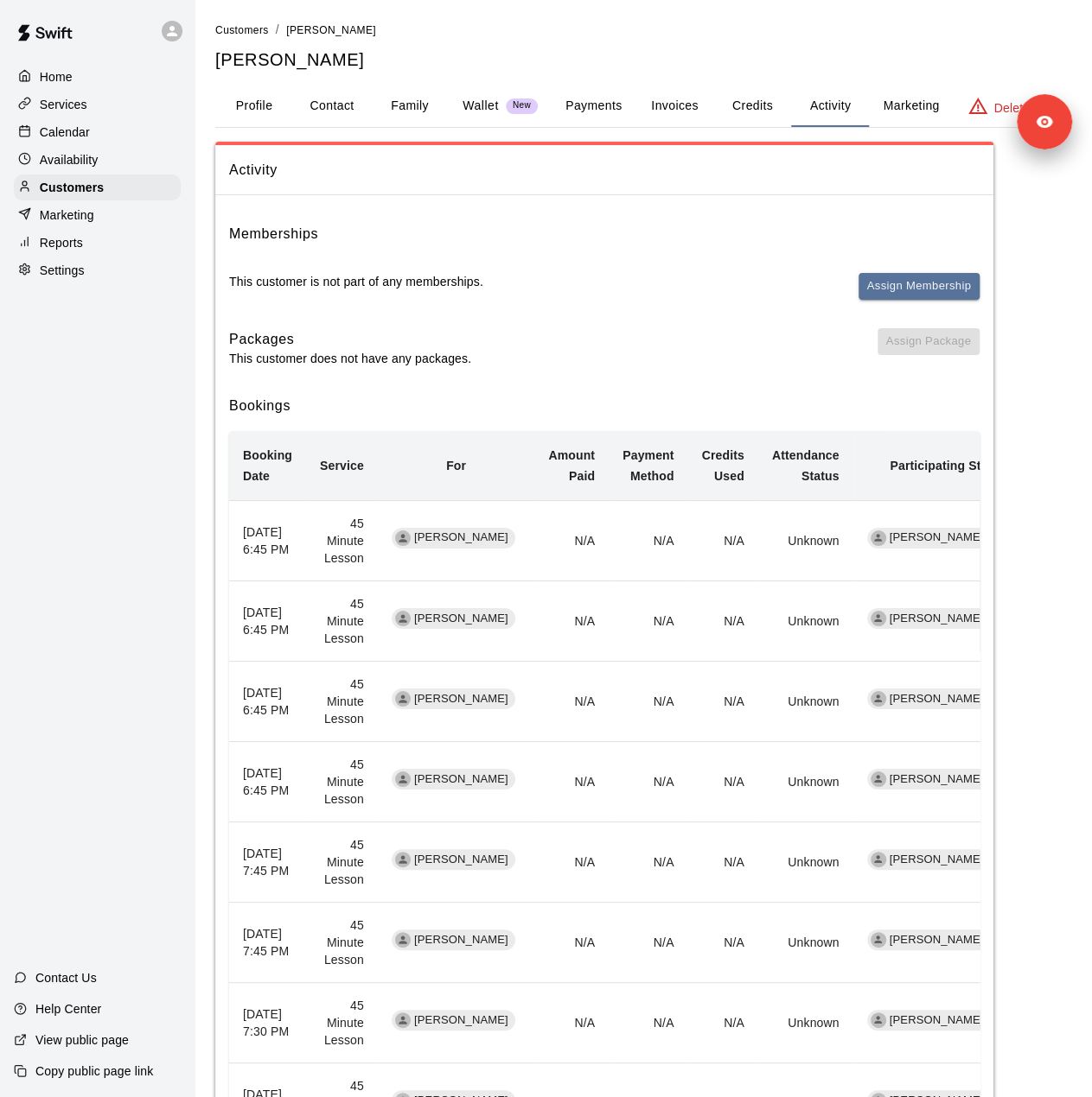
click at [91, 110] on div "Services" at bounding box center [97, 104] width 167 height 26
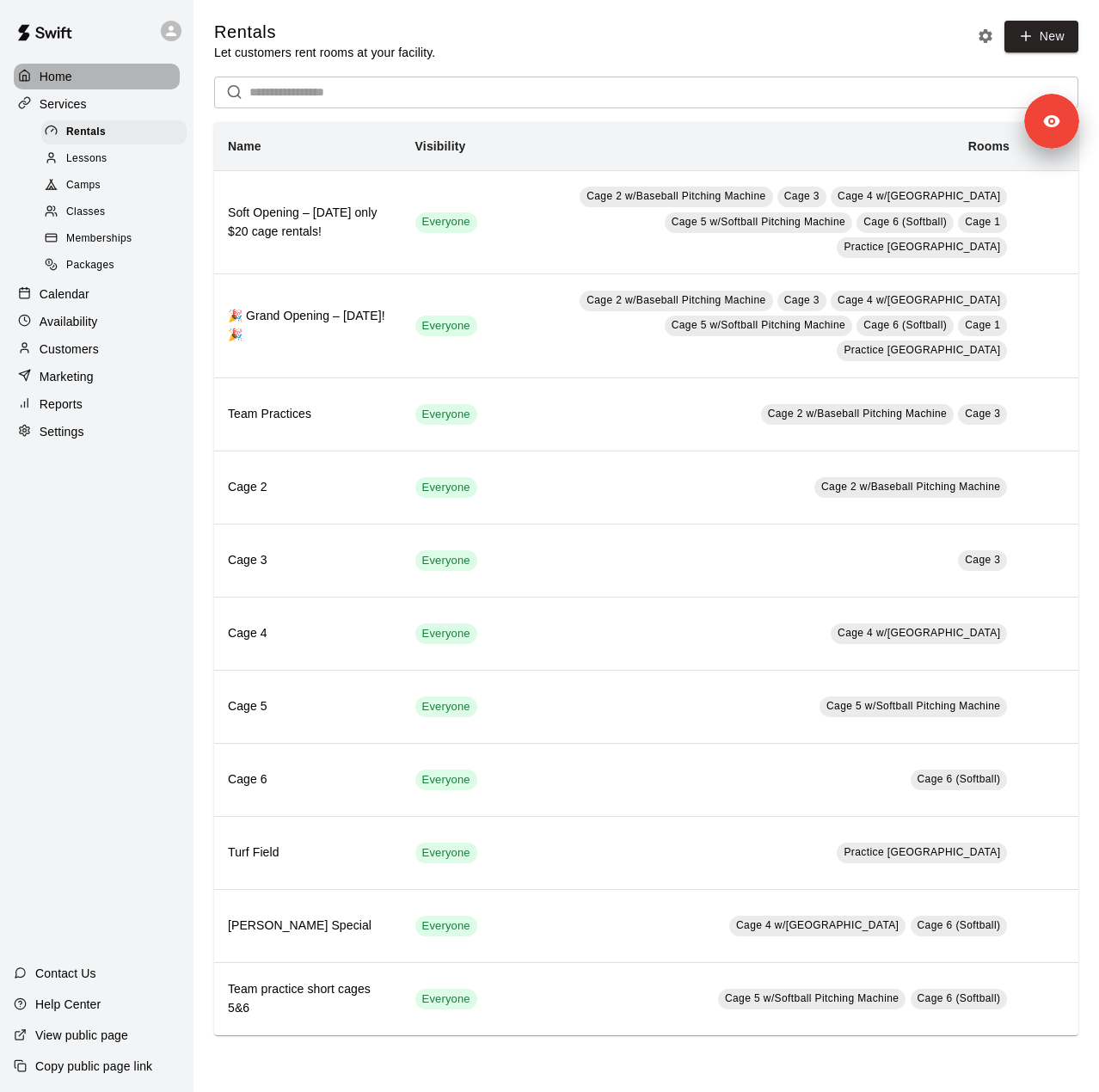
click at [78, 69] on div "Home" at bounding box center [97, 76] width 166 height 26
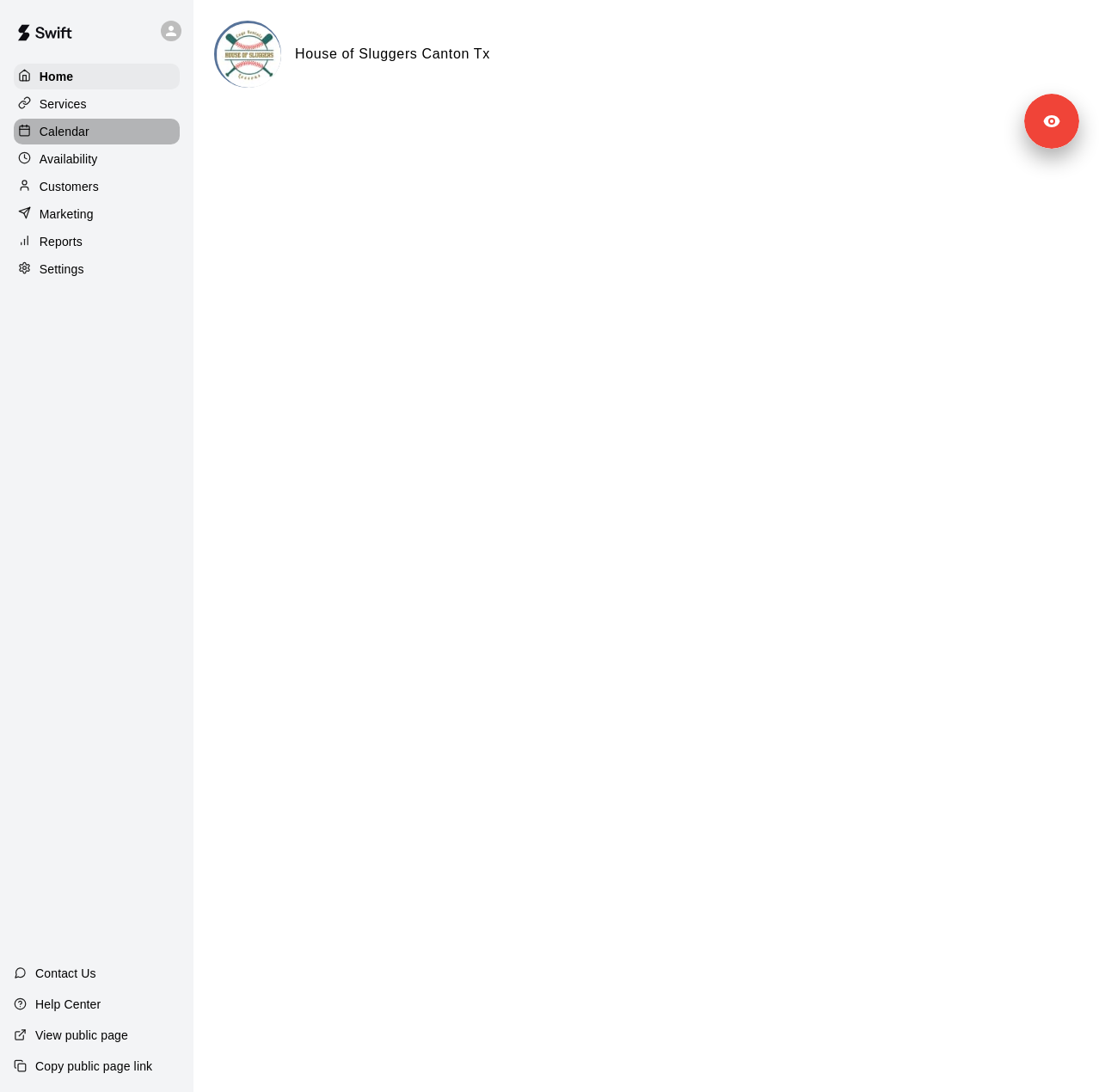
click at [84, 137] on p "Calendar" at bounding box center [64, 131] width 50 height 17
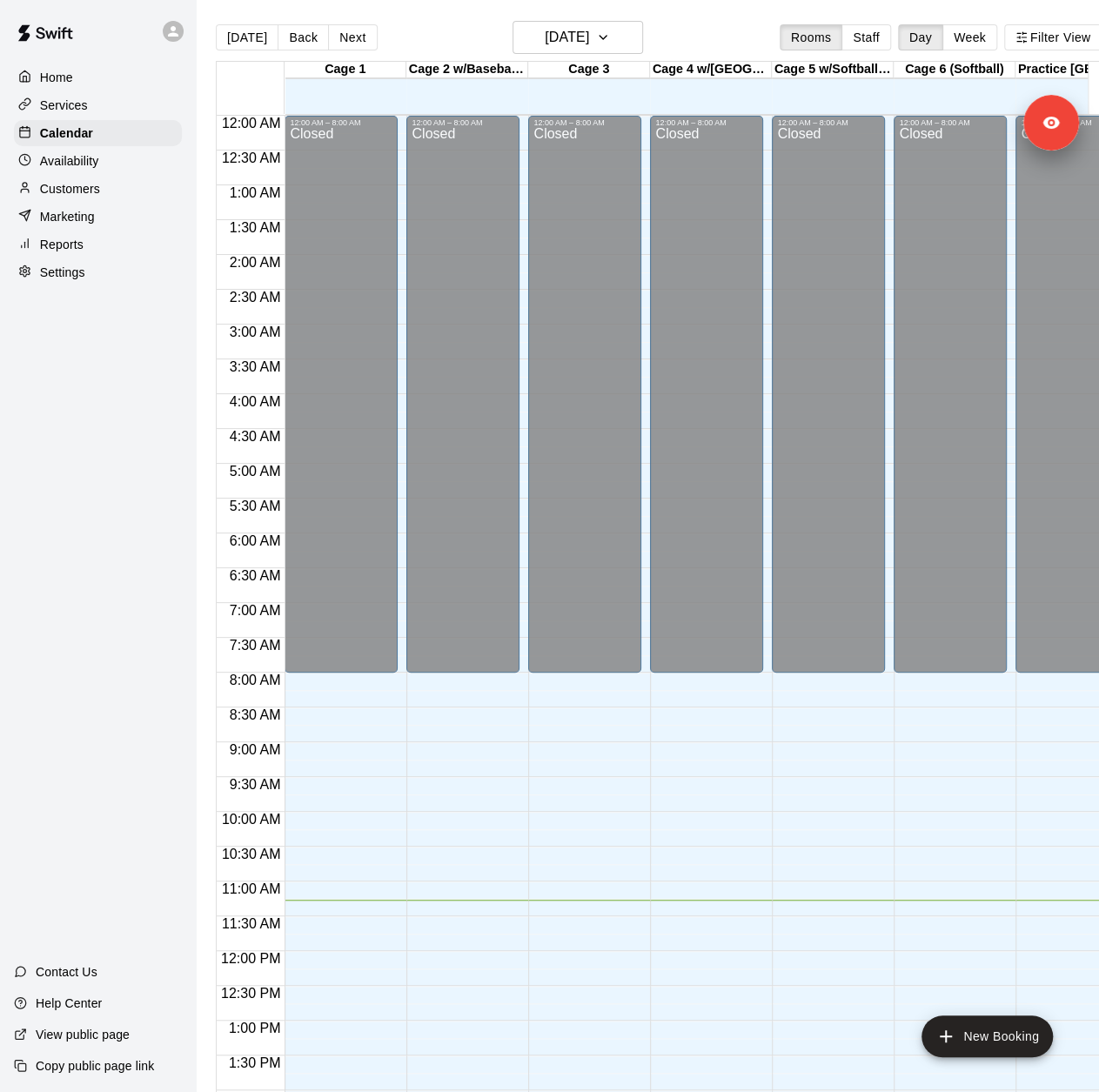
scroll to position [610, 0]
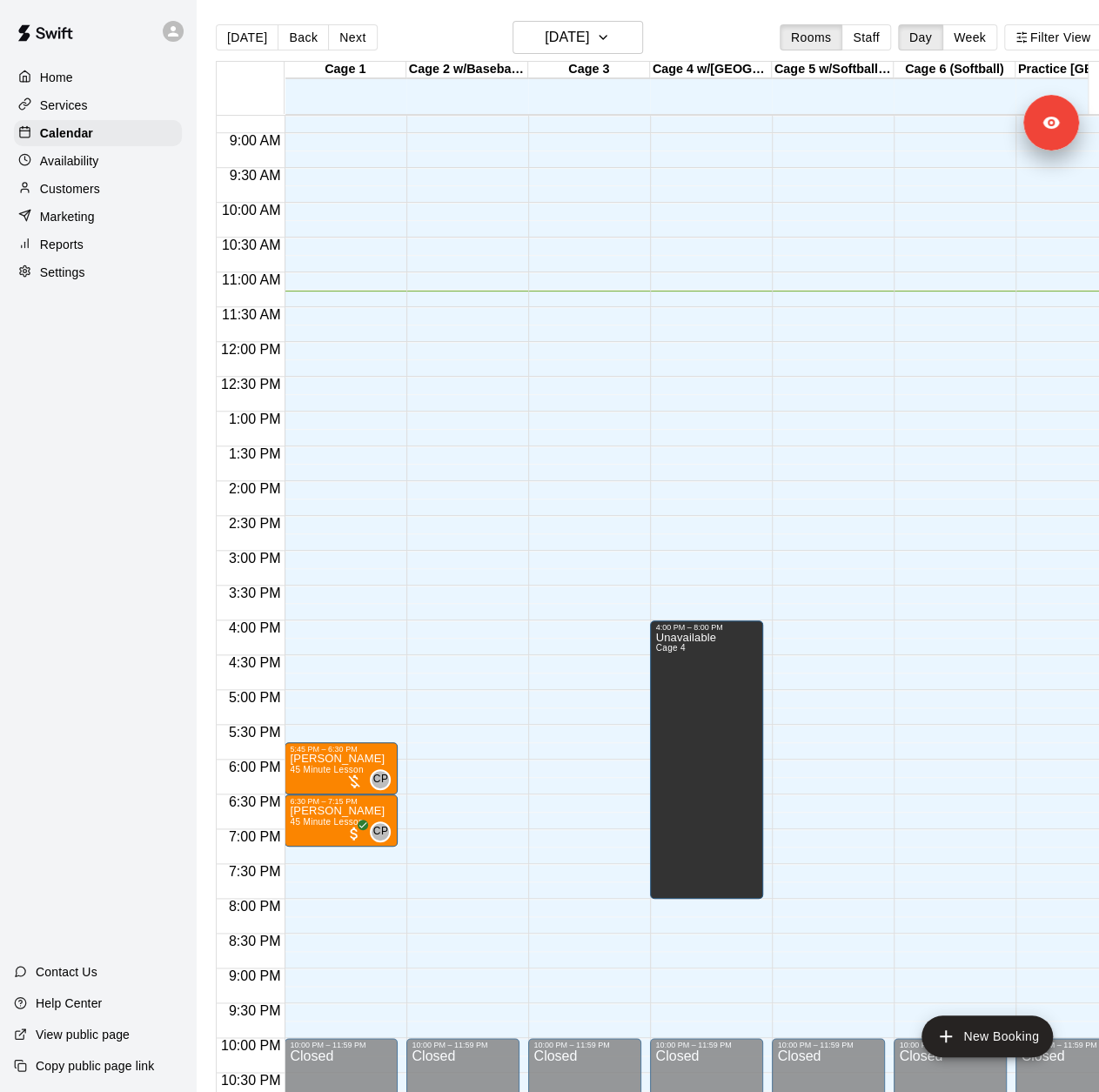
click at [83, 119] on div "Services" at bounding box center [98, 105] width 168 height 27
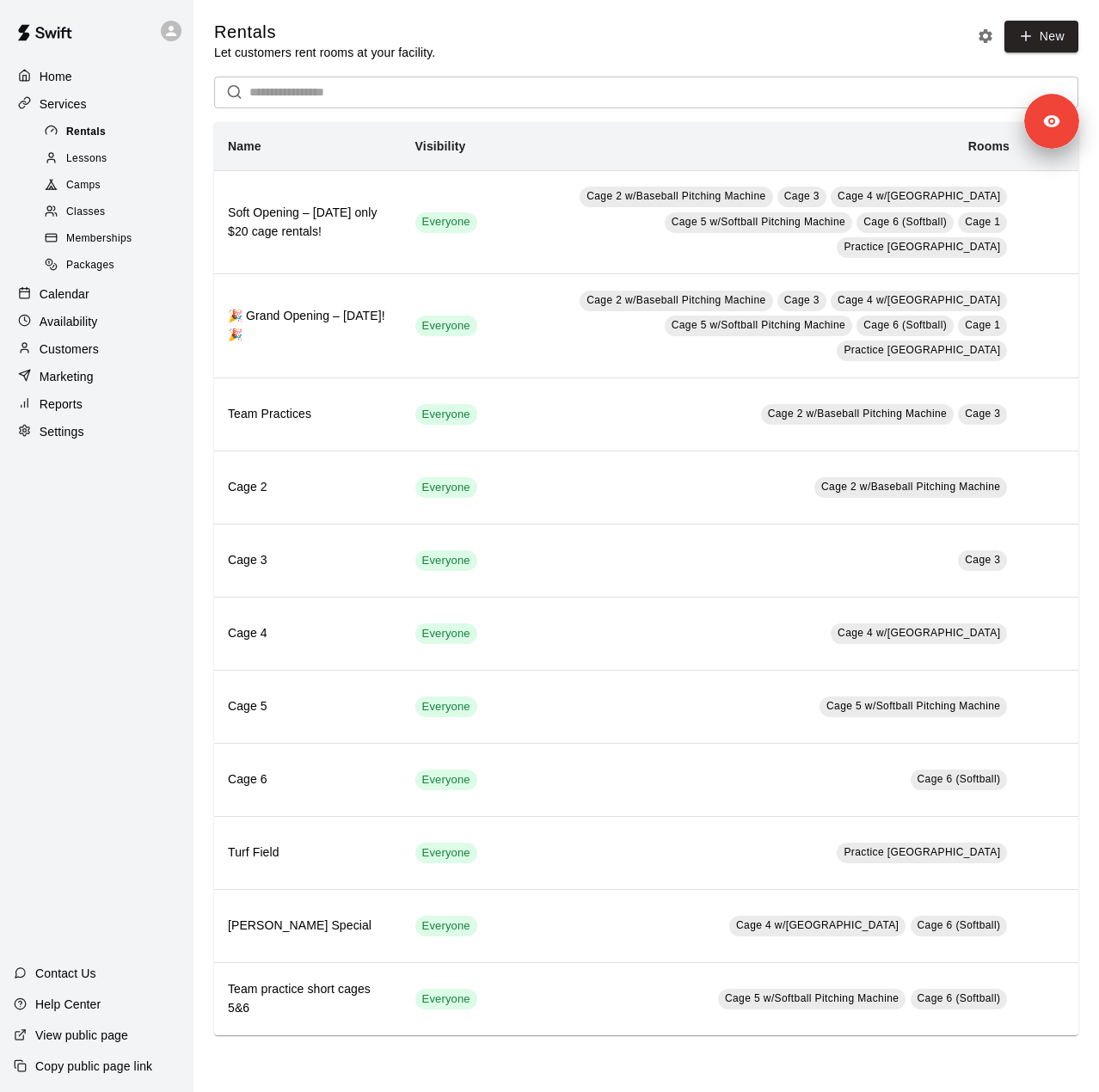
click at [81, 135] on span "Rentals" at bounding box center [86, 132] width 40 height 17
click at [77, 104] on p "Services" at bounding box center [63, 104] width 47 height 17
click at [89, 307] on div "Calendar" at bounding box center [97, 294] width 166 height 26
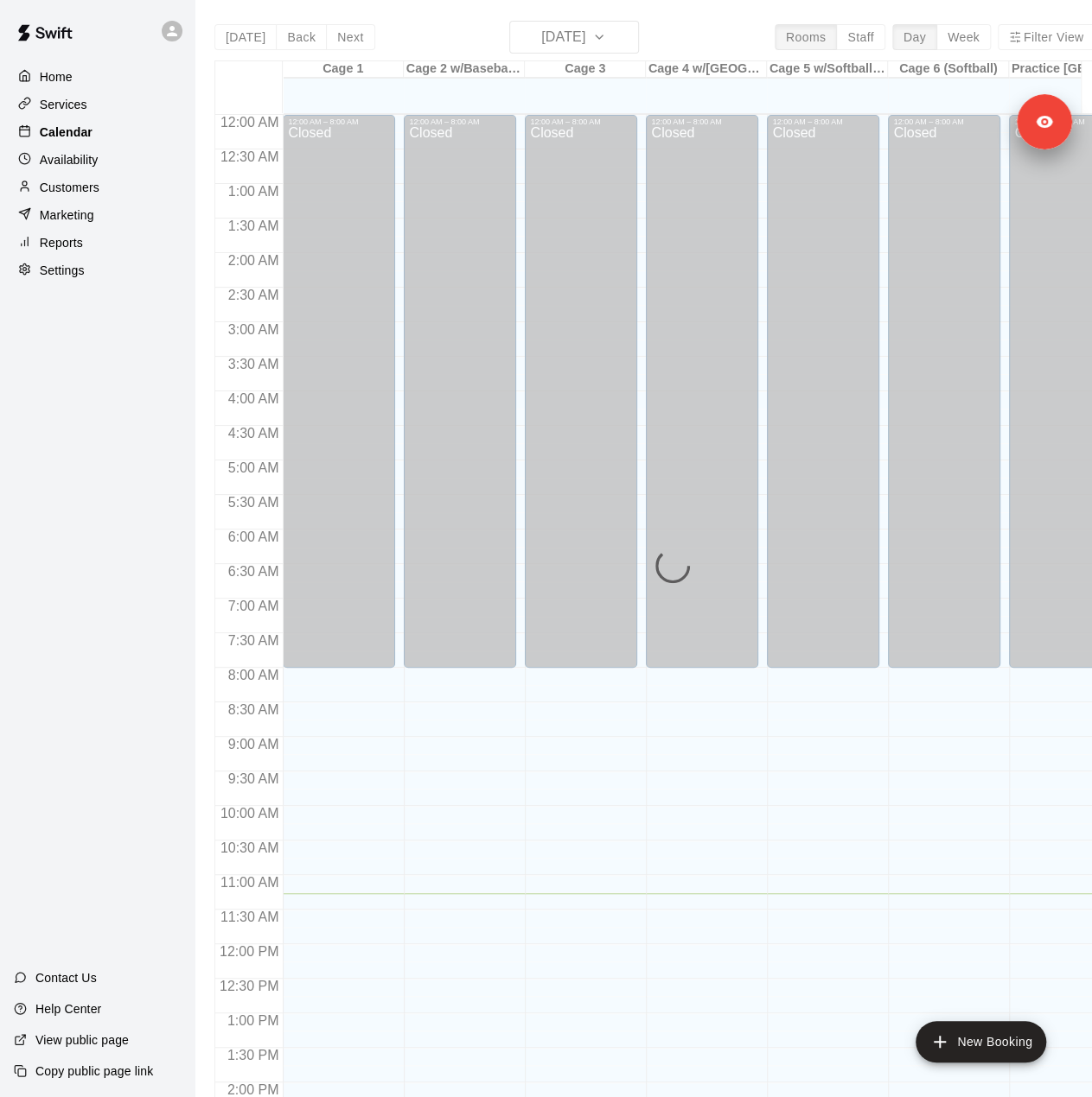
scroll to position [605, 0]
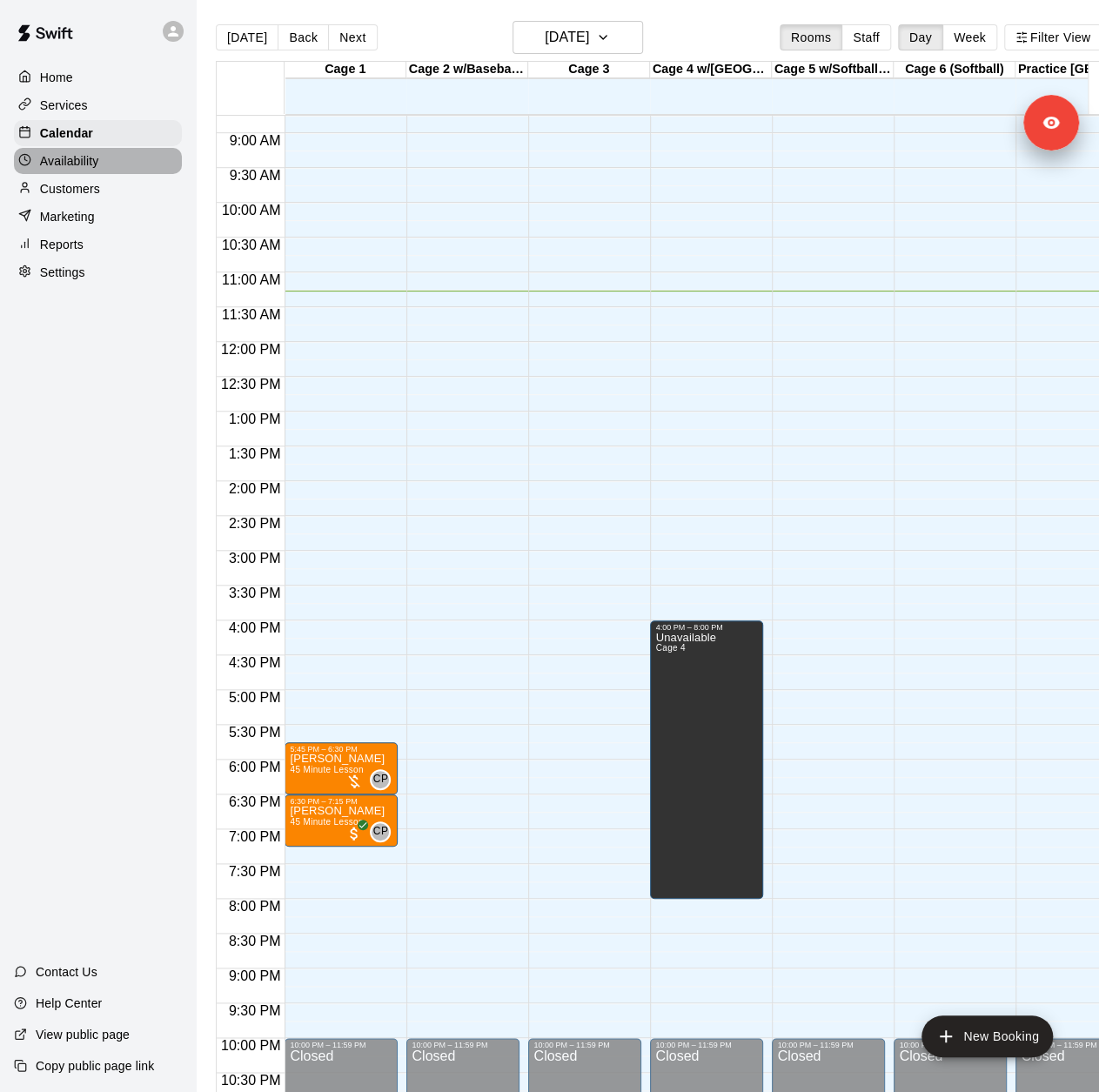
click at [85, 160] on p "Availability" at bounding box center [69, 161] width 59 height 17
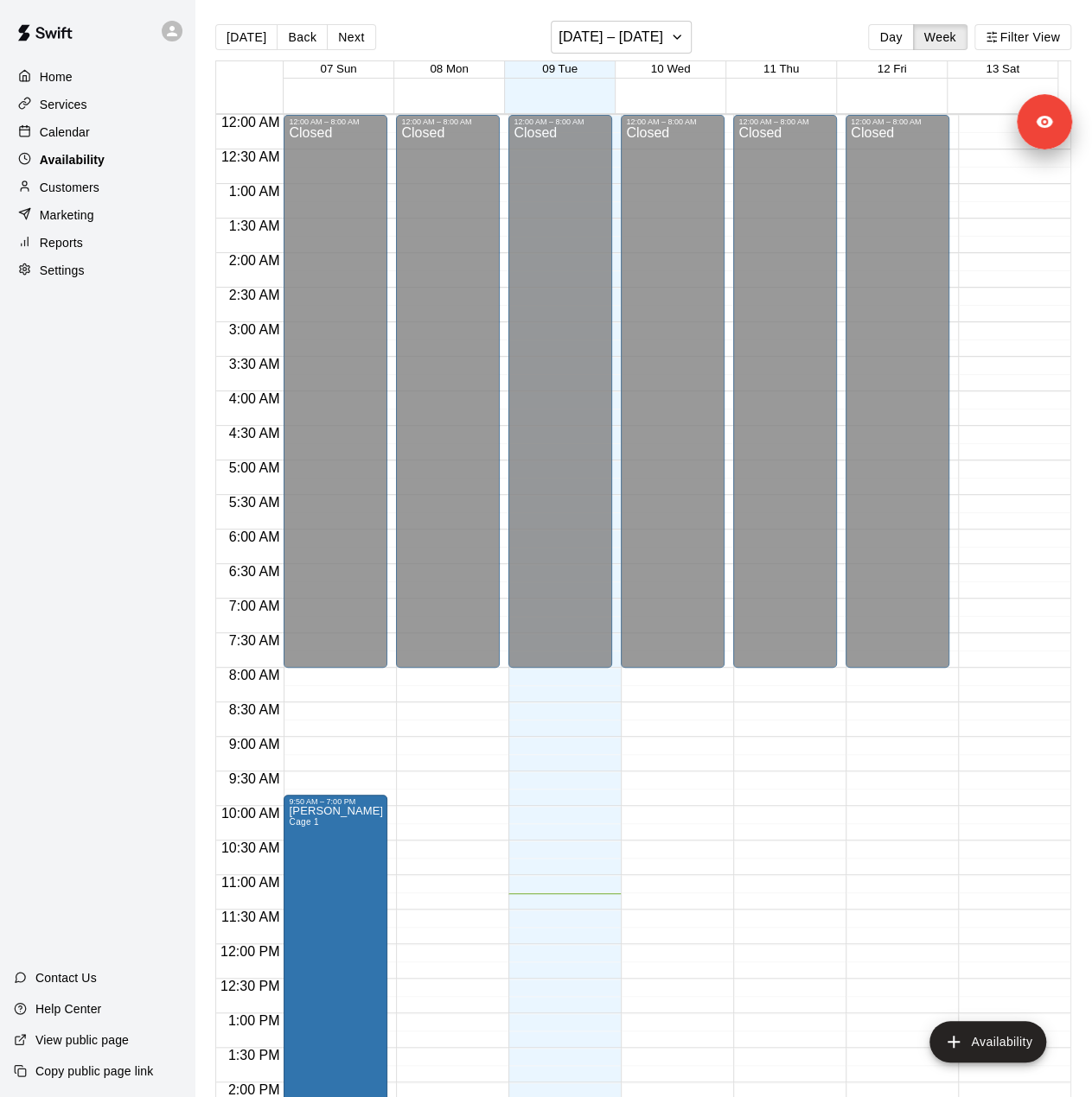
scroll to position [657, 0]
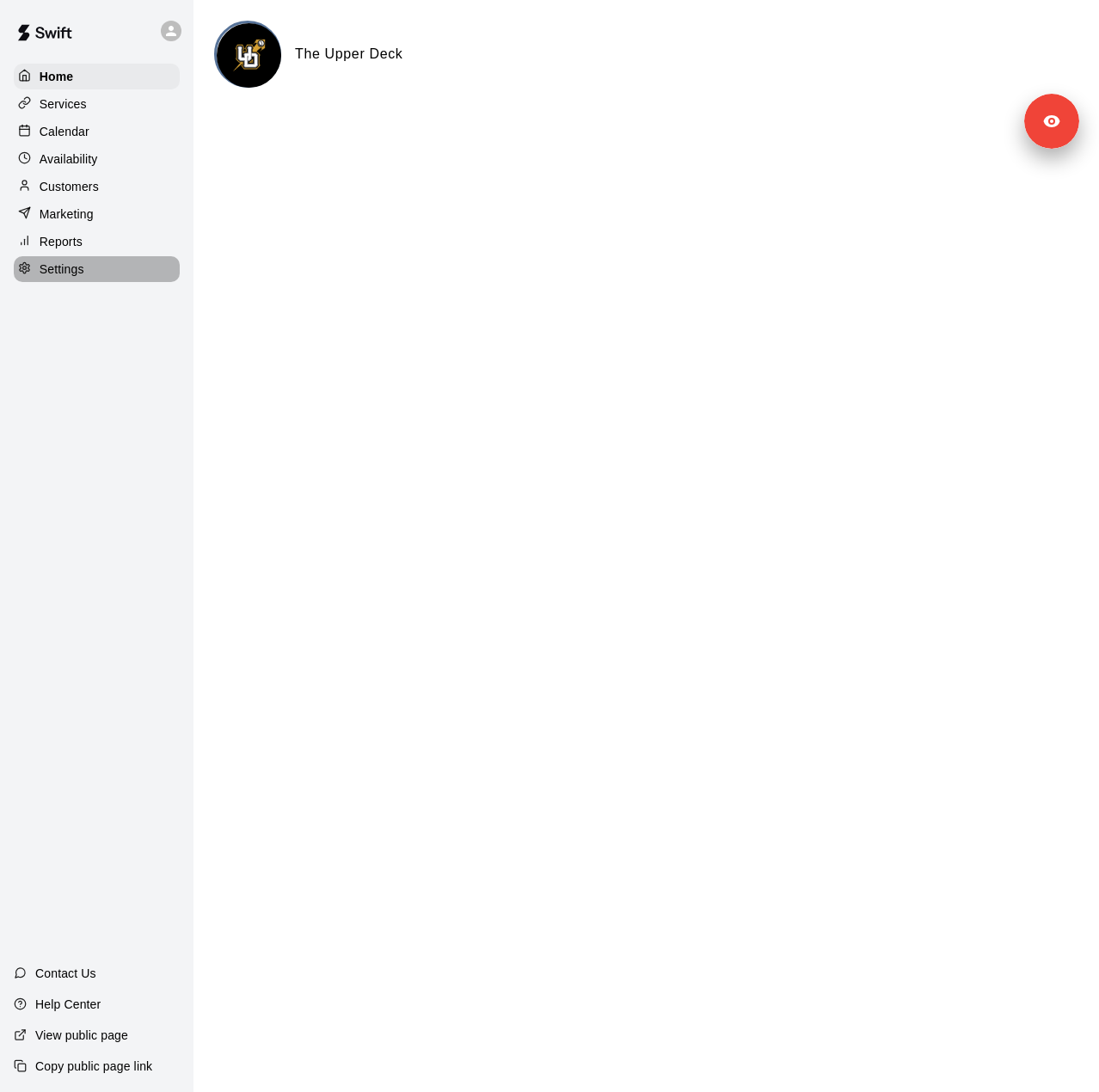
click at [57, 275] on p "Settings" at bounding box center [62, 269] width 45 height 17
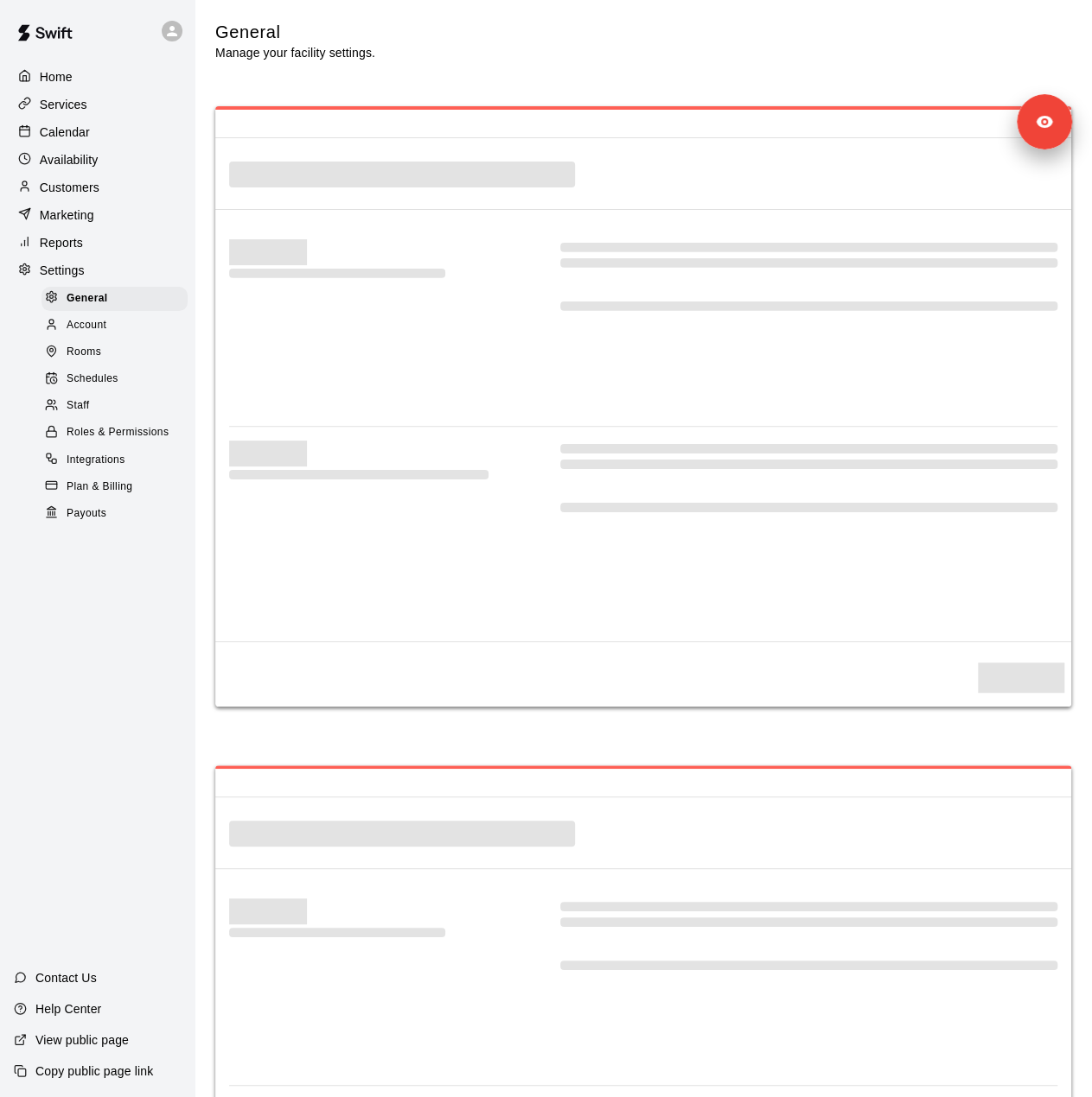
select select "**"
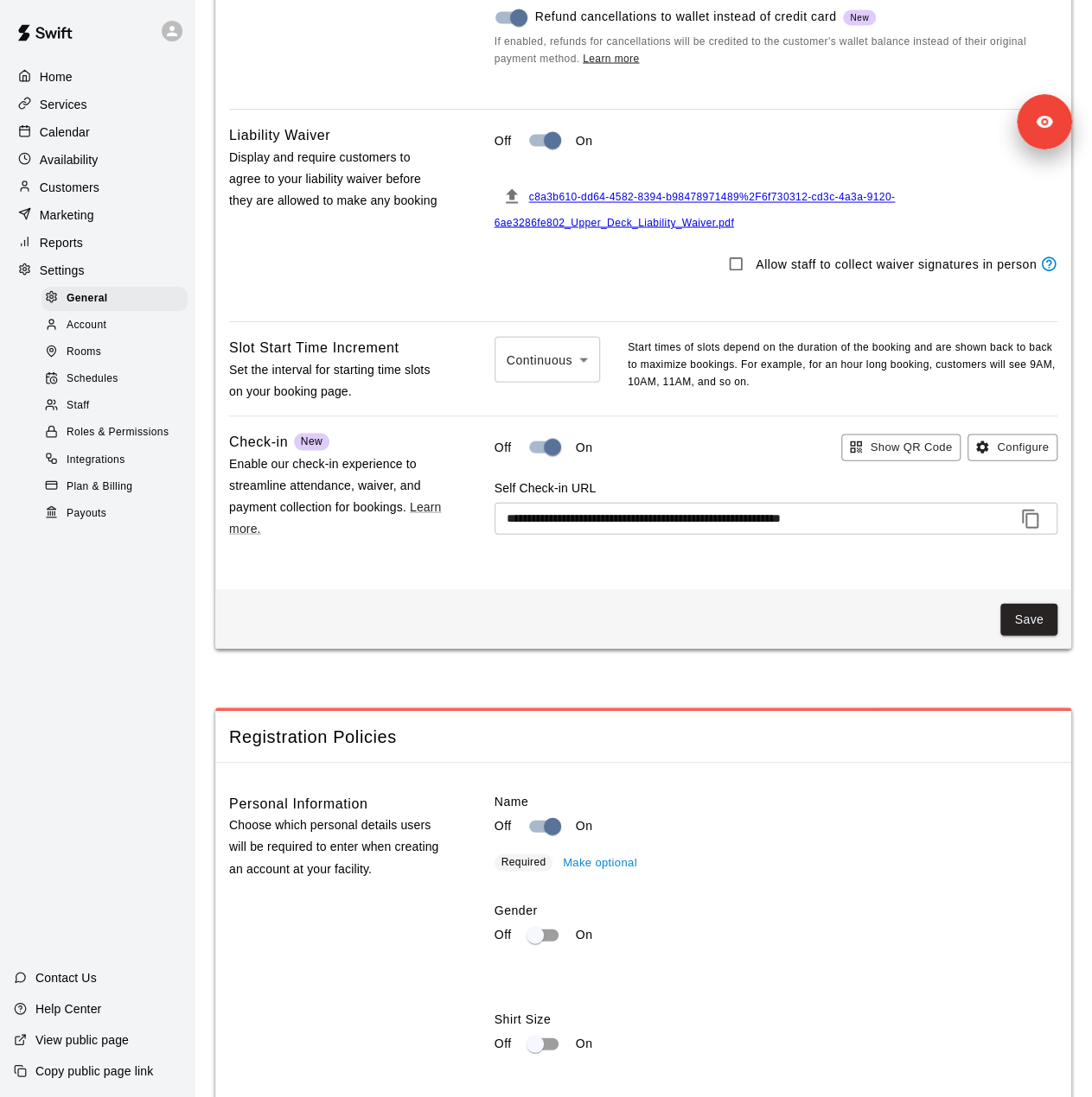
scroll to position [1429, 0]
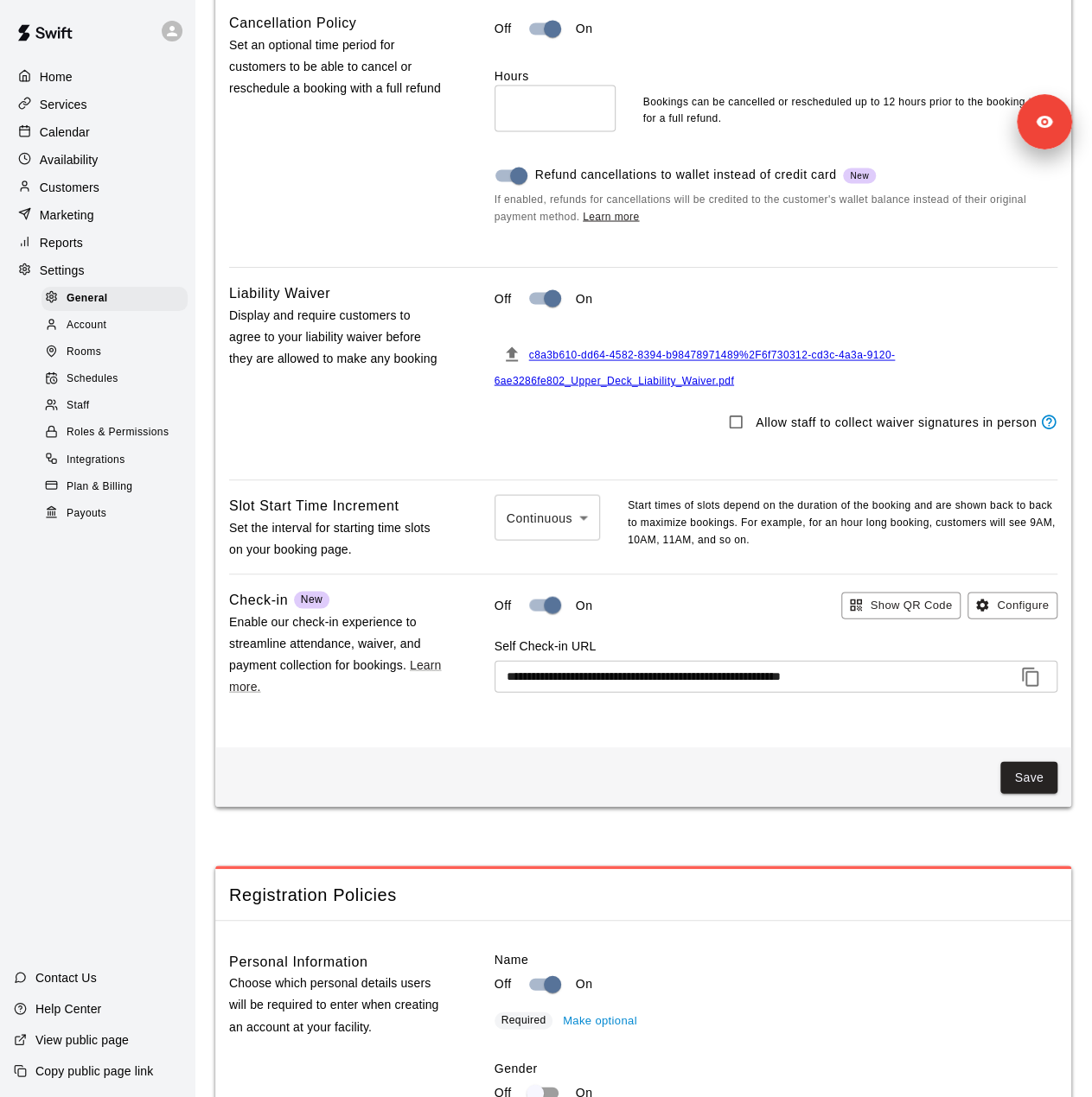
click at [96, 418] on div "Staff" at bounding box center [114, 406] width 146 height 24
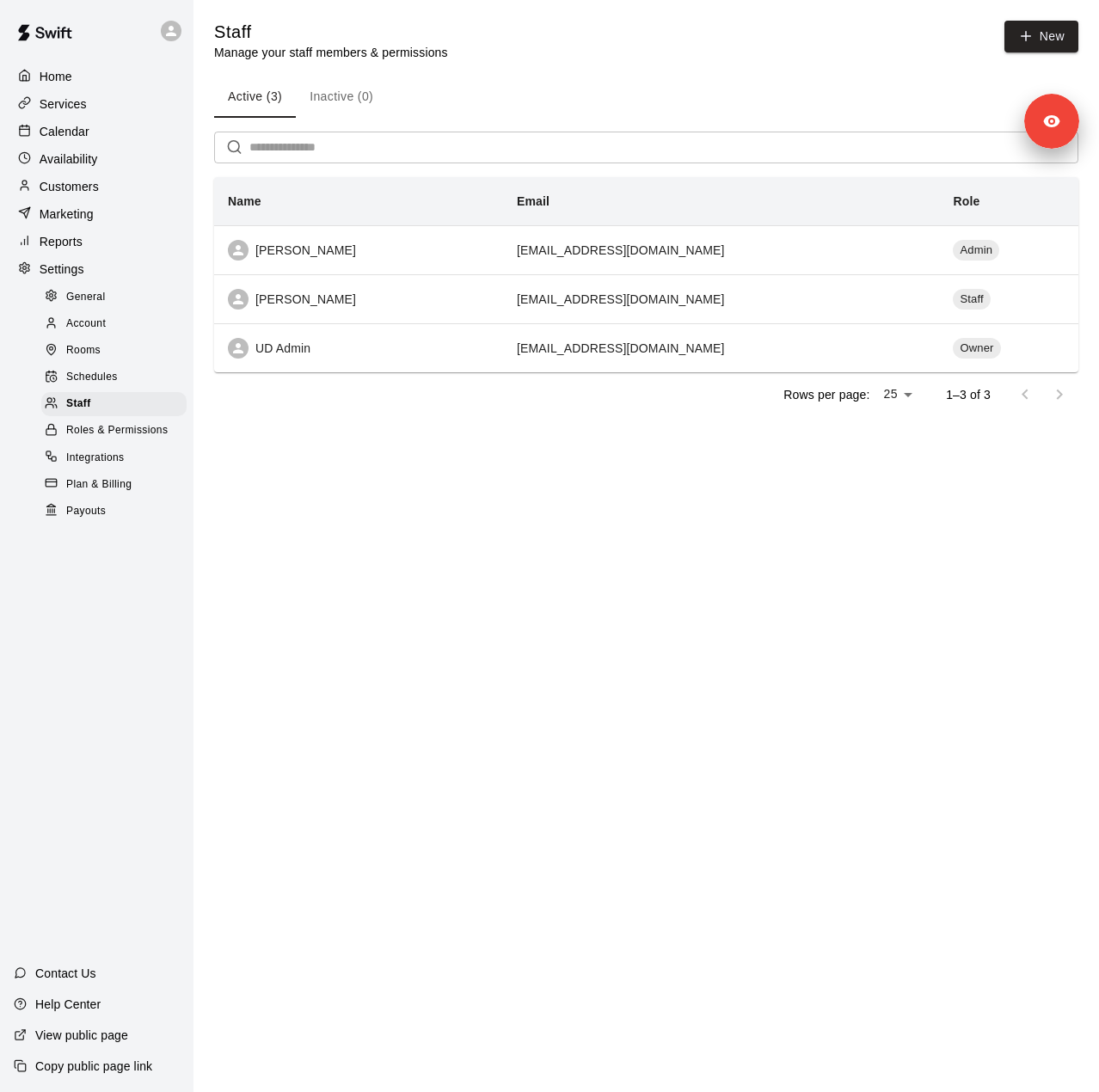
click at [84, 195] on p "Customers" at bounding box center [70, 186] width 60 height 17
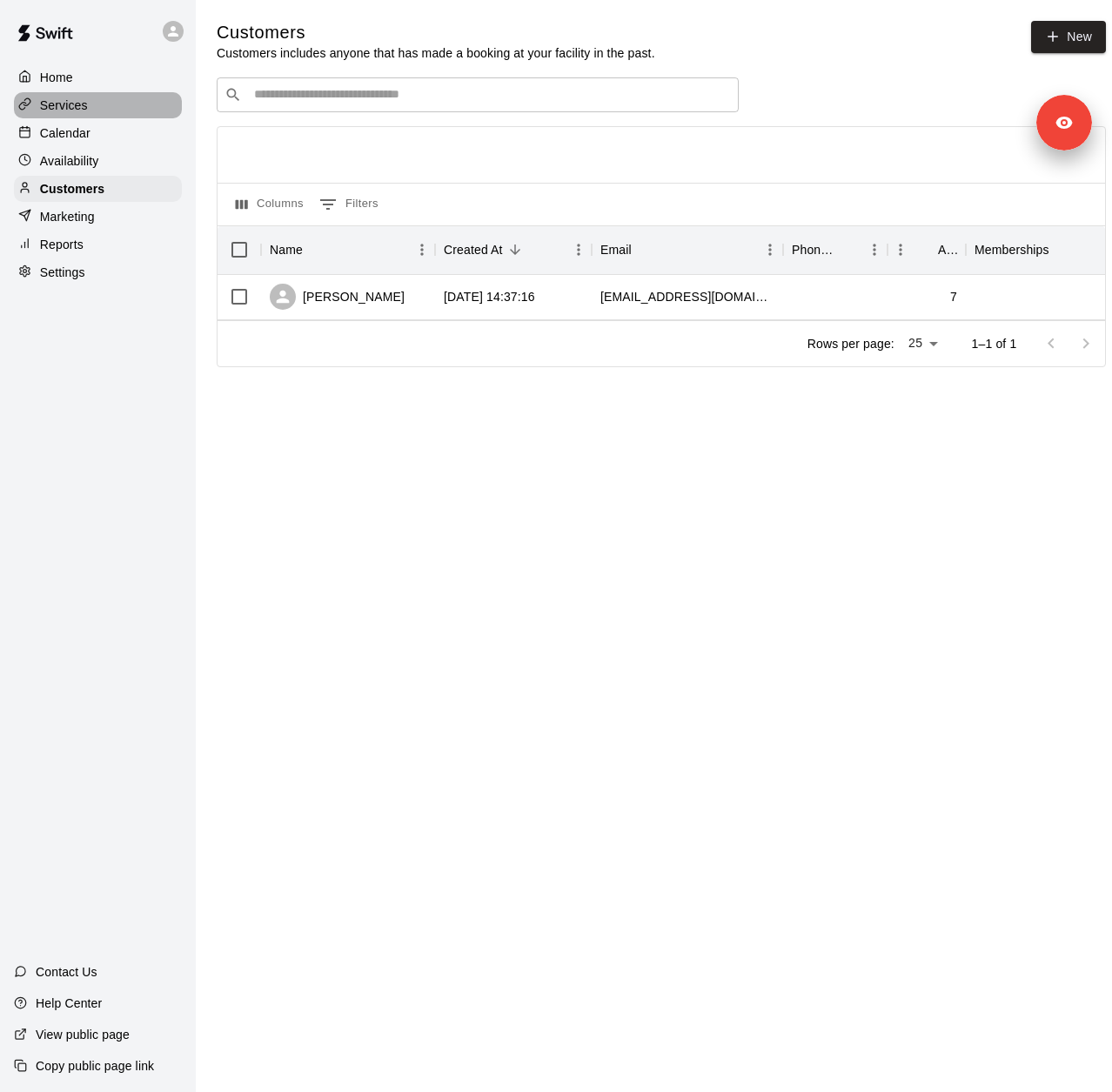
click at [75, 107] on p "Services" at bounding box center [64, 105] width 48 height 17
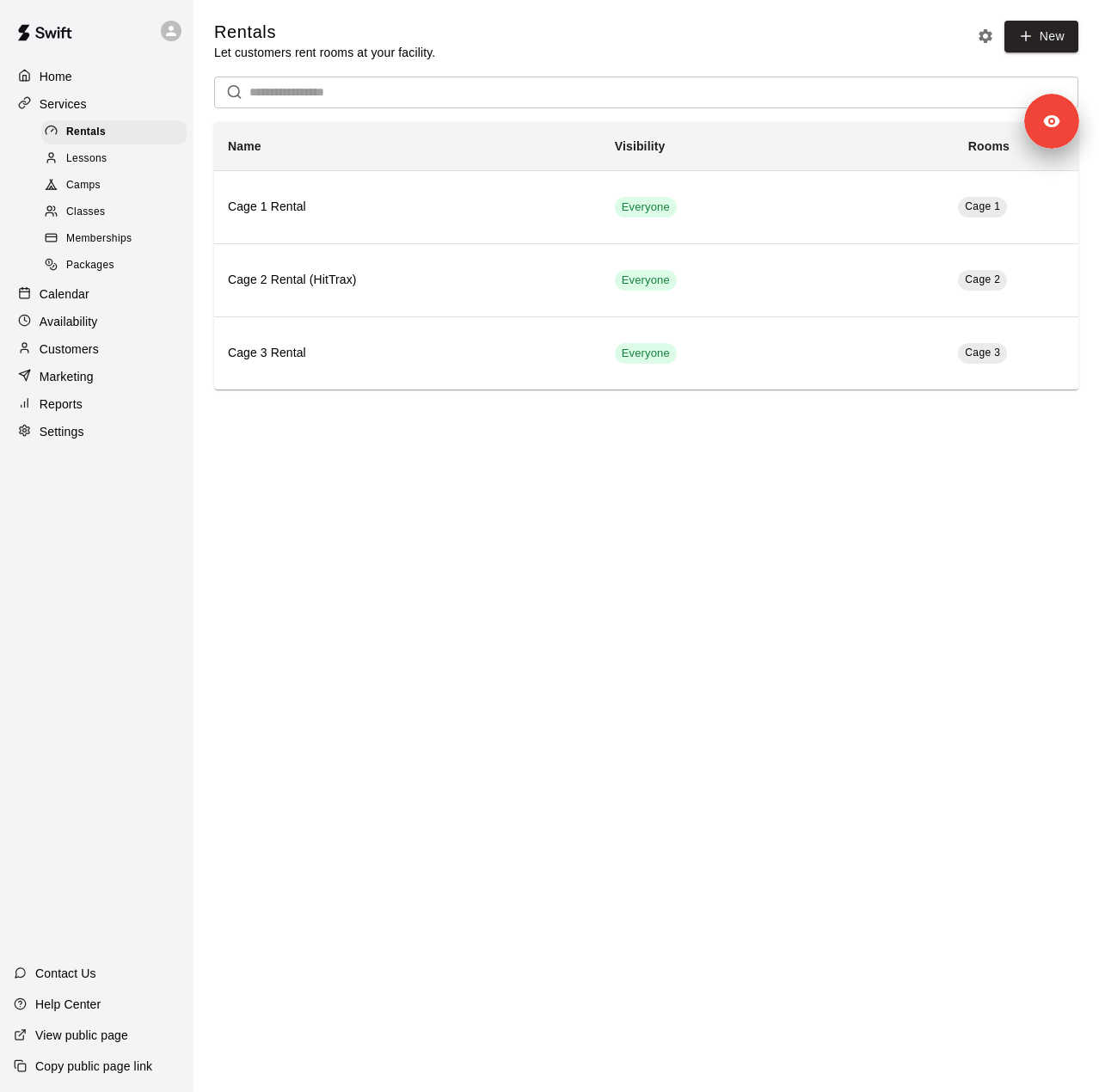
click at [69, 247] on span "Memberships" at bounding box center [98, 238] width 65 height 17
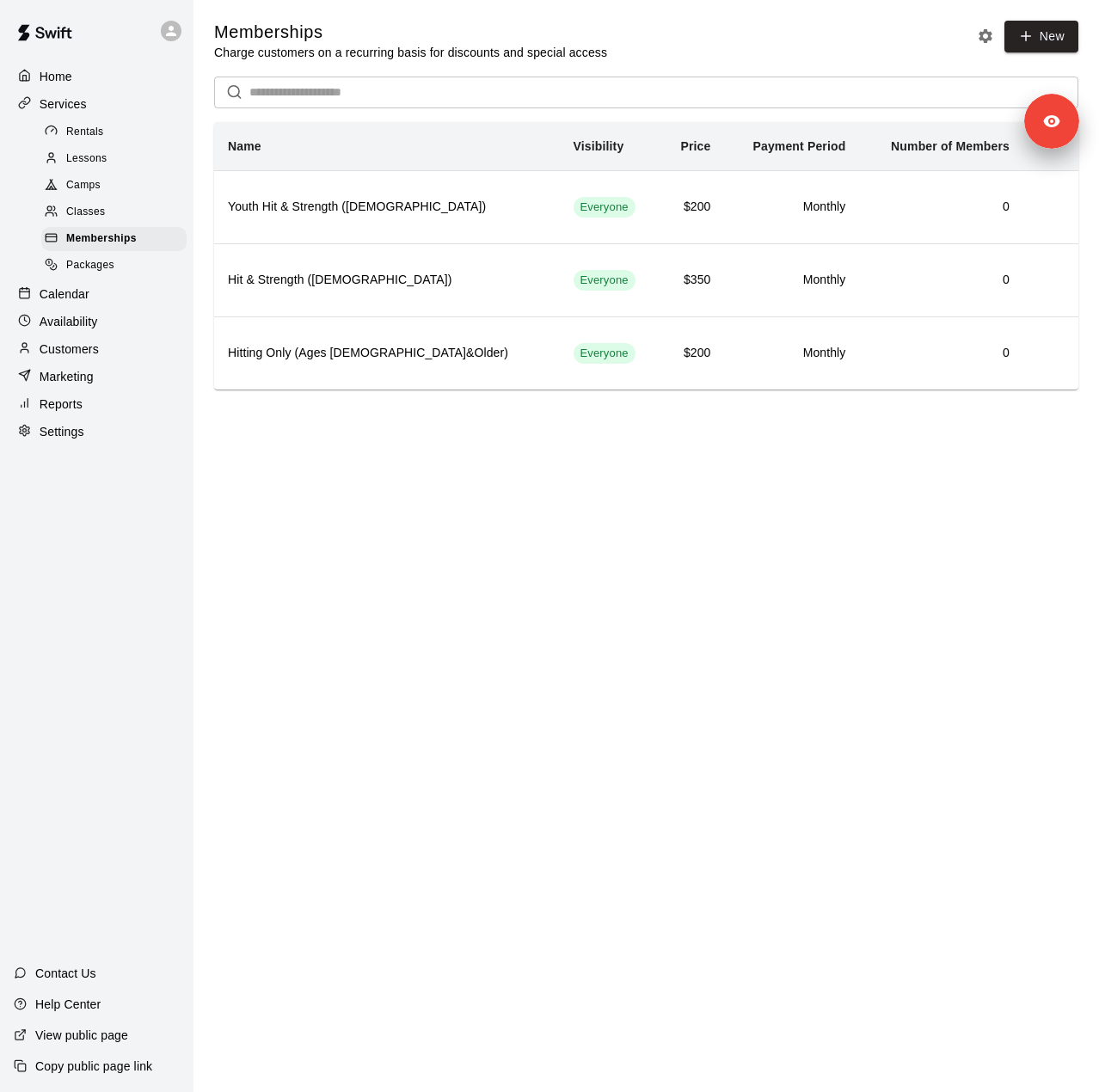
click at [79, 413] on p "Reports" at bounding box center [61, 404] width 43 height 17
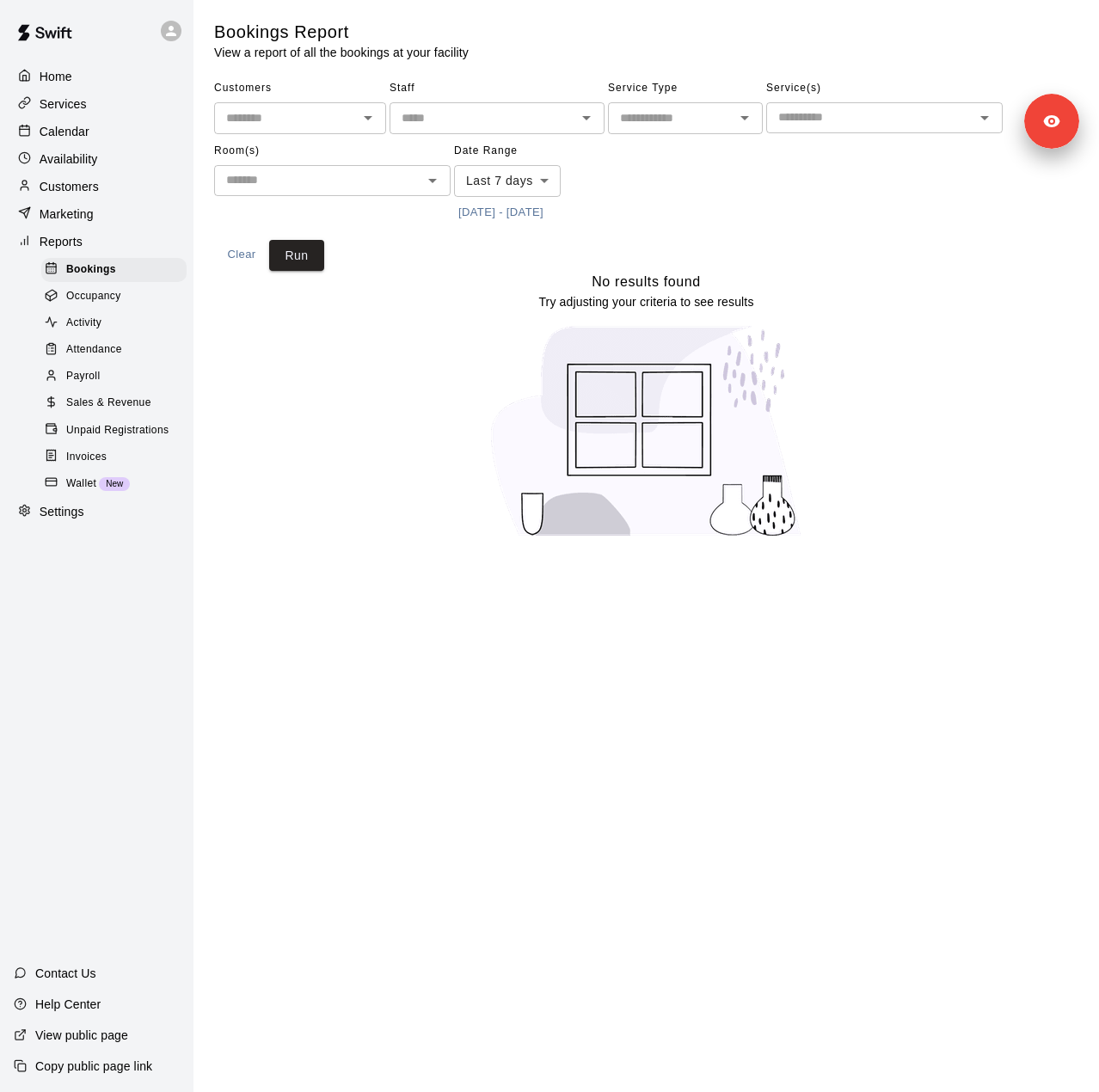
click at [513, 180] on body "Home Services Calendar Availability Customers Marketing Reports Bookings Occupa…" at bounding box center [549, 279] width 1099 height 559
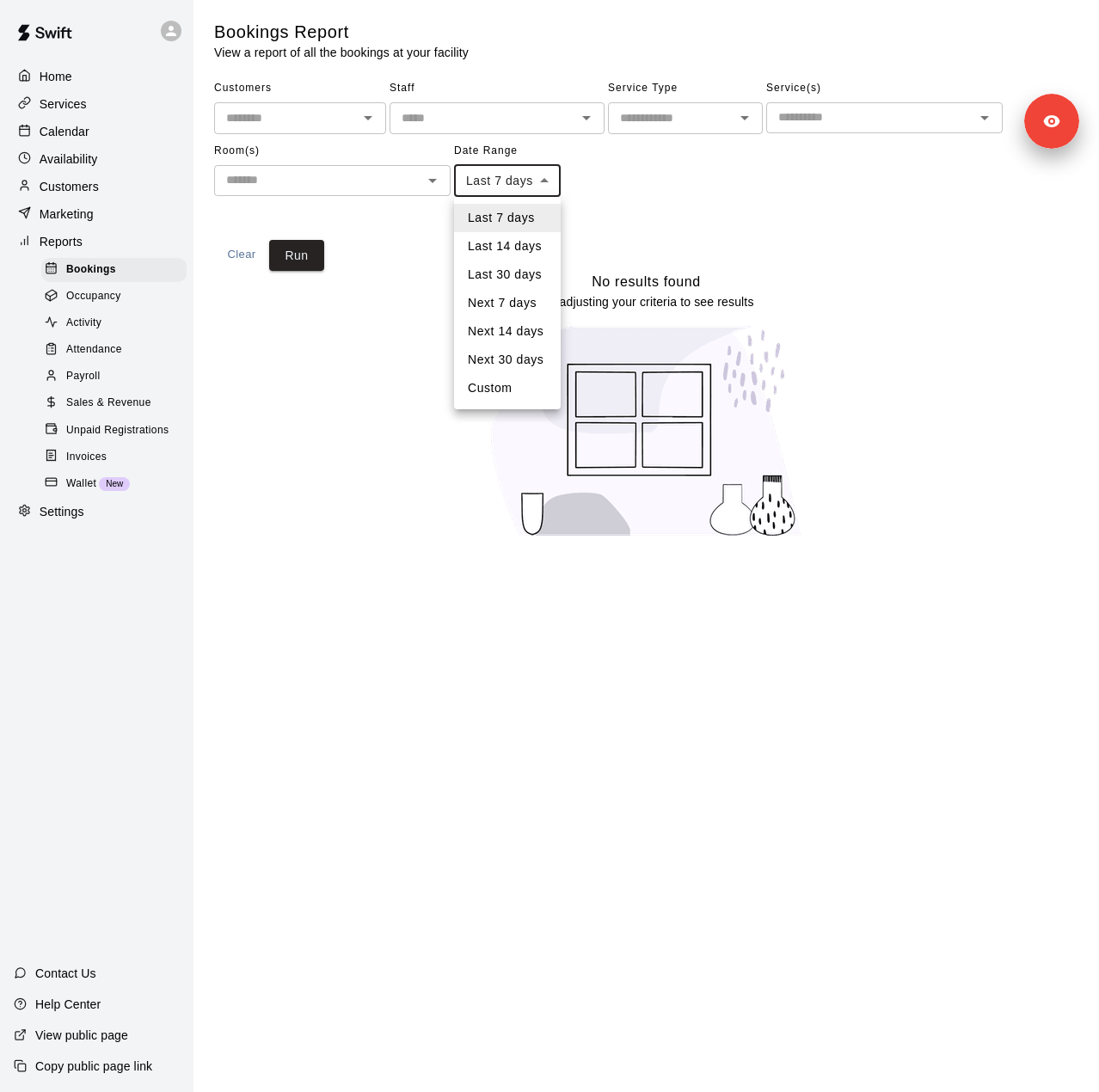
click at [484, 395] on li "Custom" at bounding box center [508, 387] width 107 height 28
type input "******"
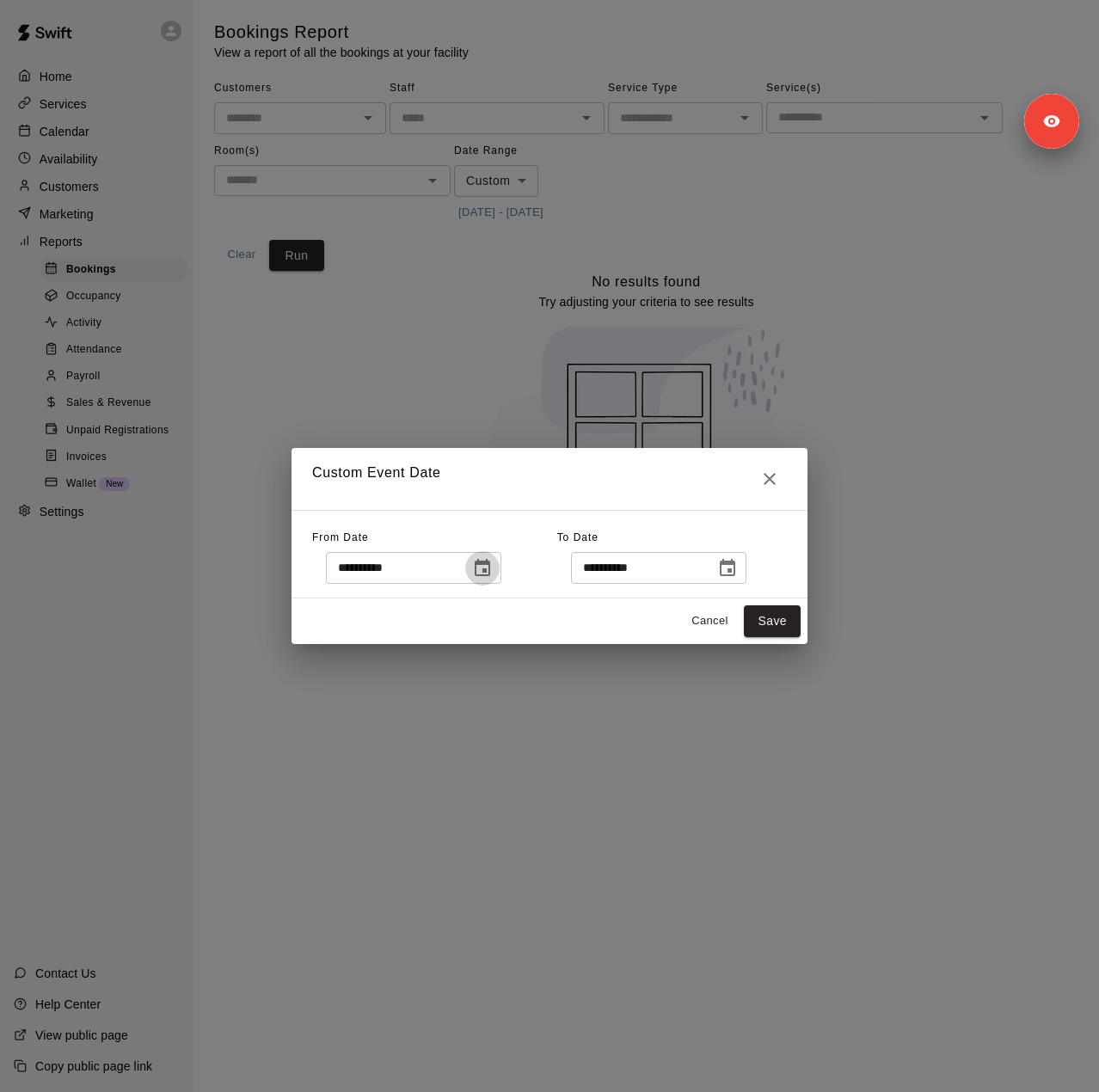
click at [490, 563] on icon "Choose date, selected date is Sep 2, 2025" at bounding box center [482, 567] width 15 height 17
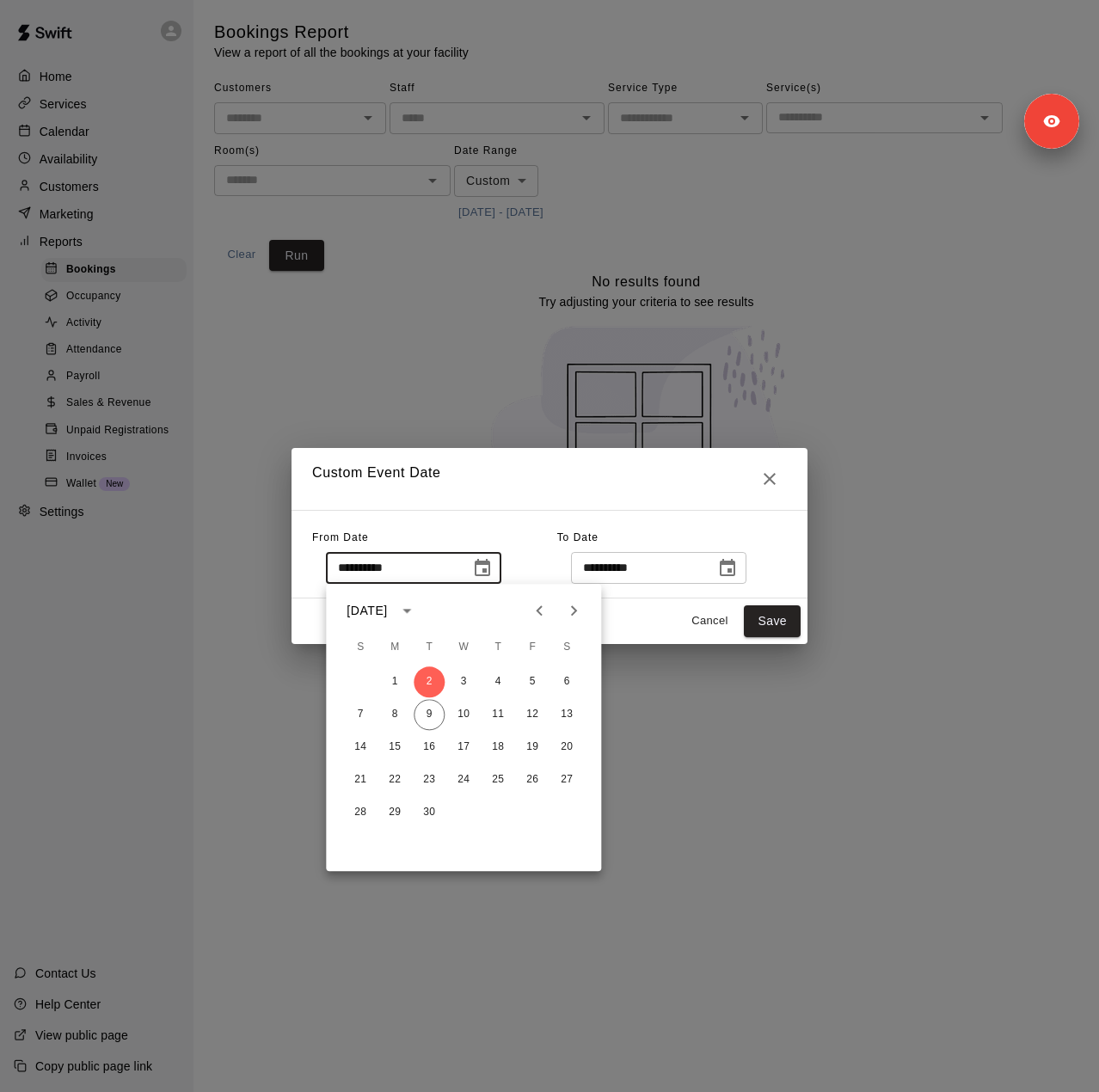
click at [531, 608] on icon "Previous month" at bounding box center [539, 611] width 21 height 21
click at [424, 687] on button "1" at bounding box center [429, 682] width 31 height 31
type input "**********"
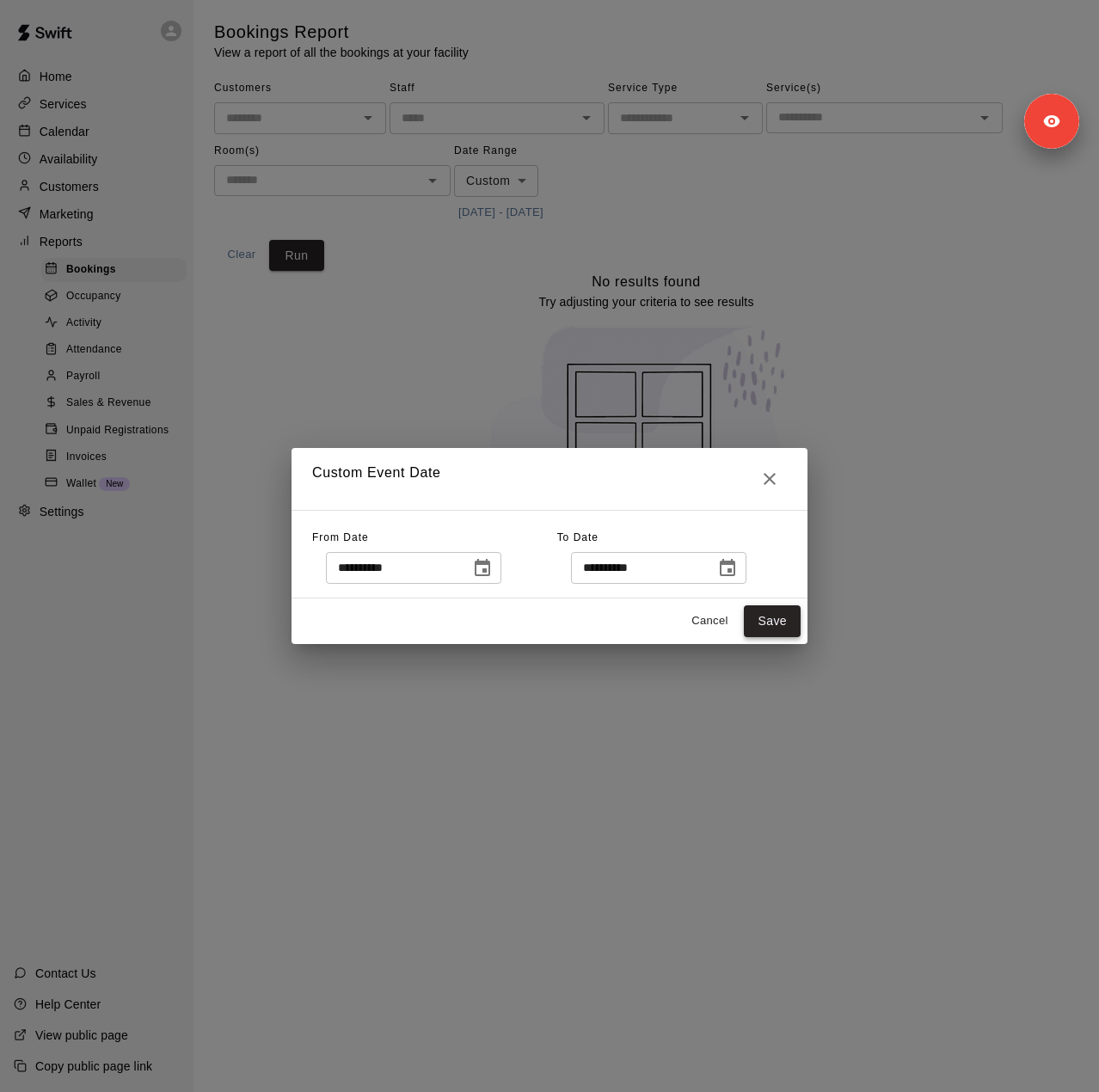
click at [766, 625] on button "Save" at bounding box center [772, 621] width 57 height 32
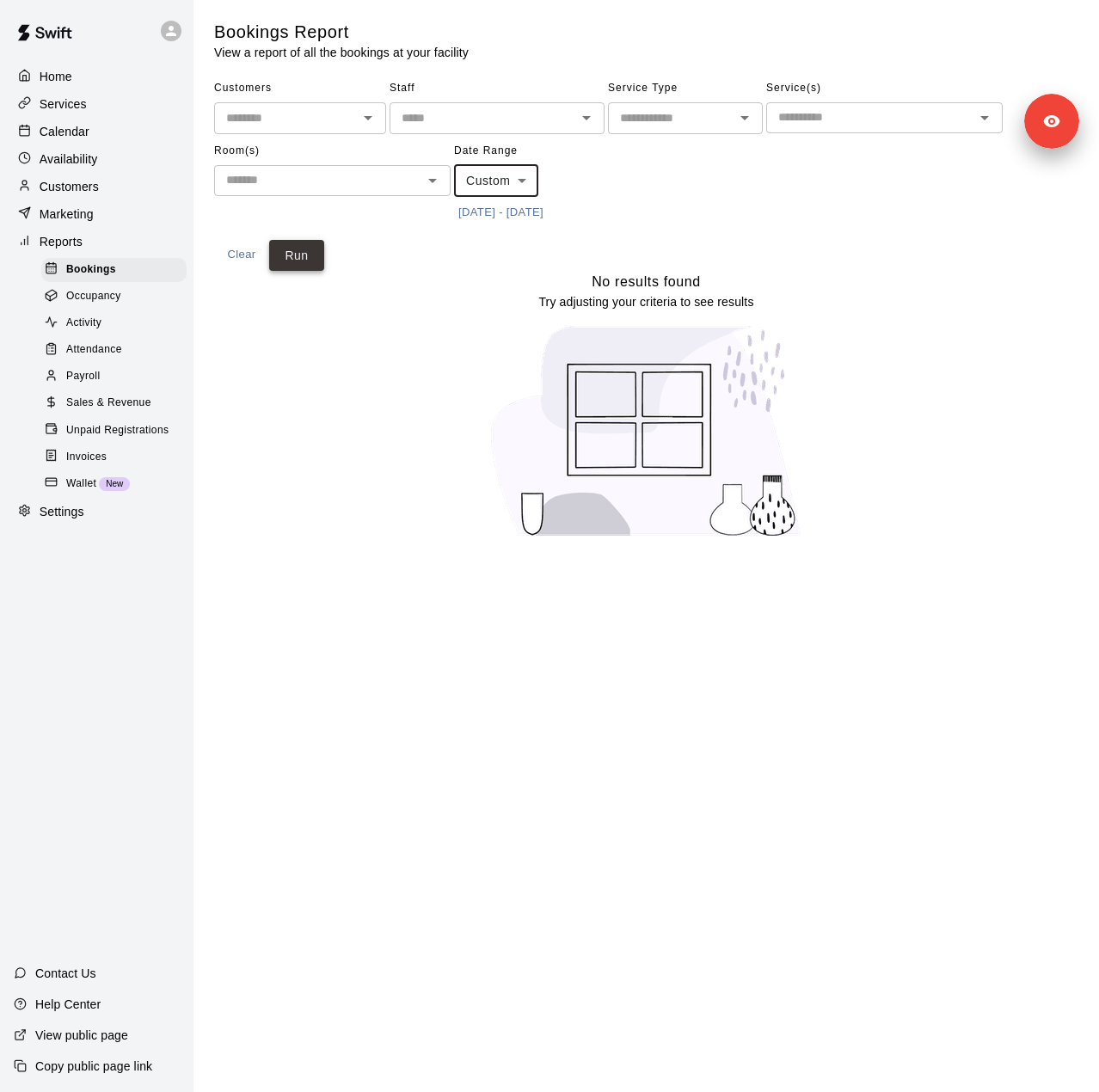
click at [303, 250] on button "Run" at bounding box center [296, 256] width 55 height 32
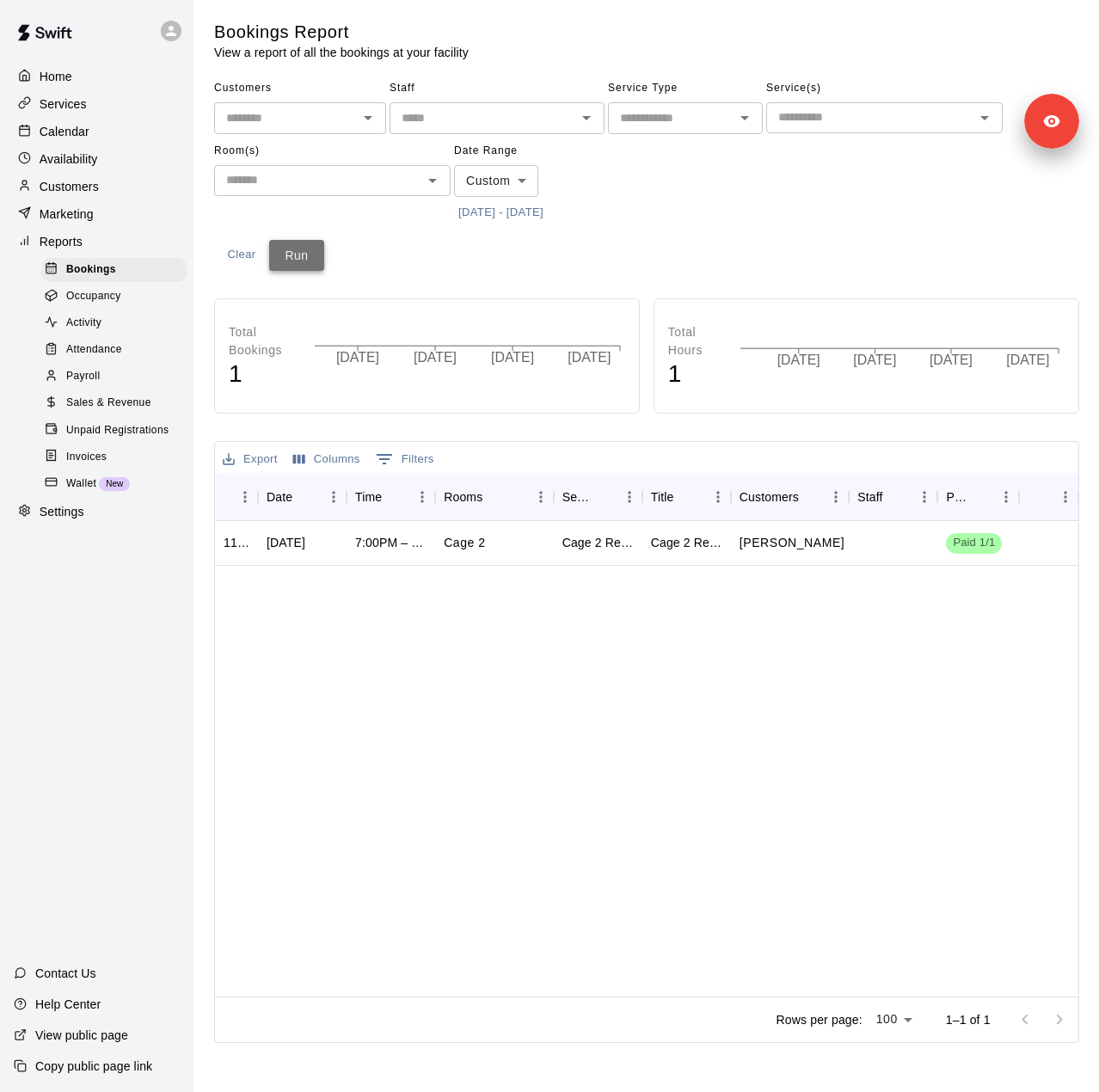
click at [303, 250] on button "Run" at bounding box center [296, 256] width 55 height 32
click at [136, 412] on span "Sales & Revenue" at bounding box center [108, 403] width 85 height 17
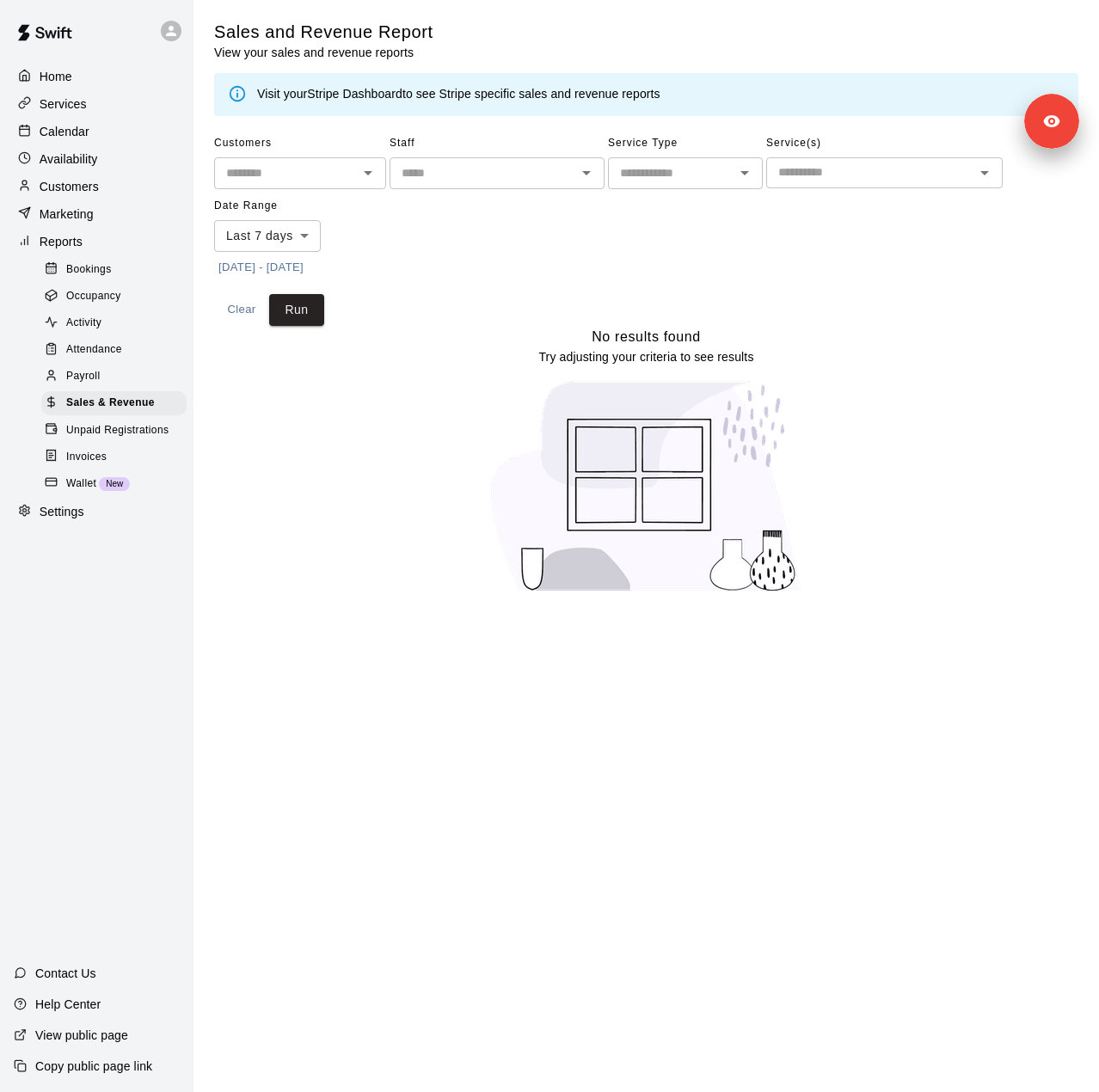
click at [298, 231] on body "Home Services Calendar Availability Customers Marketing Reports Bookings Occupa…" at bounding box center [549, 307] width 1099 height 614
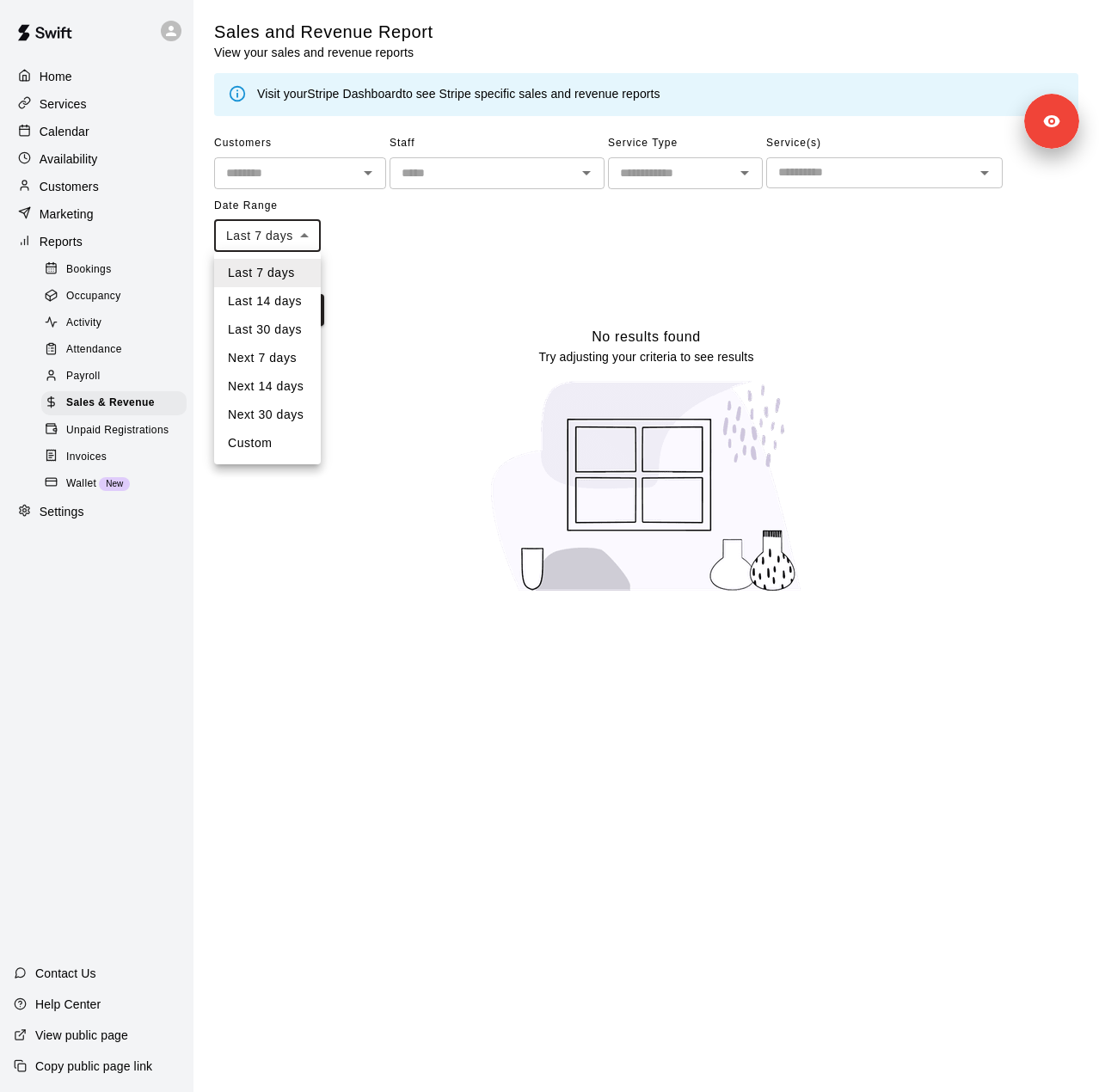
click at [277, 443] on li "Custom" at bounding box center [267, 443] width 107 height 28
type input "******"
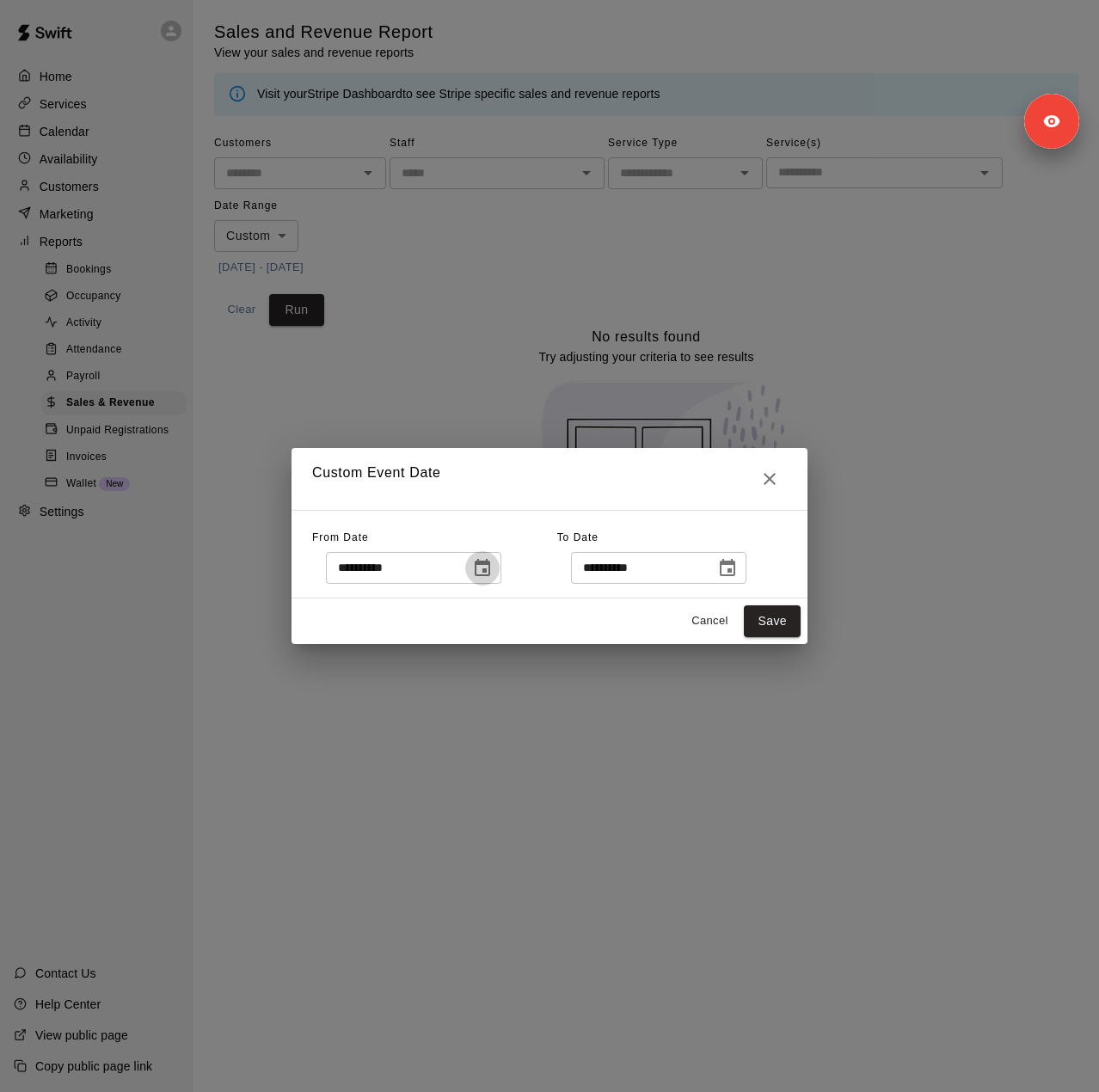
click at [490, 575] on icon "Choose date, selected date is Sep 2, 2025" at bounding box center [482, 567] width 15 height 17
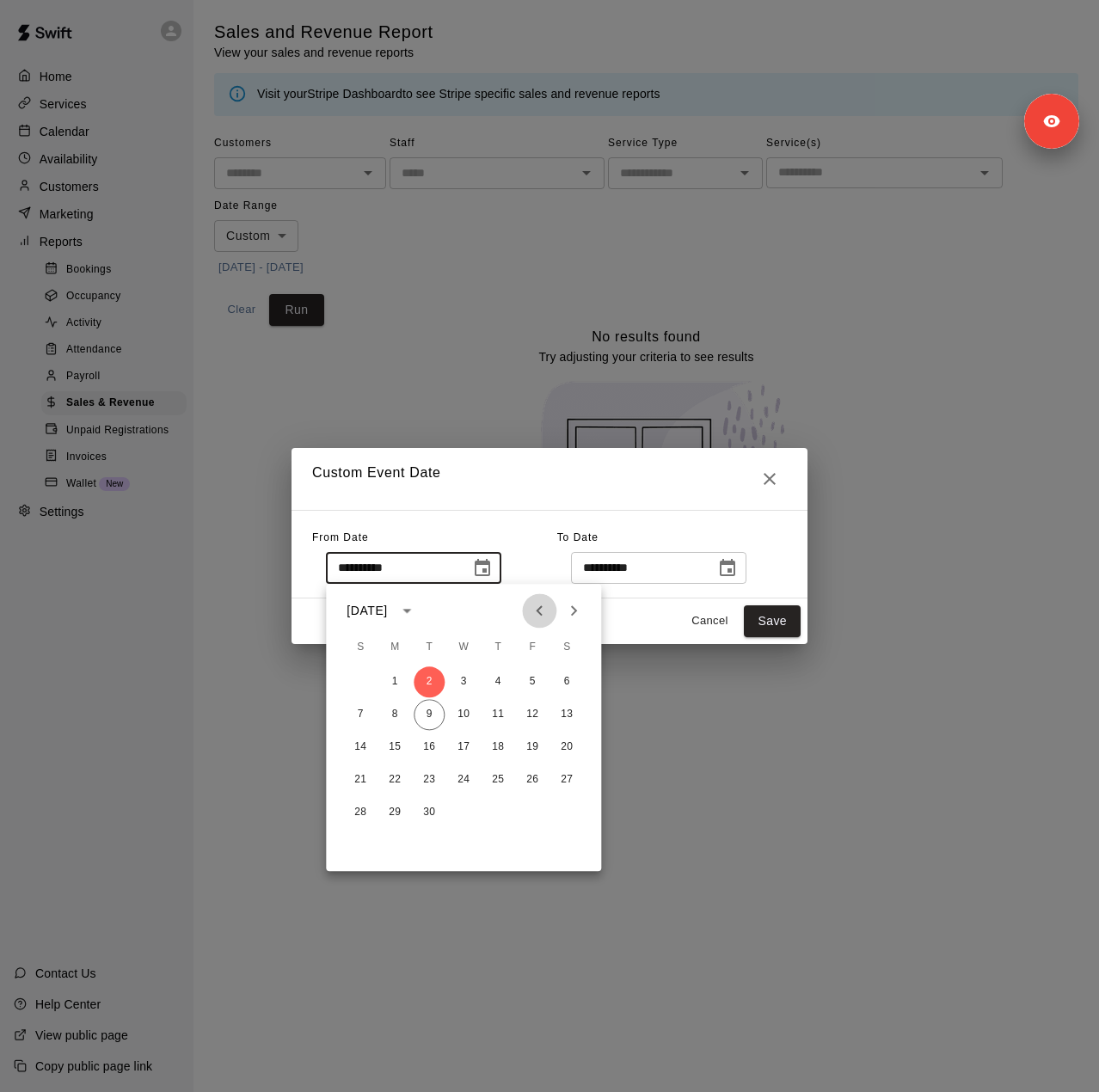
click at [532, 611] on icon "Previous month" at bounding box center [539, 611] width 21 height 21
click at [432, 677] on button "1" at bounding box center [429, 682] width 31 height 31
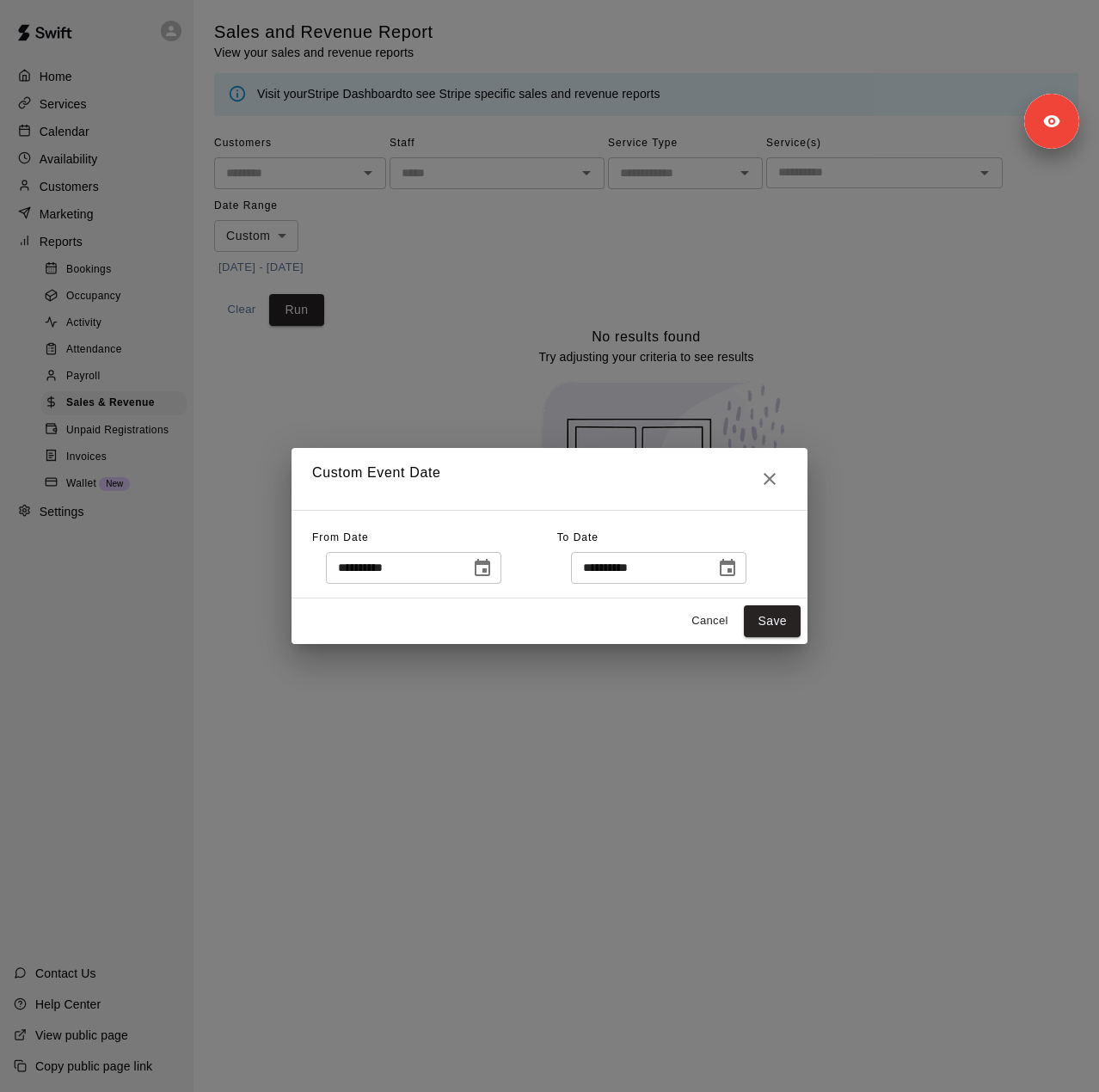
type input "**********"
click at [782, 628] on button "Save" at bounding box center [772, 621] width 57 height 32
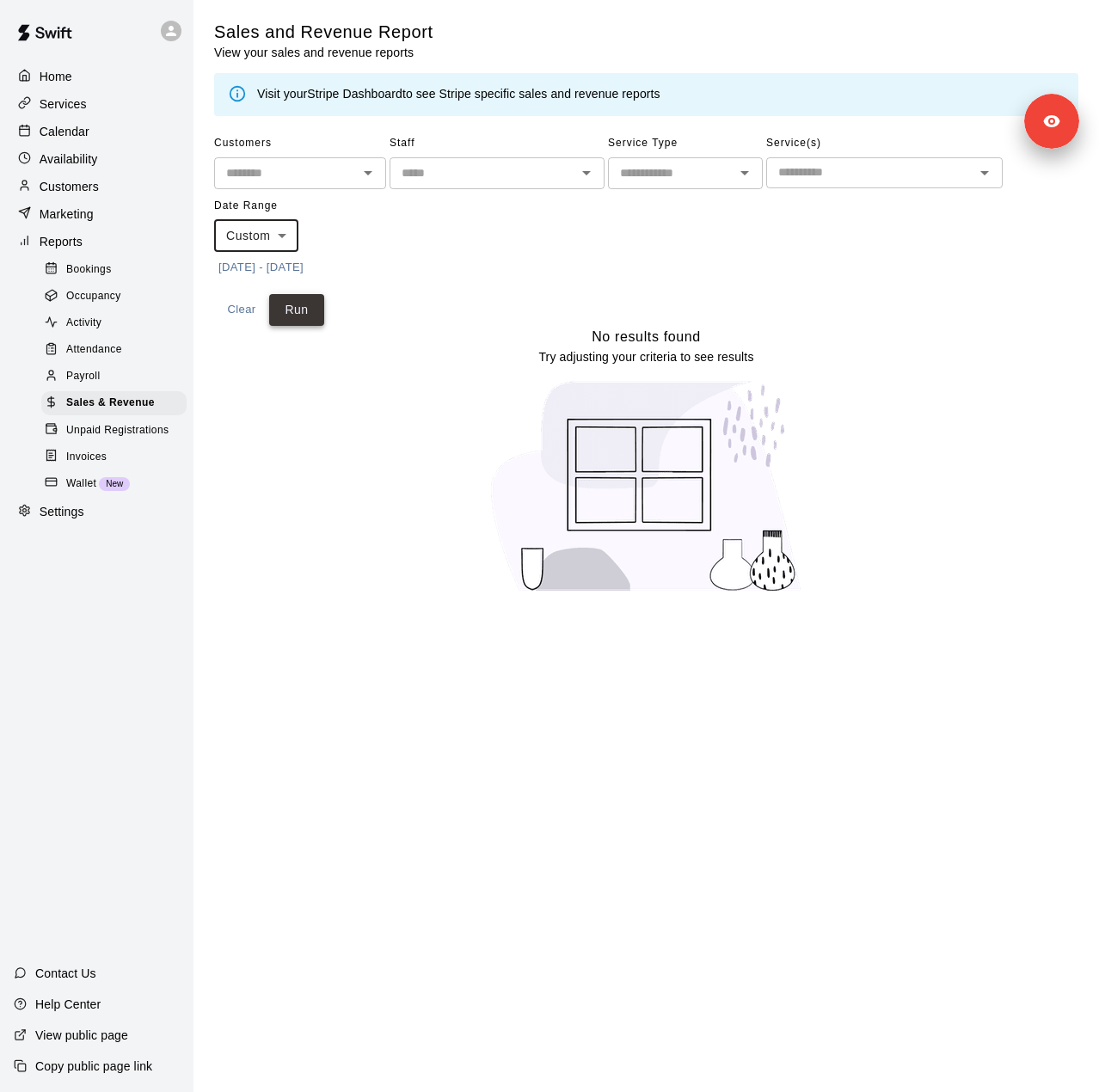
click at [303, 317] on button "Run" at bounding box center [296, 310] width 55 height 32
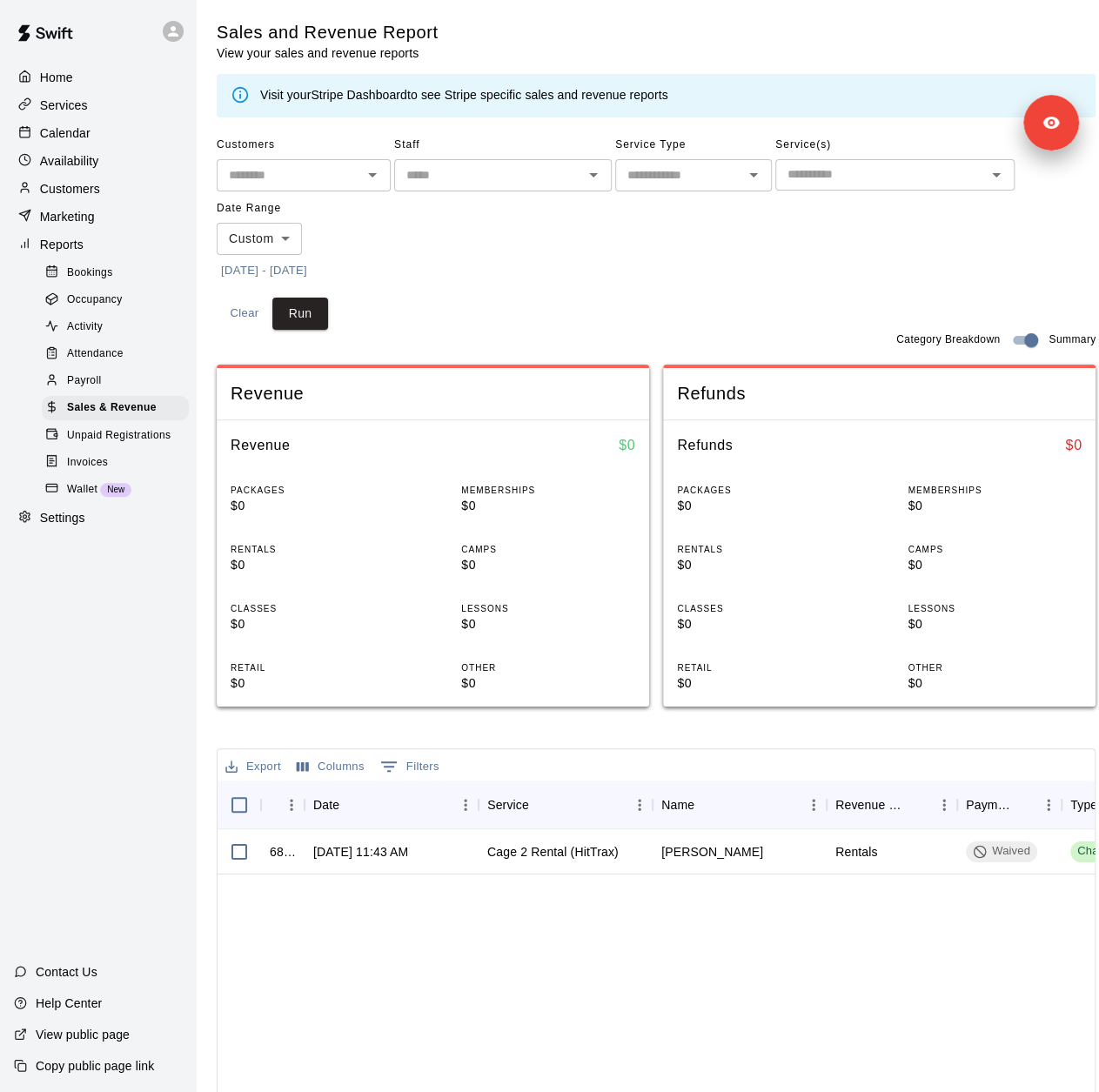
click at [69, 526] on p "Settings" at bounding box center [63, 517] width 46 height 17
select select "**"
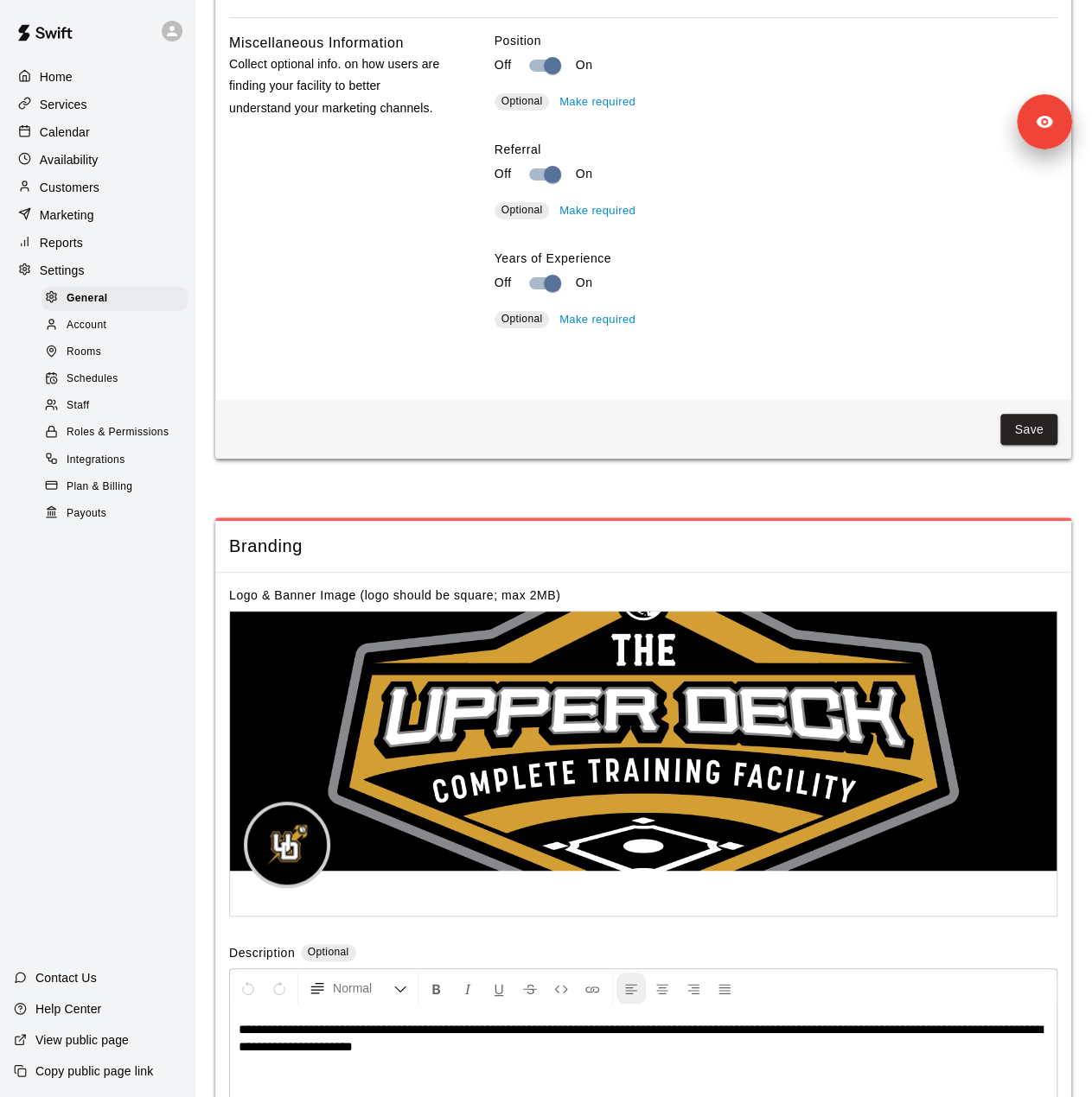
scroll to position [3795, 0]
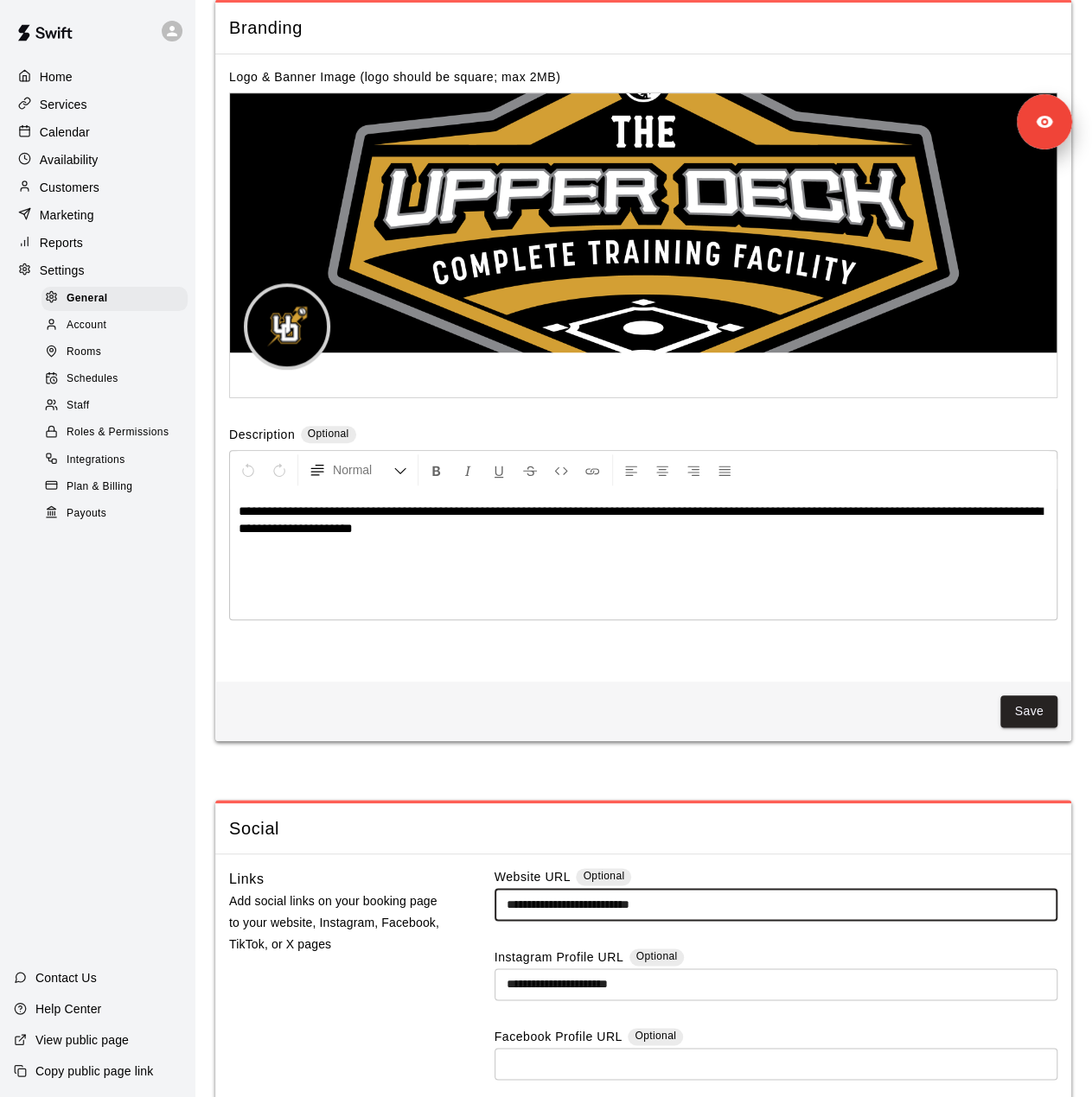
drag, startPoint x: 556, startPoint y: 962, endPoint x: 495, endPoint y: 958, distance: 61.1
click at [495, 921] on input "**********" at bounding box center [776, 905] width 563 height 32
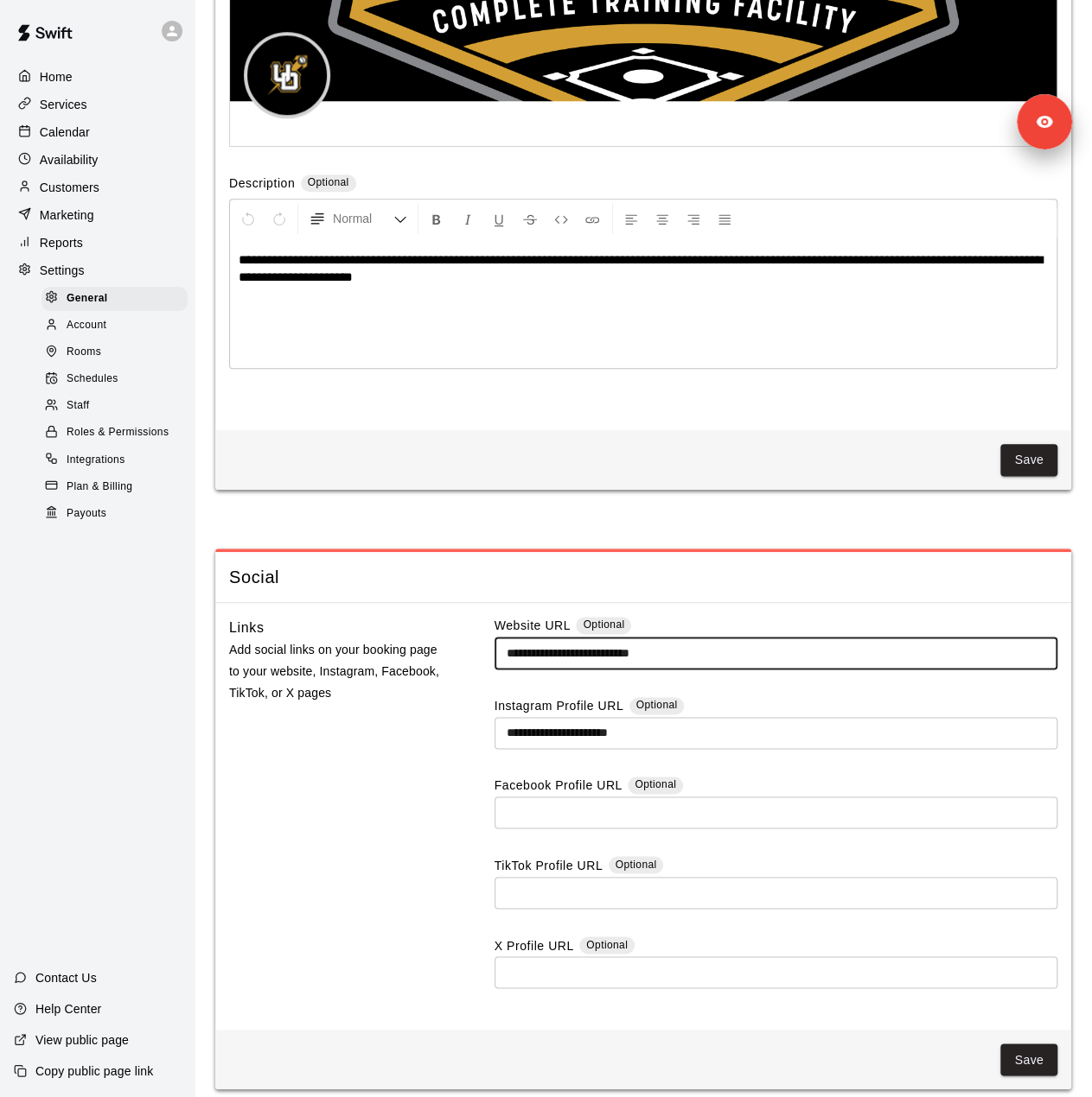
scroll to position [4021, 0]
